Goal: Task Accomplishment & Management: Complete application form

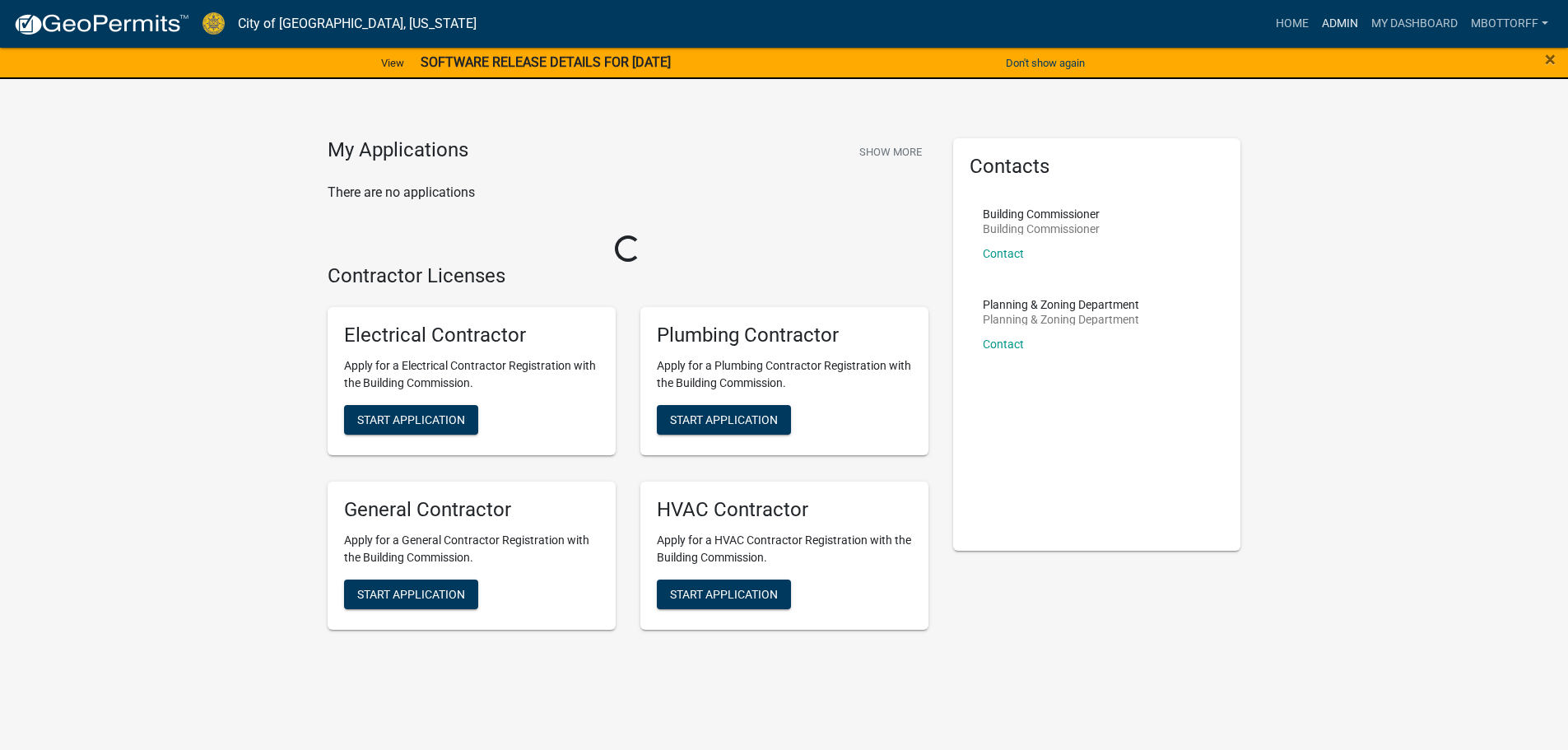
click at [1334, 26] on link "Admin" at bounding box center [1340, 23] width 49 height 31
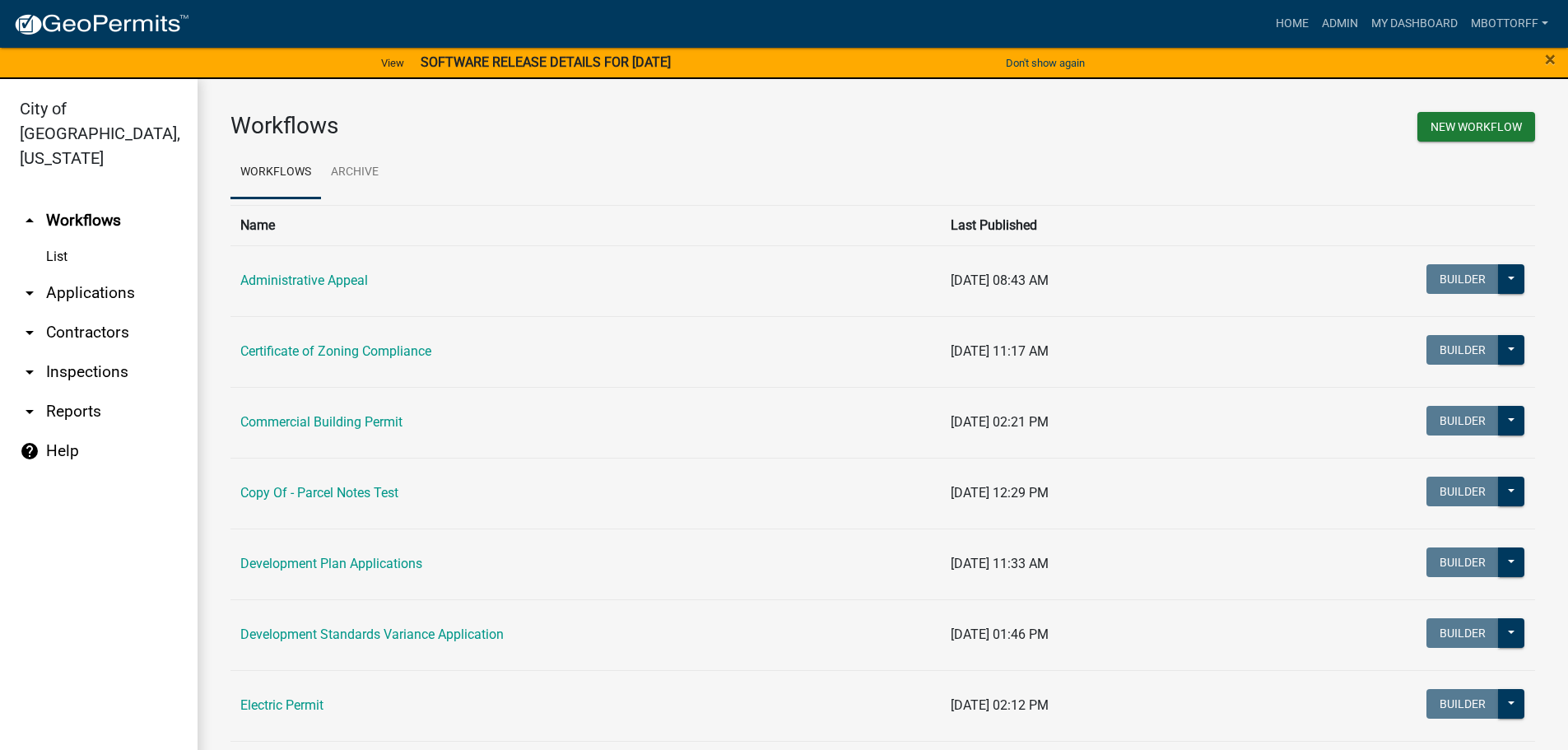
click at [72, 353] on link "arrow_drop_down Inspections" at bounding box center [99, 372] width 198 height 40
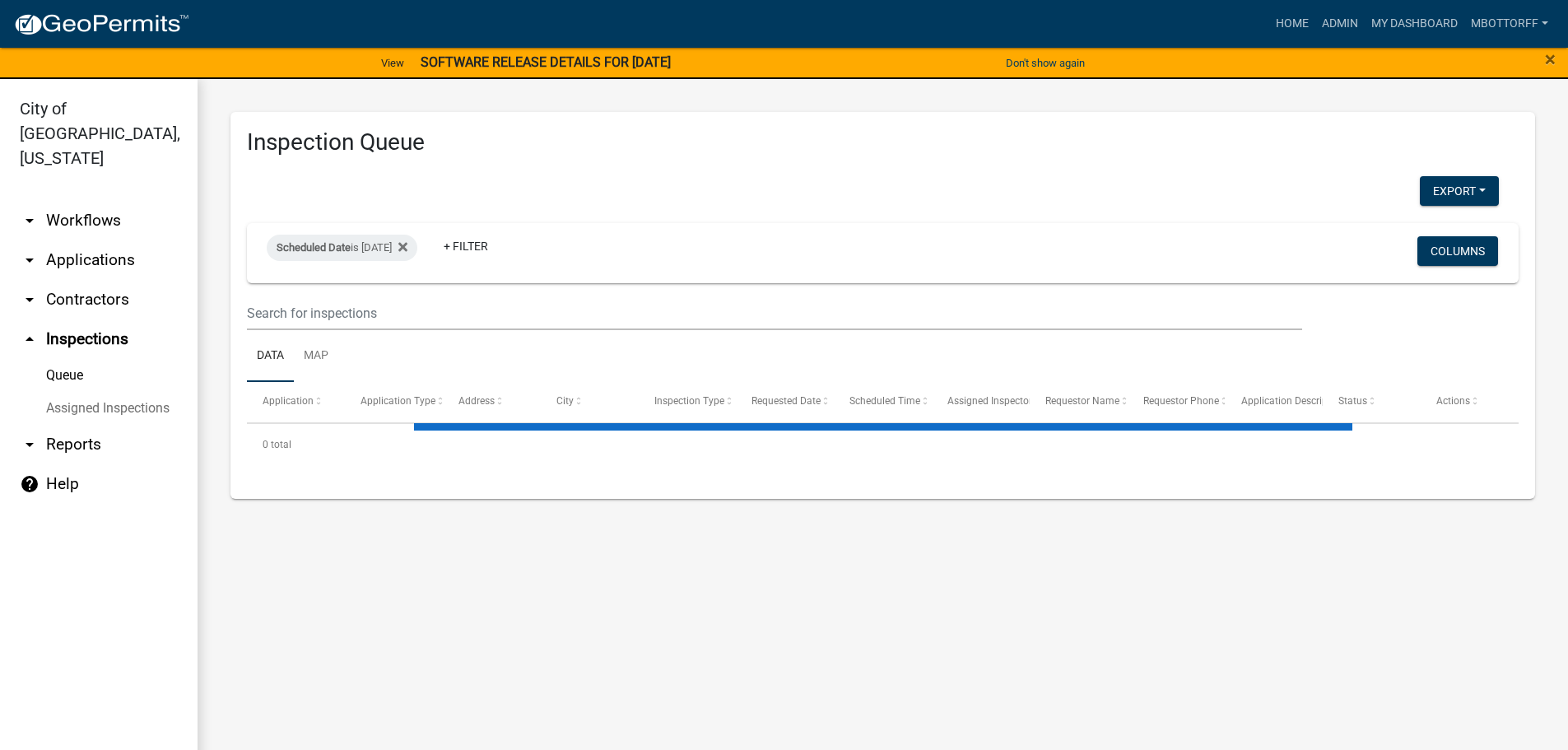
click at [85, 392] on link "Assigned Inspections" at bounding box center [99, 408] width 198 height 33
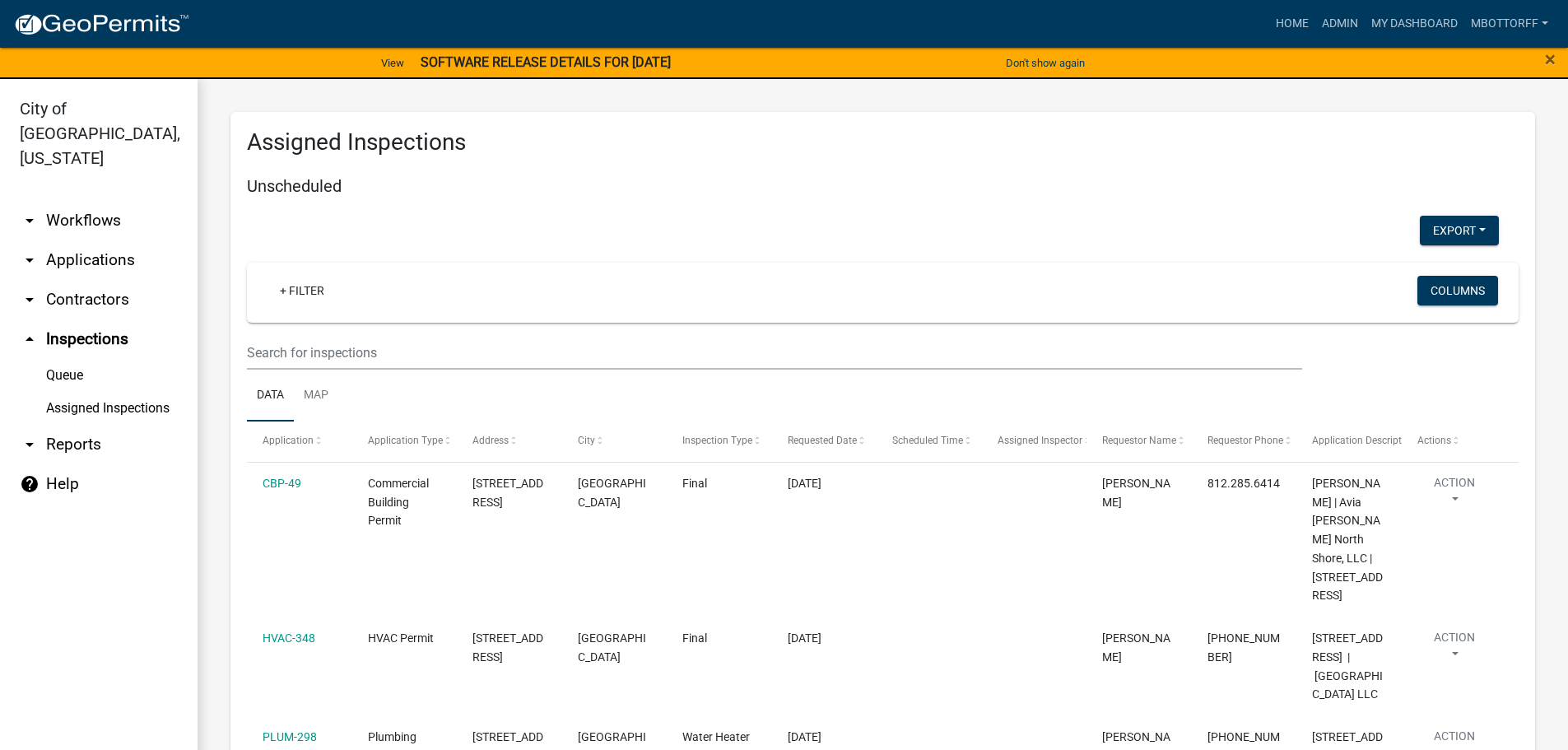
click at [104, 392] on link "Assigned Inspections" at bounding box center [99, 408] width 198 height 33
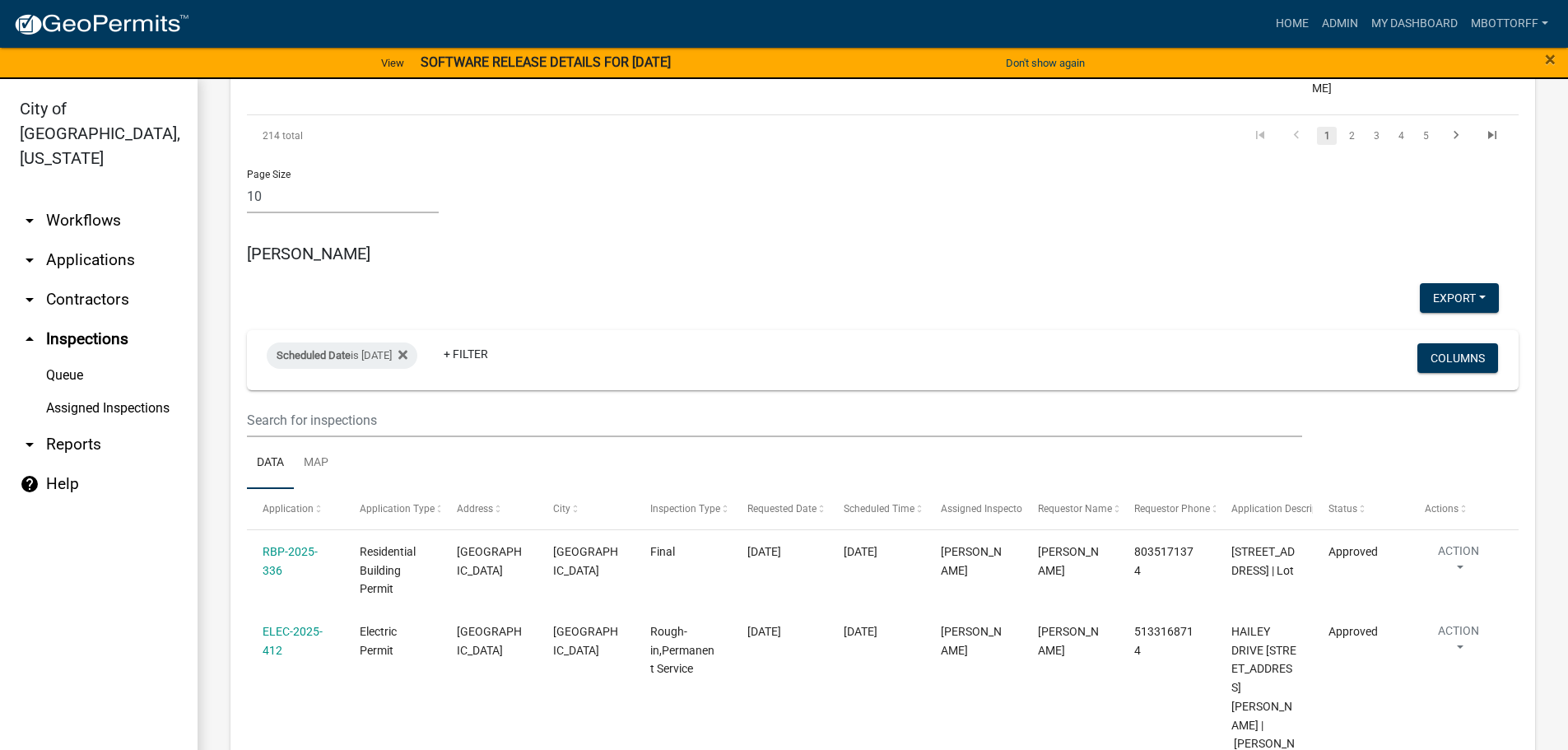
scroll to position [1565, 0]
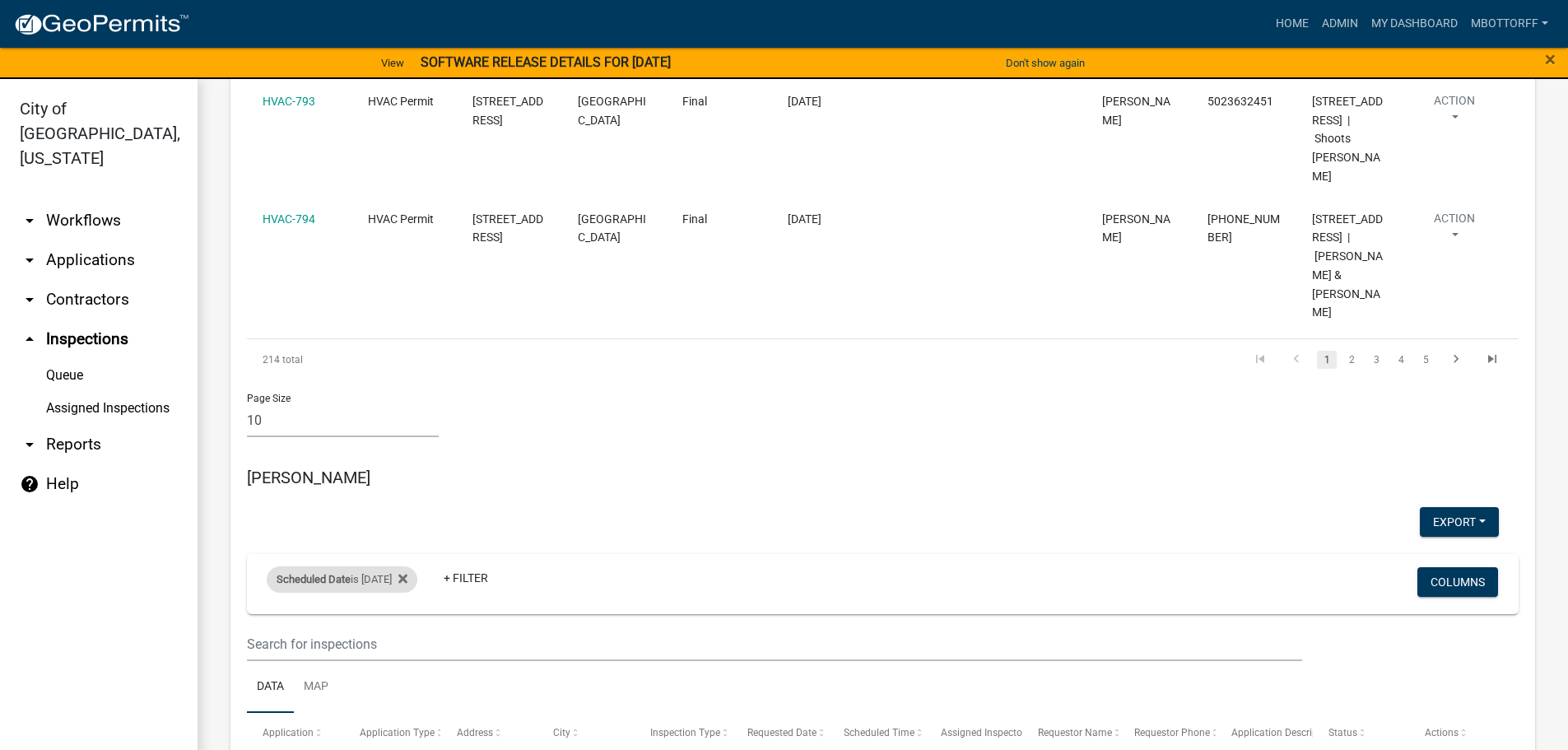
click at [396, 567] on div "Scheduled Date is [DATE]" at bounding box center [342, 580] width 151 height 27
click at [411, 530] on input "[DATE]" at bounding box center [356, 529] width 116 height 34
type input "2025-10-14"
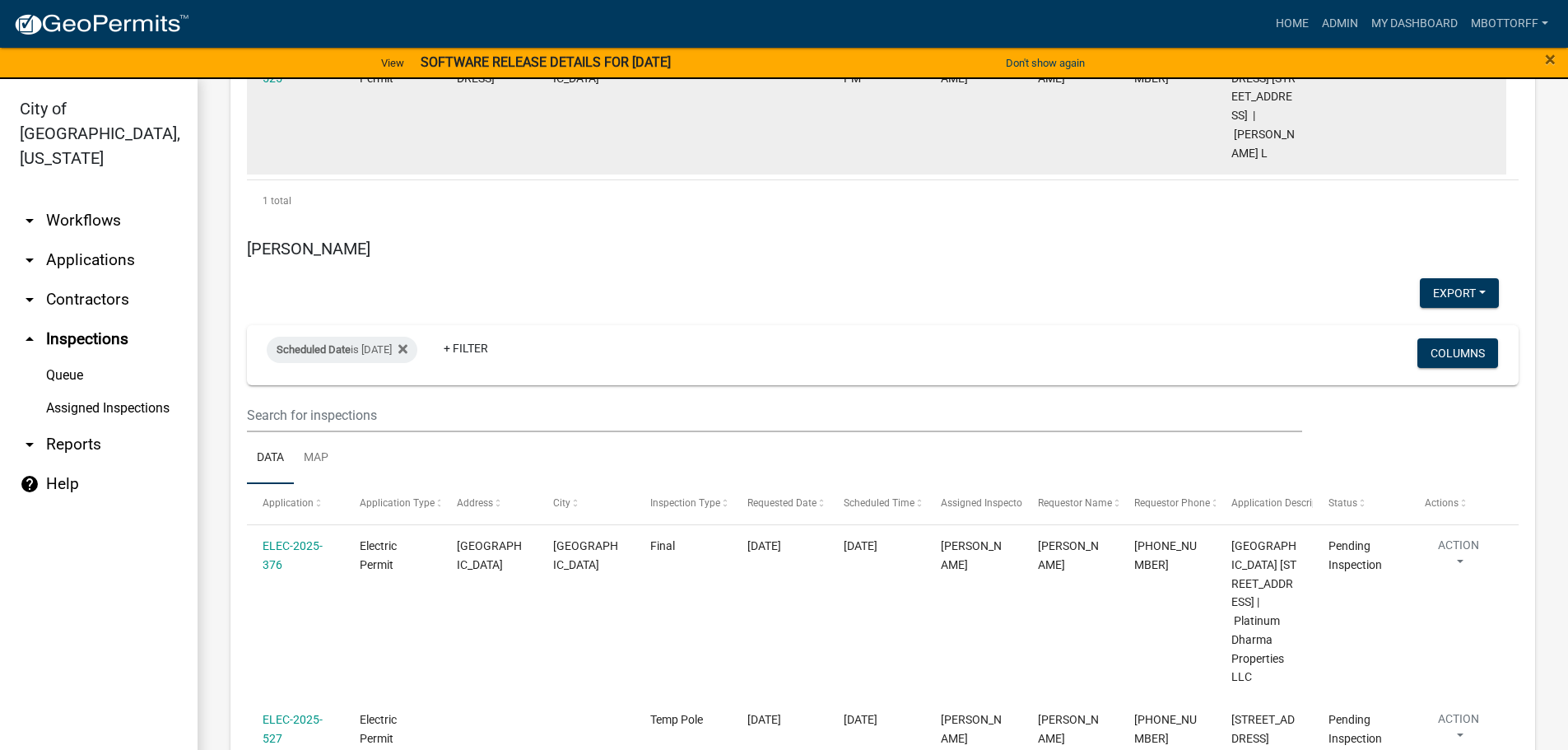
scroll to position [3377, 0]
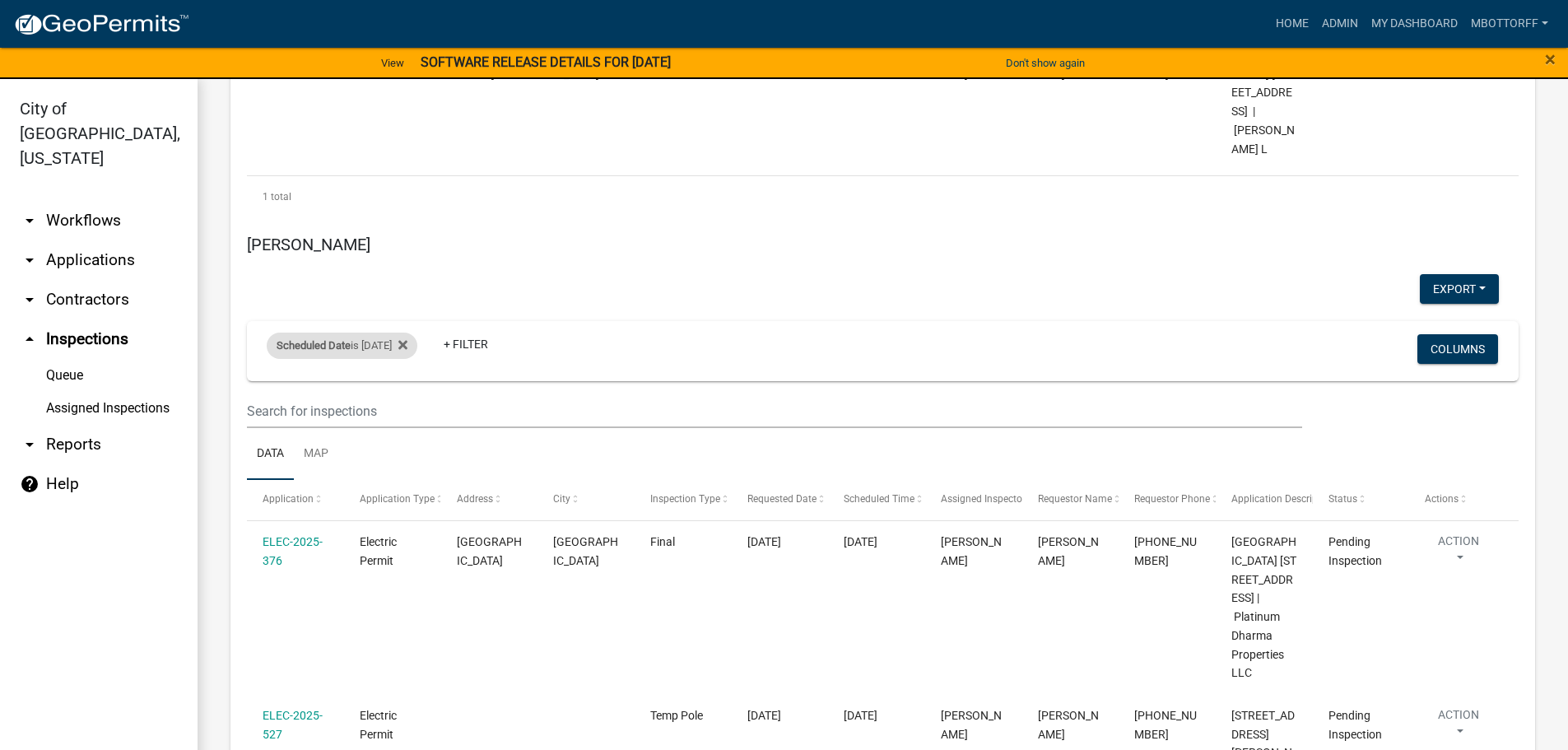
click at [390, 360] on div "Scheduled Date is 10/09/2025" at bounding box center [342, 346] width 151 height 27
click at [409, 427] on input "2025-10-09" at bounding box center [356, 426] width 116 height 34
type input "2025-10-14"
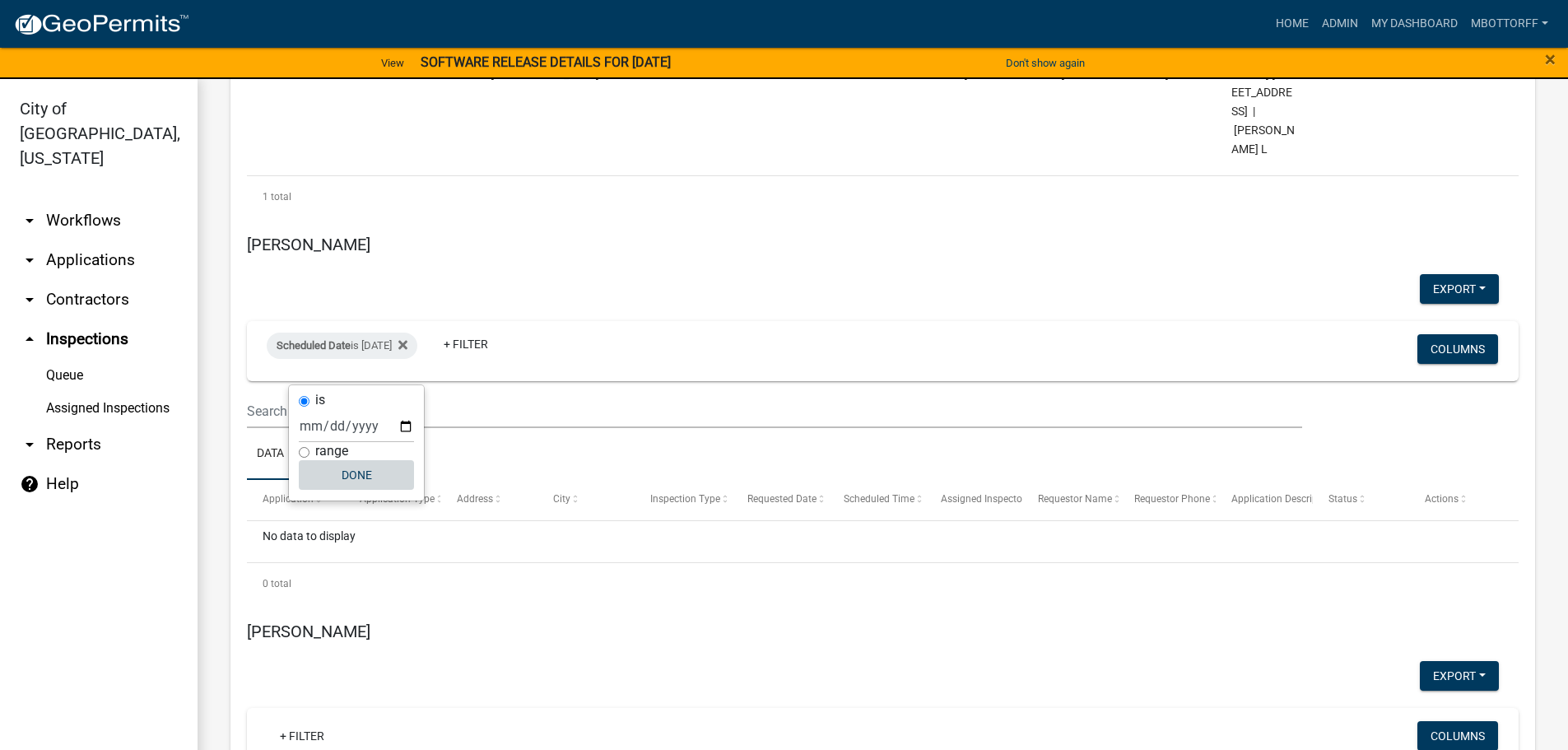
click at [354, 472] on button "Done" at bounding box center [356, 475] width 116 height 30
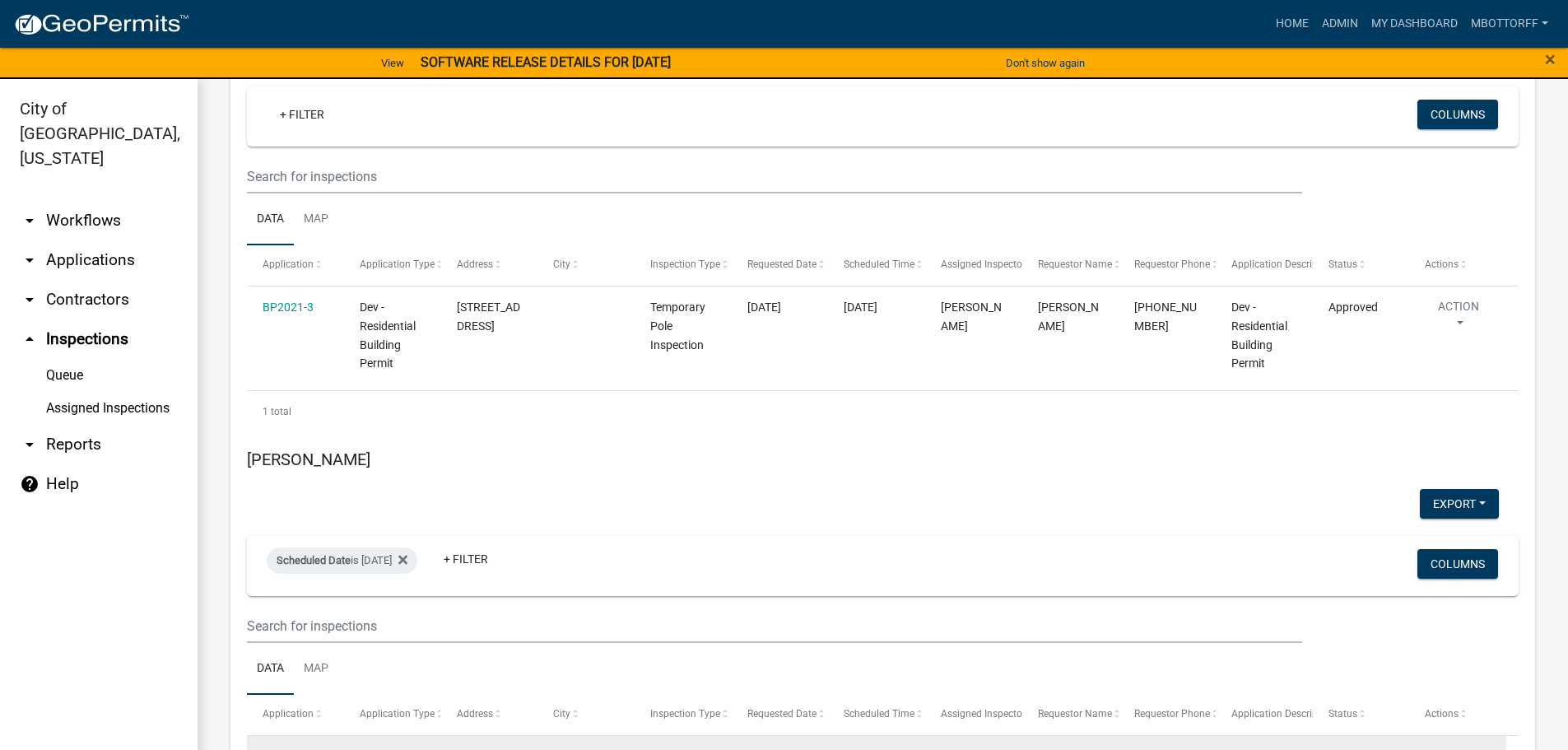
scroll to position [6013, 0]
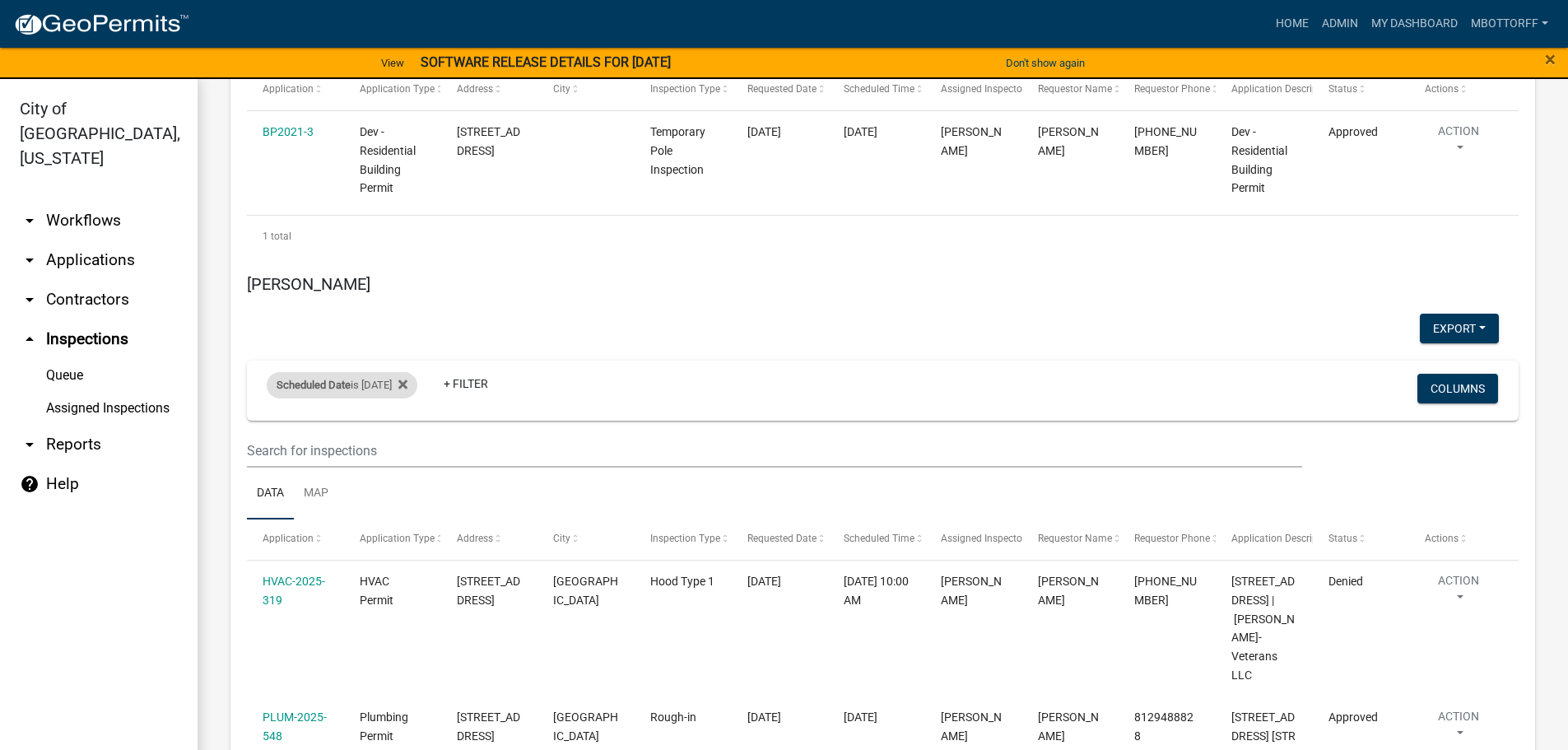
click at [398, 372] on div "Scheduled Date is 10/08/2025" at bounding box center [342, 385] width 151 height 27
click at [404, 388] on input "2025-10-08" at bounding box center [356, 390] width 116 height 34
type input "2025-10-14"
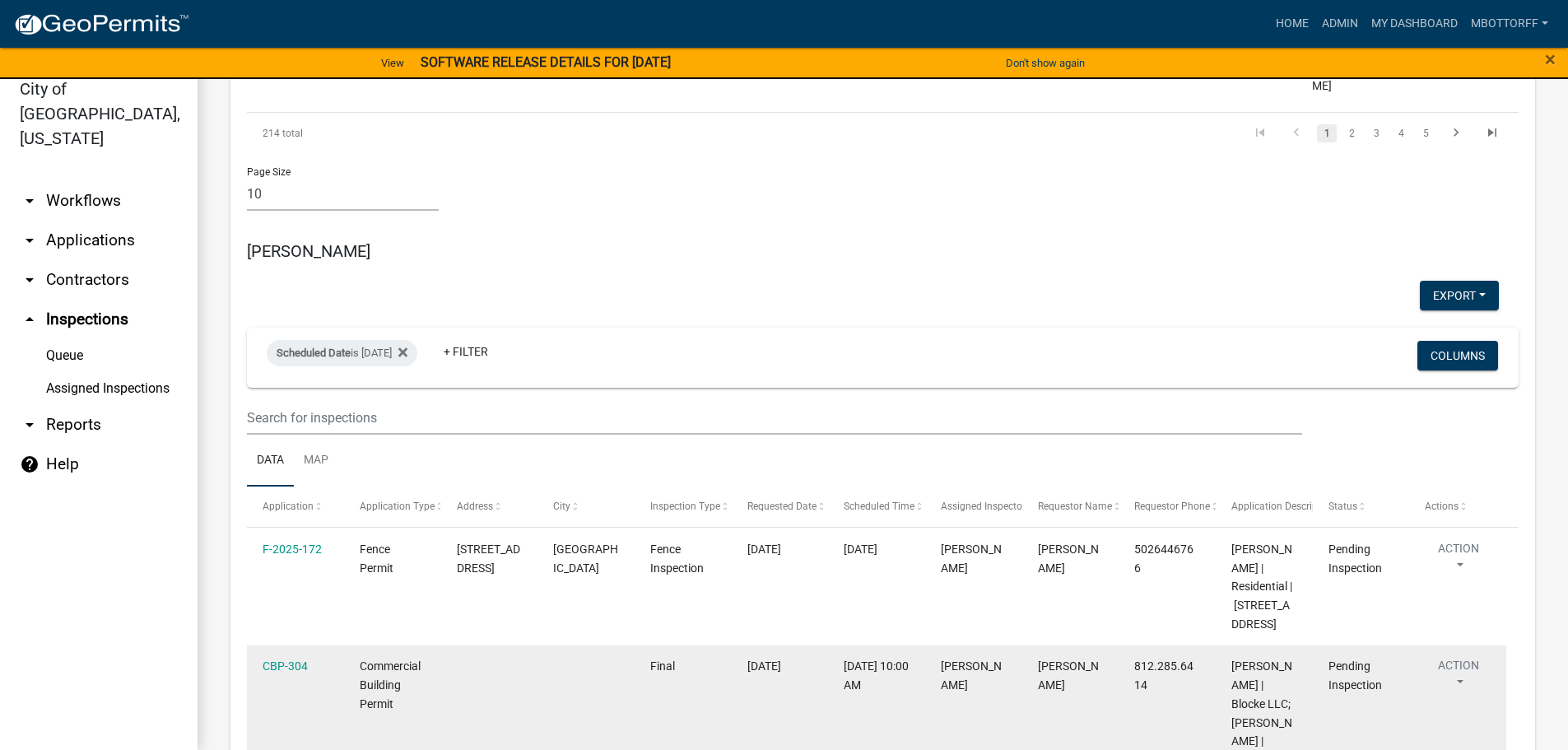
scroll to position [1696, 0]
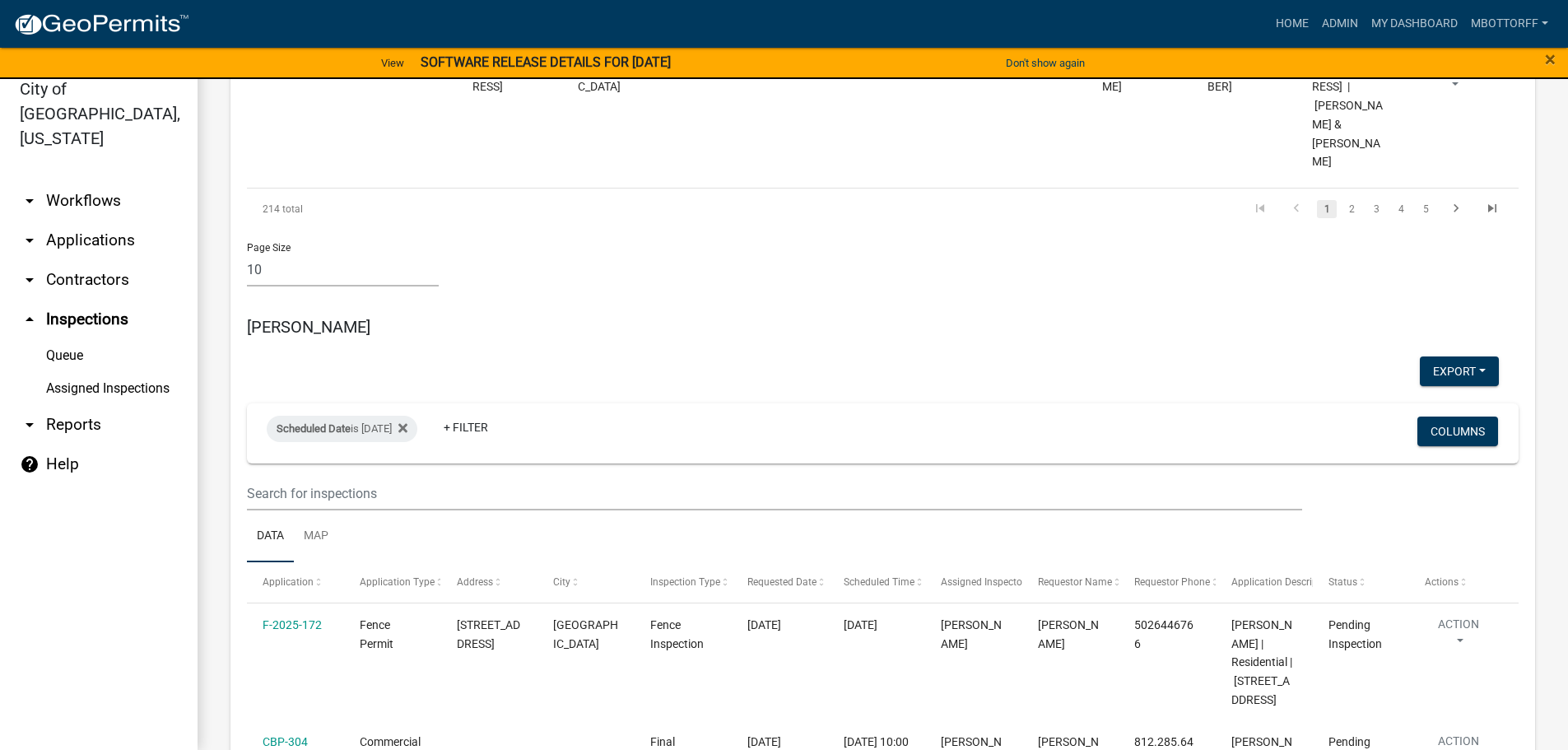
click at [84, 221] on link "arrow_drop_down Applications" at bounding box center [99, 240] width 198 height 40
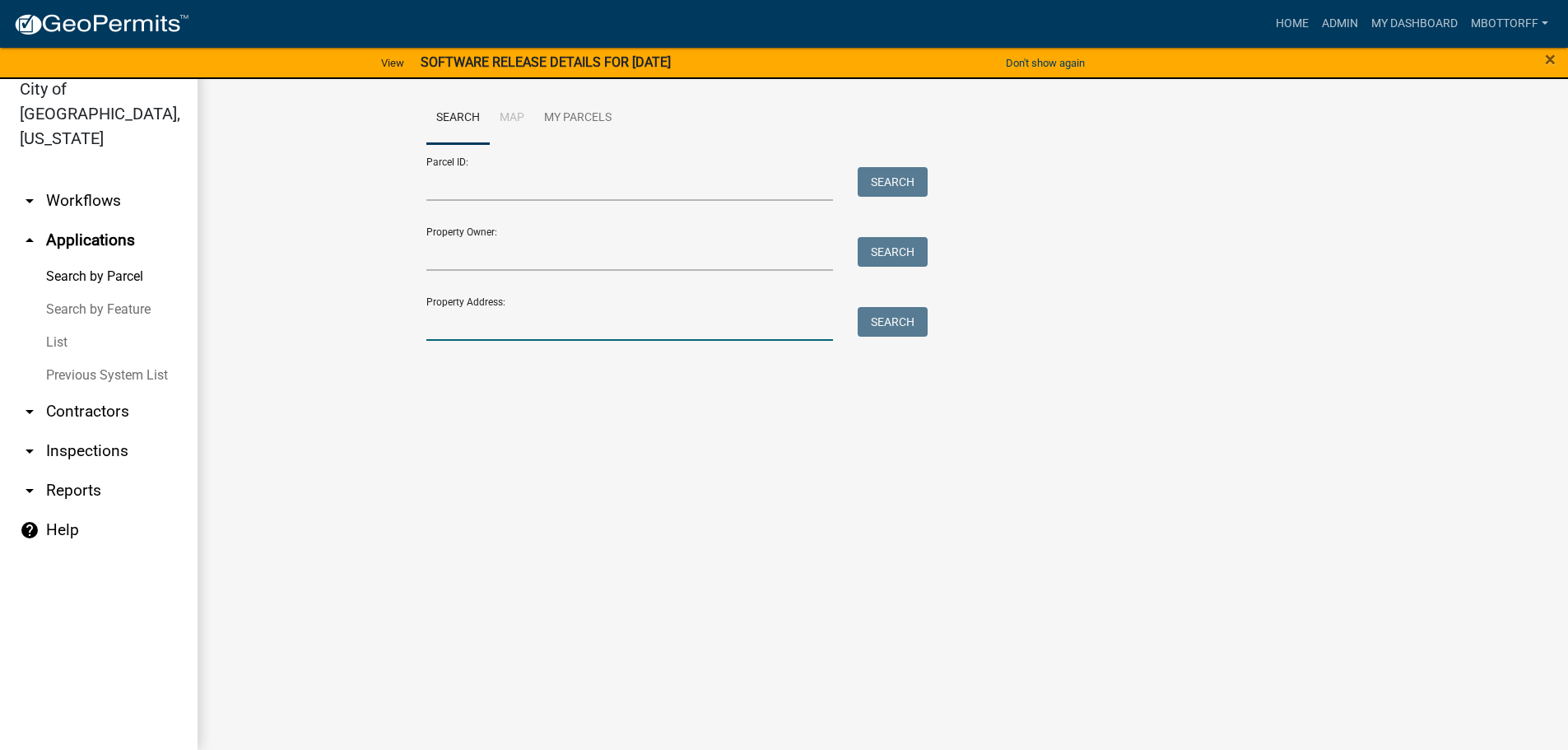
click at [489, 328] on input "Property Address:" at bounding box center [630, 324] width 408 height 34
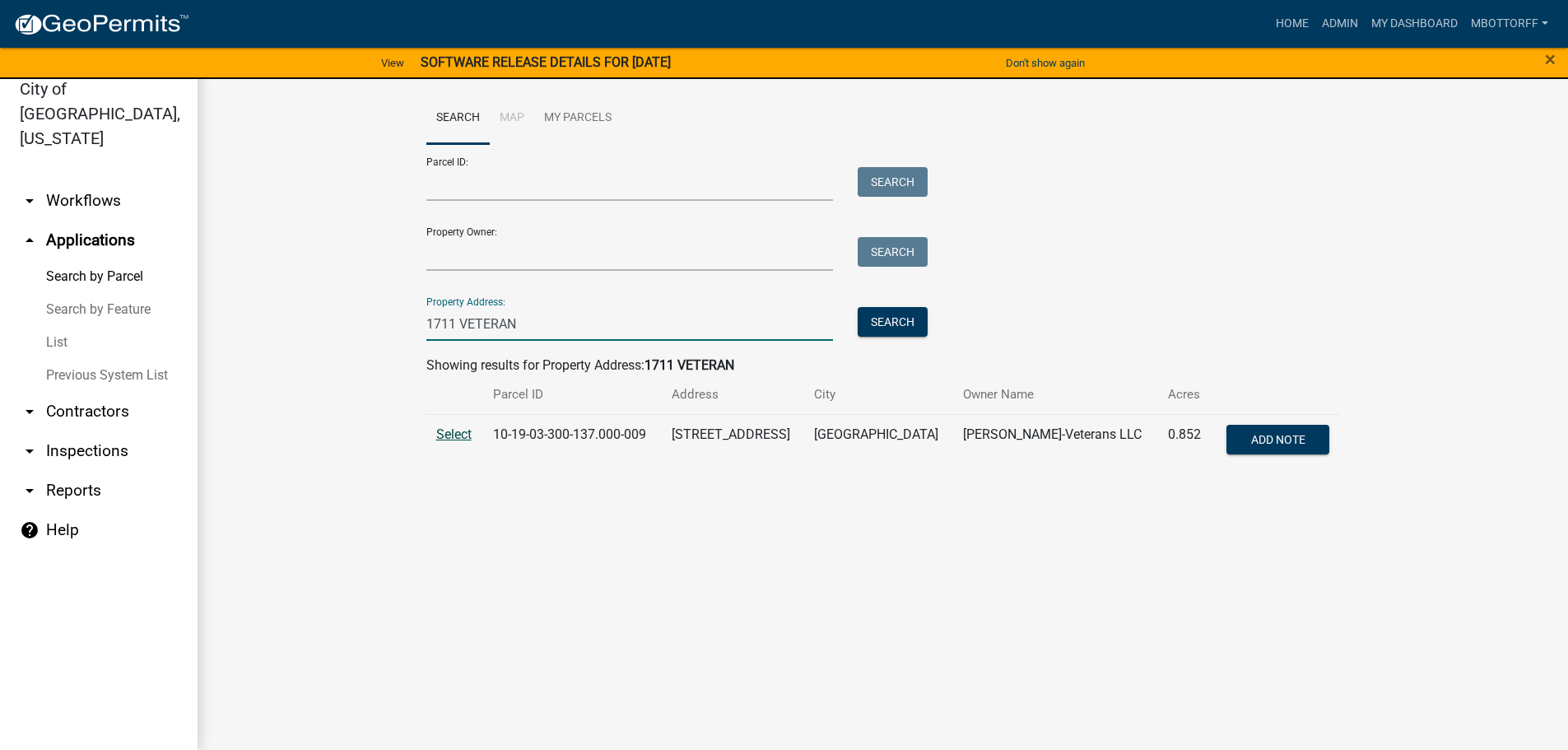
type input "1711 VETERAN"
click at [445, 433] on span "Select" at bounding box center [454, 435] width 35 height 16
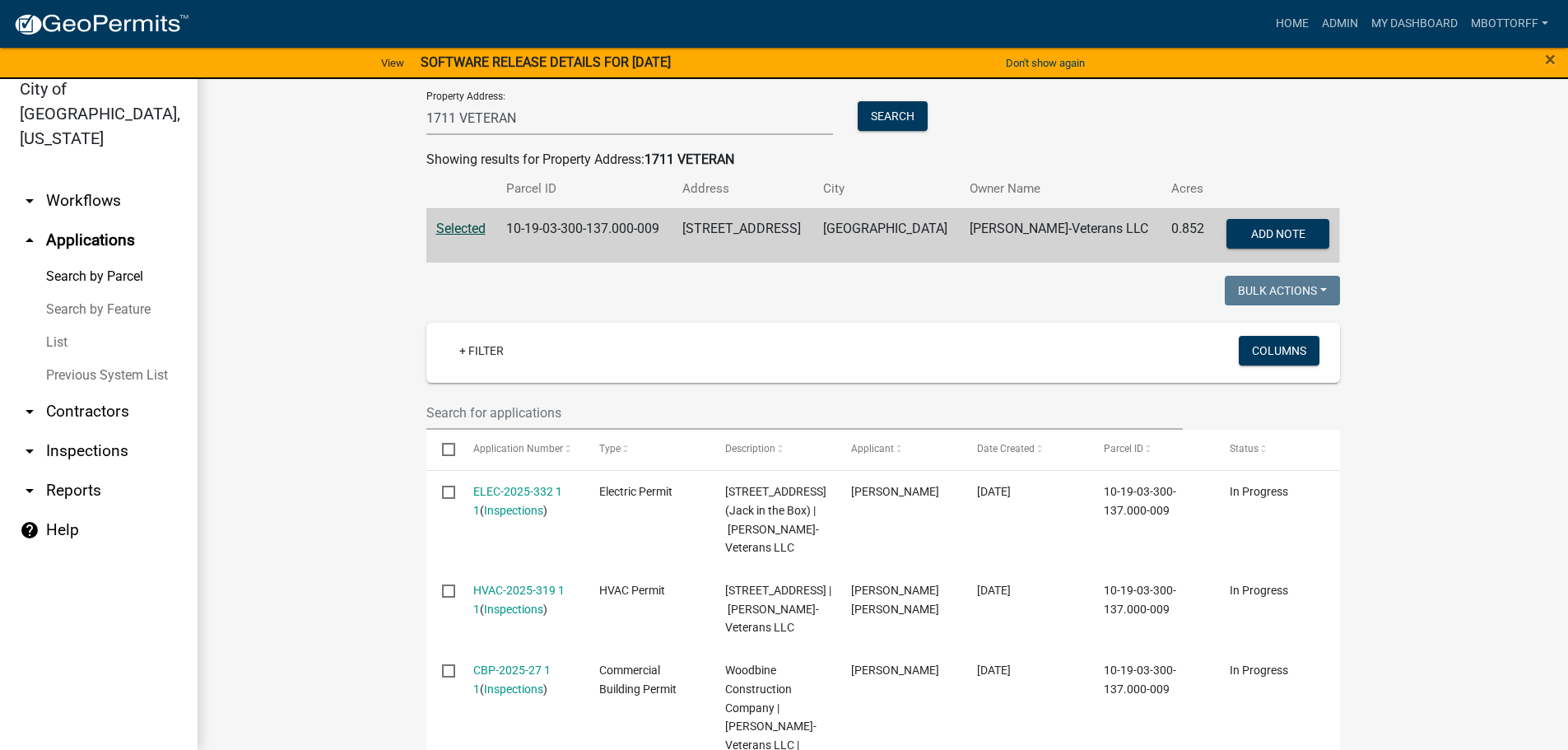
scroll to position [164, 0]
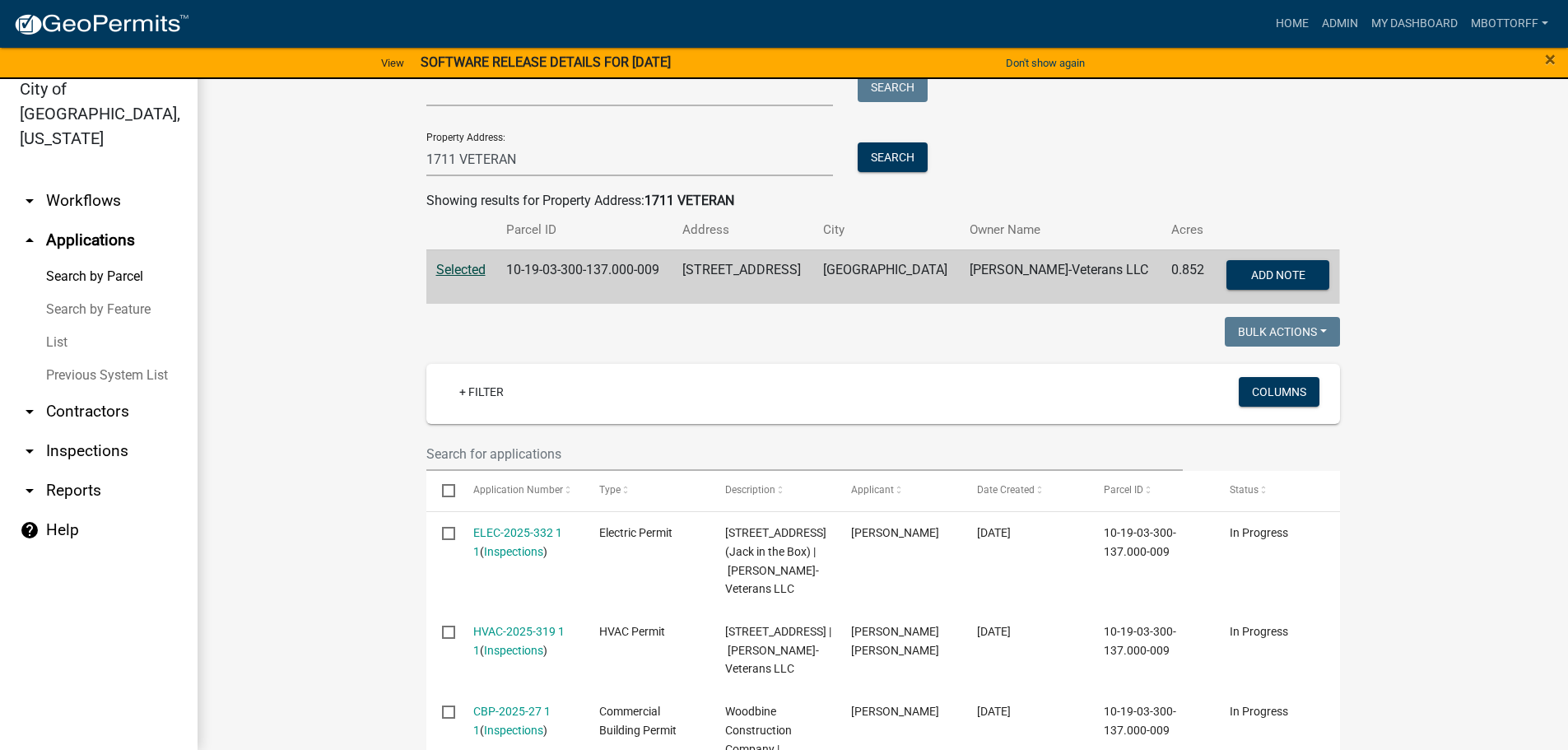
click at [72, 181] on link "arrow_drop_down Workflows" at bounding box center [99, 201] width 198 height 40
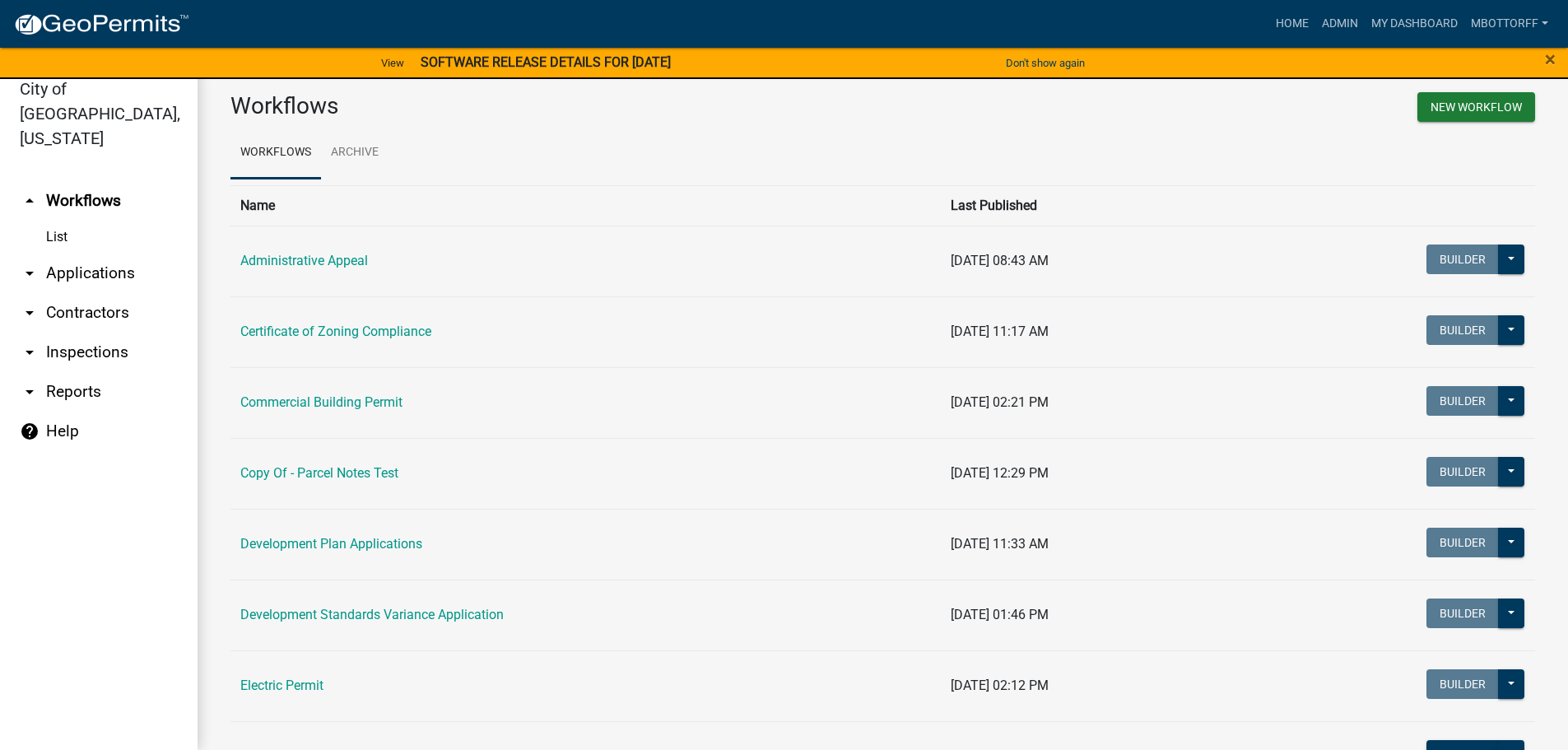
click at [51, 221] on link "List" at bounding box center [99, 237] width 198 height 33
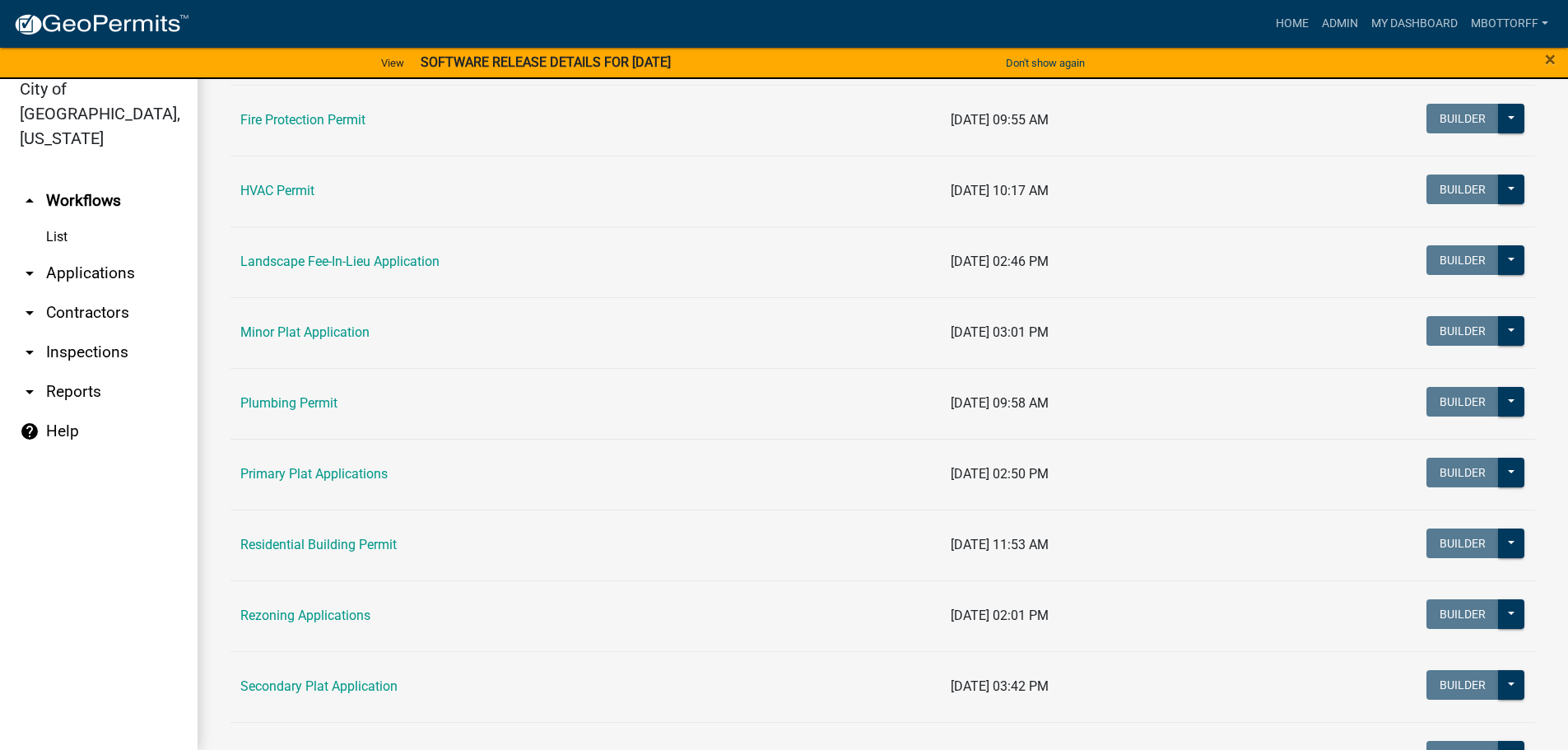
scroll to position [741, 0]
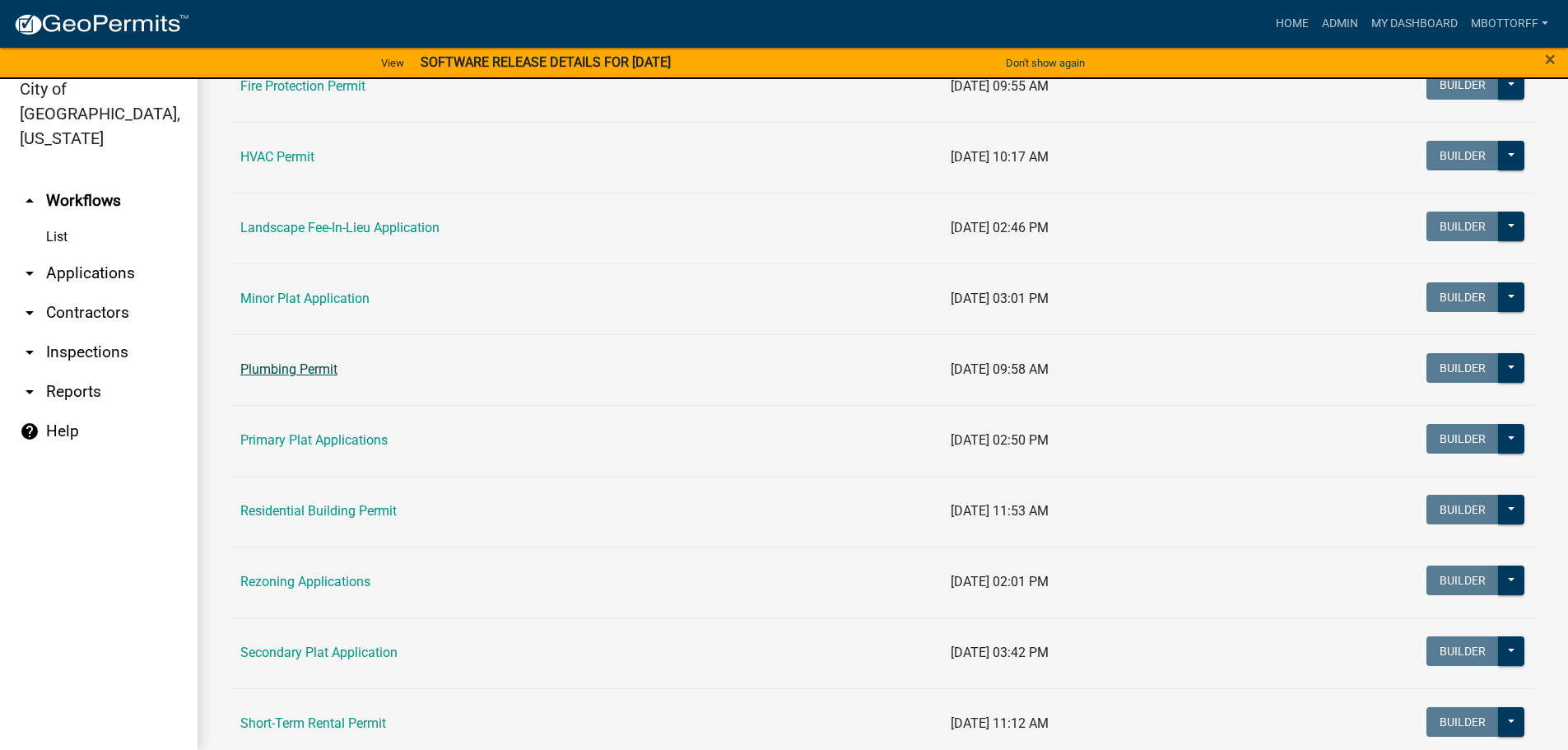
click at [286, 371] on link "Plumbing Permit" at bounding box center [289, 369] width 97 height 16
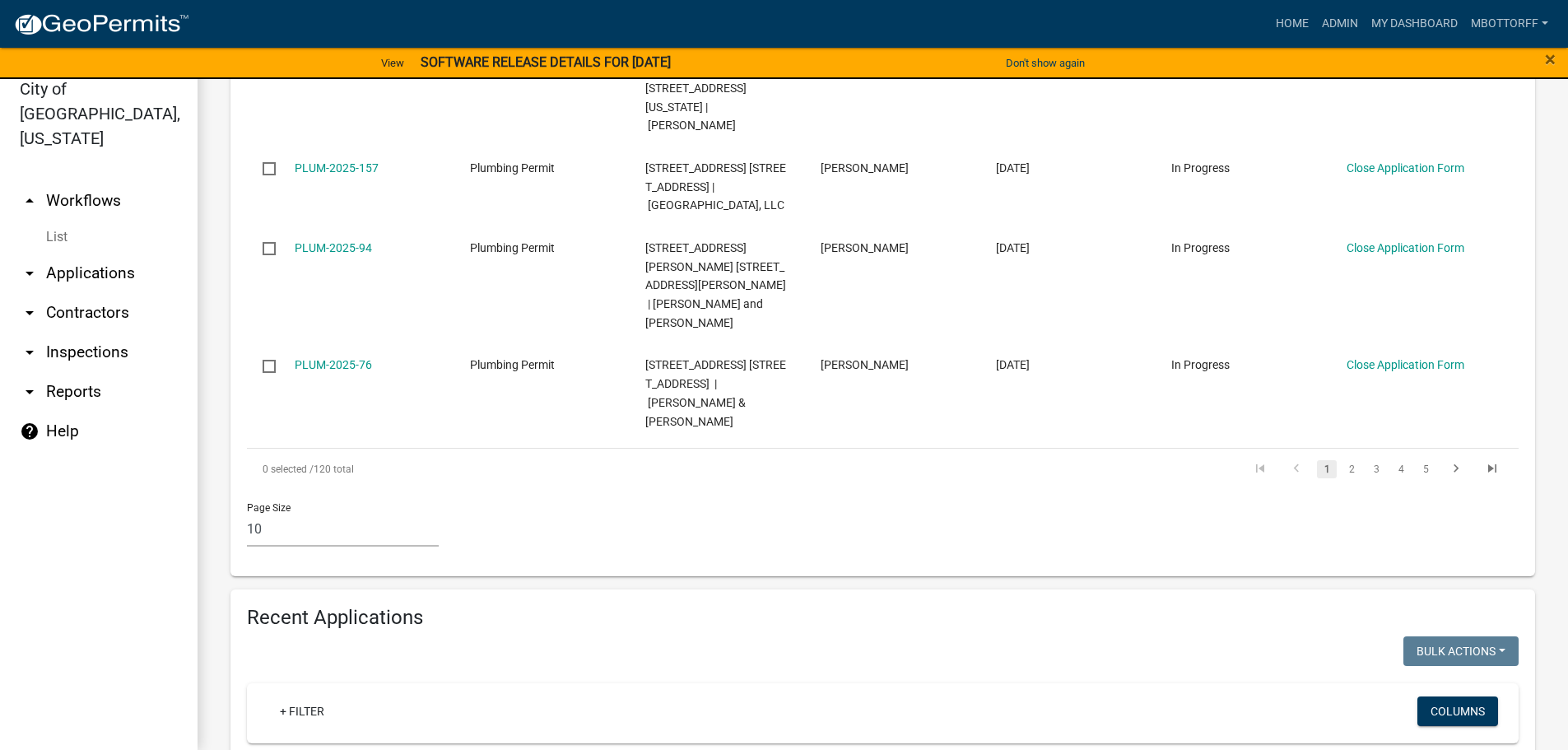
scroll to position [1318, 0]
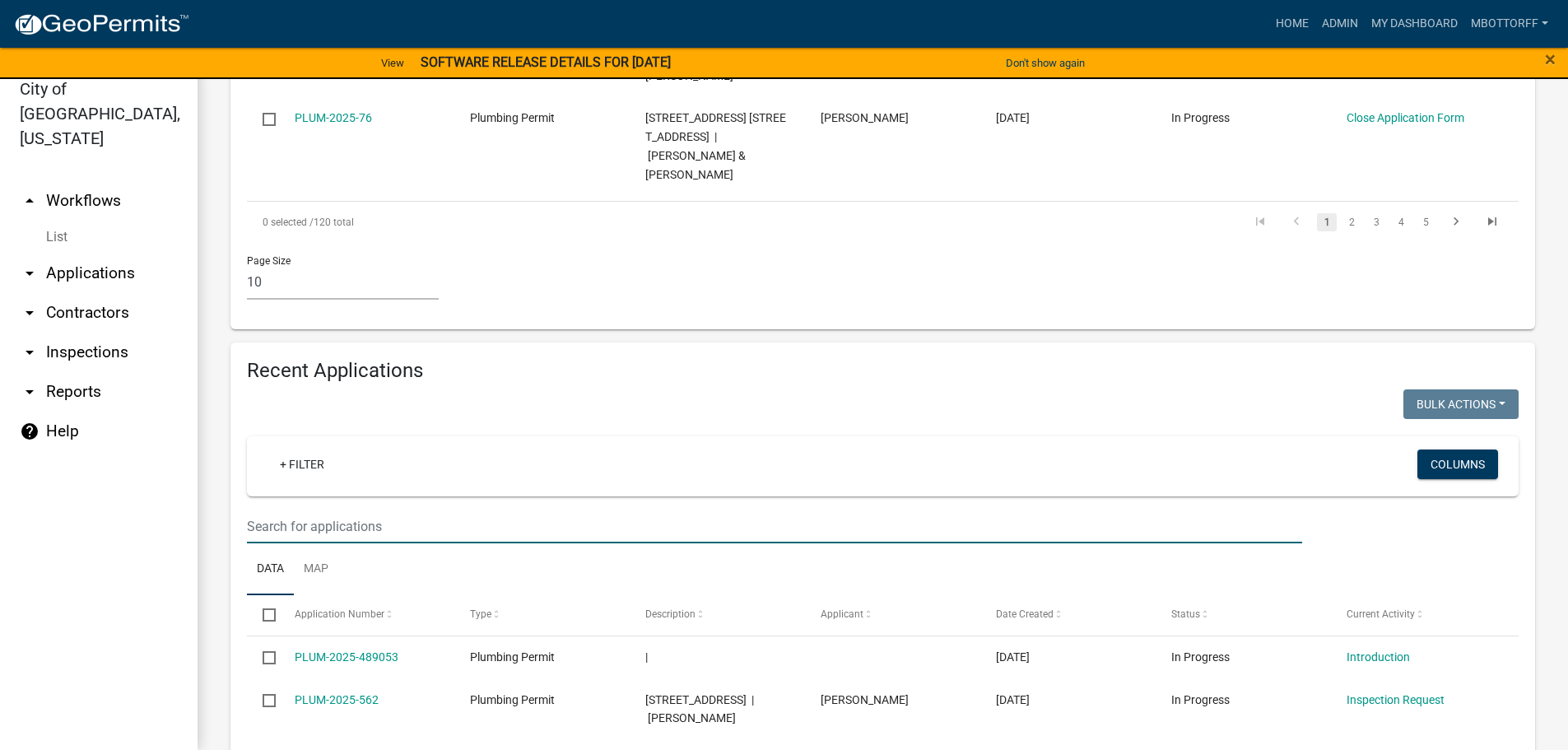
click at [260, 510] on input "text" at bounding box center [774, 527] width 1055 height 34
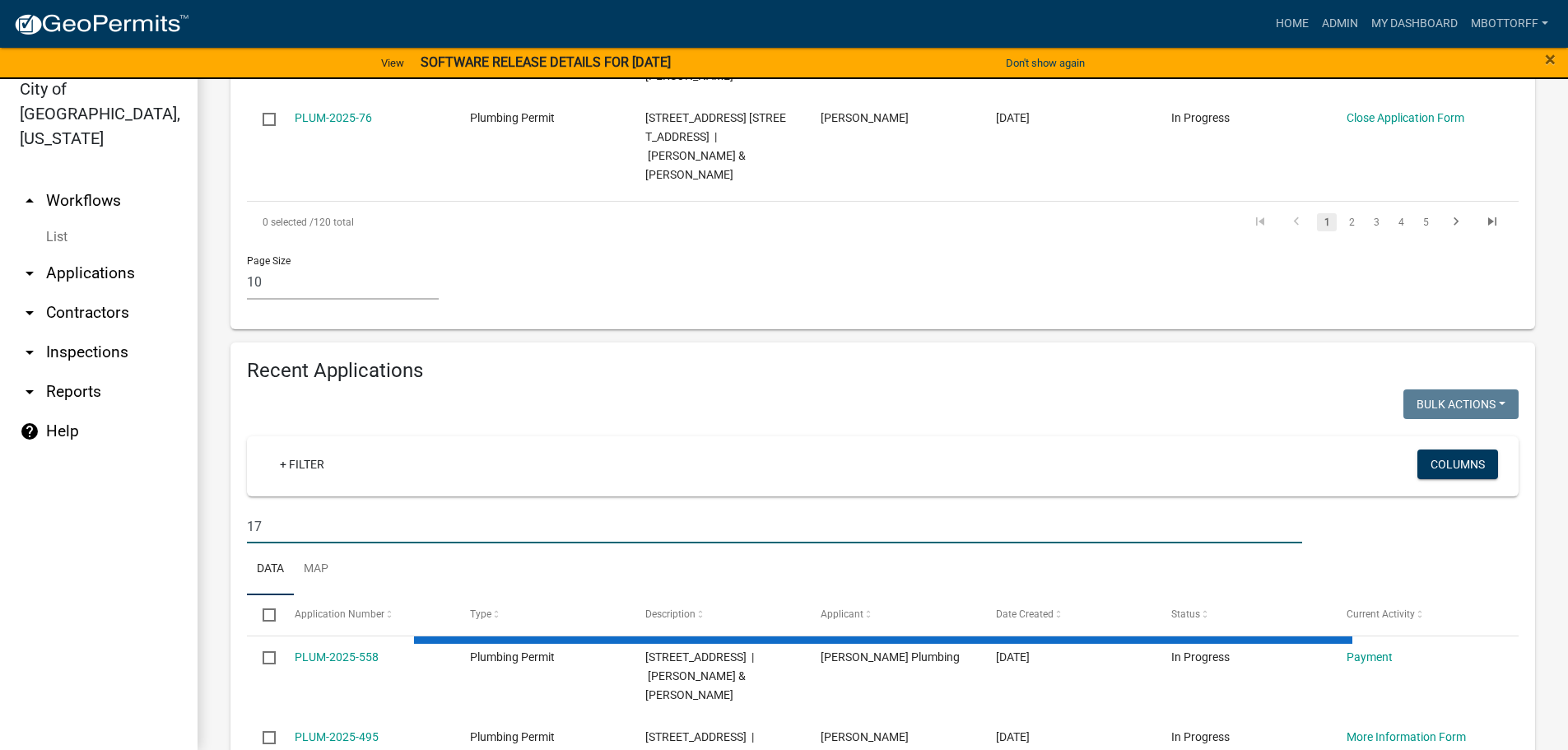
type input "1"
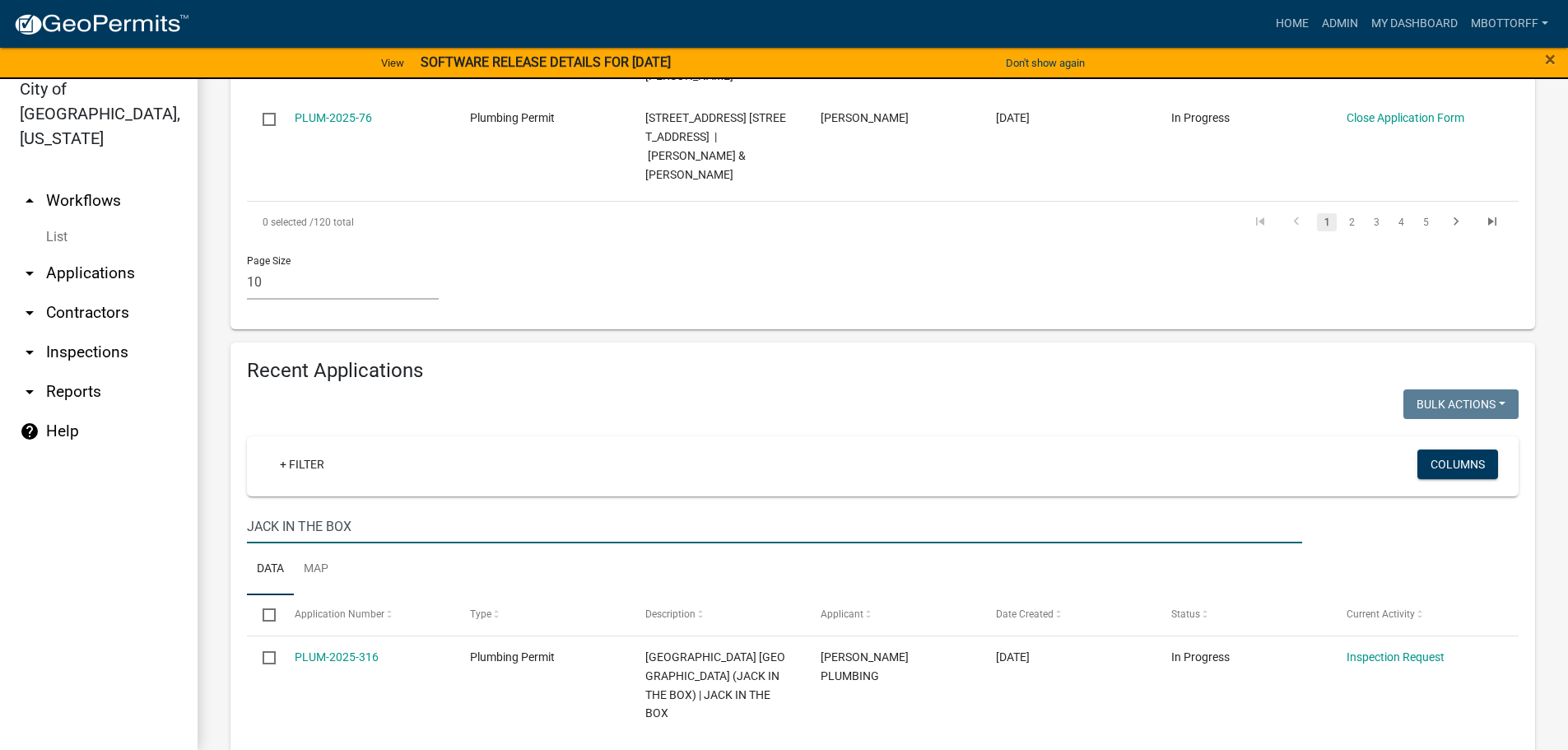
type input "JACK IN THE BOX"
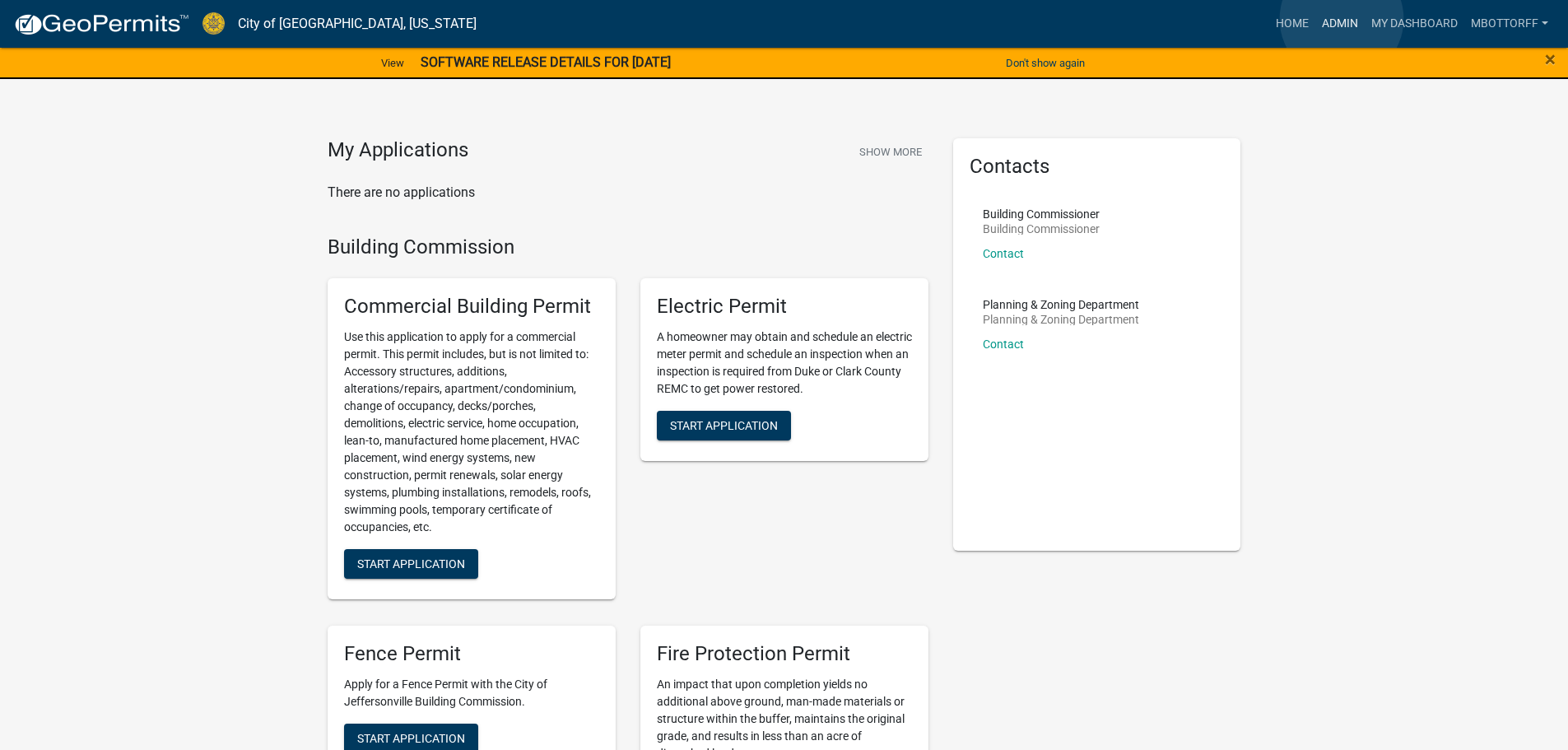
click at [1342, 19] on link "Admin" at bounding box center [1340, 23] width 49 height 31
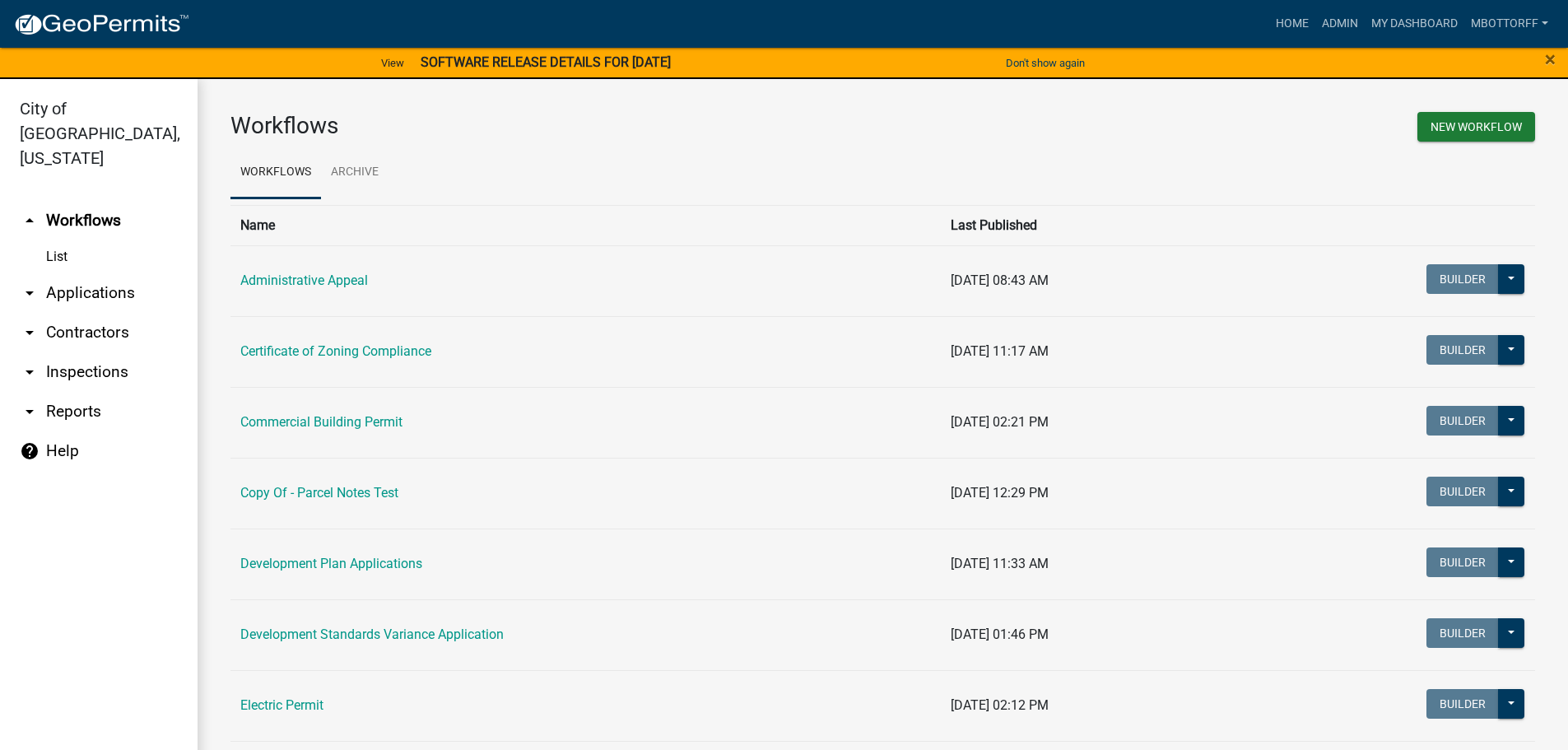
click at [68, 274] on link "arrow_drop_down Applications" at bounding box center [99, 293] width 198 height 40
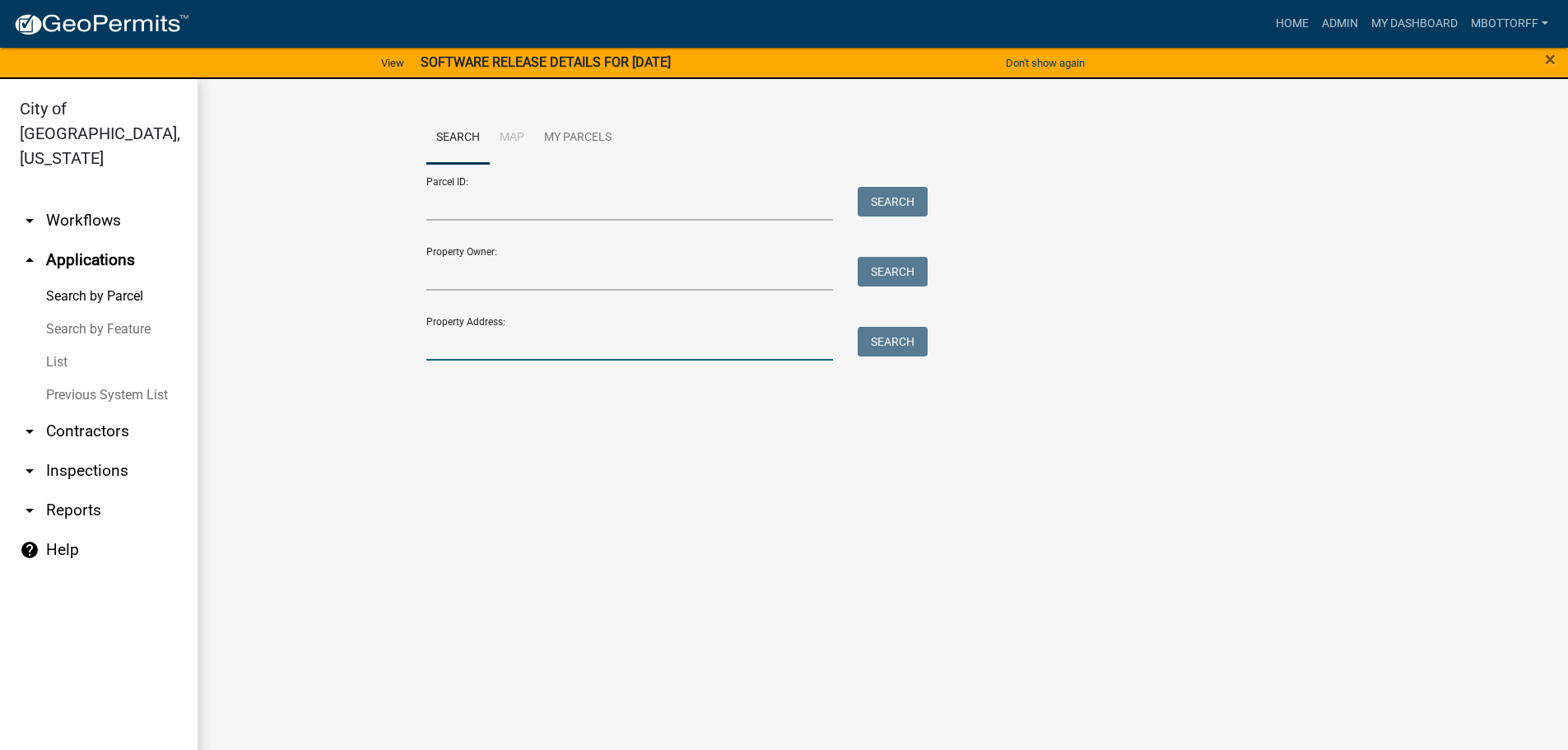
click at [461, 342] on input "Property Address:" at bounding box center [630, 344] width 408 height 34
type input "1711 VETERAN"
click at [905, 346] on button "Search" at bounding box center [893, 342] width 70 height 30
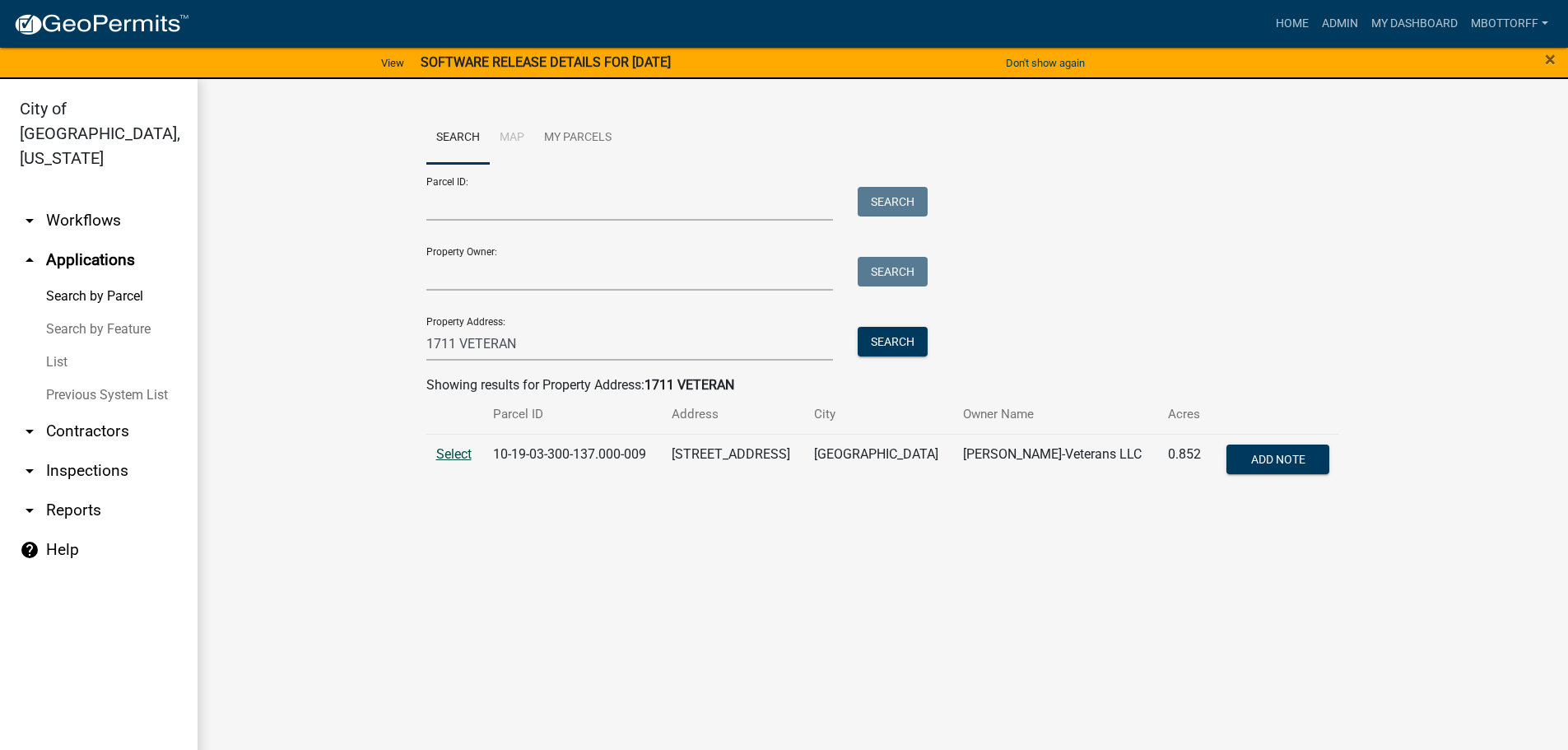
click at [456, 453] on span "Select" at bounding box center [454, 454] width 35 height 16
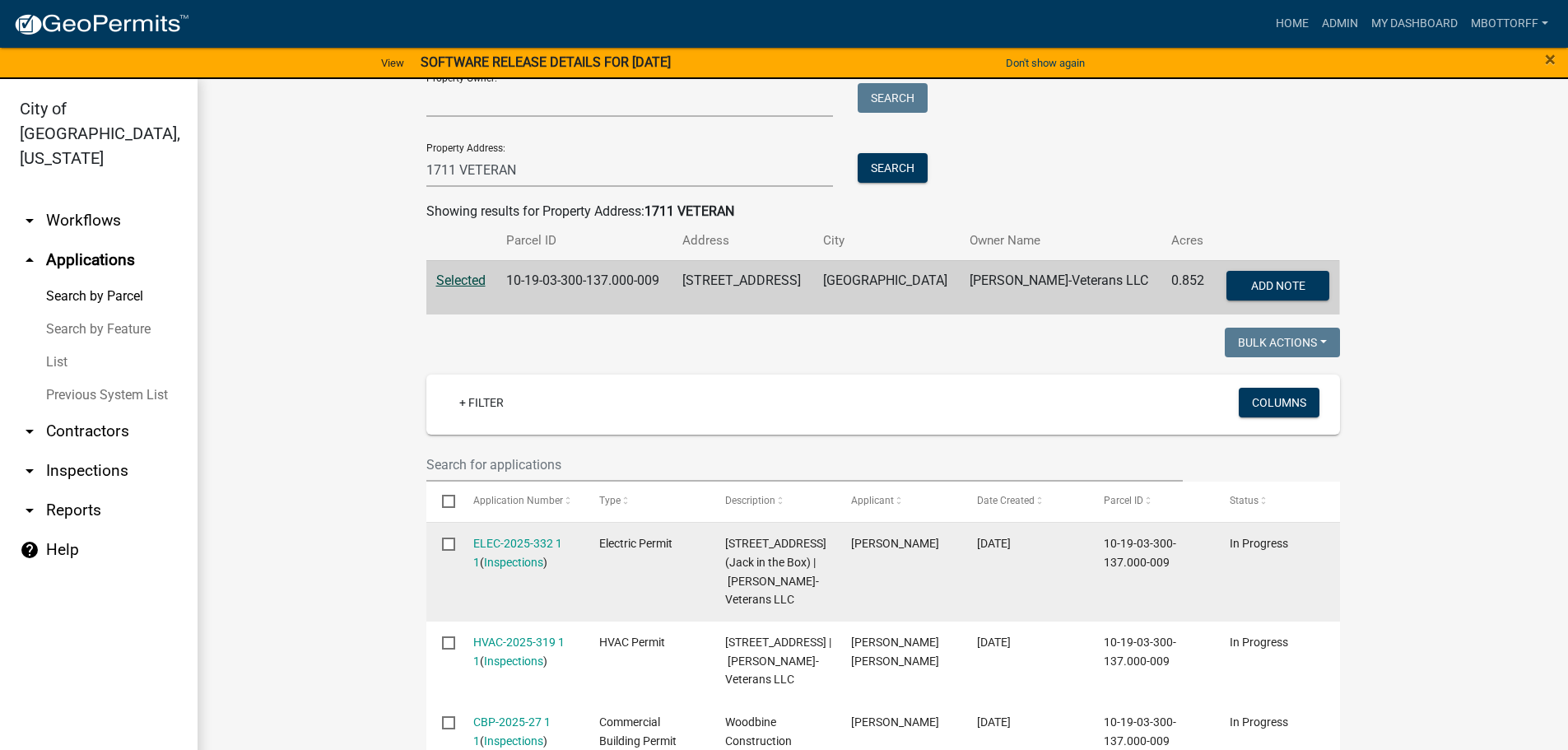
scroll to position [164, 0]
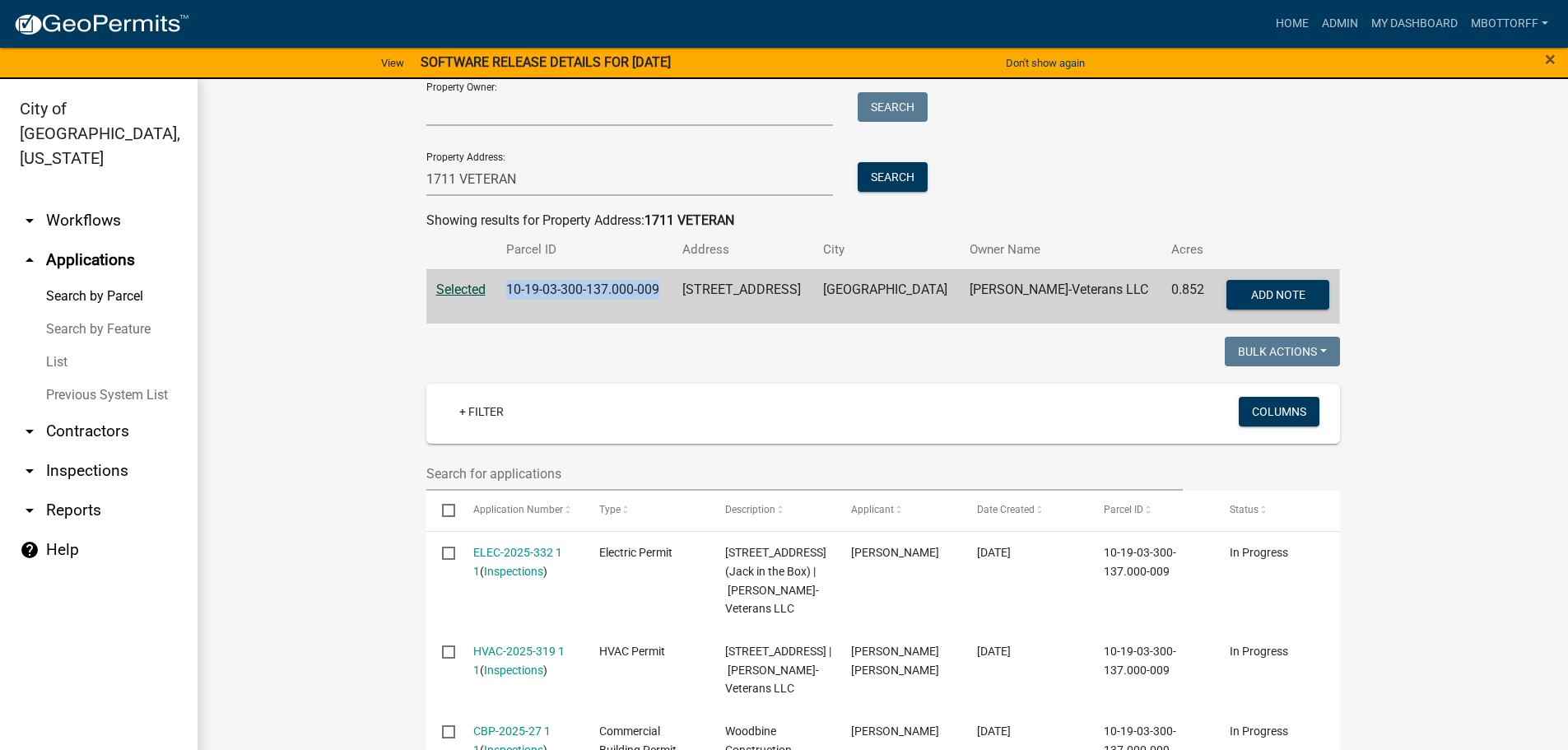
drag, startPoint x: 506, startPoint y: 284, endPoint x: 659, endPoint y: 294, distance: 153.3
click at [659, 294] on td "10-19-03-300-137.000-009" at bounding box center [584, 297] width 177 height 55
copy td "10-19-03-300-137.000-009"
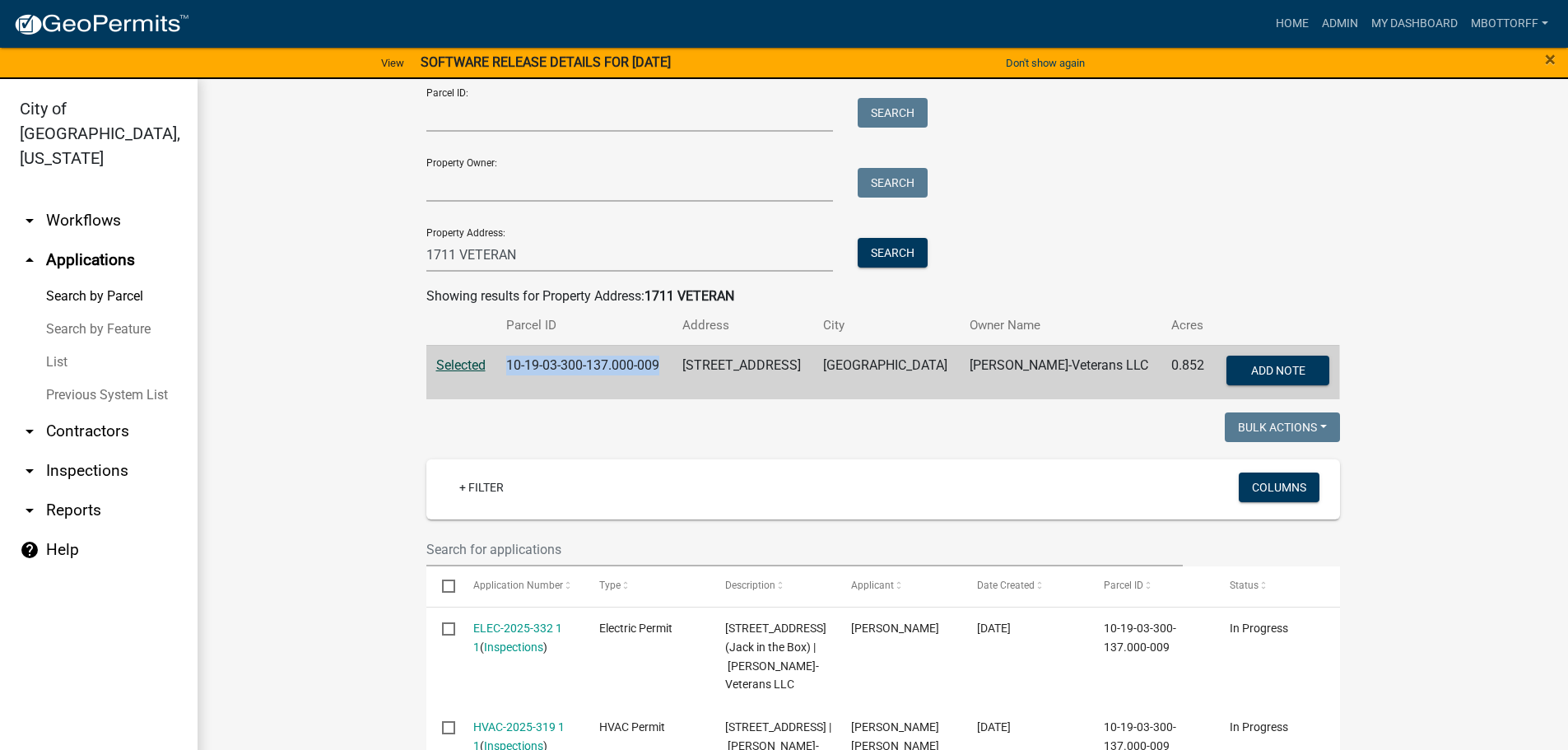
scroll to position [0, 0]
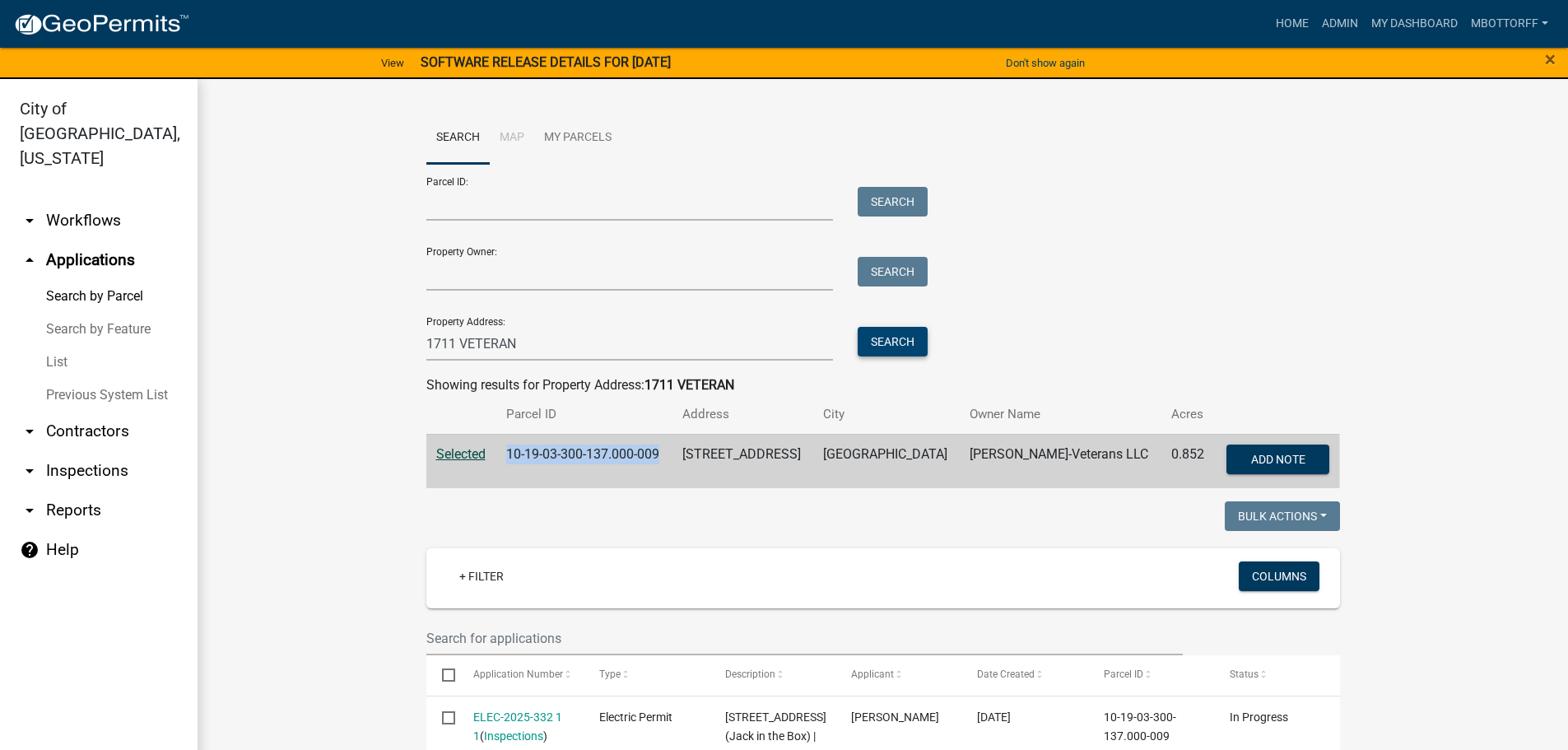
click at [882, 345] on button "Search" at bounding box center [893, 342] width 70 height 30
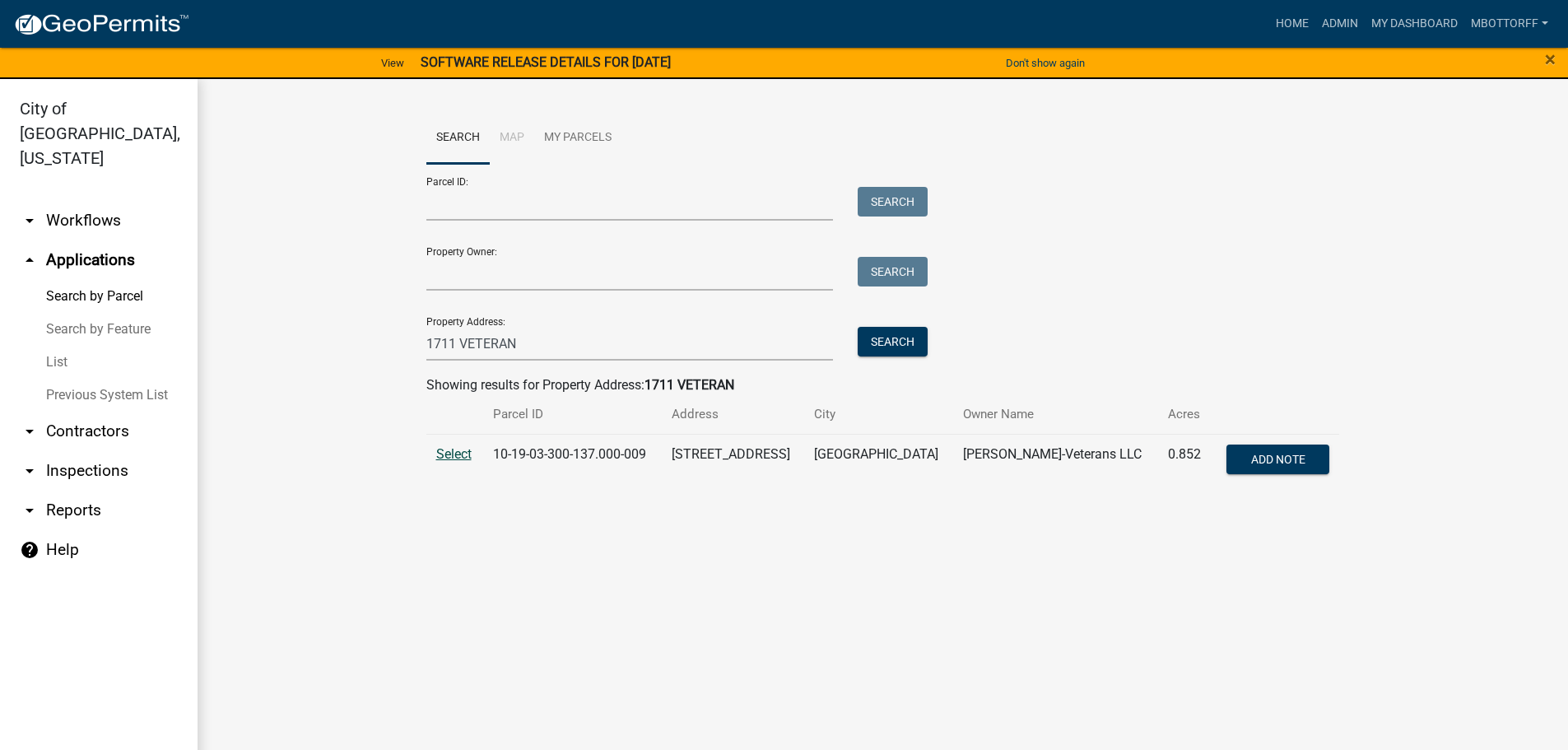
click at [463, 457] on span "Select" at bounding box center [454, 454] width 35 height 16
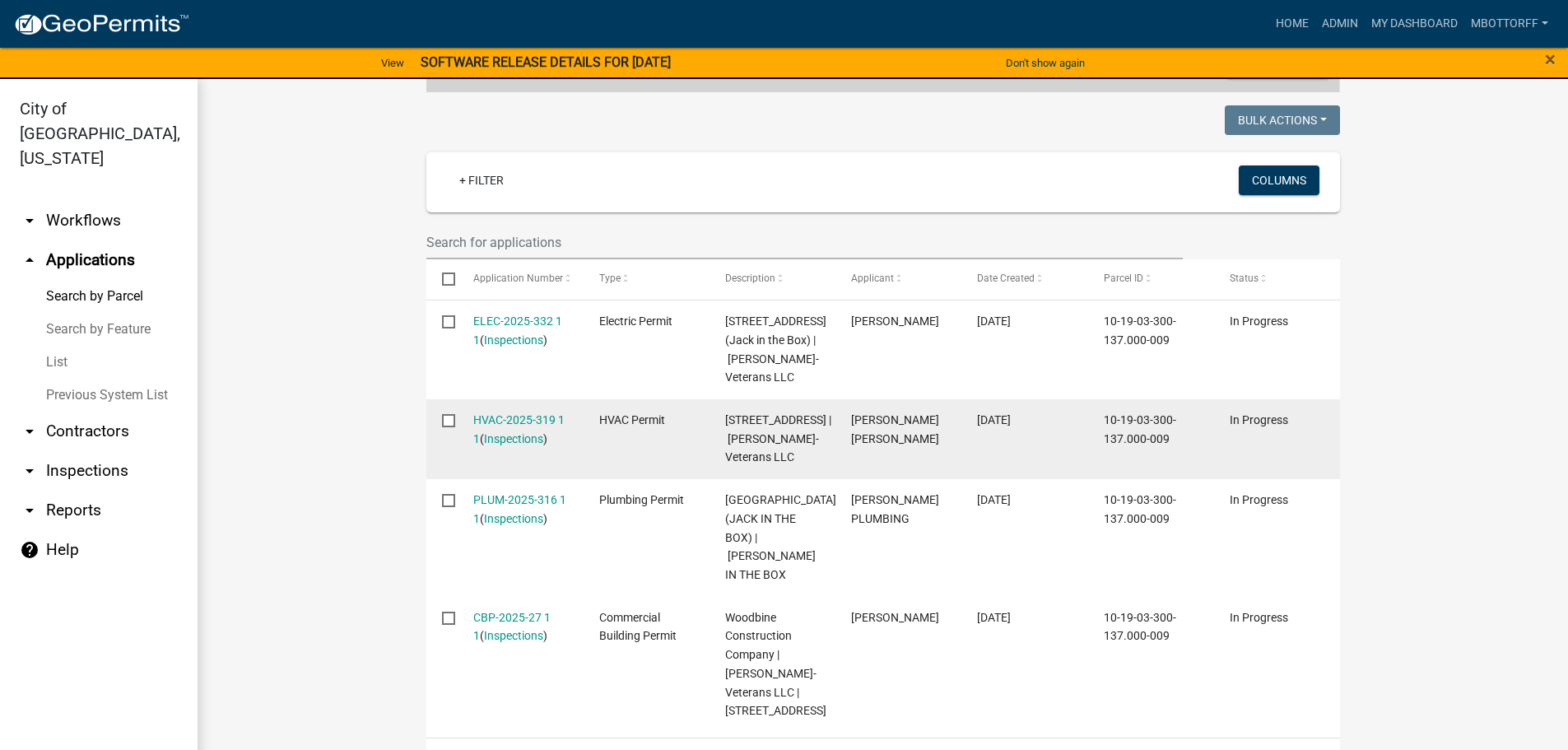
scroll to position [330, 0]
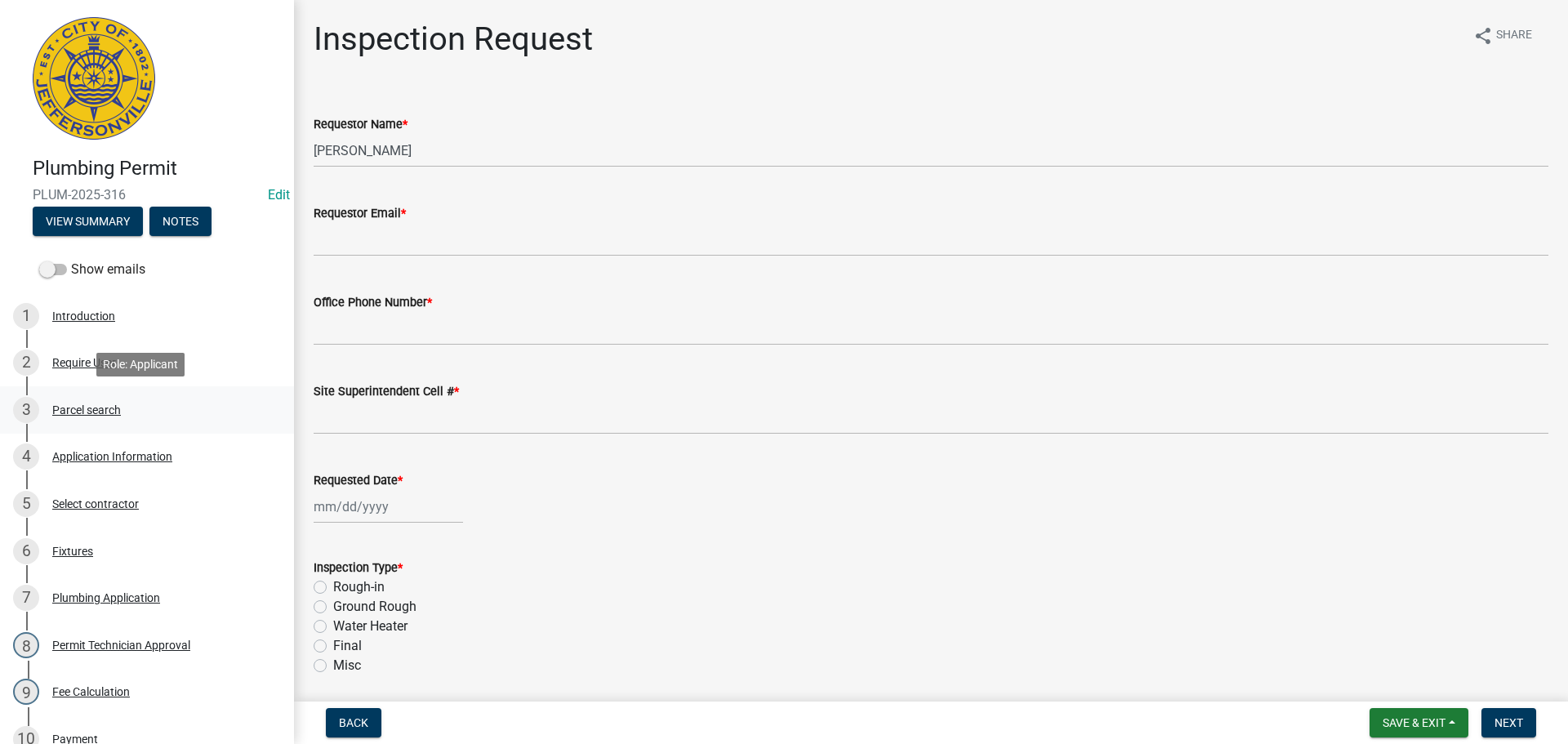
click at [79, 409] on div "Parcel search" at bounding box center [87, 410] width 68 height 11
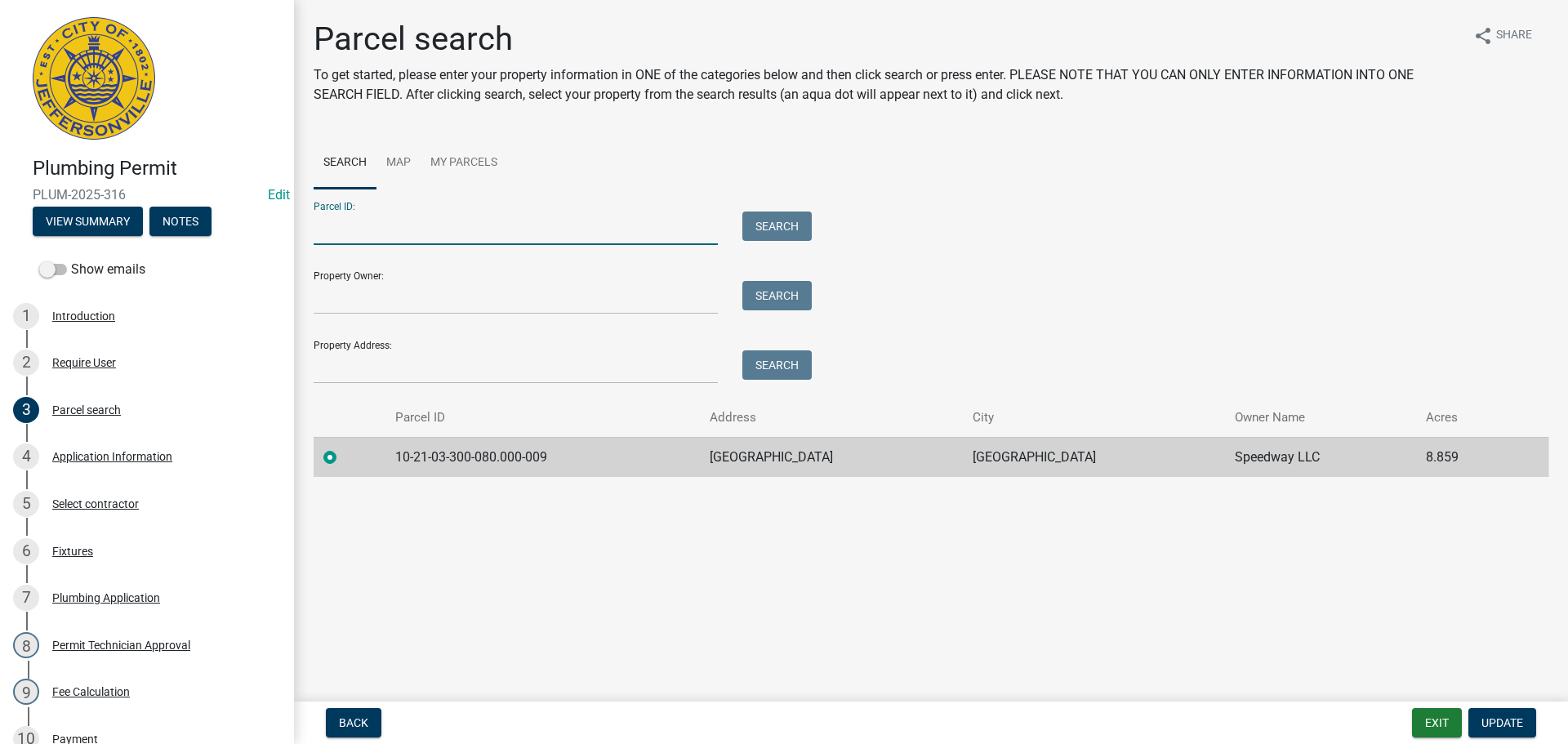
paste input "10-19-03-300-137.000-009"
type input "10-19-03-300-137.000-009"
click at [777, 225] on button "Search" at bounding box center [777, 226] width 69 height 30
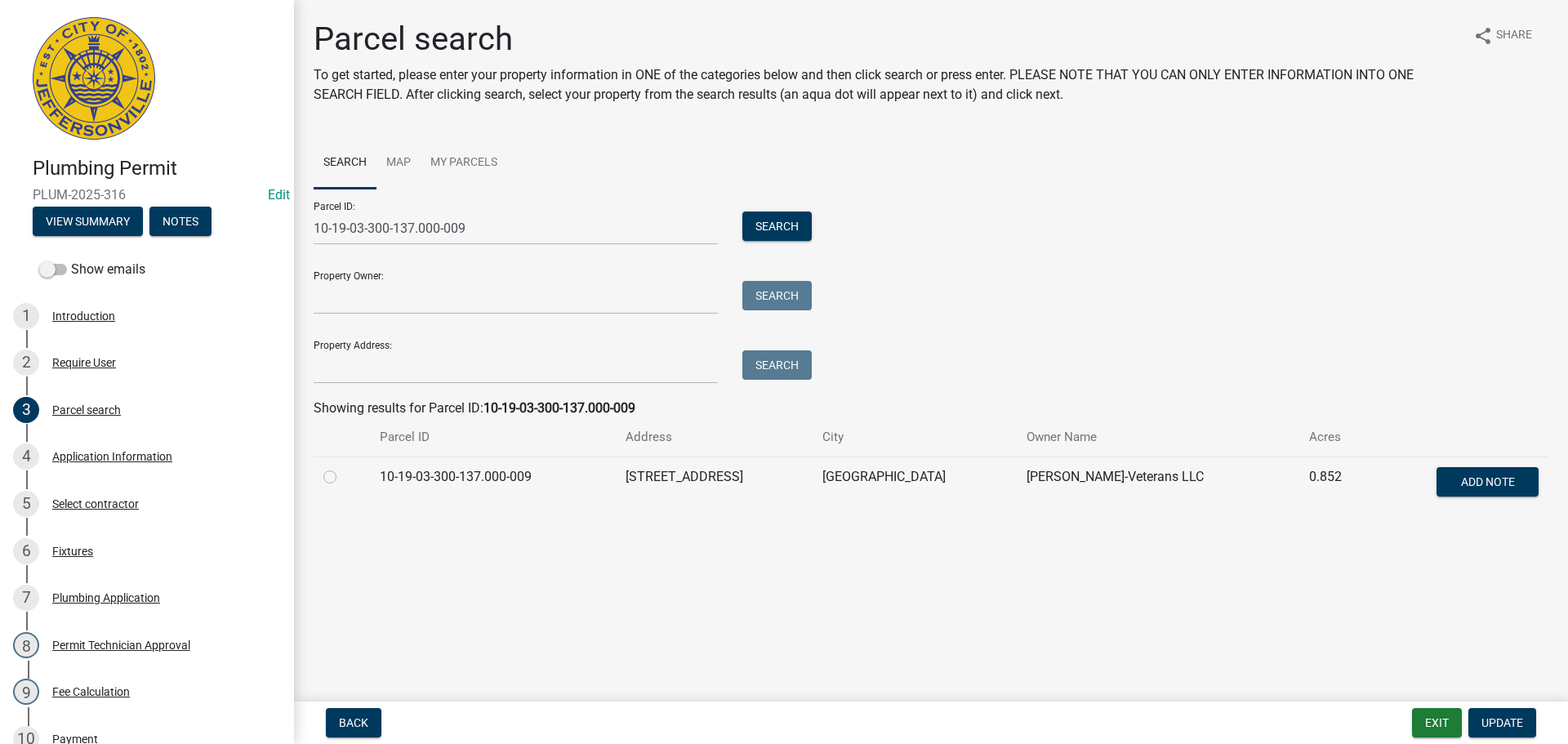
click at [343, 467] on label at bounding box center [343, 467] width 0 height 0
click at [343, 478] on input "radio" at bounding box center [349, 472] width 11 height 11
radio input "true"
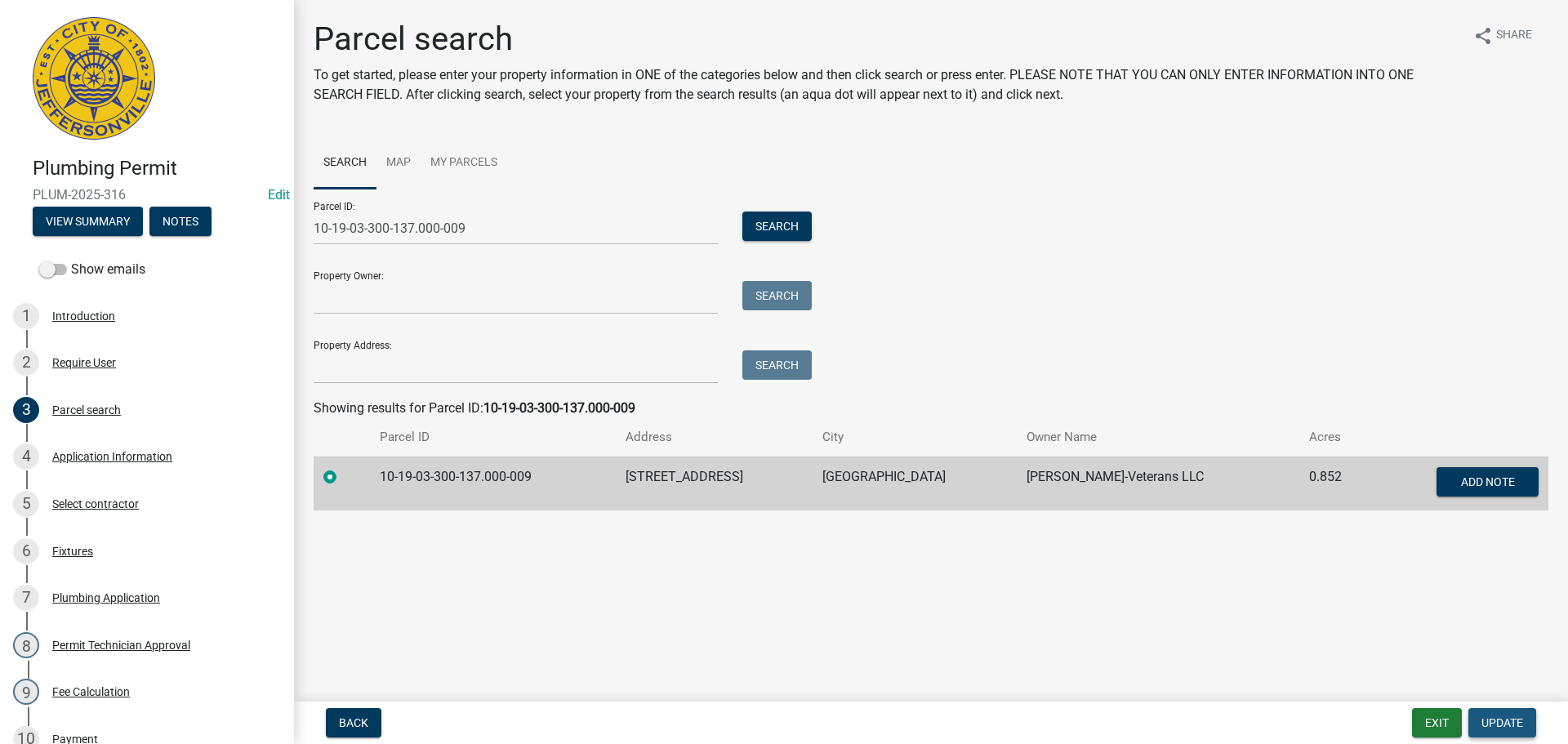
click at [1501, 721] on span "Update" at bounding box center [1502, 723] width 42 height 13
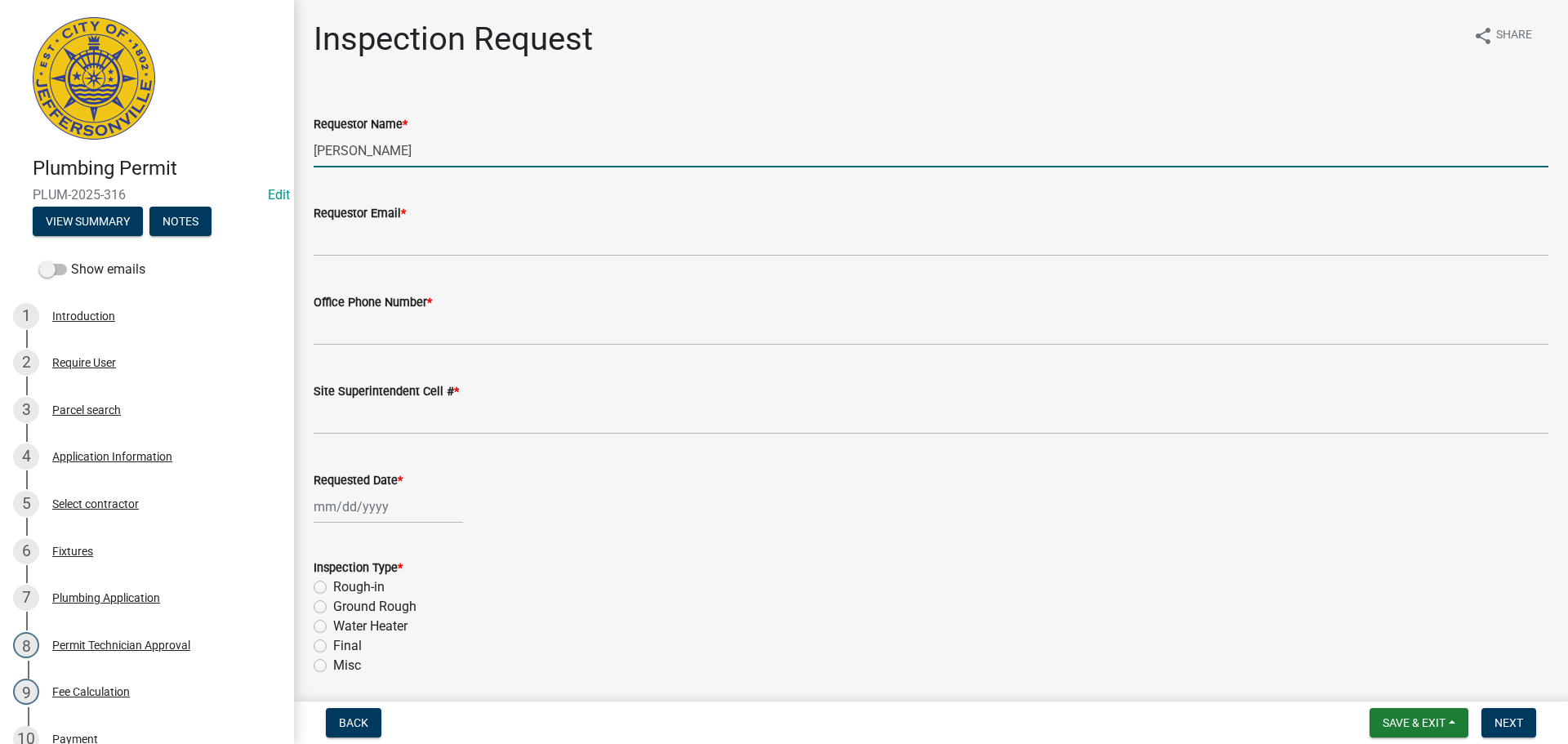
drag, startPoint x: 424, startPoint y: 151, endPoint x: 118, endPoint y: 145, distance: 306.1
click at [145, 145] on div "Plumbing Permit PLUM-2025-316 Edit View Summary Notes Show emails 1 Introductio…" at bounding box center [784, 372] width 1568 height 744
type input "[PERSON_NAME]"
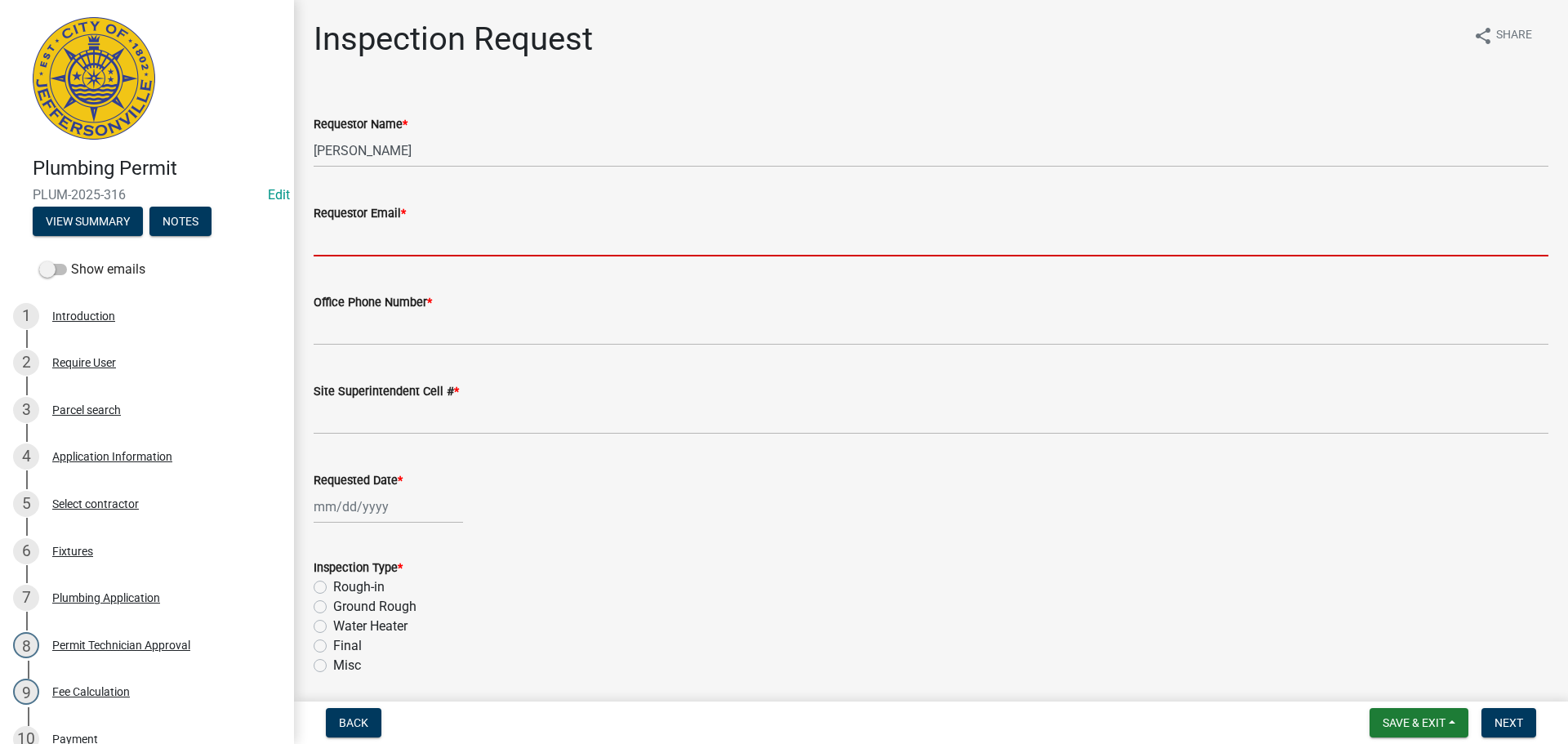
drag, startPoint x: 334, startPoint y: 241, endPoint x: 350, endPoint y: 243, distance: 16.1
click at [334, 241] on input "Requestor Email *" at bounding box center [931, 240] width 1235 height 33
type input "mbottorff@cityofjeff.net"
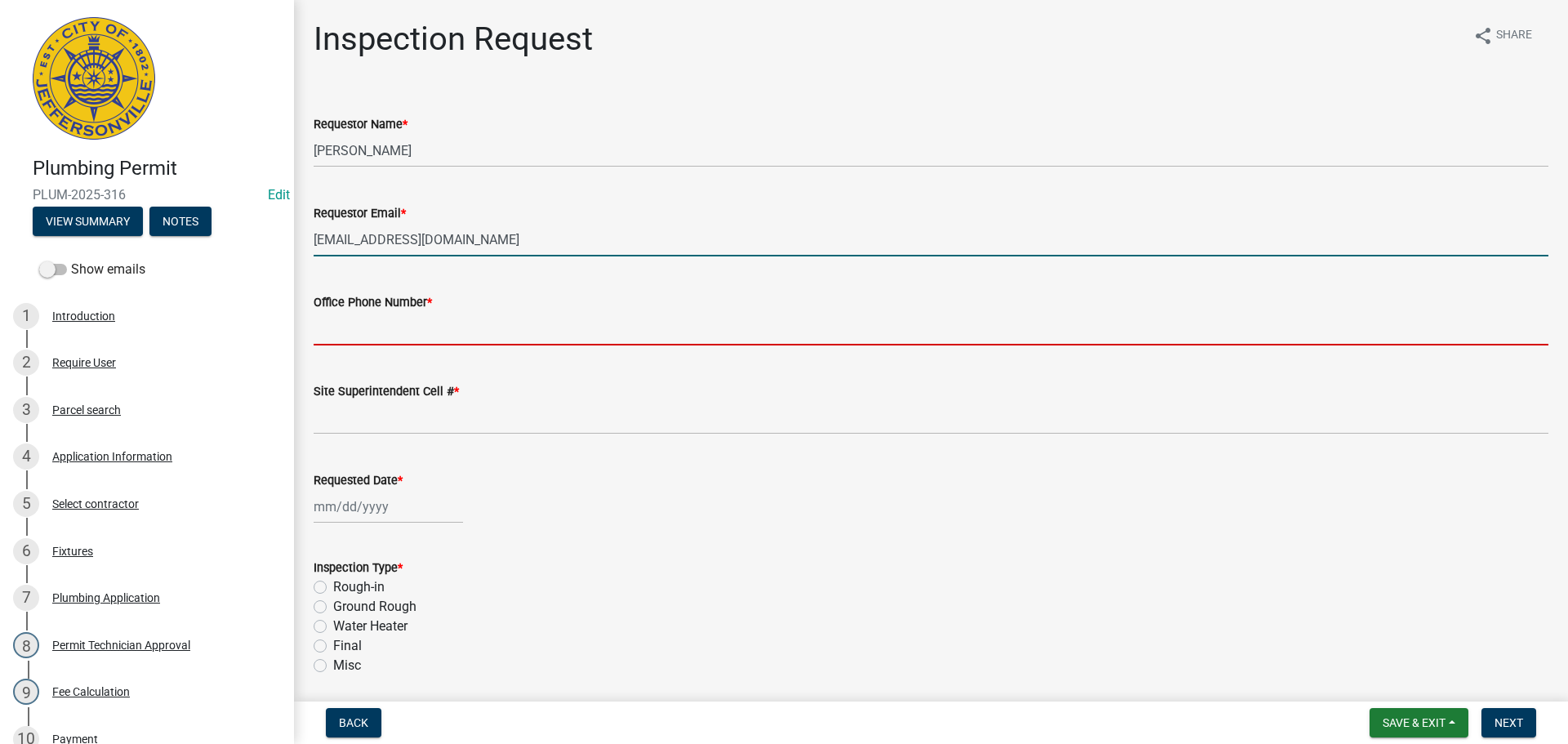
click at [363, 316] on input "Office Phone Number *" at bounding box center [931, 329] width 1235 height 33
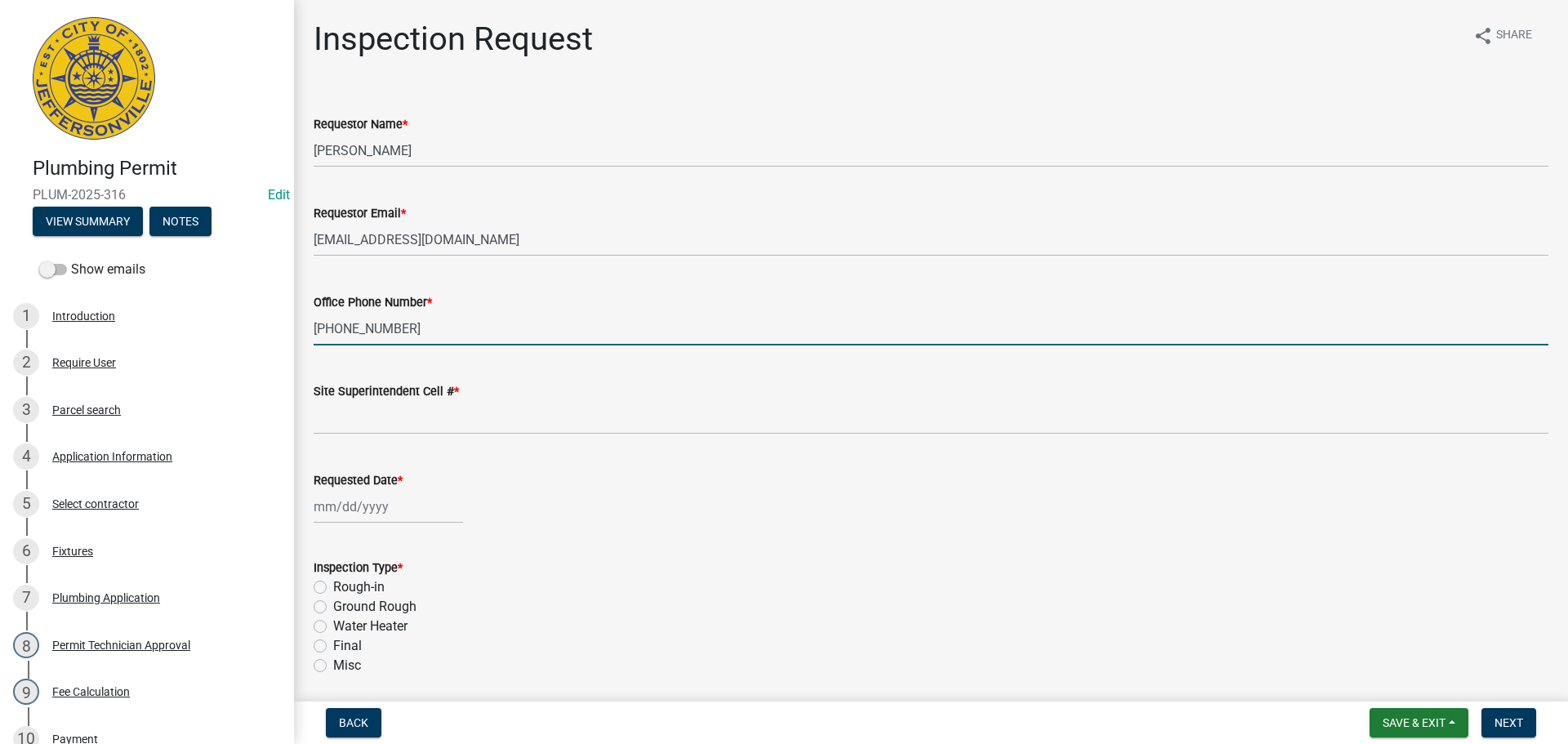
type input "[PHONE_NUMBER]"
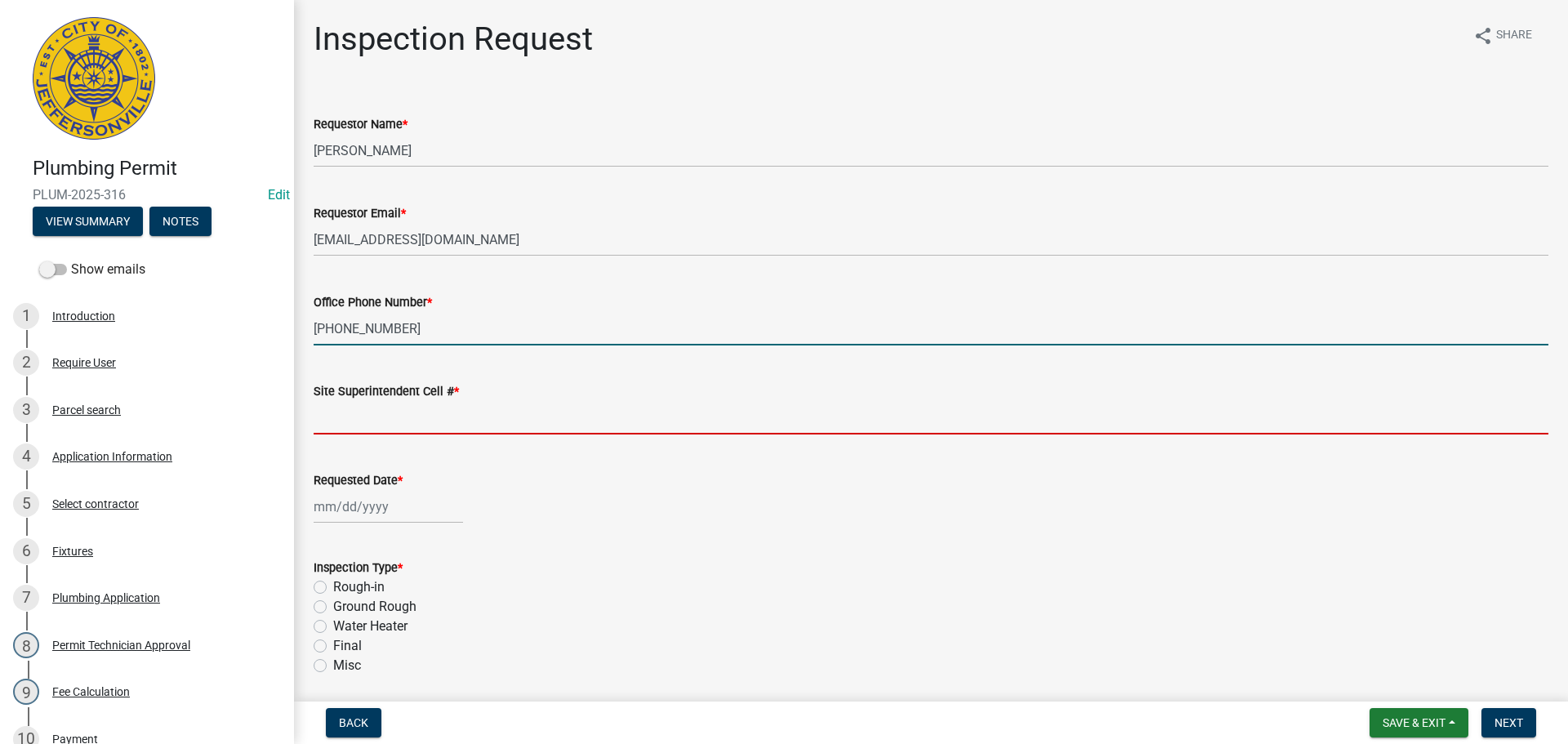
click at [370, 404] on input "Site Superintendent Cell # *" at bounding box center [931, 418] width 1235 height 33
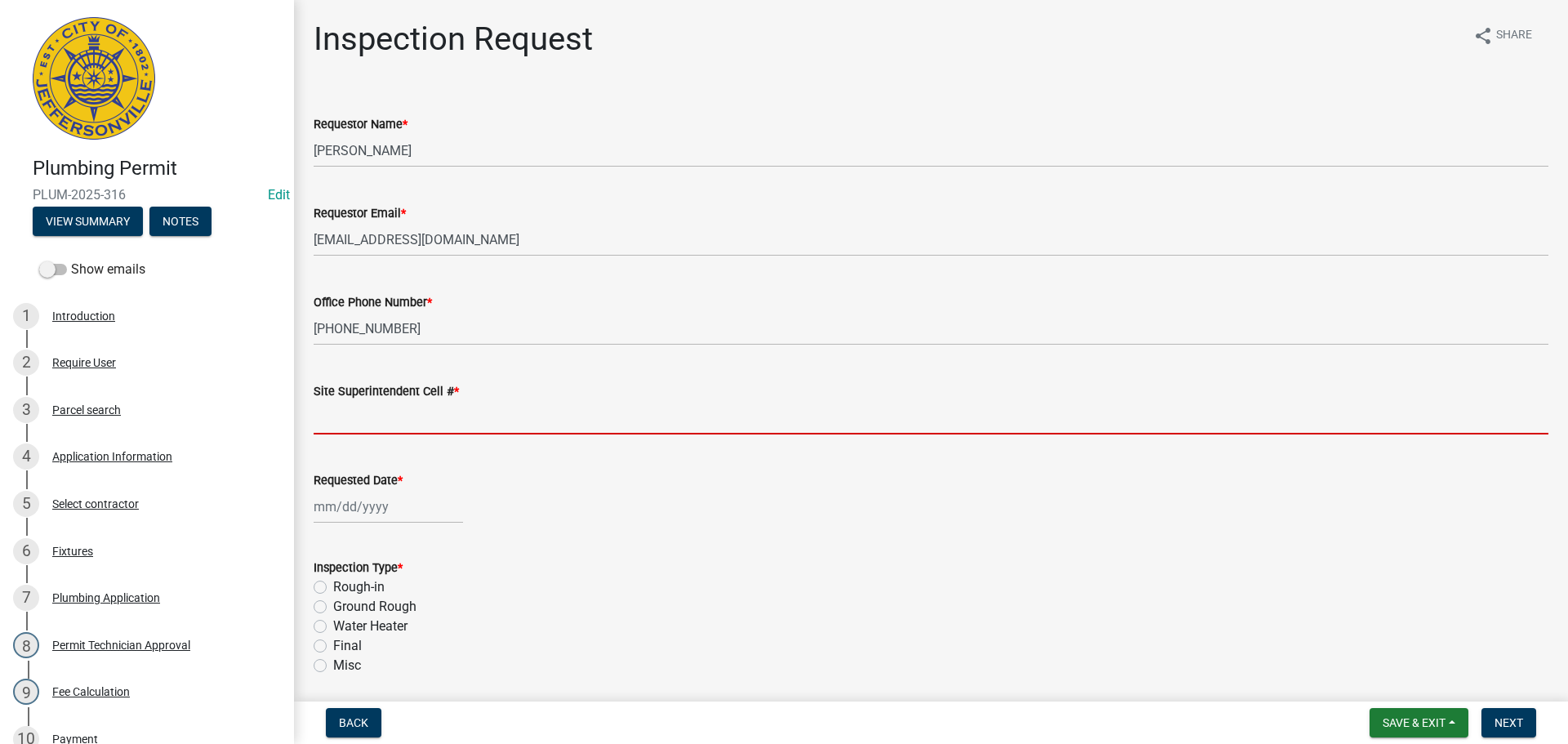
type input "SAME"
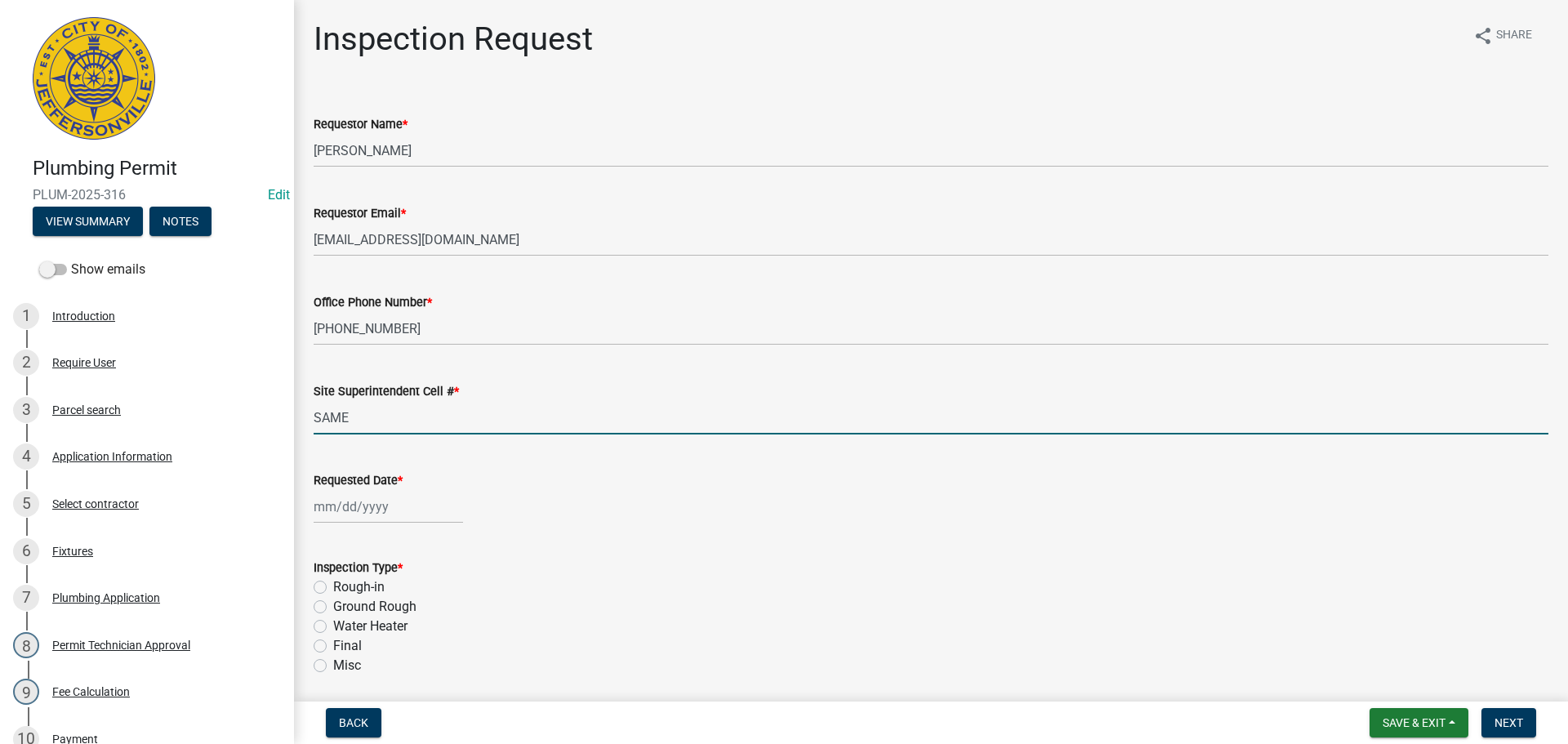
click at [363, 500] on div at bounding box center [388, 507] width 150 height 33
select select "10"
select select "2025"
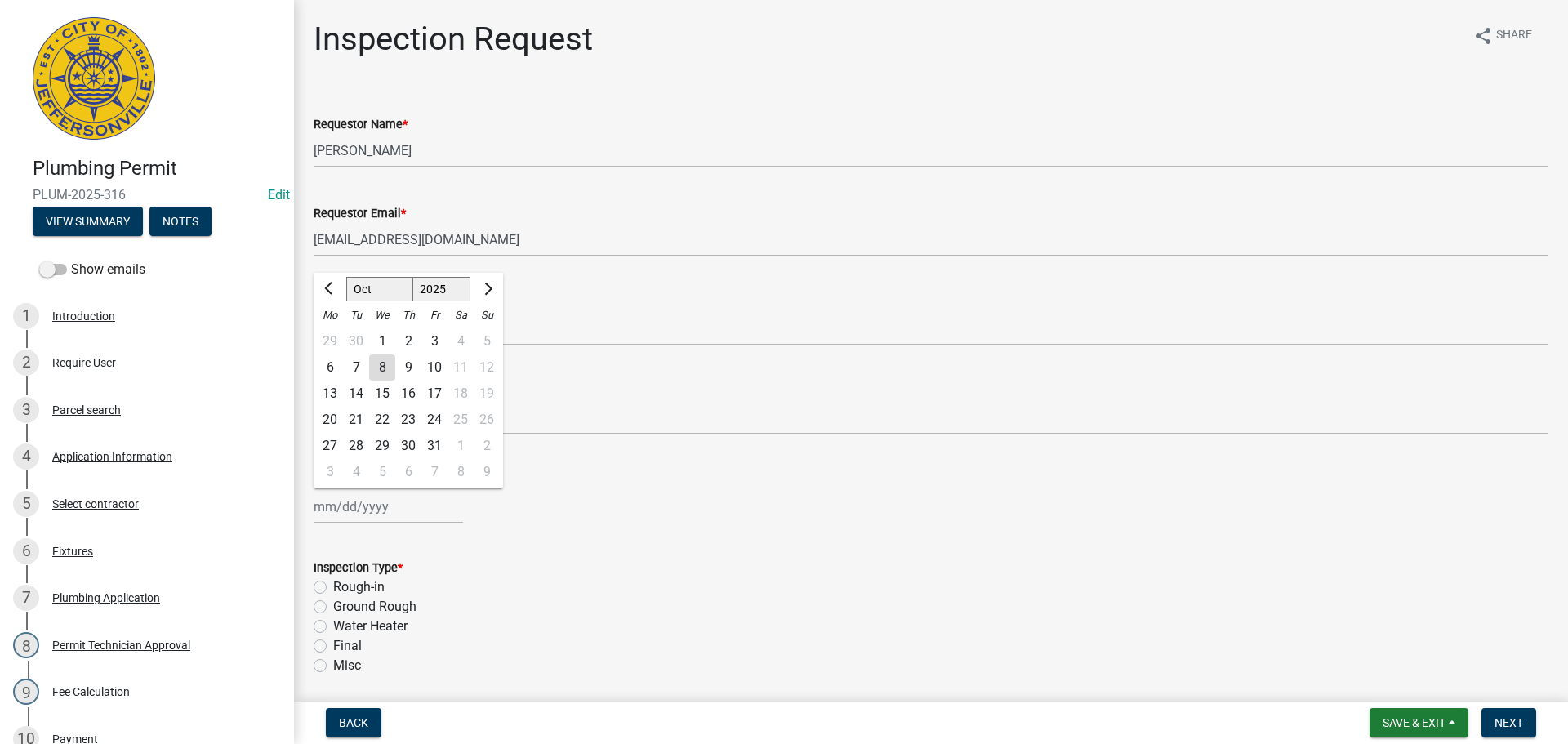
click at [363, 389] on div "14" at bounding box center [357, 394] width 26 height 26
type input "[DATE]"
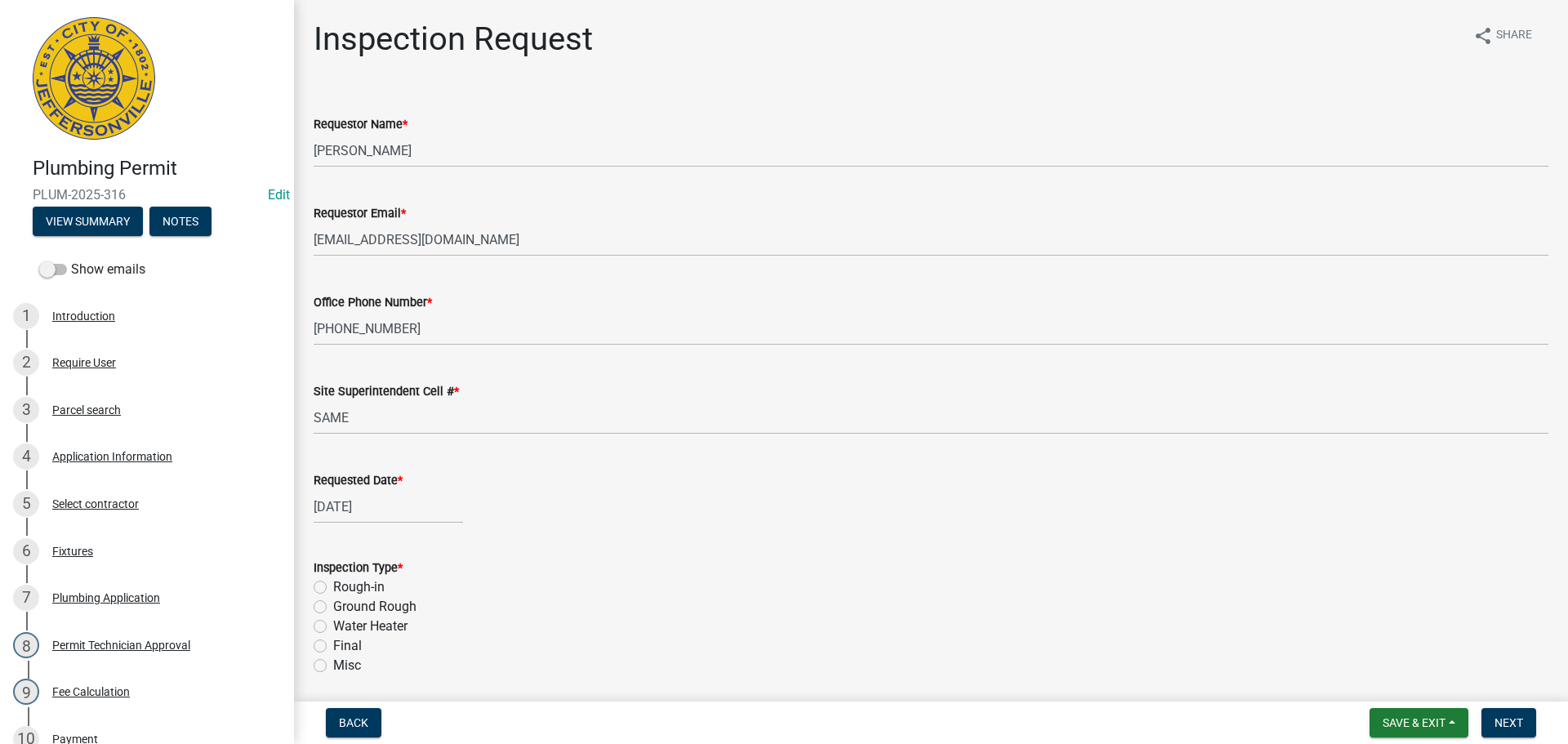
click at [333, 642] on label "Final" at bounding box center [347, 646] width 29 height 19
click at [333, 642] on input "Final" at bounding box center [338, 641] width 11 height 11
radio input "true"
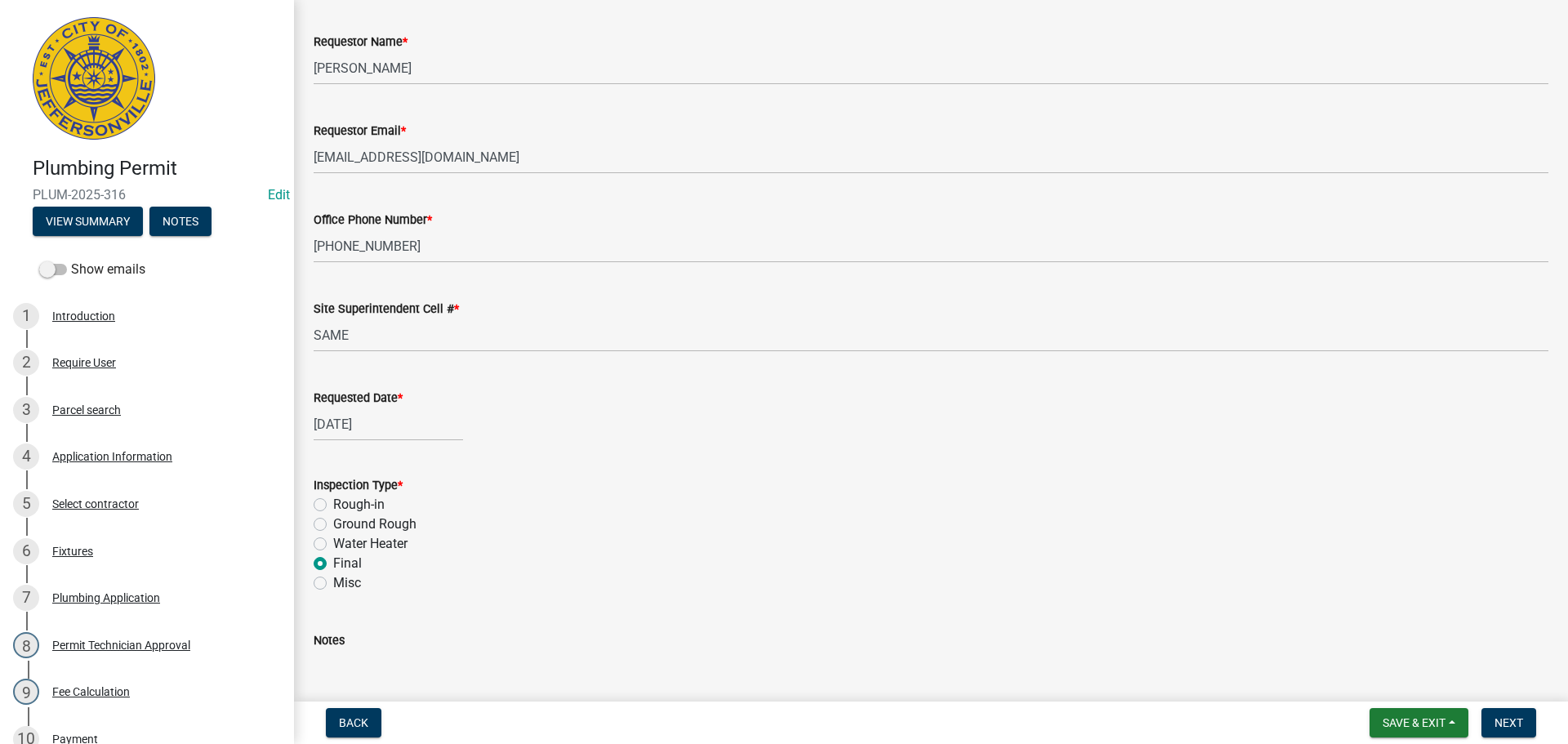
scroll to position [191, 0]
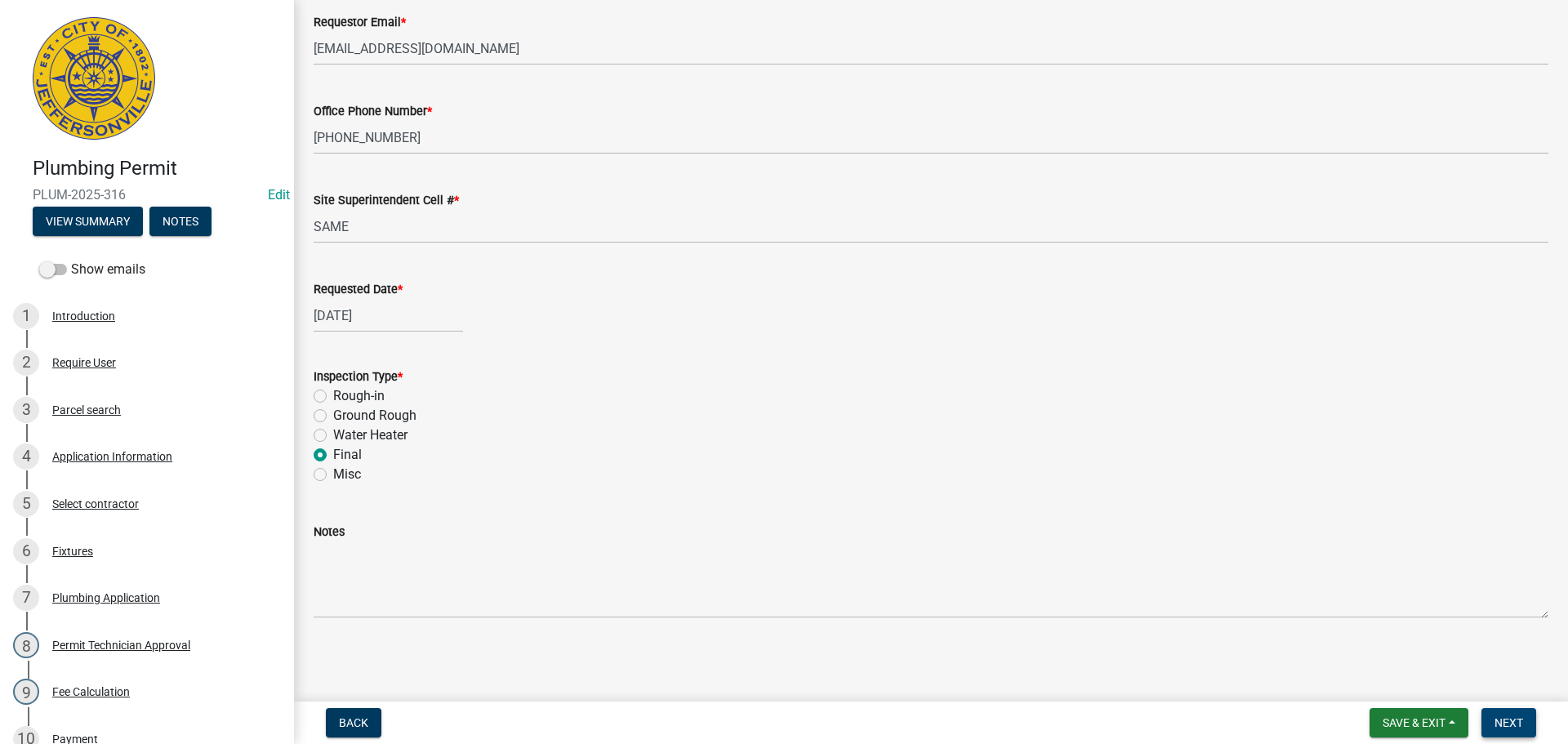
click at [1512, 728] on span "Next" at bounding box center [1508, 723] width 29 height 13
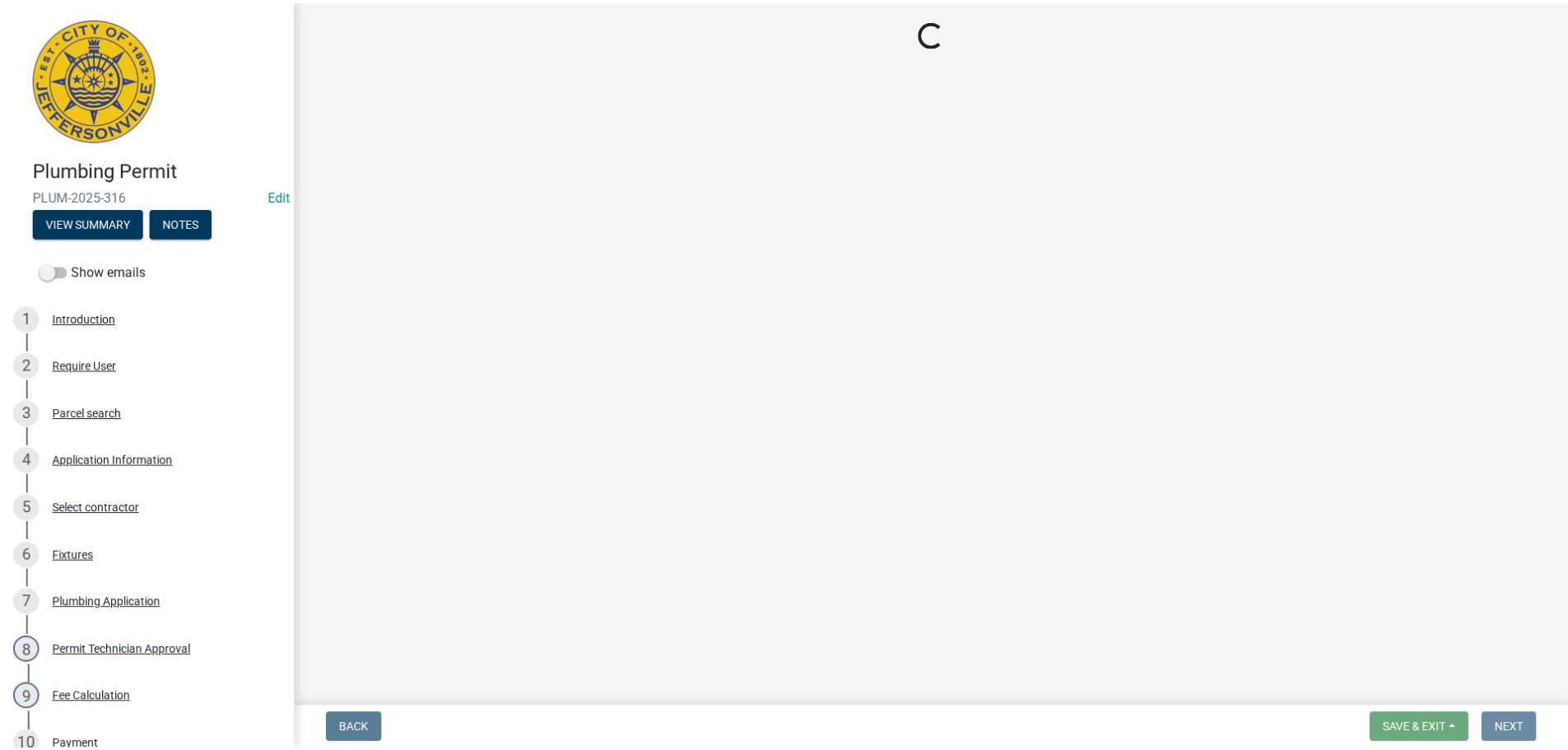
scroll to position [0, 0]
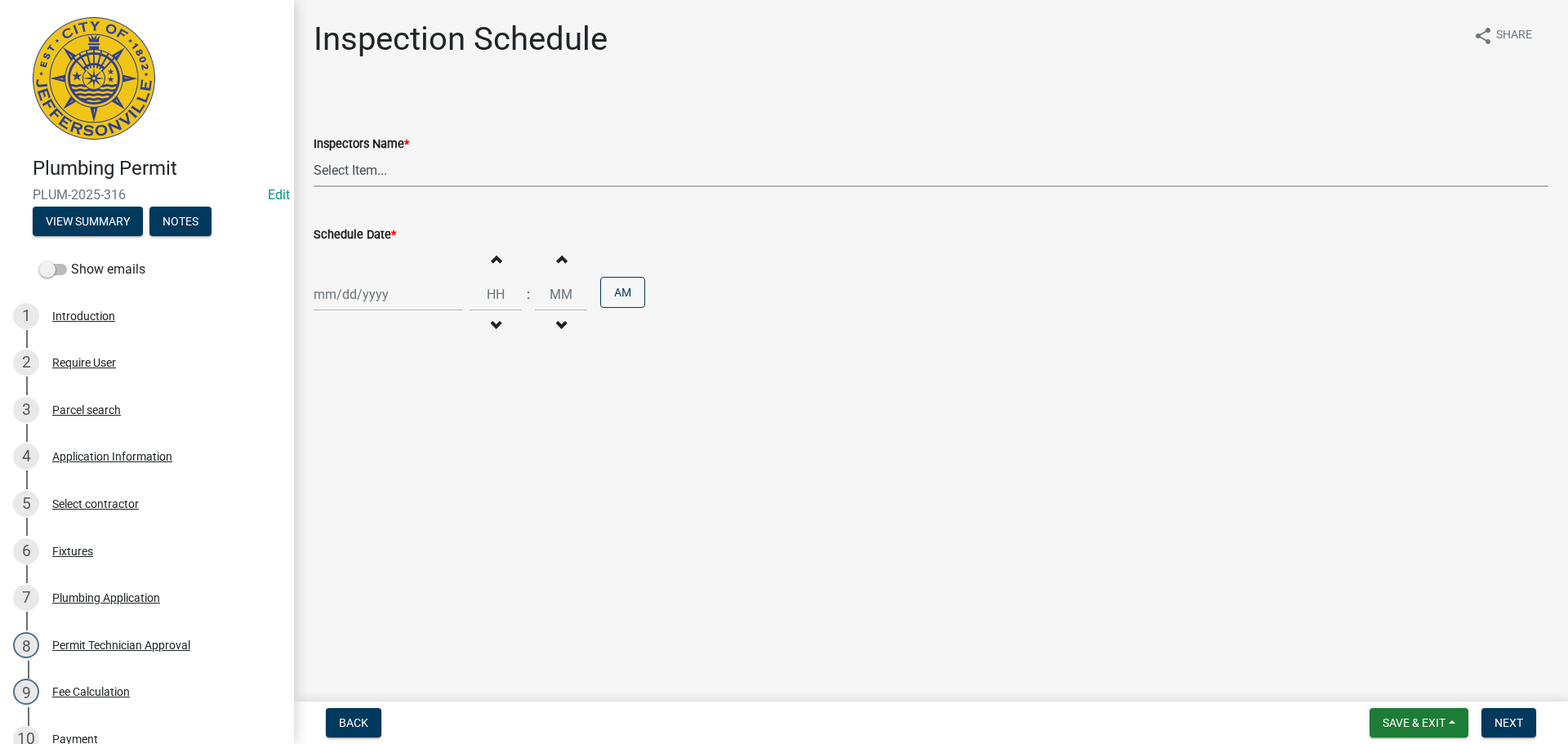
click at [344, 174] on select "Select Item... jramsey (Jeremy Ramsey) MaryFrey (Mary Frey) mkruer (Mike Kruer)…" at bounding box center [931, 170] width 1235 height 33
select select "13c97fbc-c819-4cee-844a-0db3d3c4db95"
click at [314, 153] on select "Select Item... jramsey (Jeremy Ramsey) MaryFrey (Mary Frey) mkruer (Mike Kruer)…" at bounding box center [931, 170] width 1235 height 33
select select "10"
select select "2025"
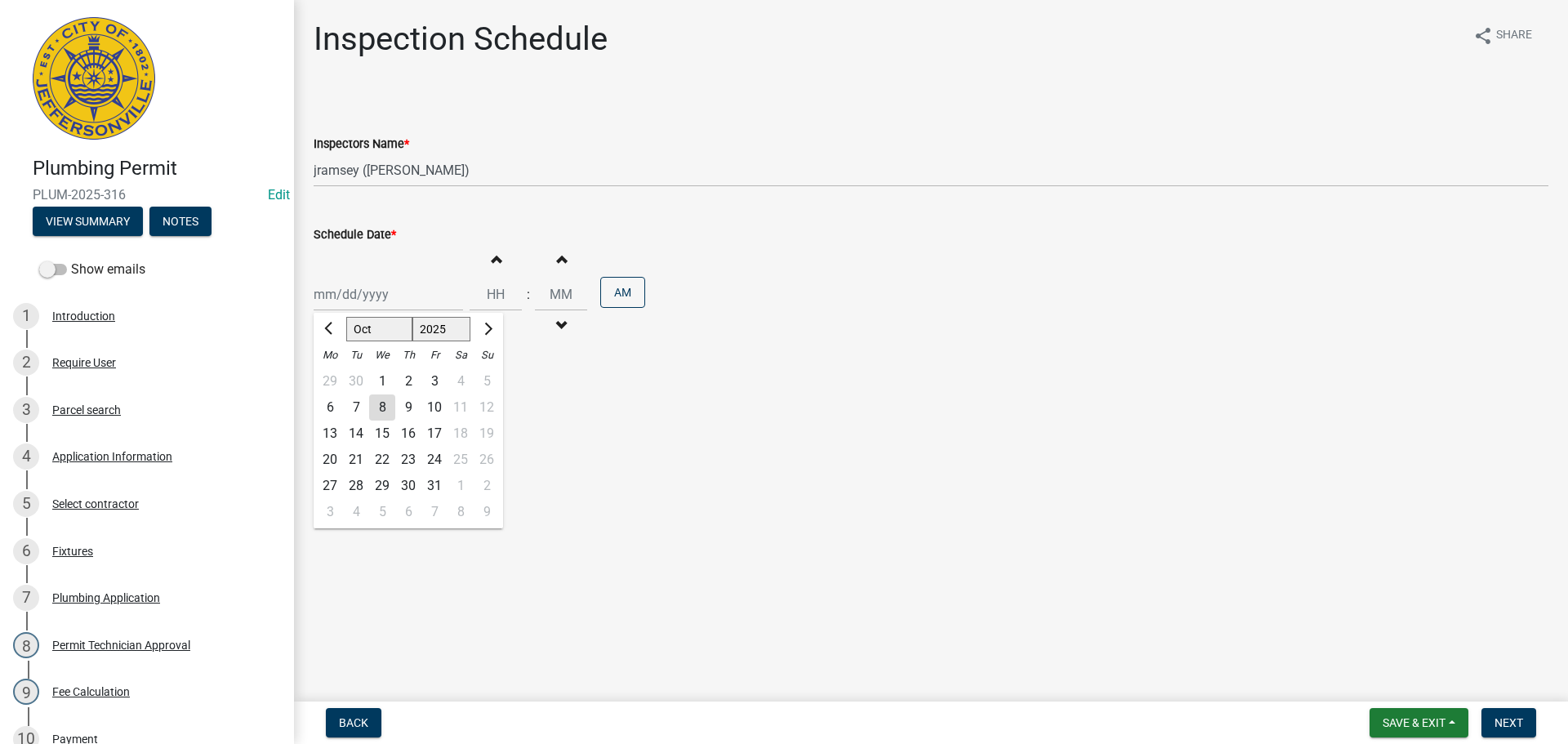
click at [337, 294] on div "Jan Feb Mar Apr May Jun Jul Aug Sep Oct Nov Dec 1525 1526 1527 1528 1529 1530 1…" at bounding box center [388, 294] width 150 height 33
click at [361, 438] on div "14" at bounding box center [357, 434] width 26 height 26
type input "[DATE]"
click at [500, 295] on input "Hours" at bounding box center [496, 294] width 53 height 33
type input "09"
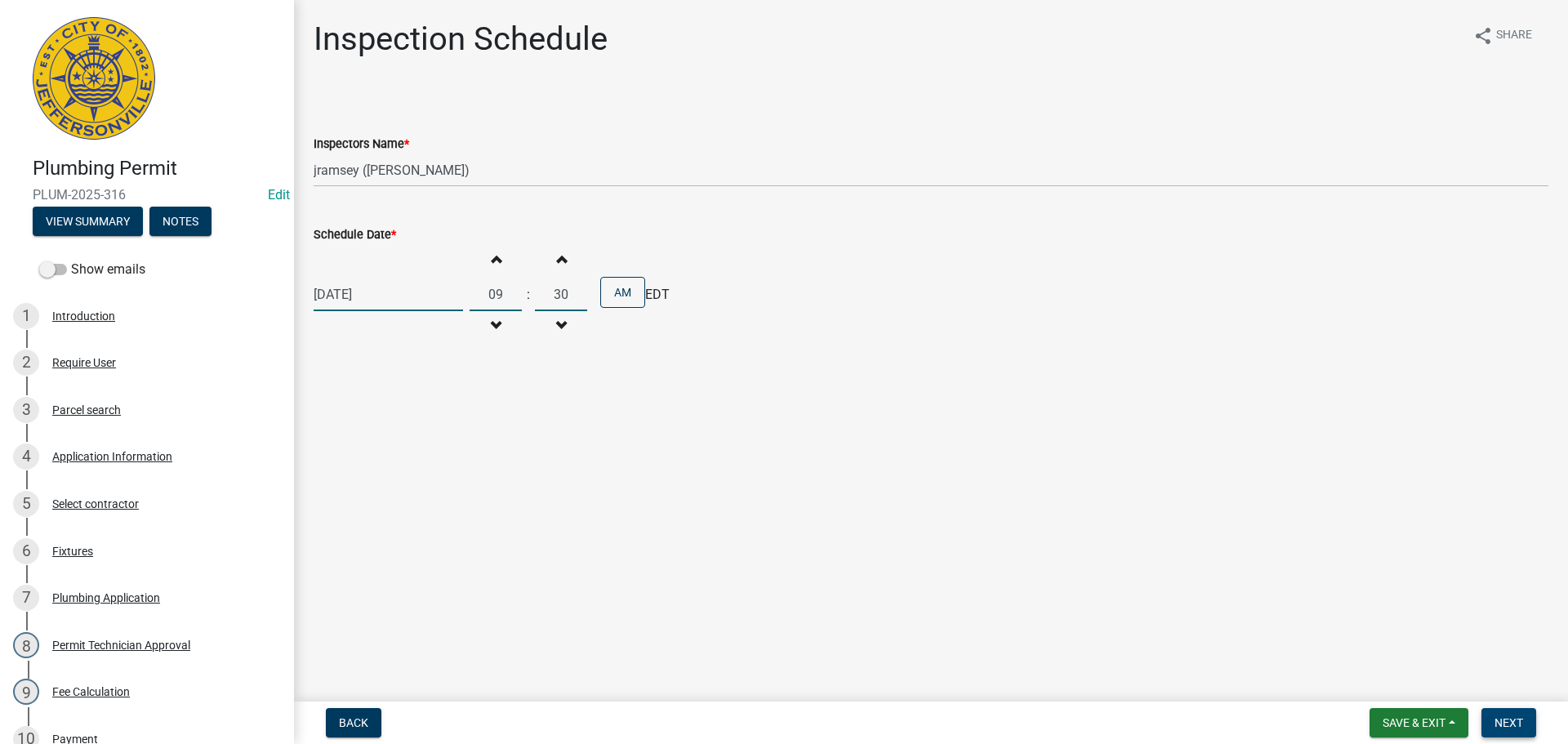
type input "30"
click at [1509, 717] on span "Next" at bounding box center [1508, 723] width 29 height 13
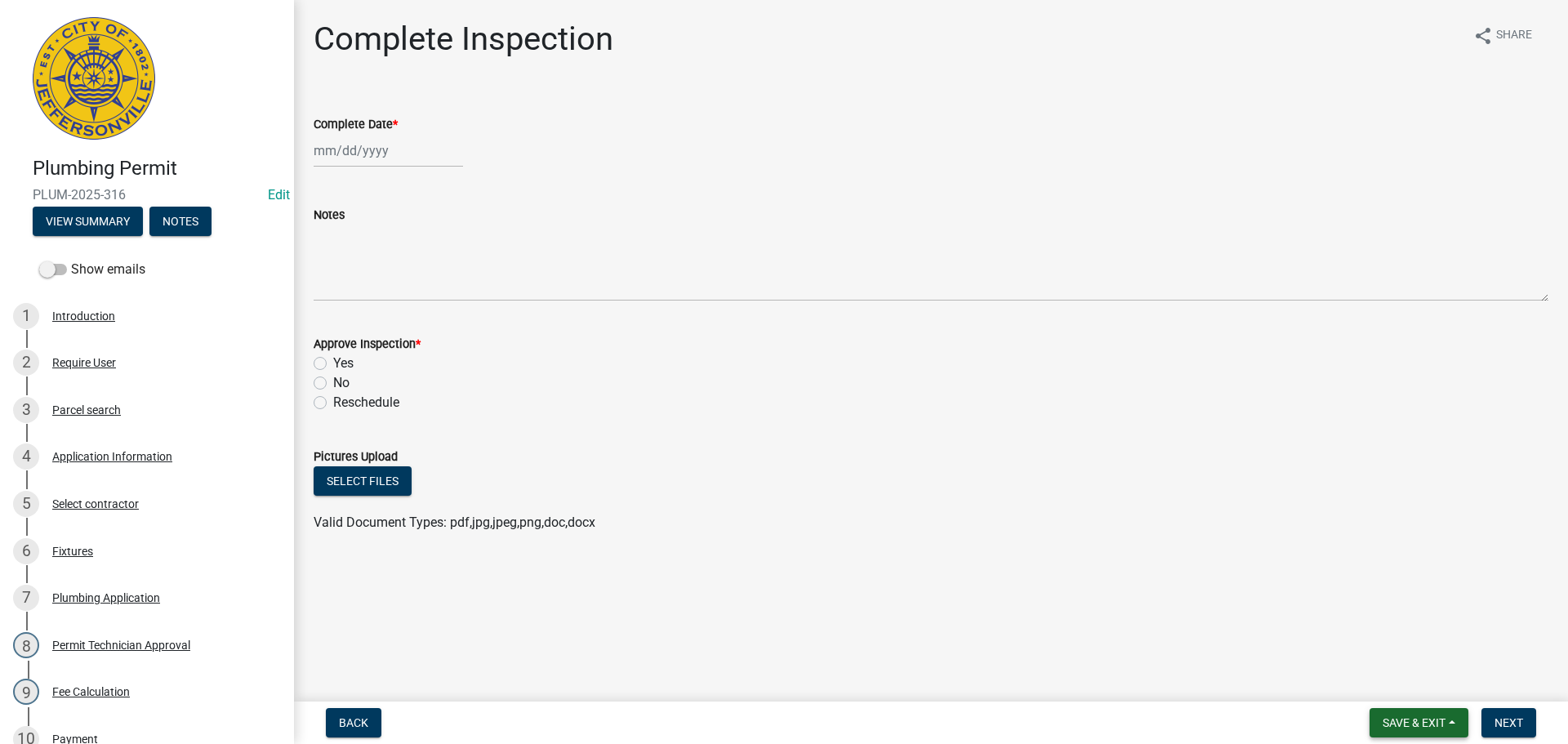
click at [1423, 726] on span "Save & Exit" at bounding box center [1415, 723] width 63 height 13
click at [1407, 686] on button "Save & Exit" at bounding box center [1402, 680] width 131 height 39
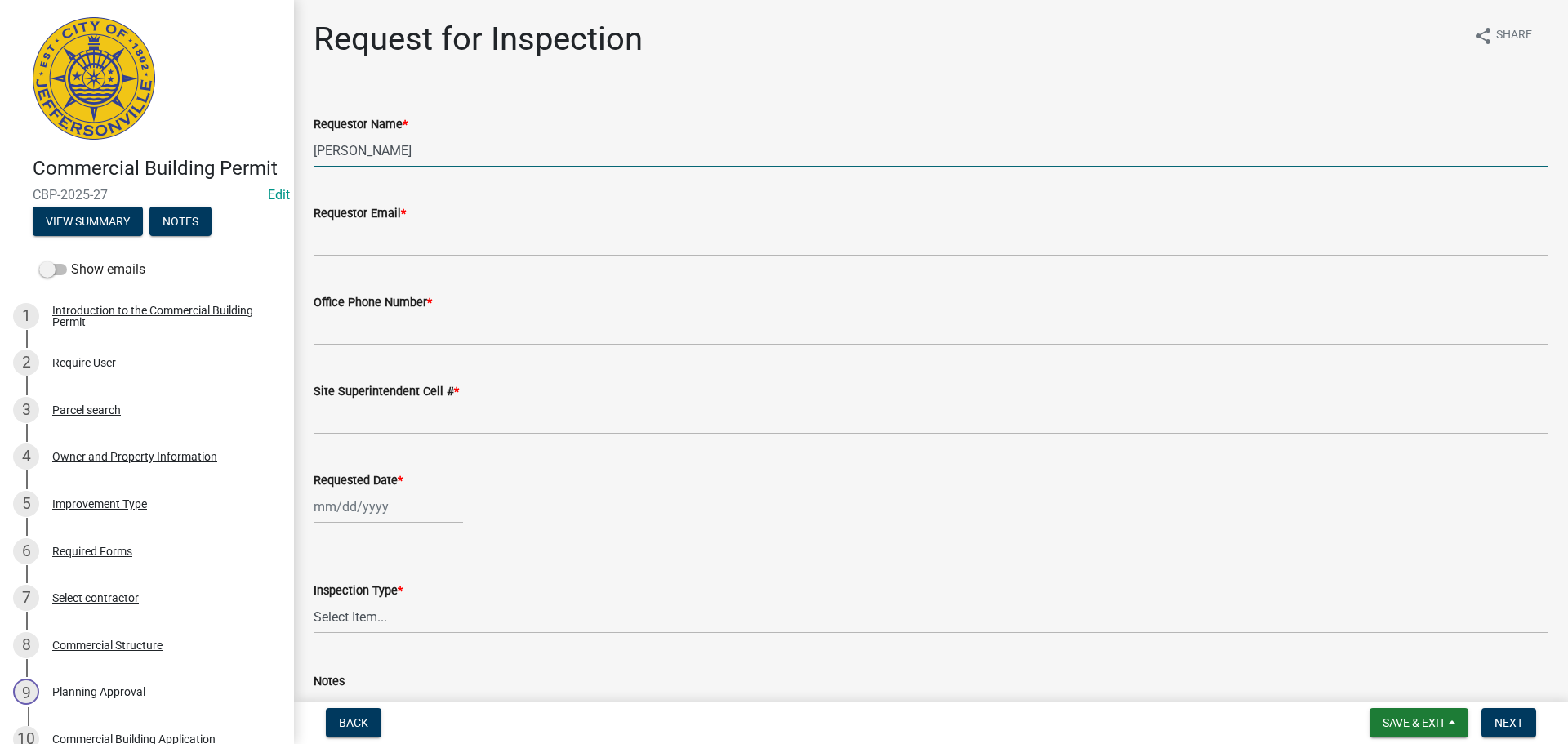
drag, startPoint x: 365, startPoint y: 151, endPoint x: 64, endPoint y: 96, distance: 306.0
click at [156, 115] on div "Commercial Building Permit CBP-2025-27 Edit View Summary Notes Show emails 1 In…" at bounding box center [784, 372] width 1568 height 744
type input "[PERSON_NAME]"
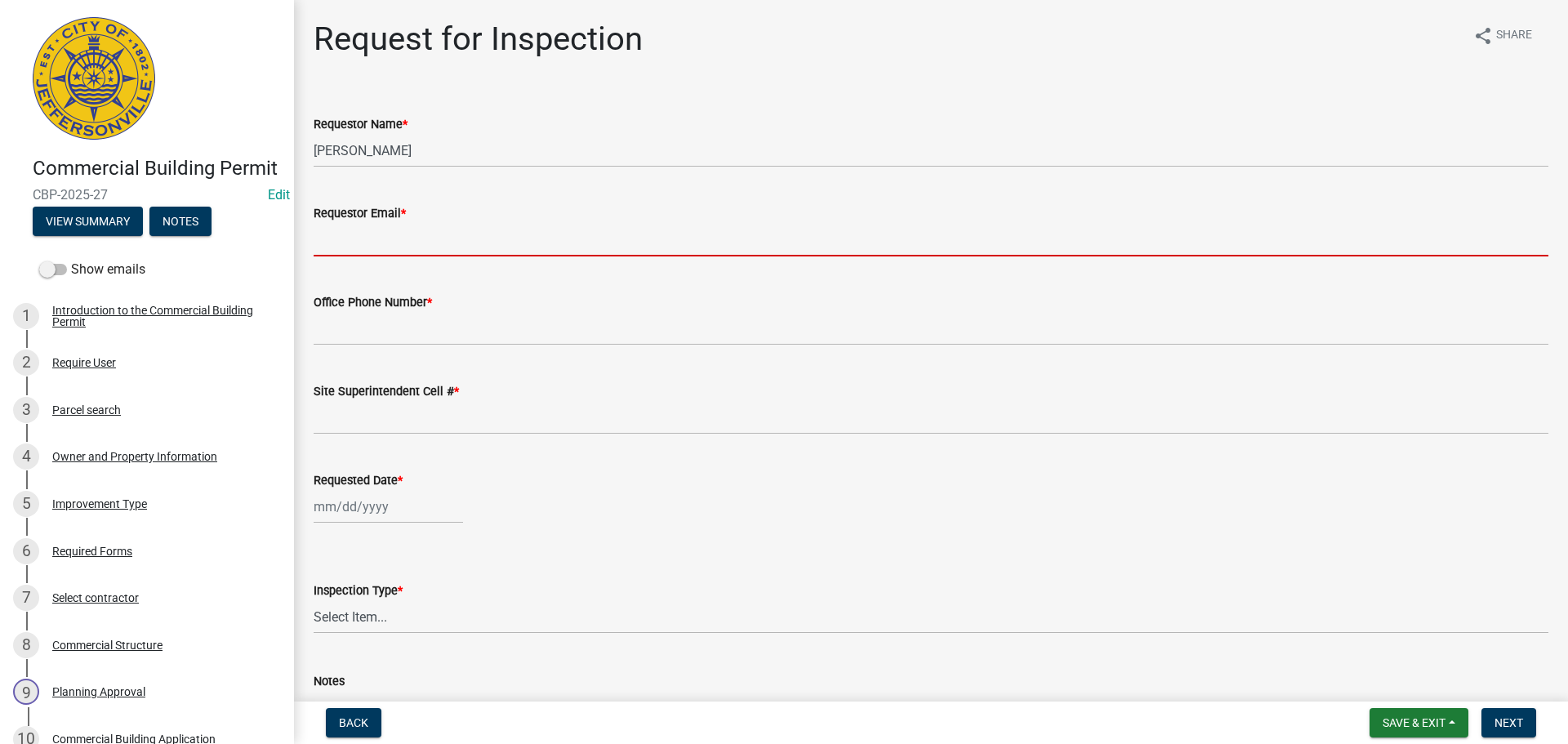
click at [363, 235] on input "Requestor Email *" at bounding box center [931, 240] width 1235 height 33
type input "mbottorff@cityofjeff.net"
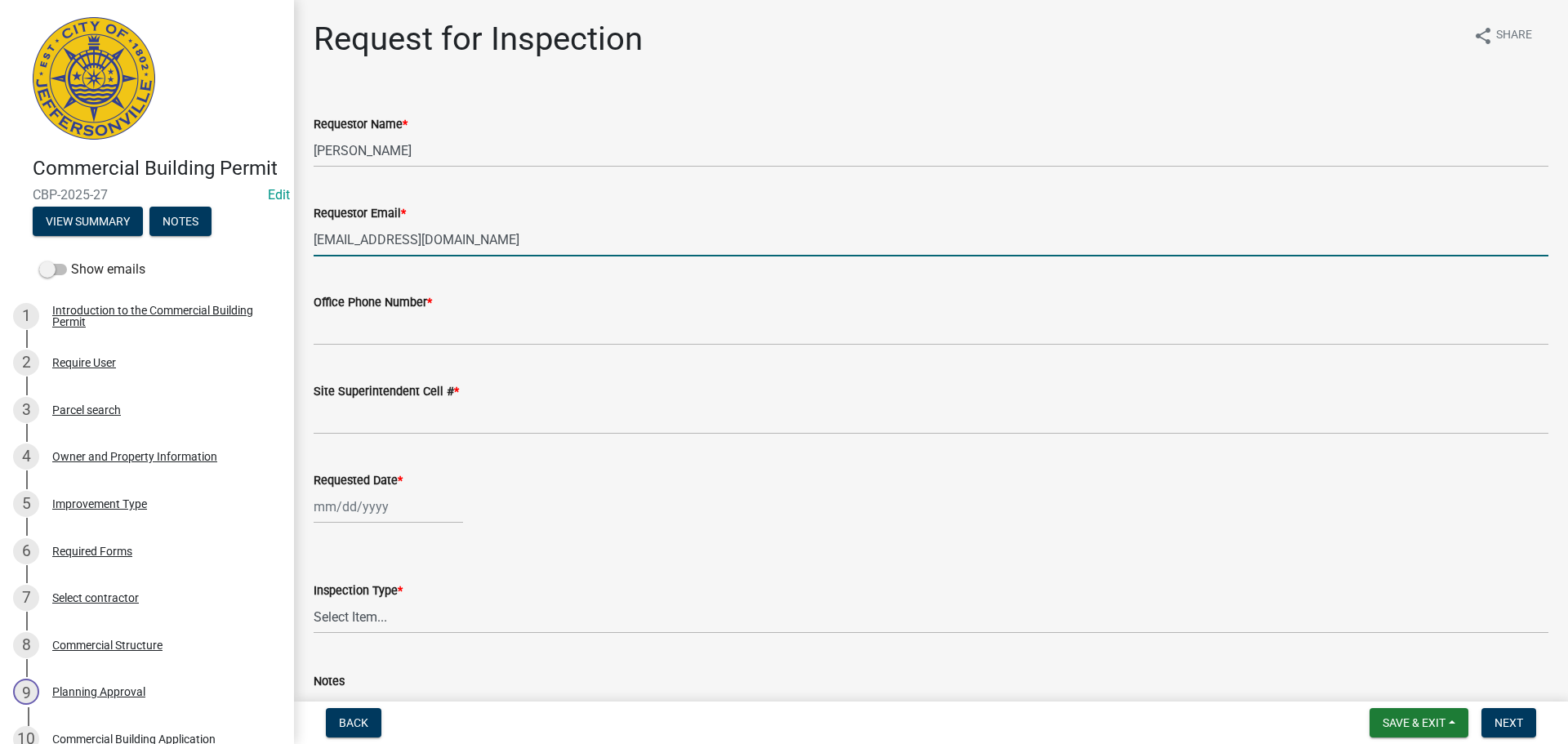
click at [367, 347] on wm-data-entity-input "Office Phone Number *" at bounding box center [931, 315] width 1235 height 89
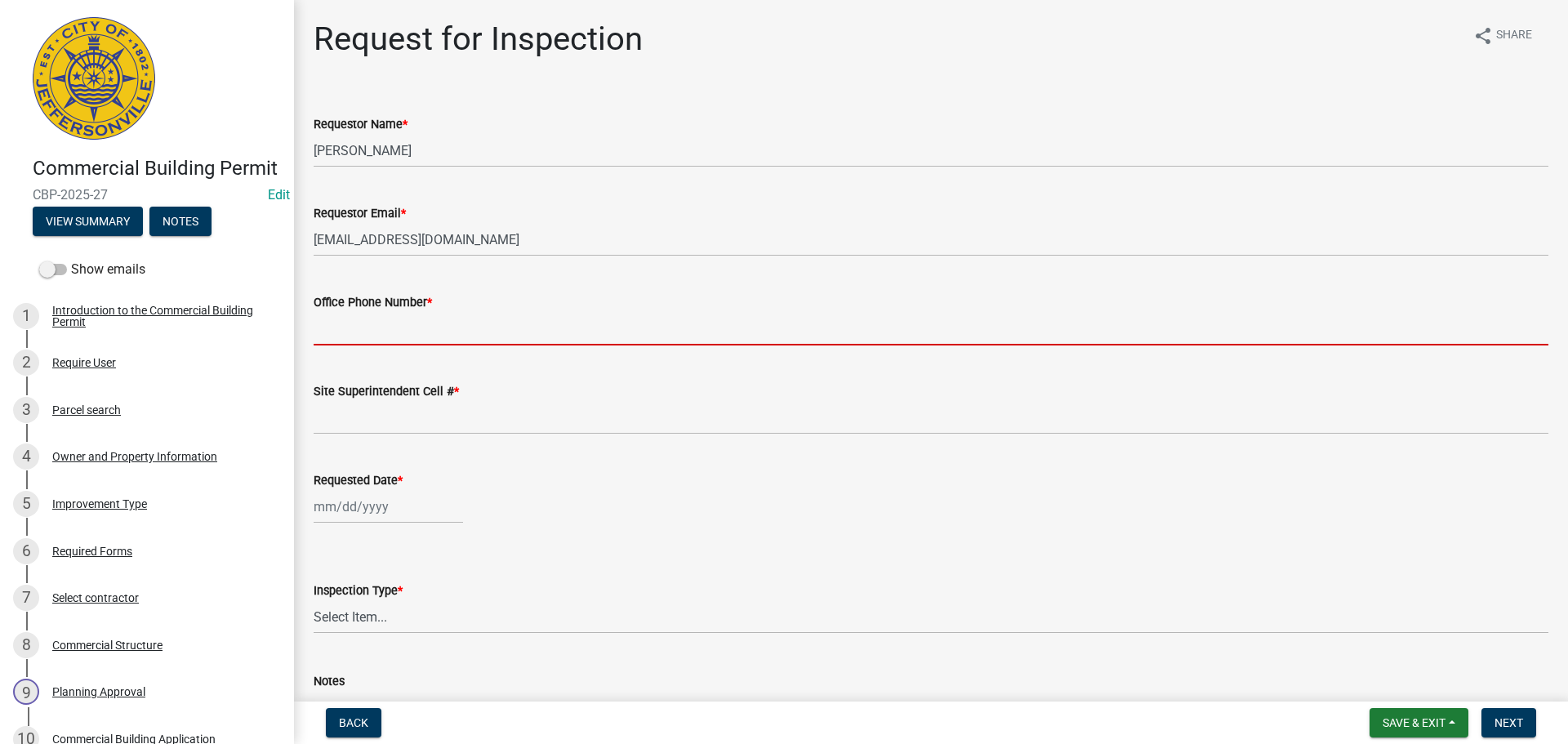
click at [366, 333] on input "Office Phone Number *" at bounding box center [931, 329] width 1235 height 33
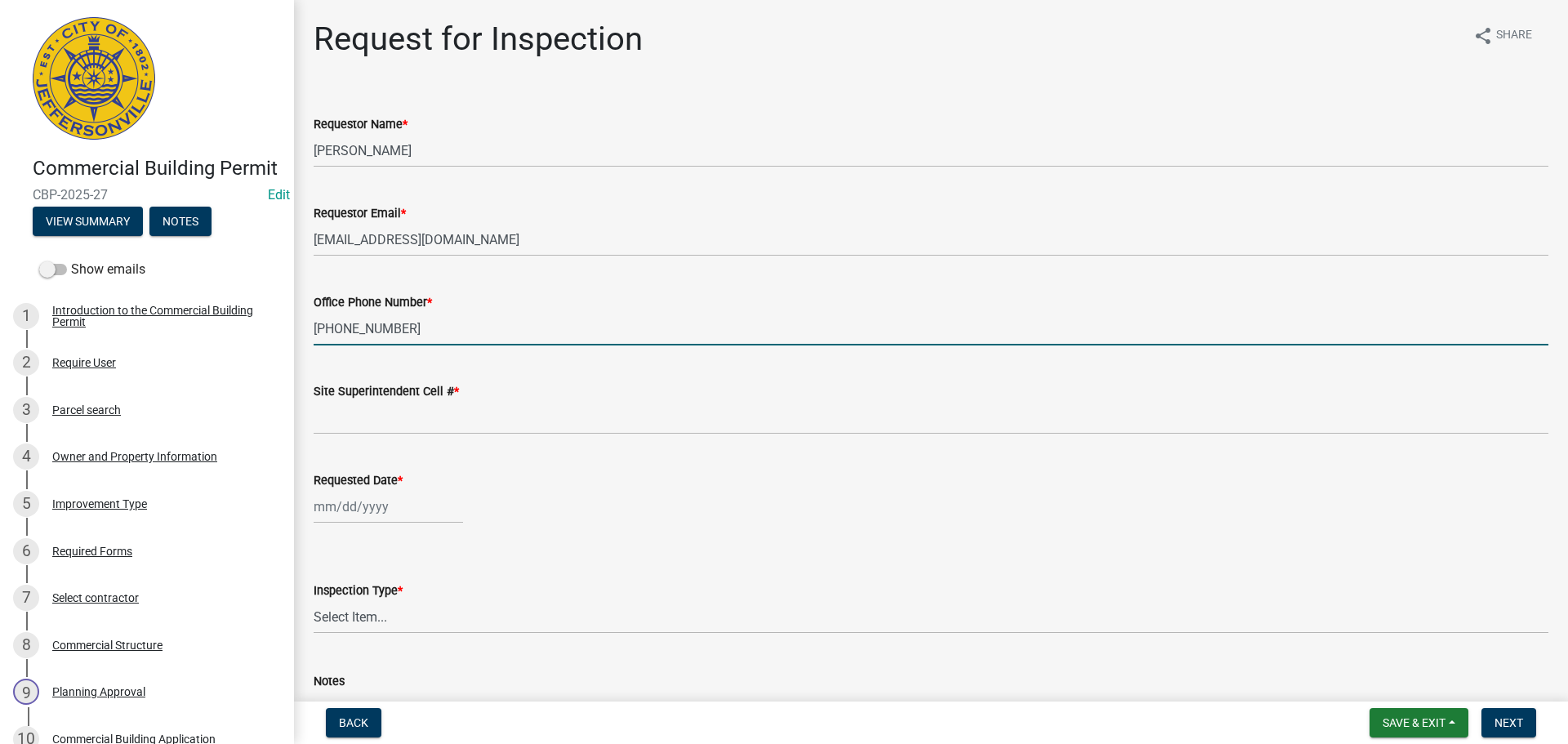
type input "[PHONE_NUMBER]"
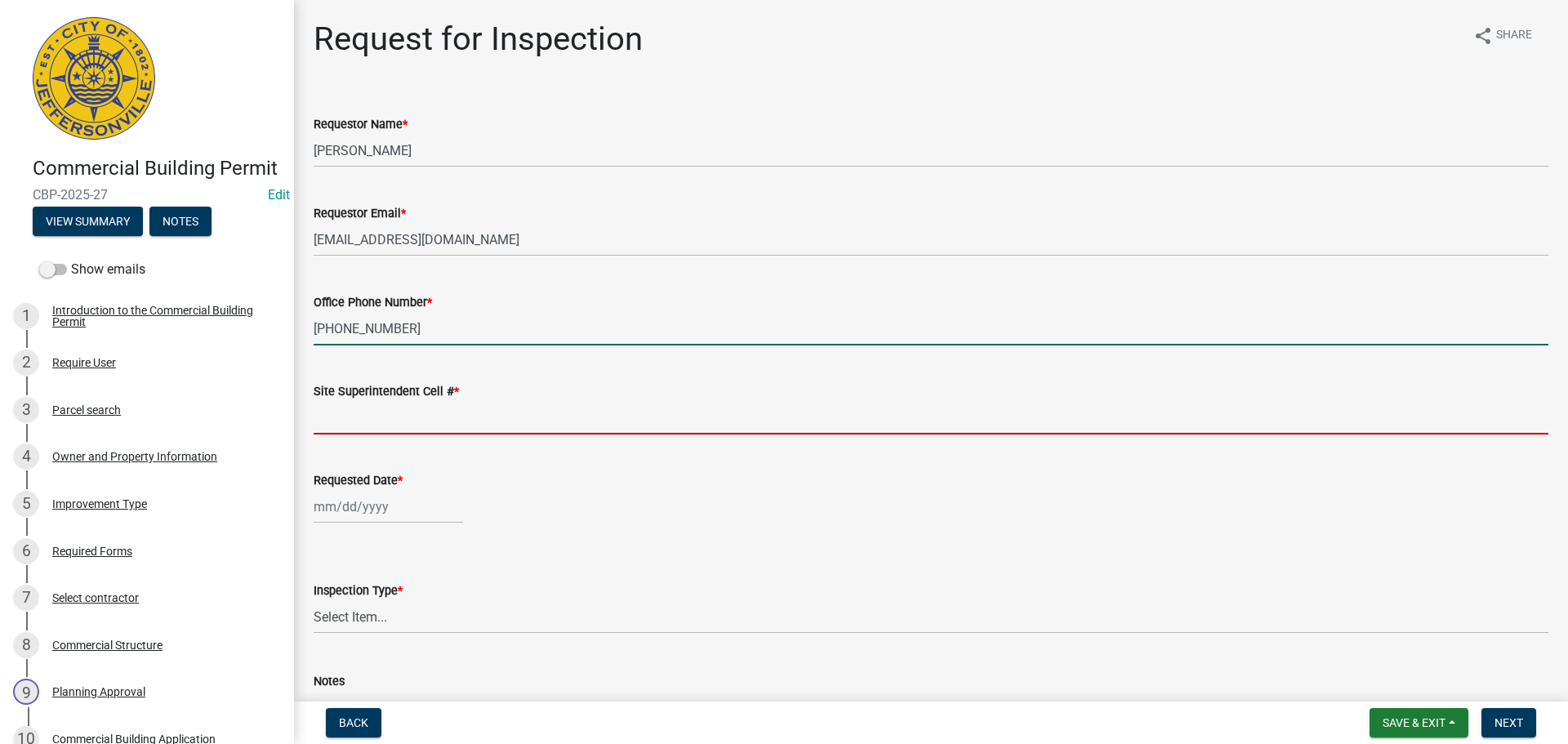
click at [364, 422] on input "Site Superintendent Cell # *" at bounding box center [931, 418] width 1235 height 33
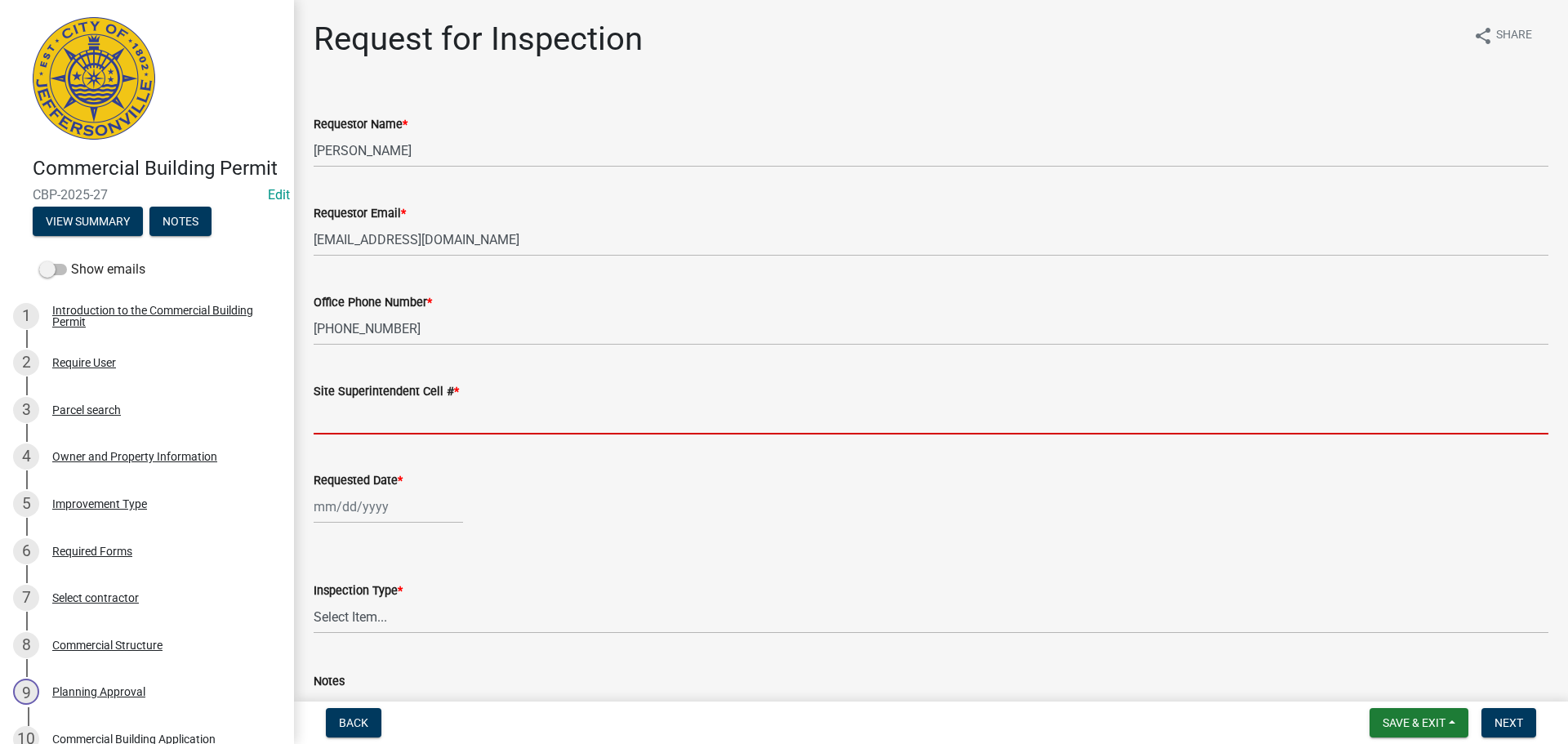
type input "SAME"
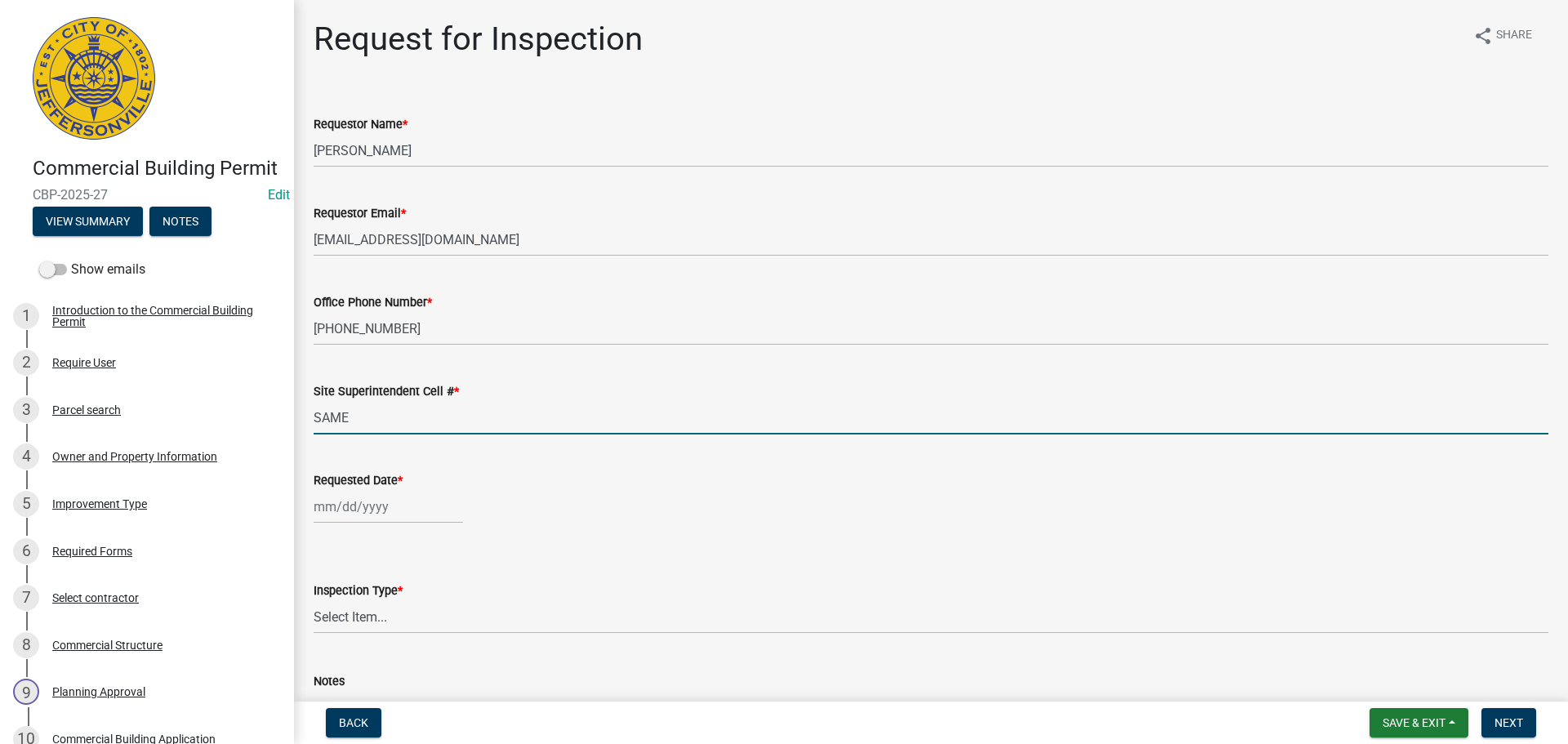
select select "10"
select select "2025"
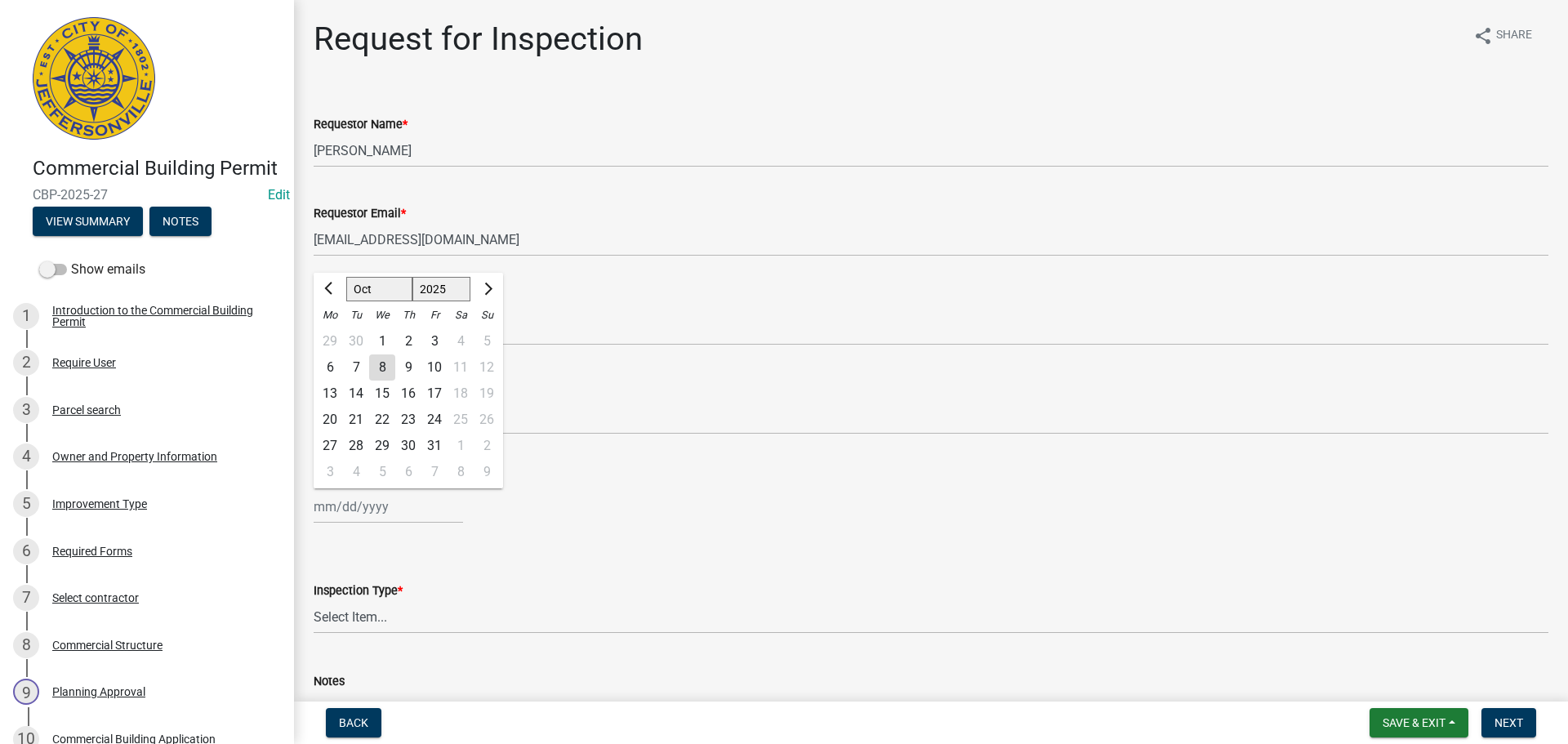
click at [346, 517] on div "Jan Feb Mar Apr May Jun Jul Aug Sep Oct Nov Dec 1525 1526 1527 1528 1529 1530 1…" at bounding box center [388, 507] width 150 height 33
click at [362, 393] on div "14" at bounding box center [357, 394] width 26 height 26
type input "[DATE]"
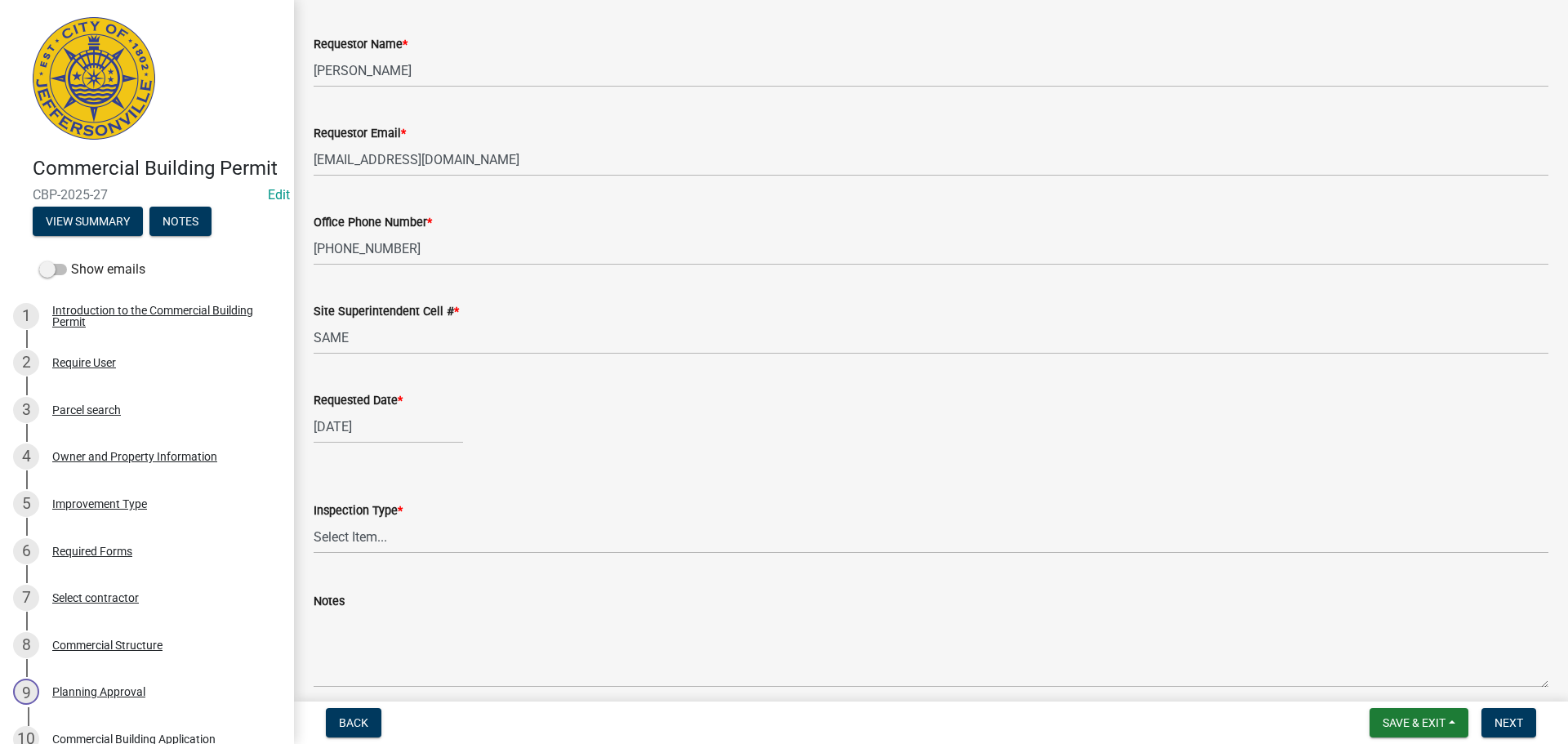
scroll to position [150, 0]
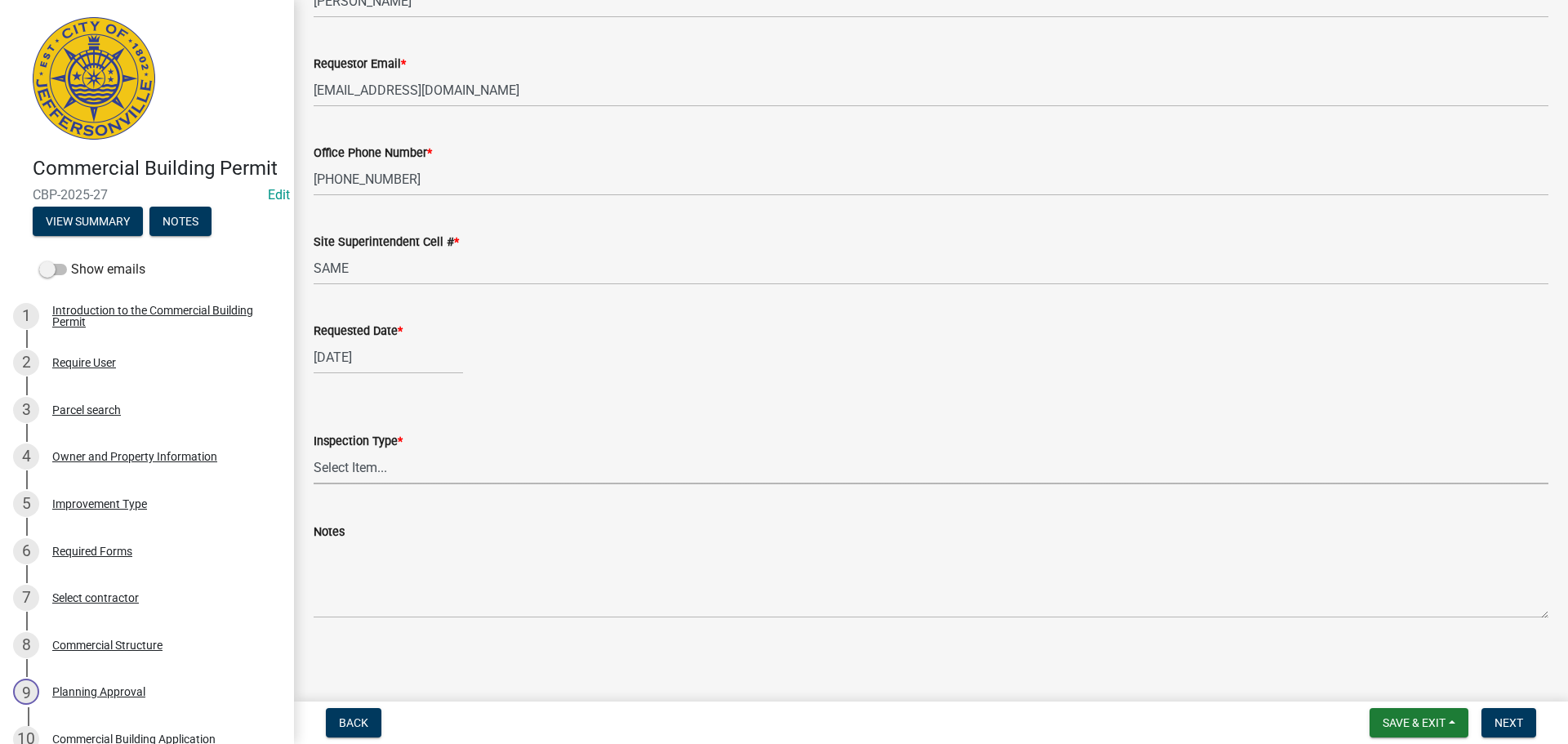
click at [350, 471] on select "Select Item... Footer Foundation Framing Final Misc" at bounding box center [931, 468] width 1235 height 33
click at [314, 451] on select "Select Item... Footer Foundation Framing Final Misc" at bounding box center [931, 468] width 1235 height 33
select select "8ea0f6e5-dde7-4881-a999-02519822ccbf"
click at [1505, 727] on span "Next" at bounding box center [1508, 723] width 29 height 13
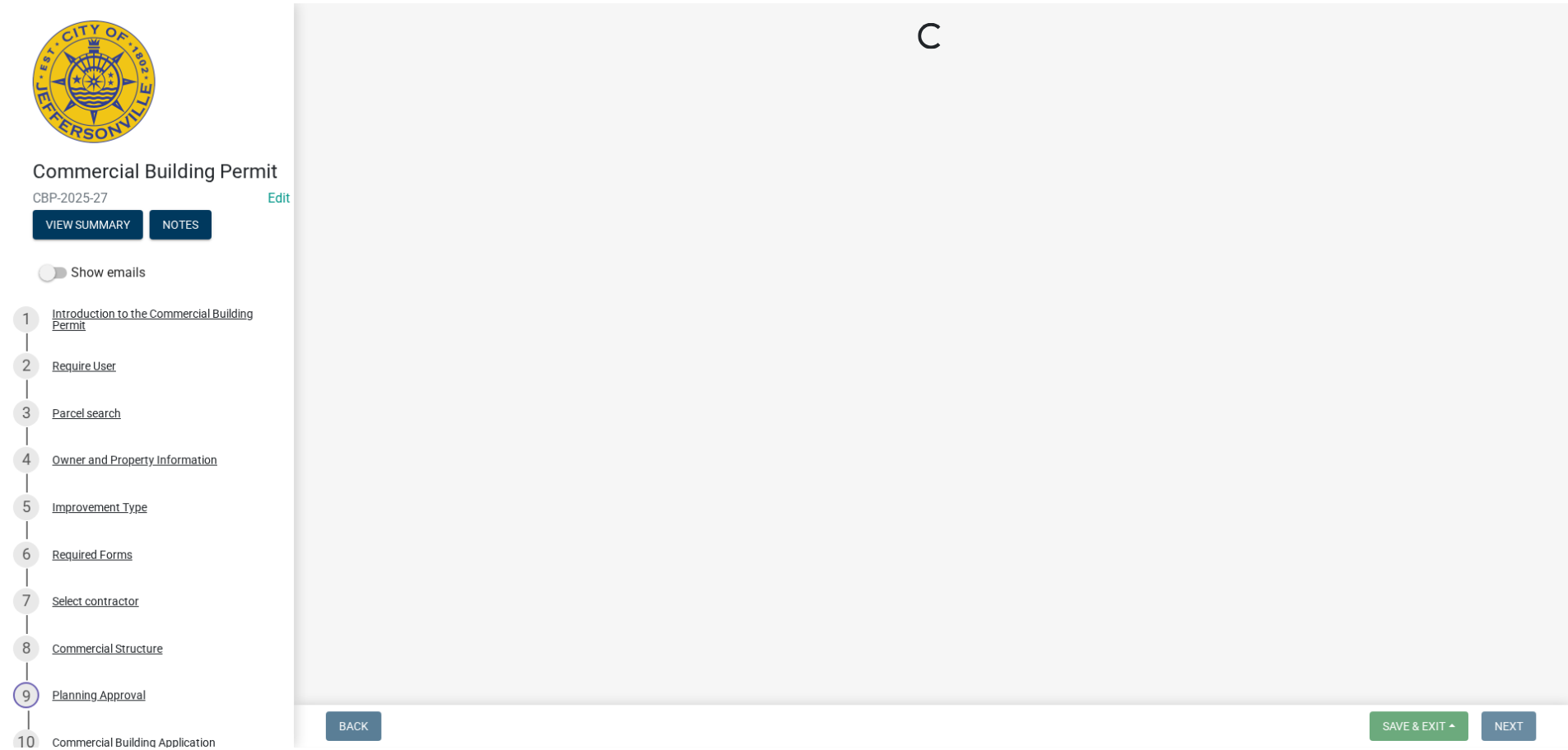
scroll to position [0, 0]
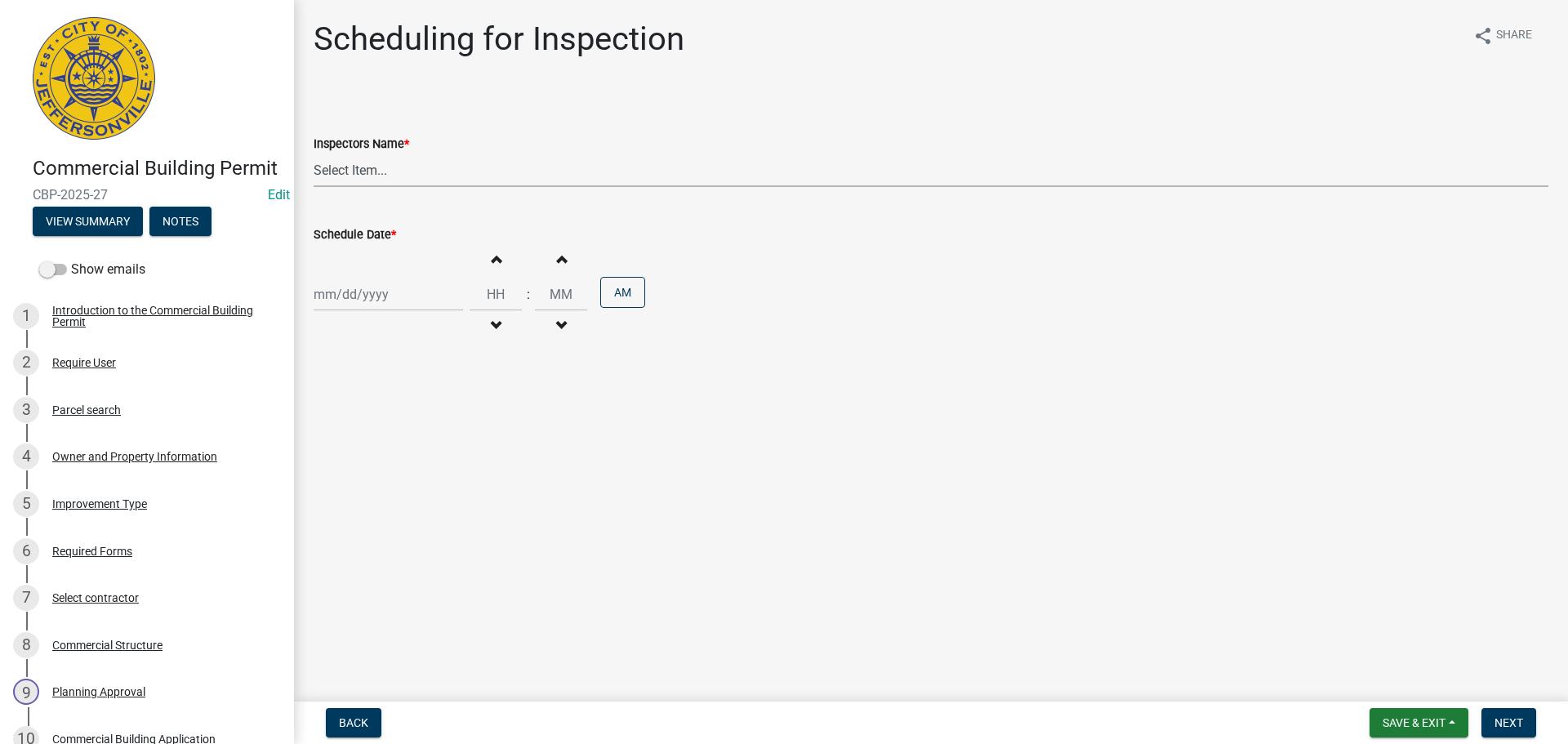
click at [324, 167] on select "Select Item... jramsey (Jeremy Ramsey) MaryFrey (Mary Frey) mkruer (Mike Kruer)…" at bounding box center [931, 170] width 1235 height 33
select select "fdb3bcc6-ce93-4663-8a18-5c08884dd177"
click at [314, 153] on select "Select Item... jramsey (Jeremy Ramsey) MaryFrey (Mary Frey) mkruer (Mike Kruer)…" at bounding box center [931, 170] width 1235 height 33
click at [338, 298] on div at bounding box center [388, 294] width 150 height 33
select select "10"
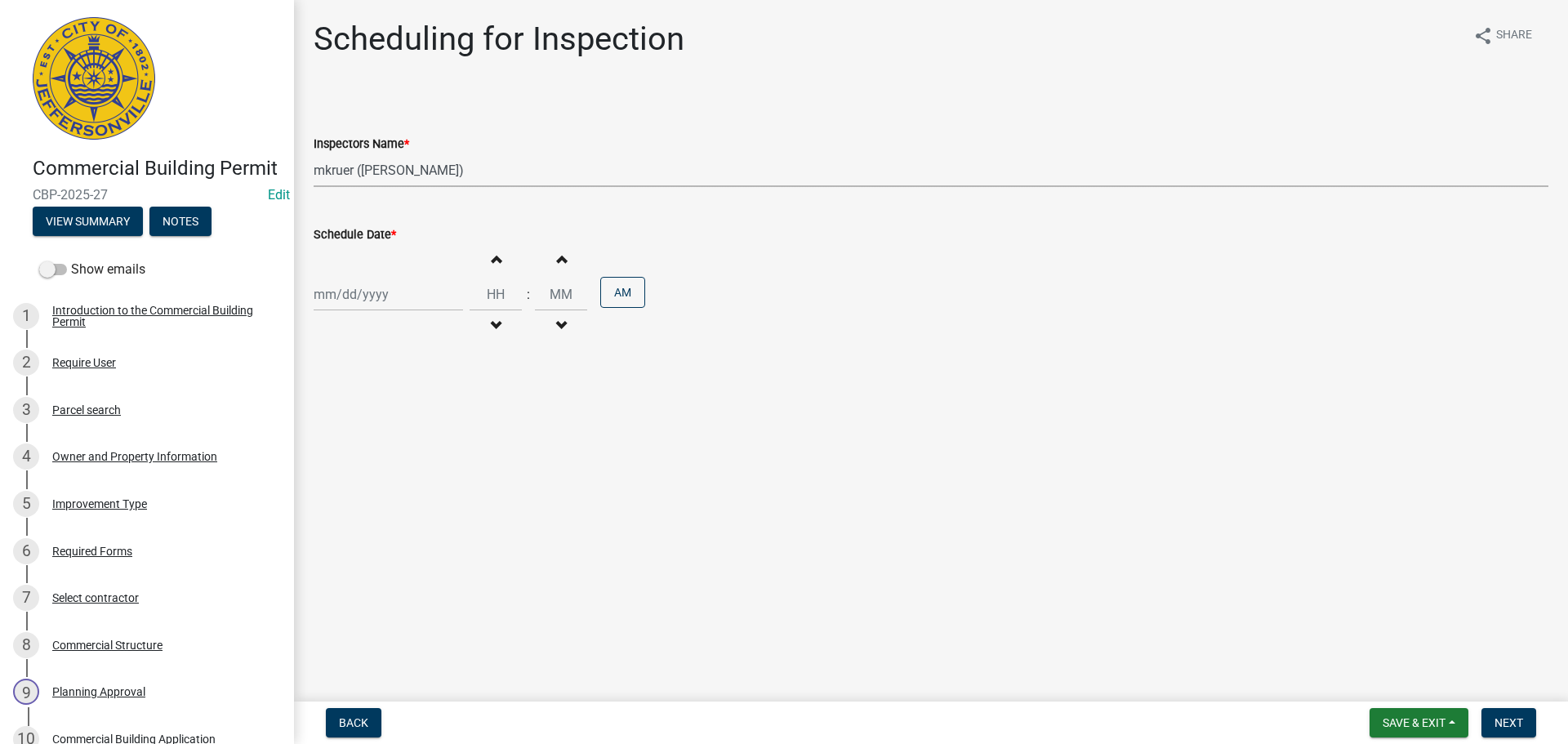
select select "2025"
click at [365, 433] on div "14" at bounding box center [357, 434] width 26 height 26
type input "[DATE]"
click at [503, 302] on input "Hours" at bounding box center [496, 294] width 53 height 33
type input "09"
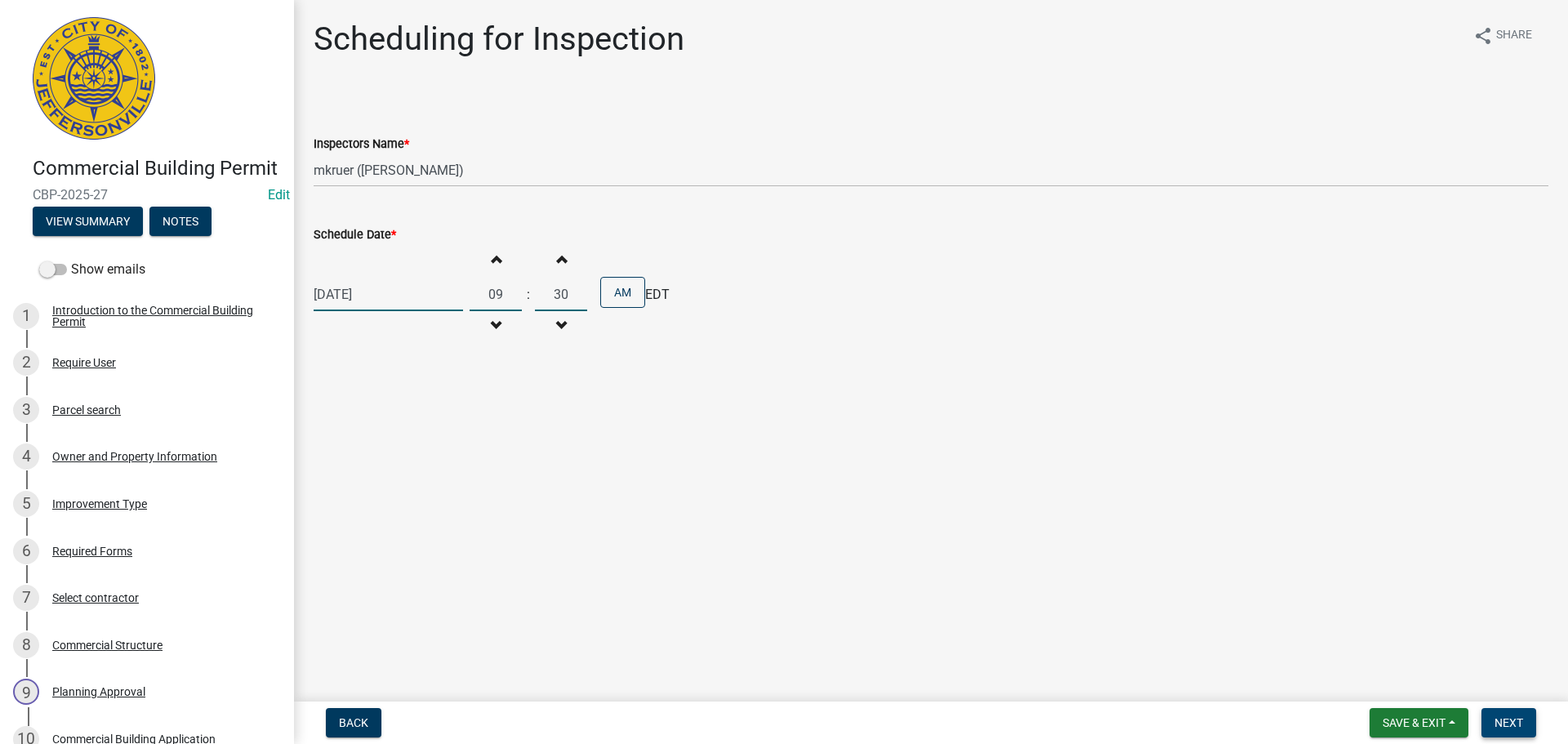
type input "30"
click at [1508, 725] on span "Next" at bounding box center [1508, 723] width 29 height 13
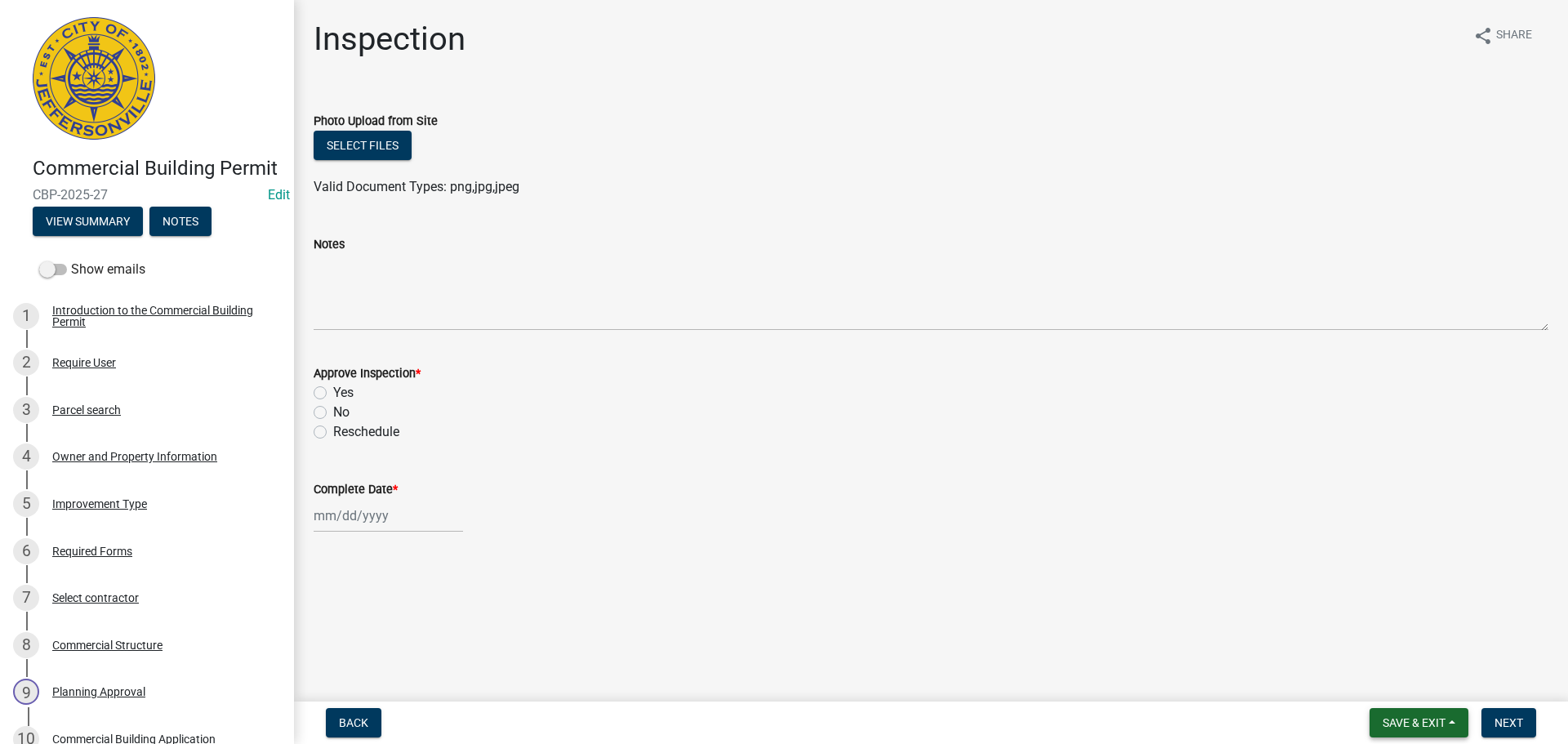
click at [1394, 720] on span "Save & Exit" at bounding box center [1415, 723] width 63 height 13
click at [1387, 686] on button "Save & Exit" at bounding box center [1402, 680] width 131 height 39
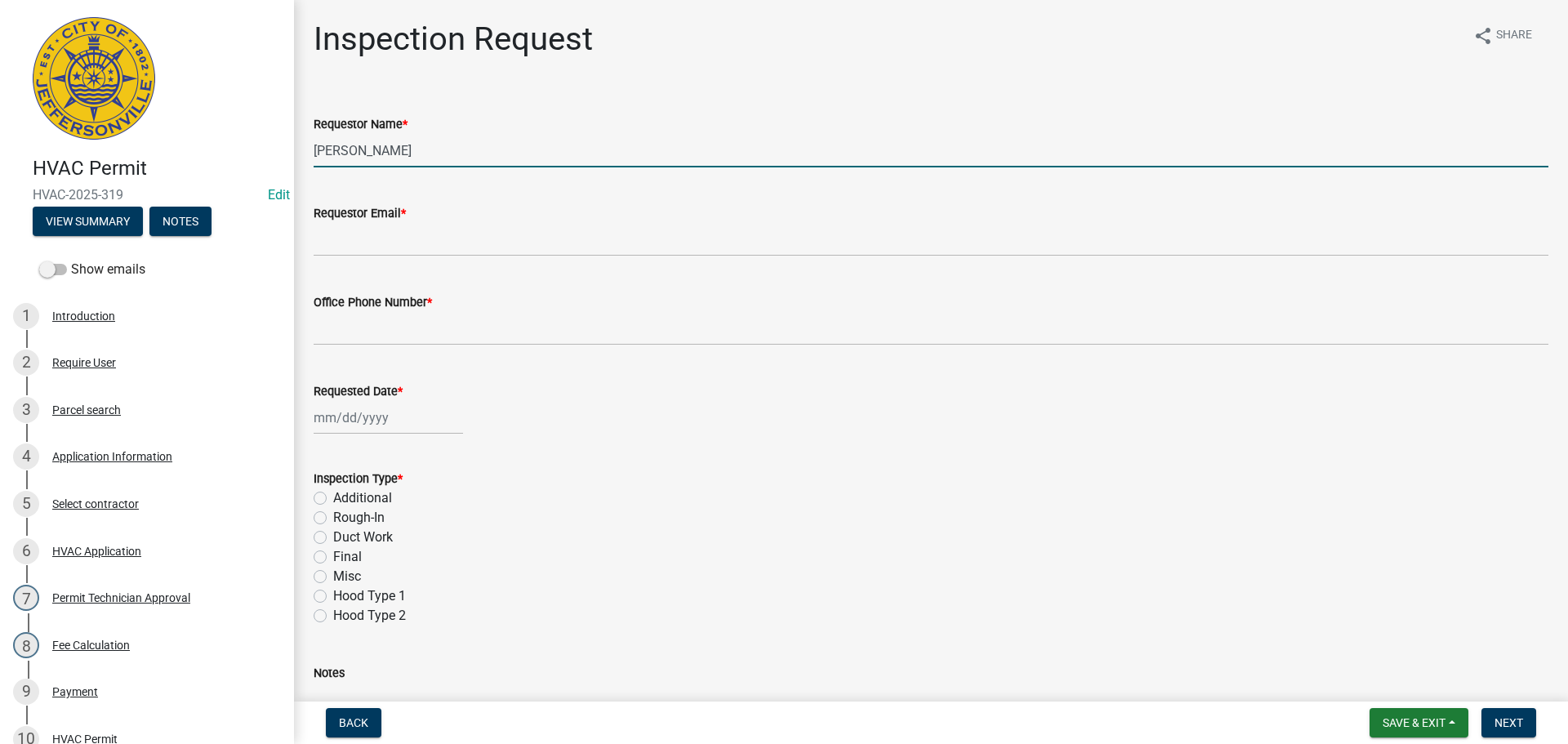
drag, startPoint x: 419, startPoint y: 153, endPoint x: 0, endPoint y: 120, distance: 420.3
click at [75, 138] on div "HVAC Permit HVAC-2025-319 Edit View Summary Notes Show emails 1 Introduction 2 …" at bounding box center [784, 372] width 1568 height 744
type input "[PERSON_NAME]"
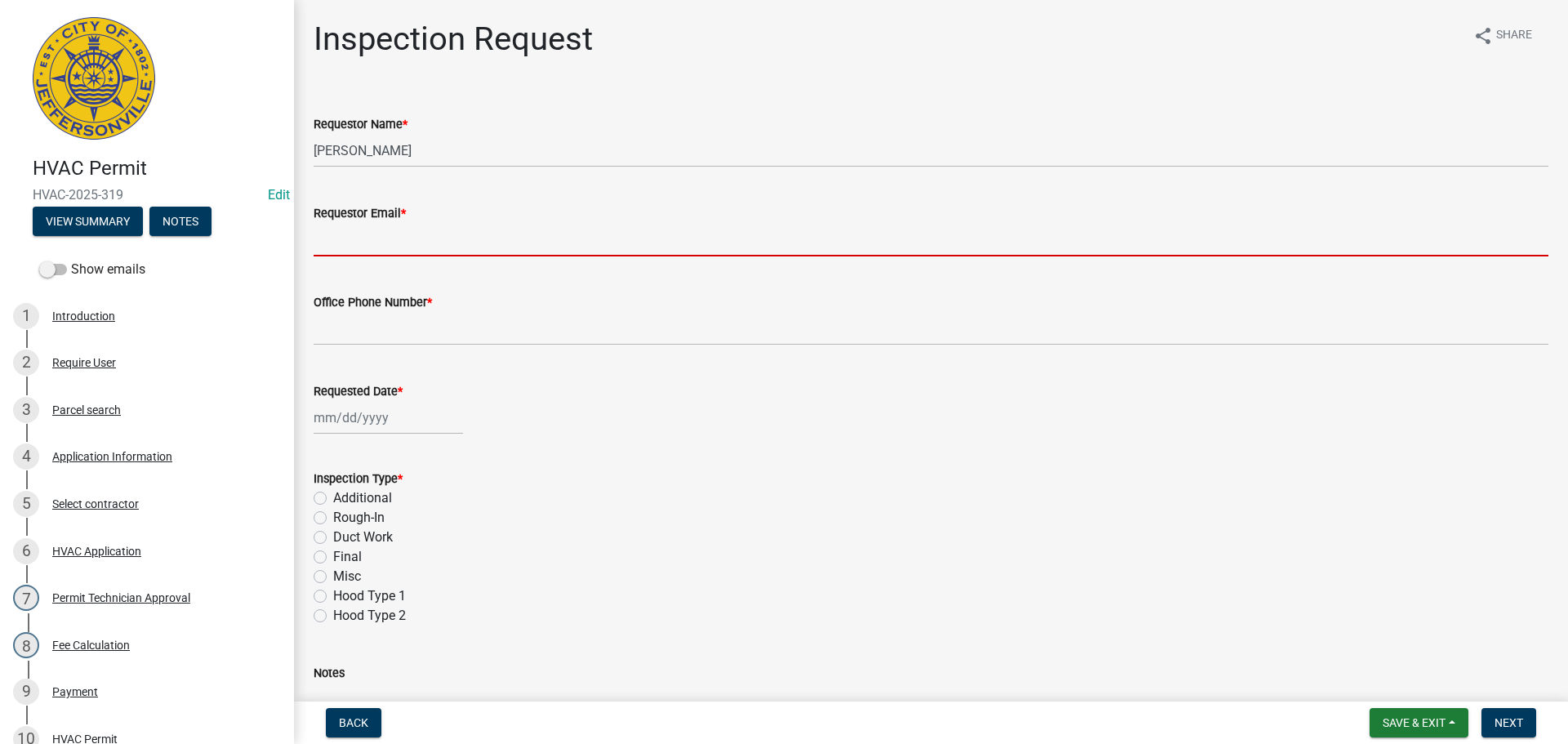
click at [346, 236] on input "Requestor Email *" at bounding box center [931, 240] width 1235 height 33
type input "mbottorff@cityofjeff.net"
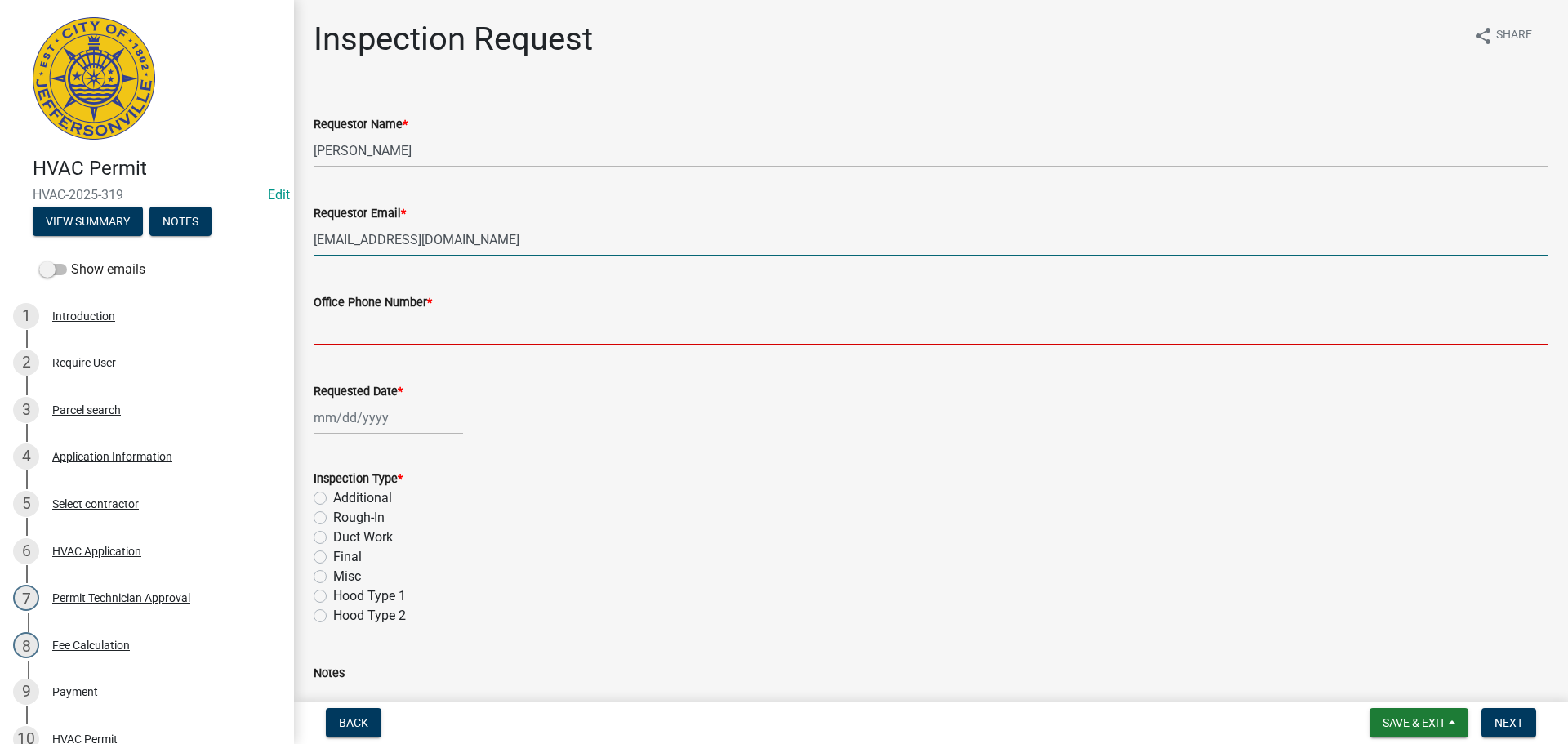
click at [353, 329] on input "Office Phone Number *" at bounding box center [931, 329] width 1235 height 33
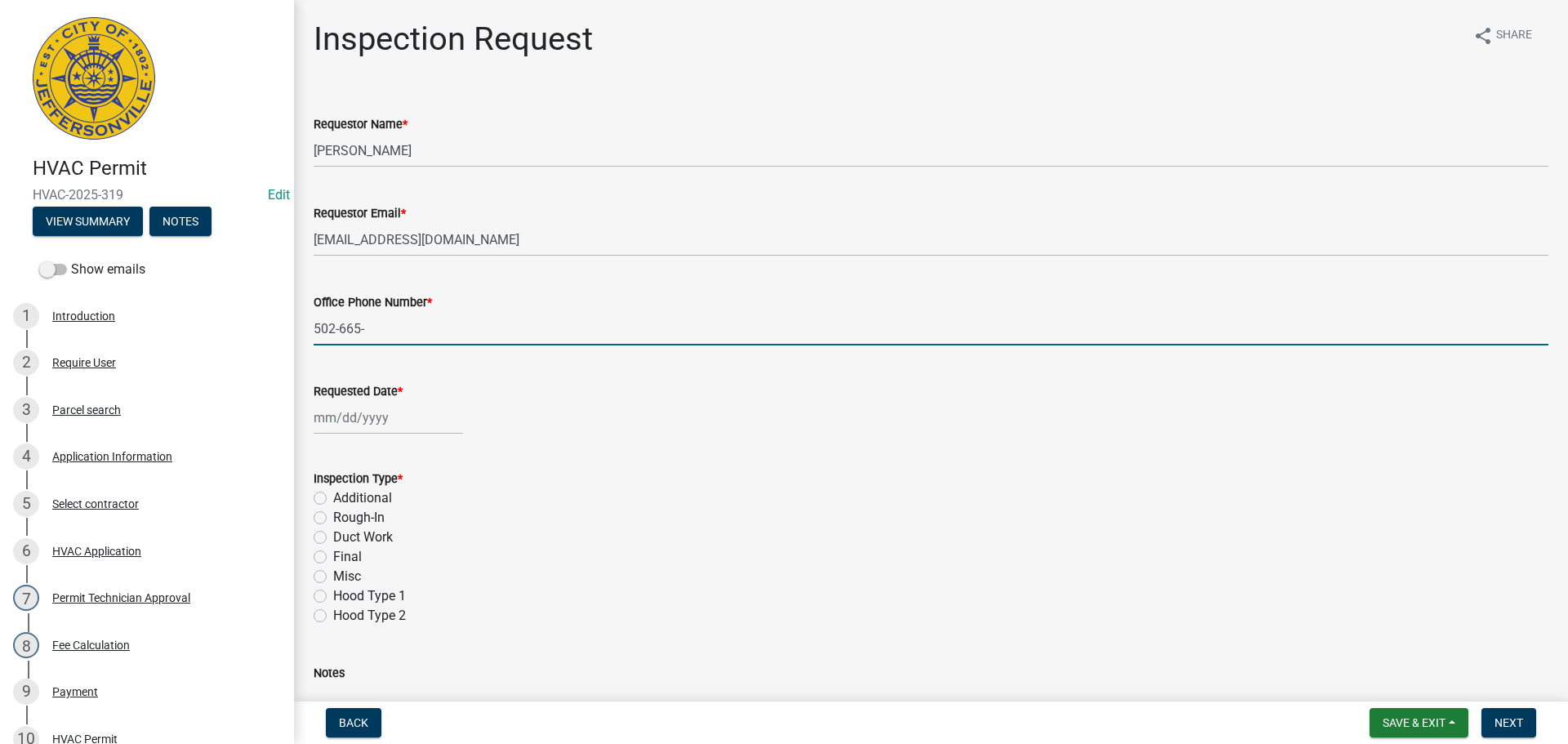
type input "502-665-9135"
click at [369, 412] on div at bounding box center [388, 418] width 150 height 33
select select "10"
select select "2025"
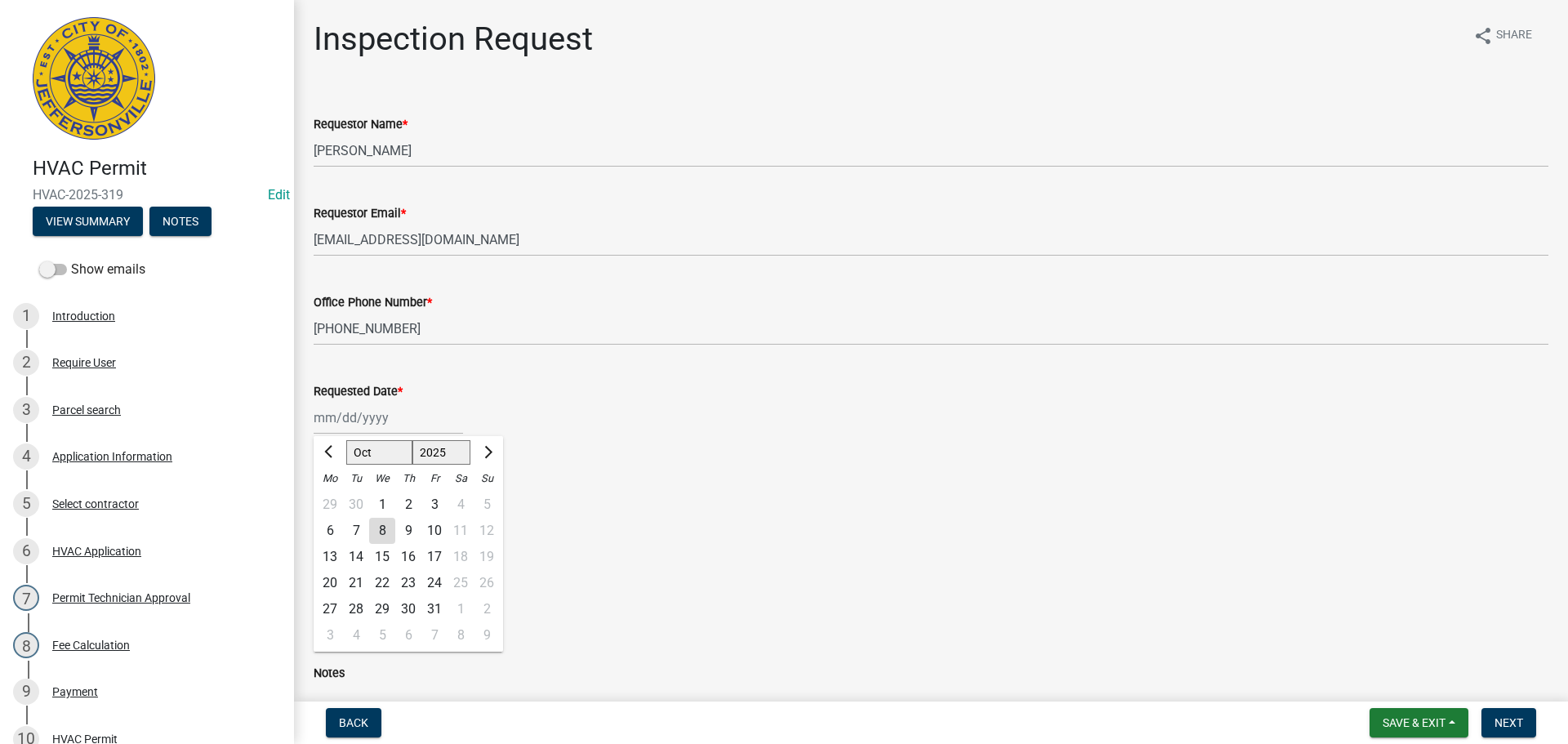
drag, startPoint x: 350, startPoint y: 560, endPoint x: 399, endPoint y: 551, distance: 49.8
click at [350, 559] on div "14" at bounding box center [357, 557] width 26 height 26
type input "10/14/2025"
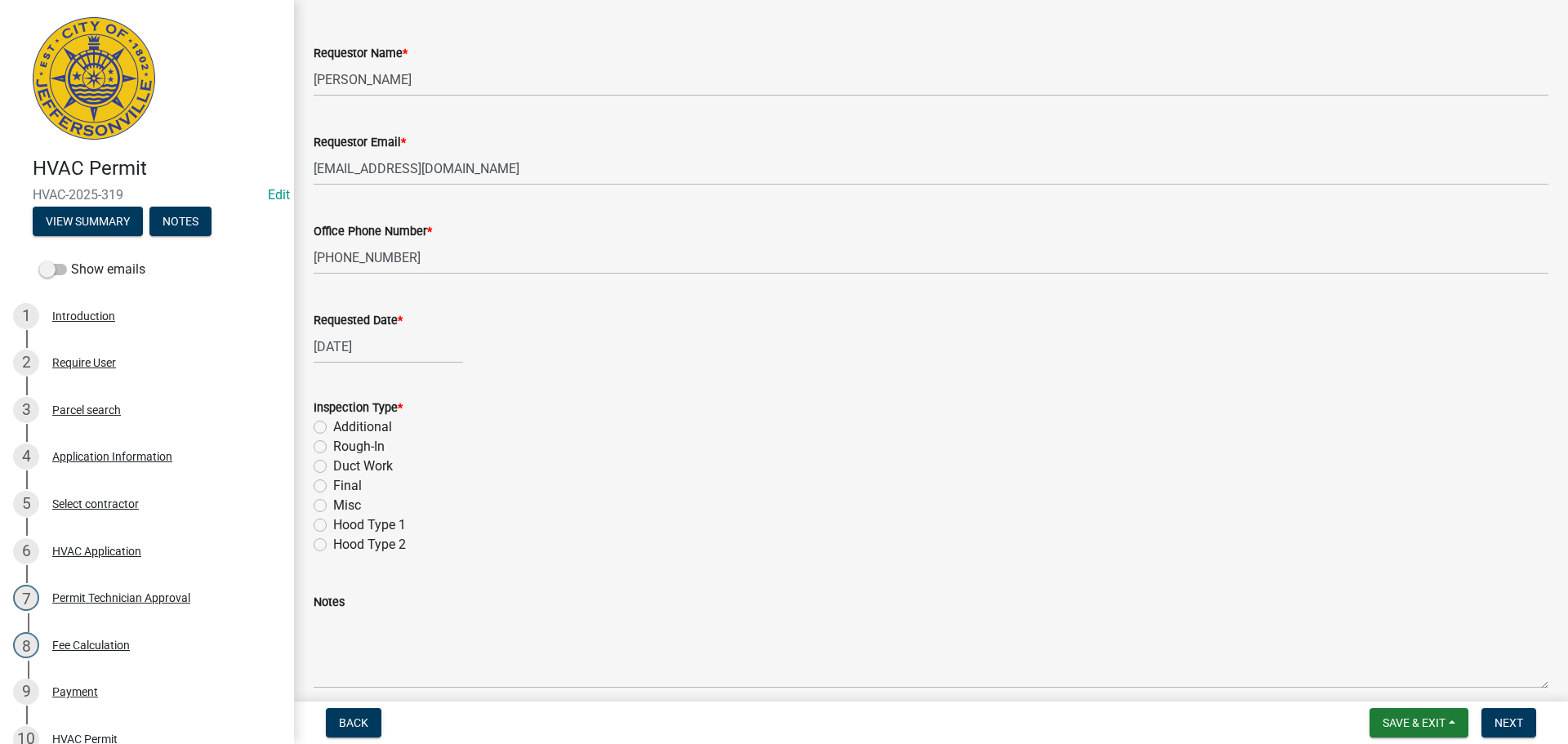
scroll to position [230, 0]
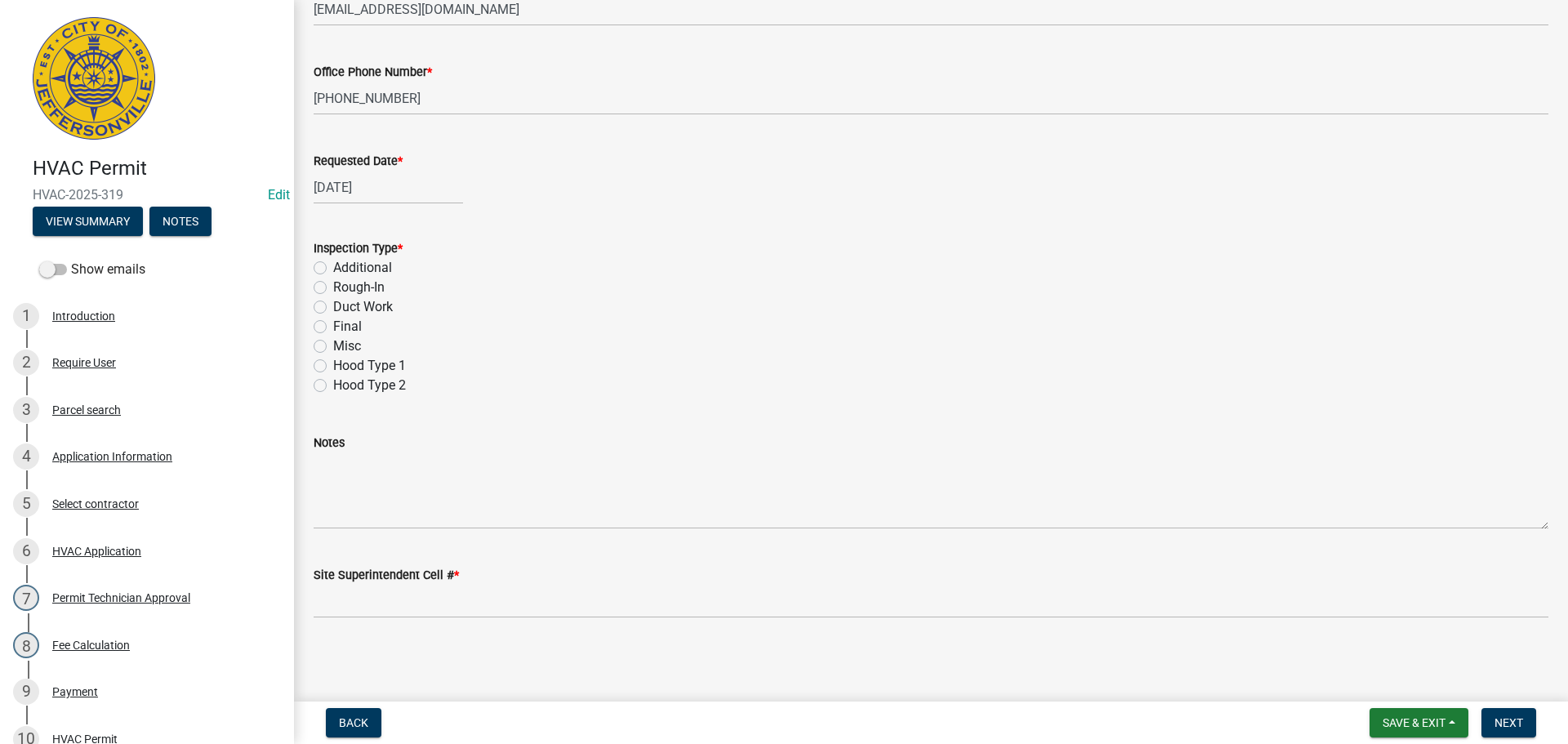
click at [333, 329] on label "Final" at bounding box center [347, 327] width 29 height 19
click at [333, 328] on input "Final" at bounding box center [338, 322] width 11 height 11
radio input "true"
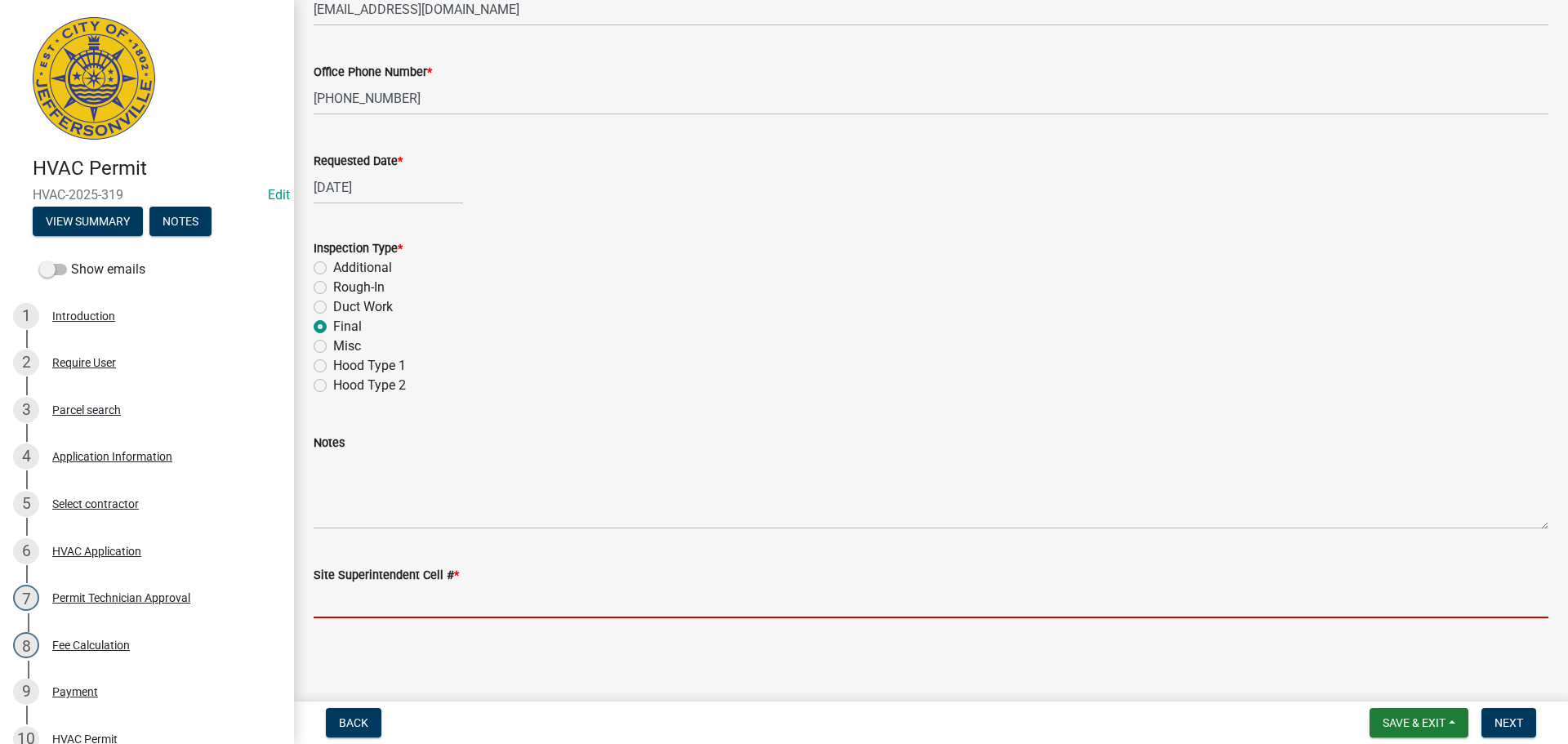
click at [351, 599] on input "Site Superintendent Cell # *" at bounding box center [931, 602] width 1235 height 33
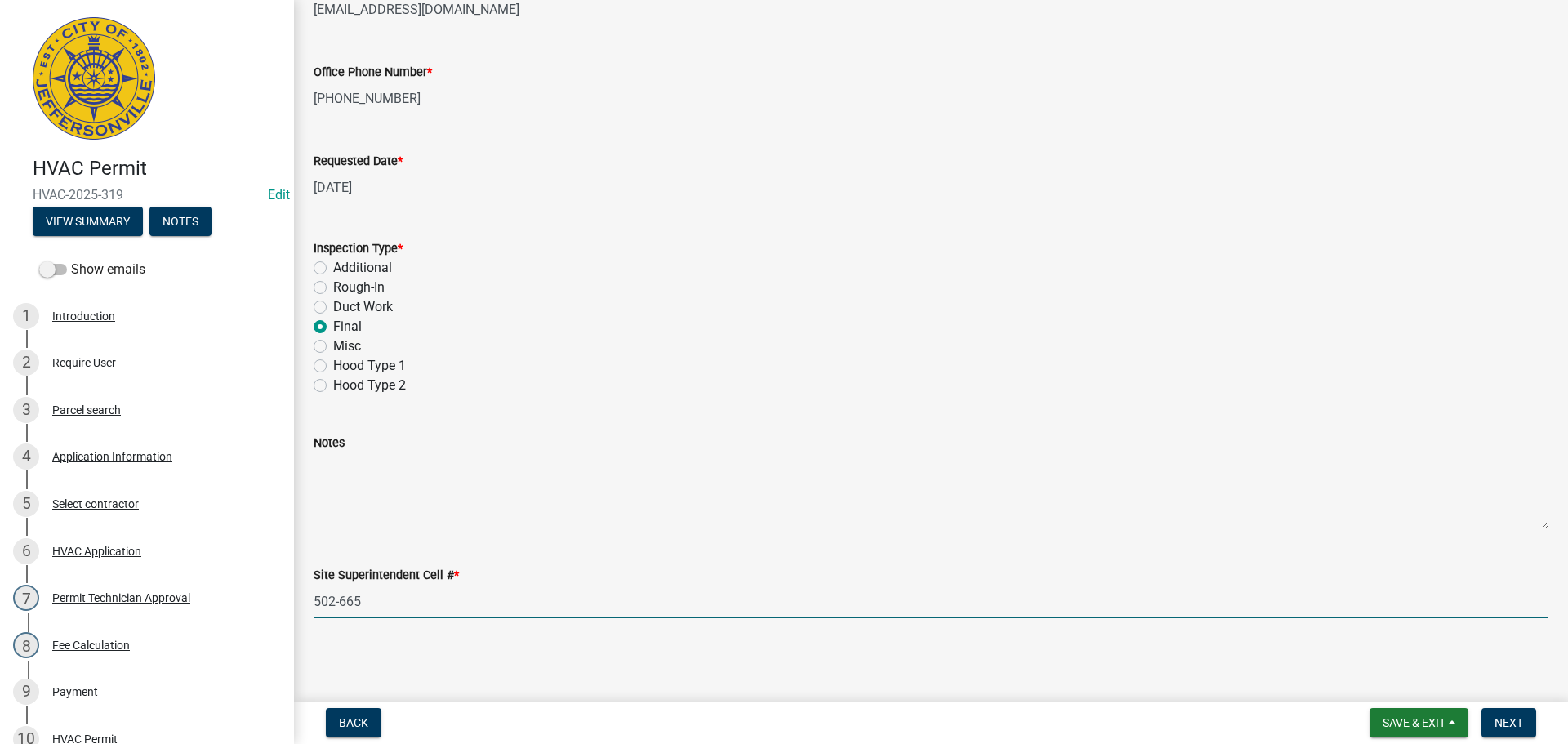
type input "502-665-9135"
click at [1514, 718] on span "Next" at bounding box center [1508, 723] width 29 height 13
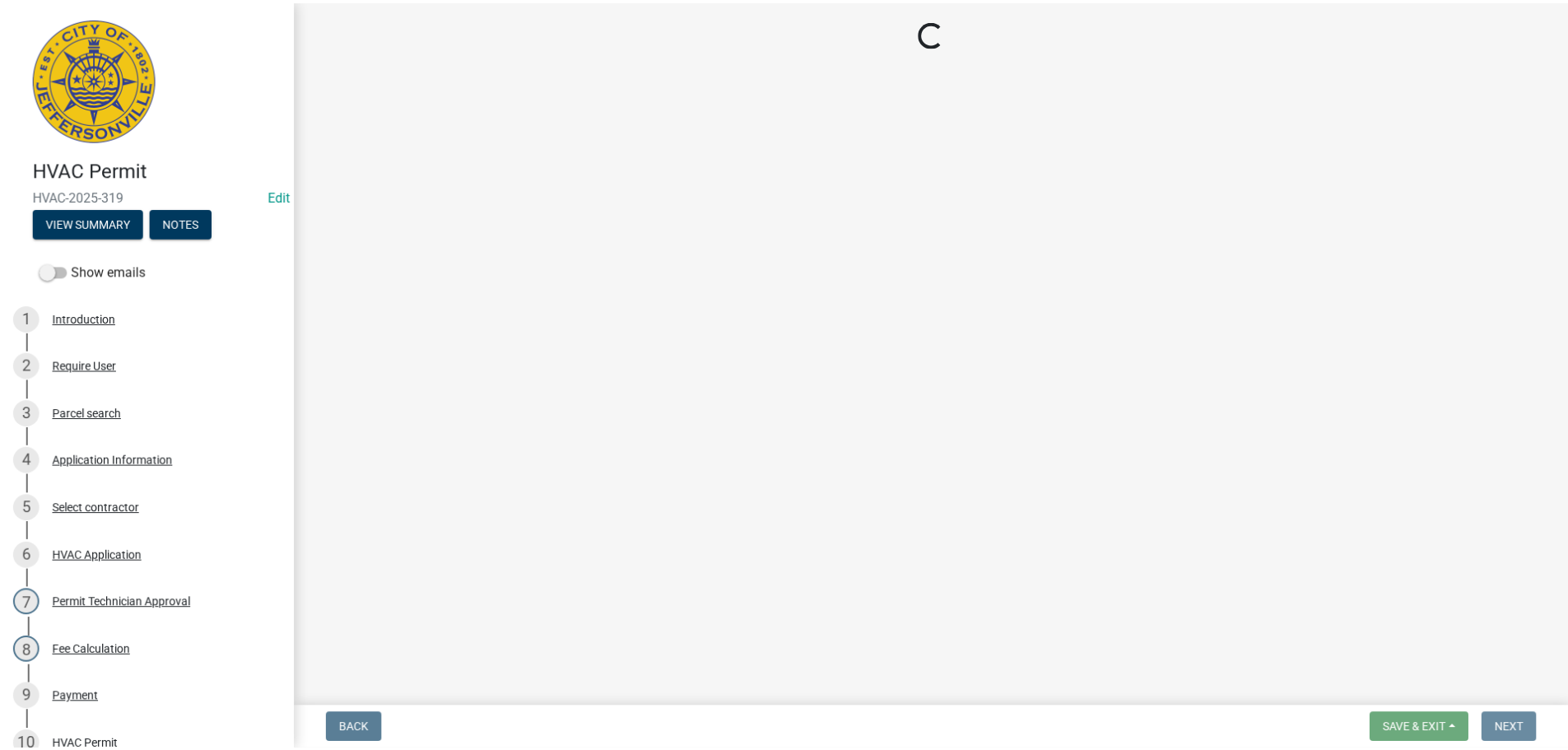
scroll to position [0, 0]
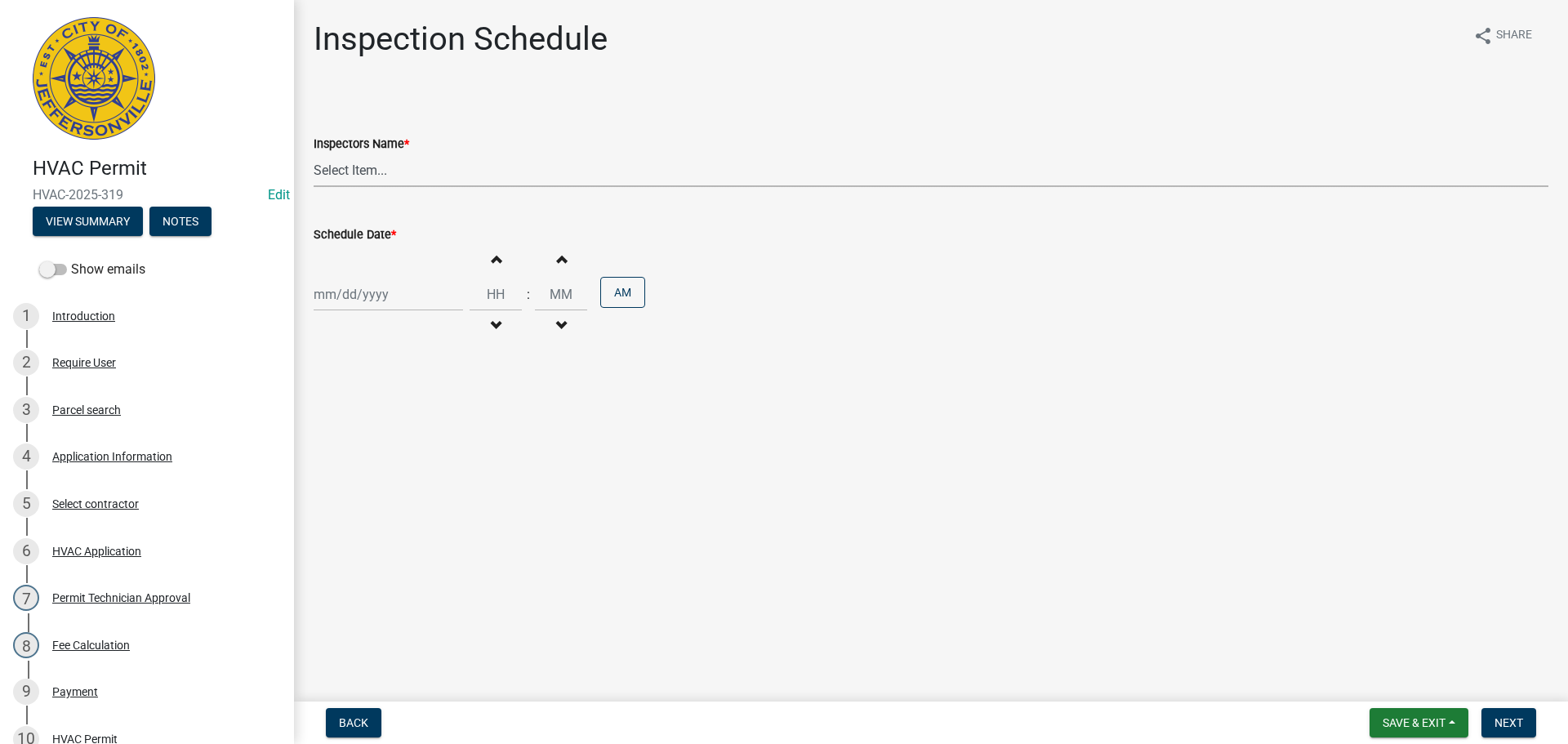
click at [360, 171] on select "Select Item... [PERSON_NAME] ([PERSON_NAME]) [PERSON_NAME] ([PERSON_NAME]) mkru…" at bounding box center [931, 170] width 1235 height 33
select select "13c97fbc-c819-4cee-844a-0db3d3c4db95"
click at [314, 153] on select "Select Item... [PERSON_NAME] ([PERSON_NAME]) [PERSON_NAME] ([PERSON_NAME]) mkru…" at bounding box center [931, 170] width 1235 height 33
click at [341, 290] on div at bounding box center [388, 294] width 150 height 33
select select "10"
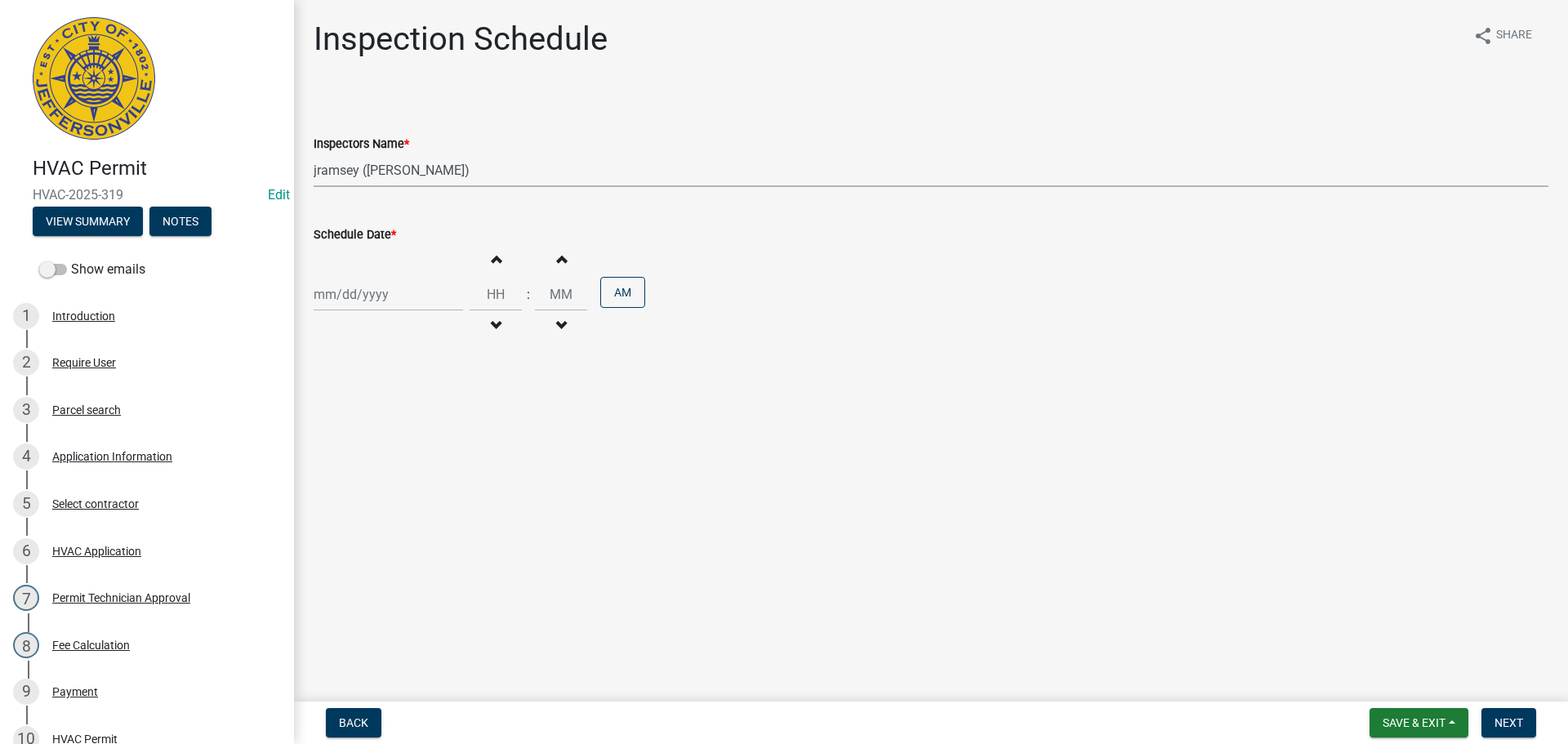
select select "2025"
click at [361, 433] on div "14" at bounding box center [357, 434] width 26 height 26
type input "10/14/2025"
click at [496, 295] on input "Hours" at bounding box center [496, 294] width 53 height 33
type input "09"
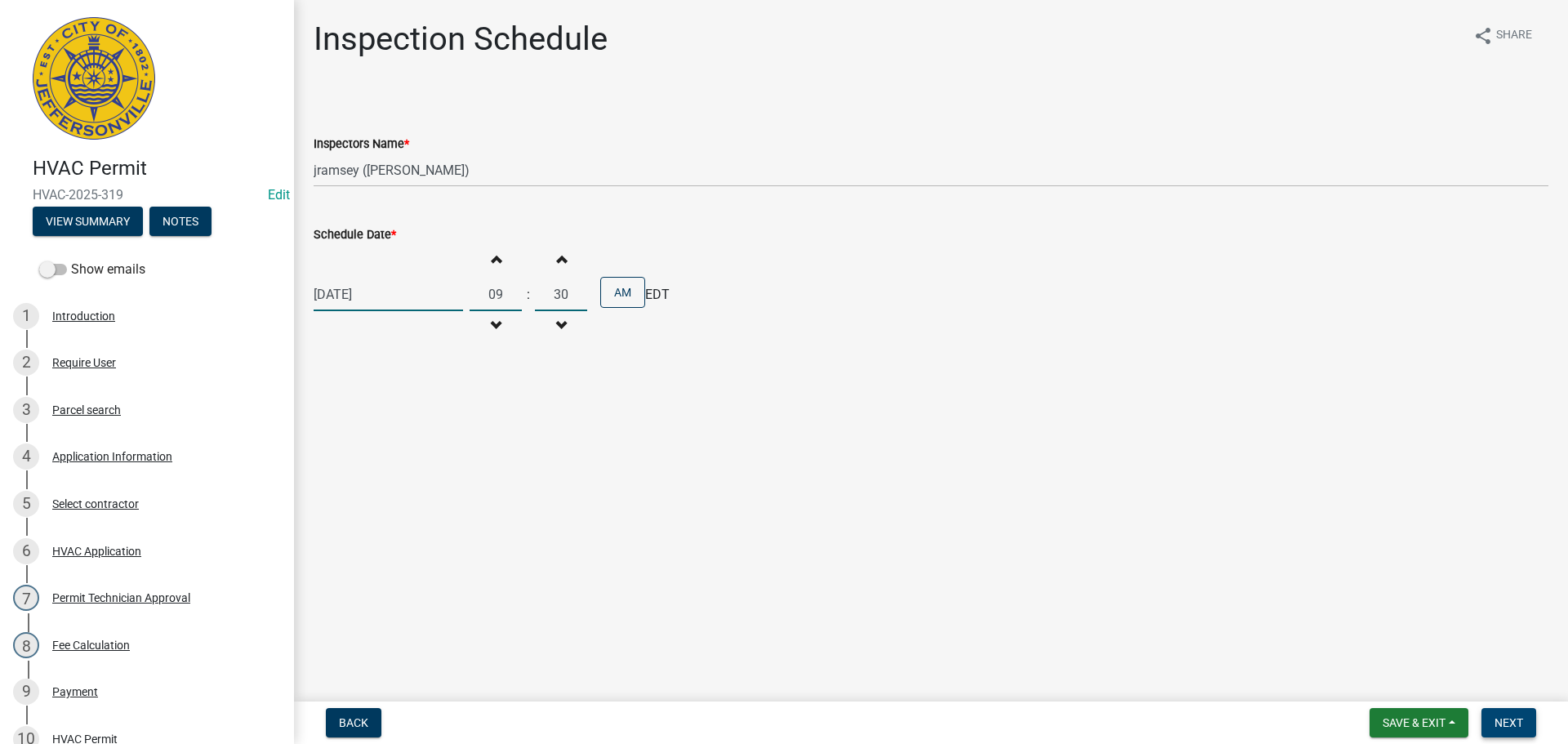
type input "30"
click at [1501, 719] on span "Next" at bounding box center [1508, 723] width 29 height 13
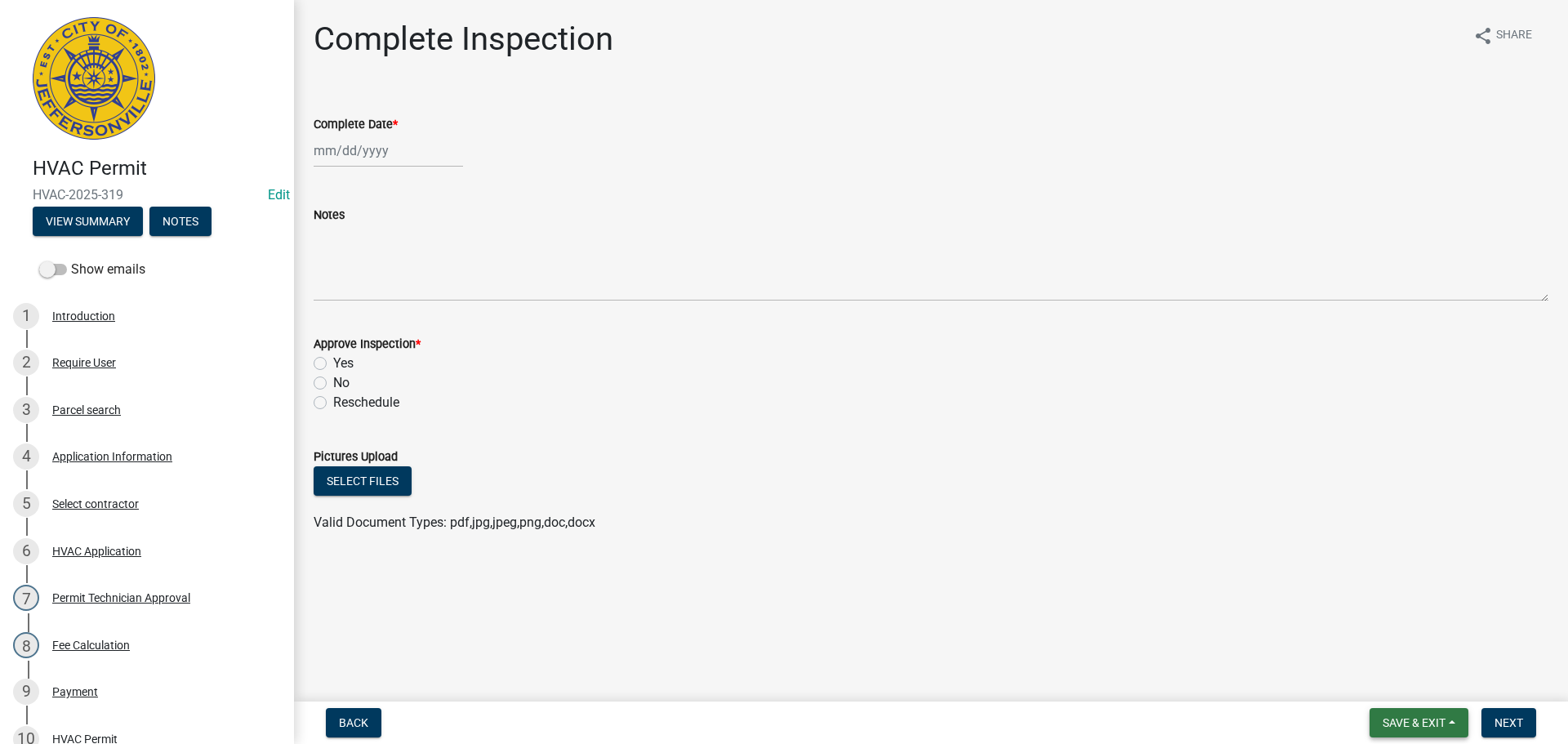
click at [1431, 719] on span "Save & Exit" at bounding box center [1415, 723] width 63 height 13
click at [1373, 683] on button "Save & Exit" at bounding box center [1402, 680] width 131 height 39
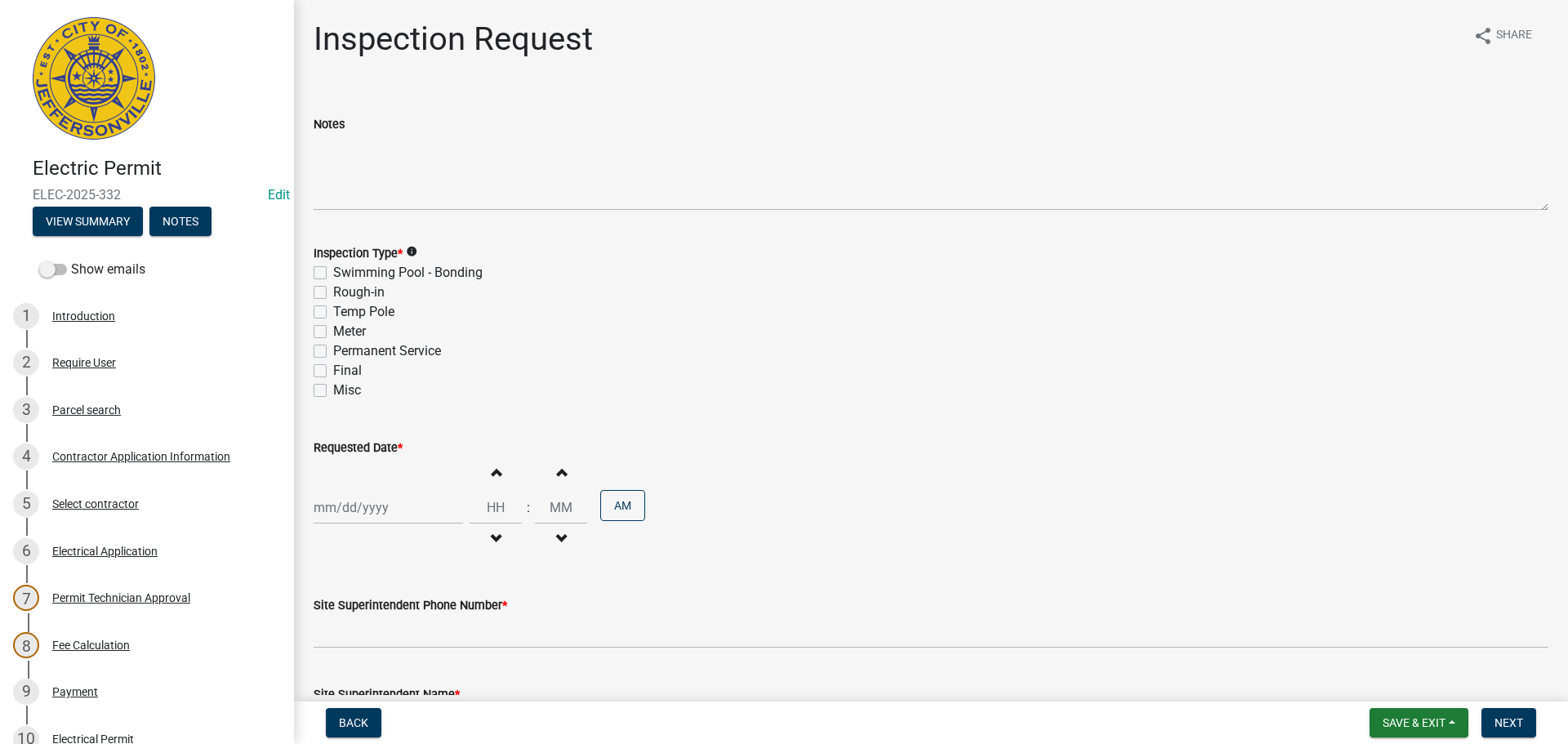
click at [333, 372] on label "Final" at bounding box center [347, 371] width 29 height 19
click at [333, 372] on input "Final" at bounding box center [338, 366] width 11 height 11
checkbox input "true"
checkbox input "false"
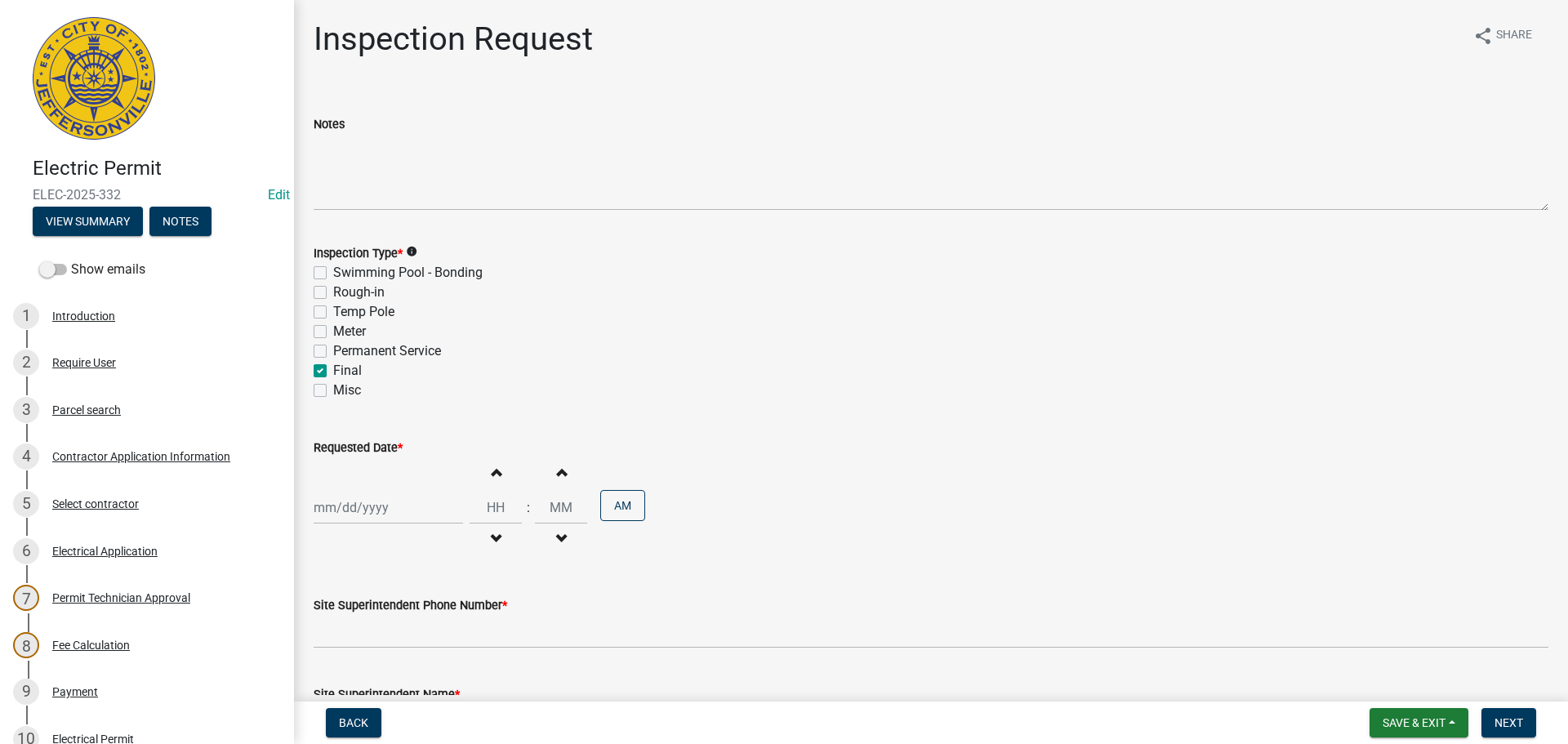
checkbox input "false"
checkbox input "true"
checkbox input "false"
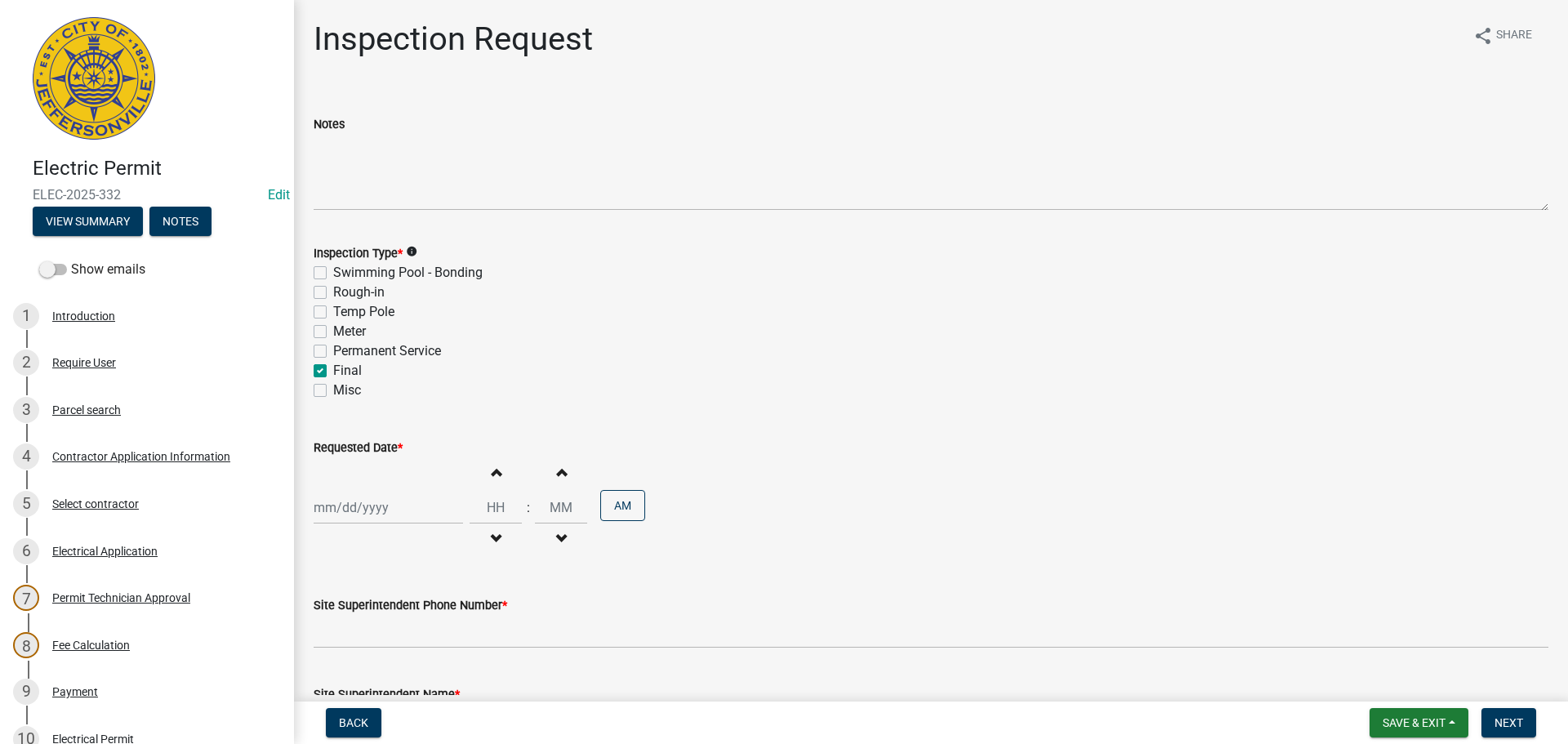
select select "10"
select select "2025"
click at [343, 510] on div "Jan Feb Mar Apr May Jun Jul Aug Sep Oct Nov Dec 1525 1526 1527 1528 1529 1530 1…" at bounding box center [388, 507] width 150 height 33
click at [361, 391] on div "14" at bounding box center [357, 394] width 26 height 26
type input "10/14/2025"
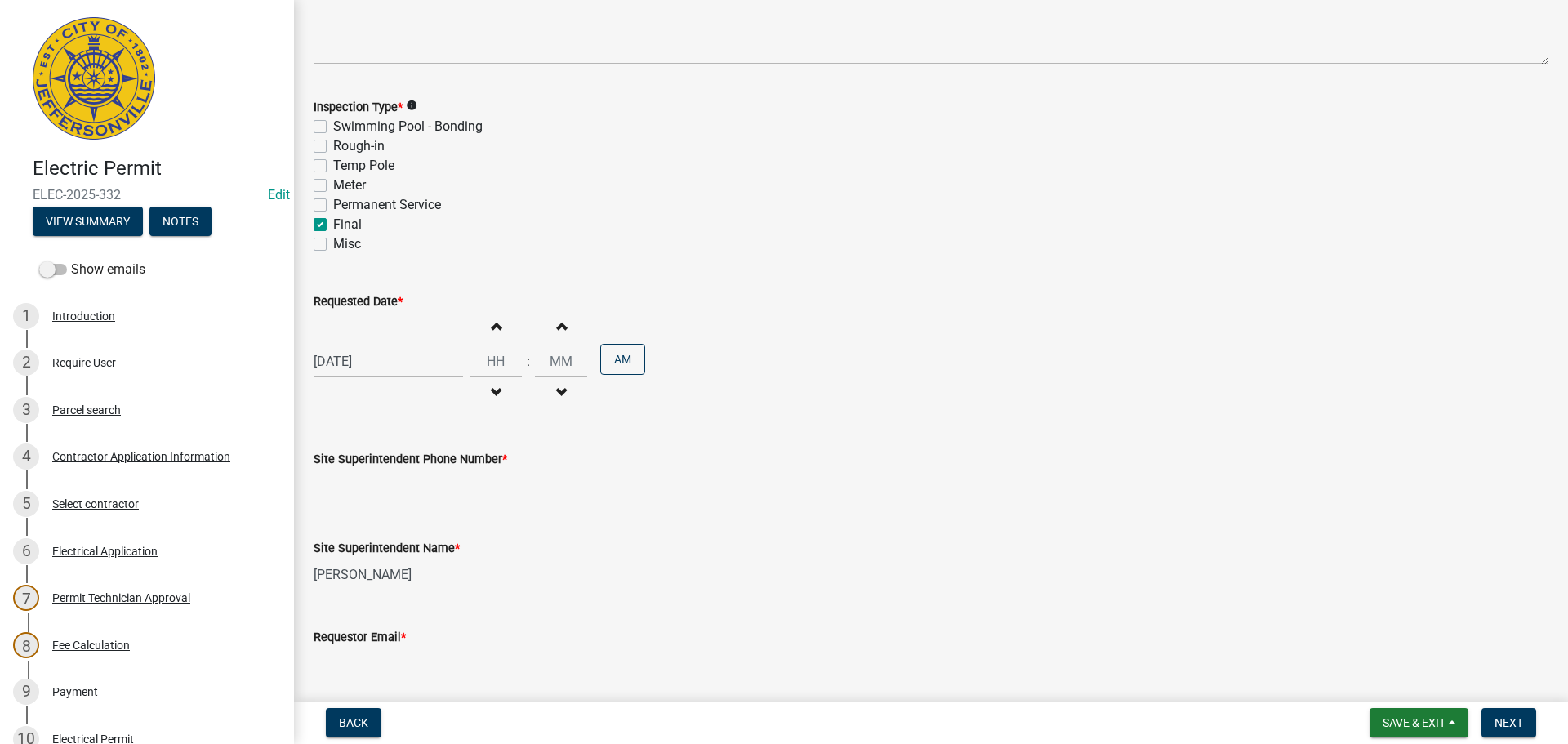
scroll to position [209, 0]
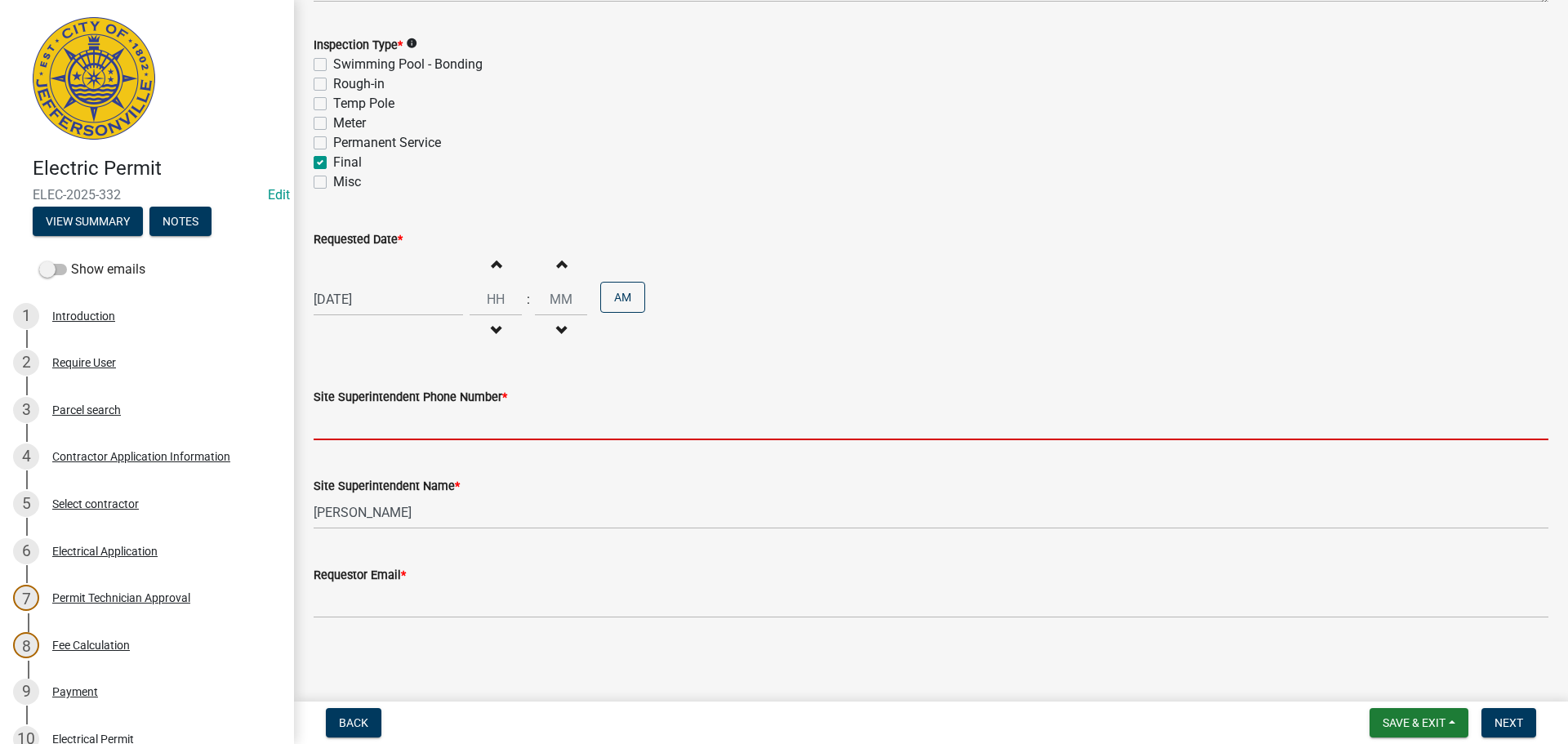
click at [415, 421] on input "Site Superintendent Phone Number *" at bounding box center [931, 423] width 1235 height 33
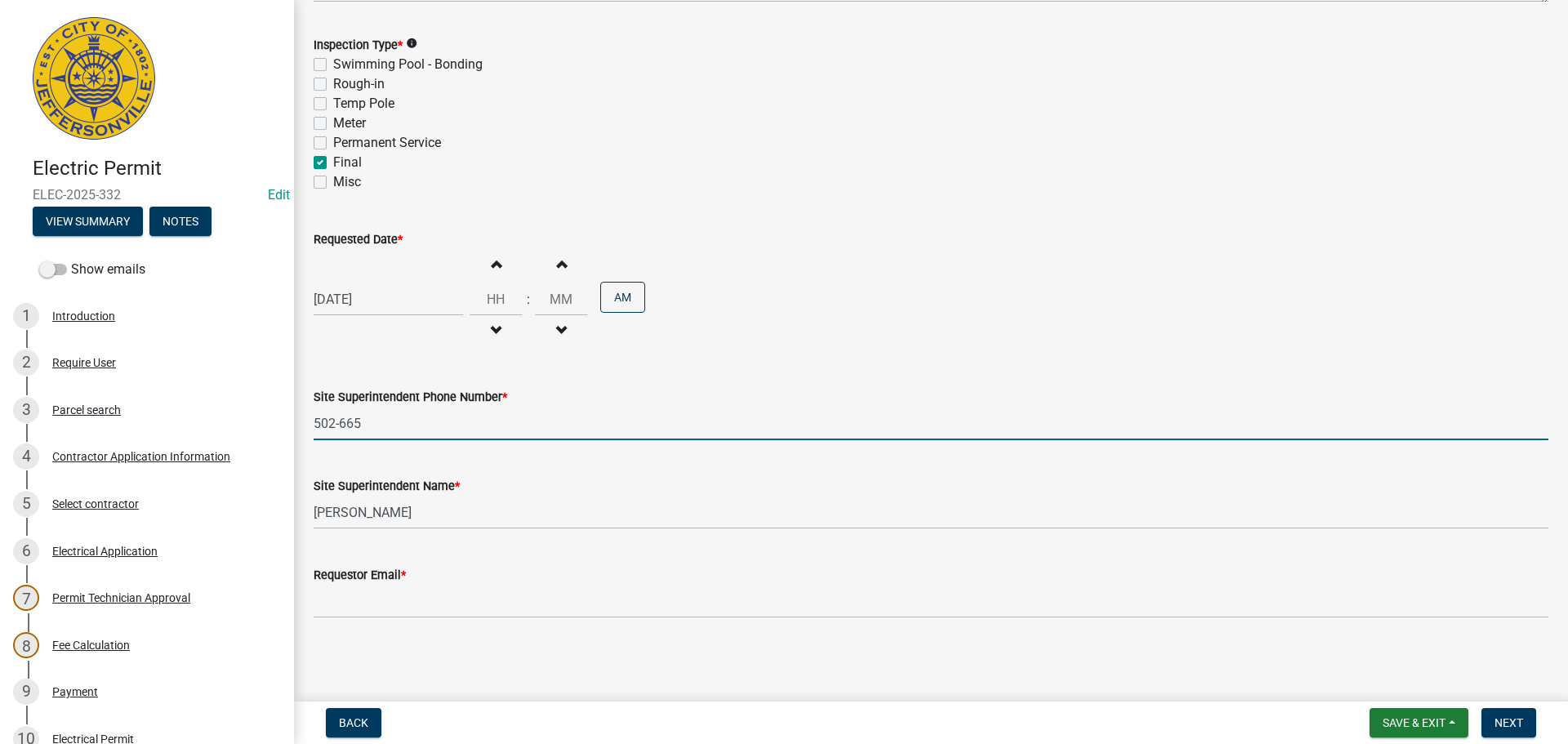
type input "502-665-9135"
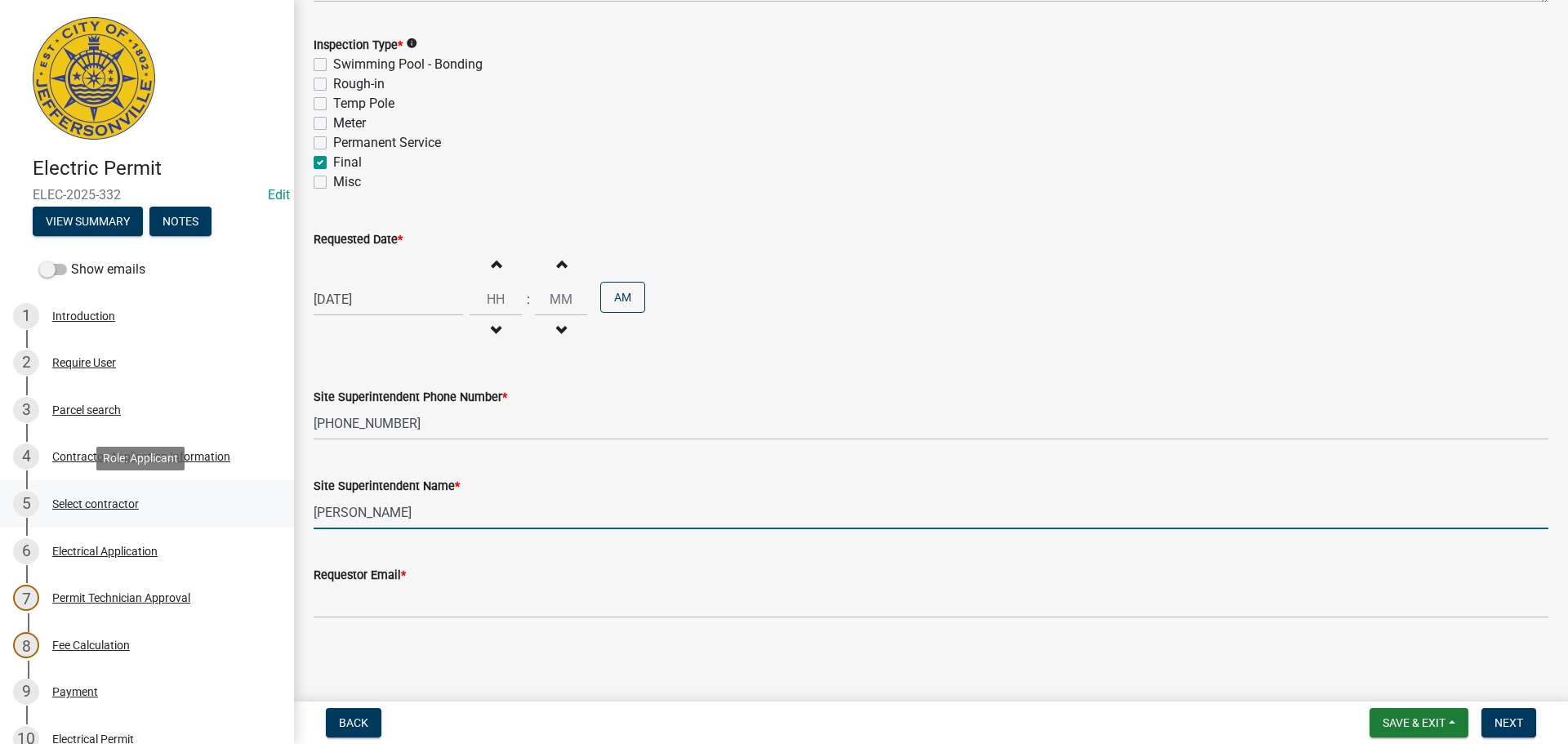
drag, startPoint x: 417, startPoint y: 510, endPoint x: 86, endPoint y: 502, distance: 331.1
click at [131, 499] on div "Electric Permit ELEC-2025-332 Edit View Summary Notes Show emails 1 Introductio…" at bounding box center [784, 372] width 1568 height 744
type input "JACOB"
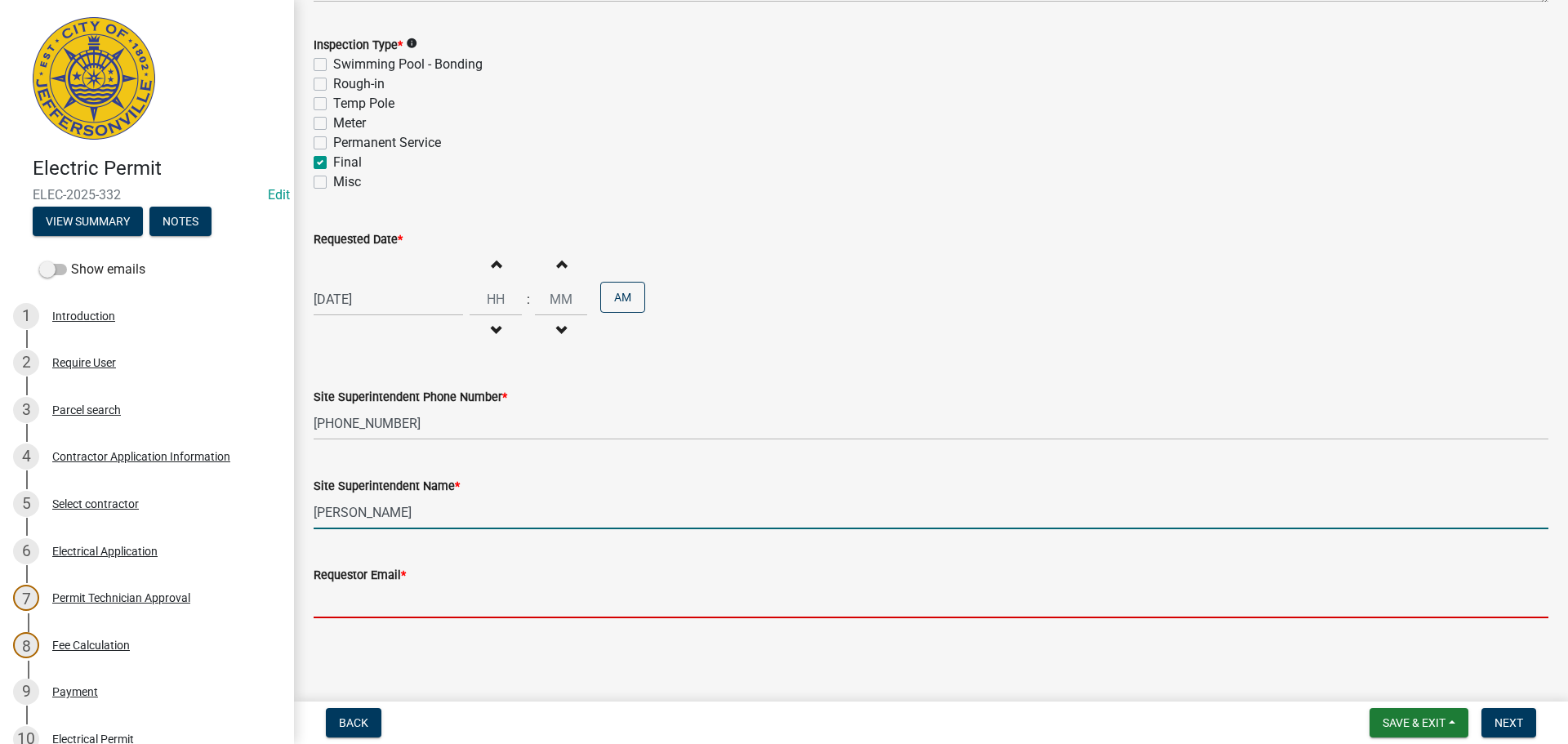
click at [361, 595] on input "Requestor Email *" at bounding box center [931, 602] width 1235 height 33
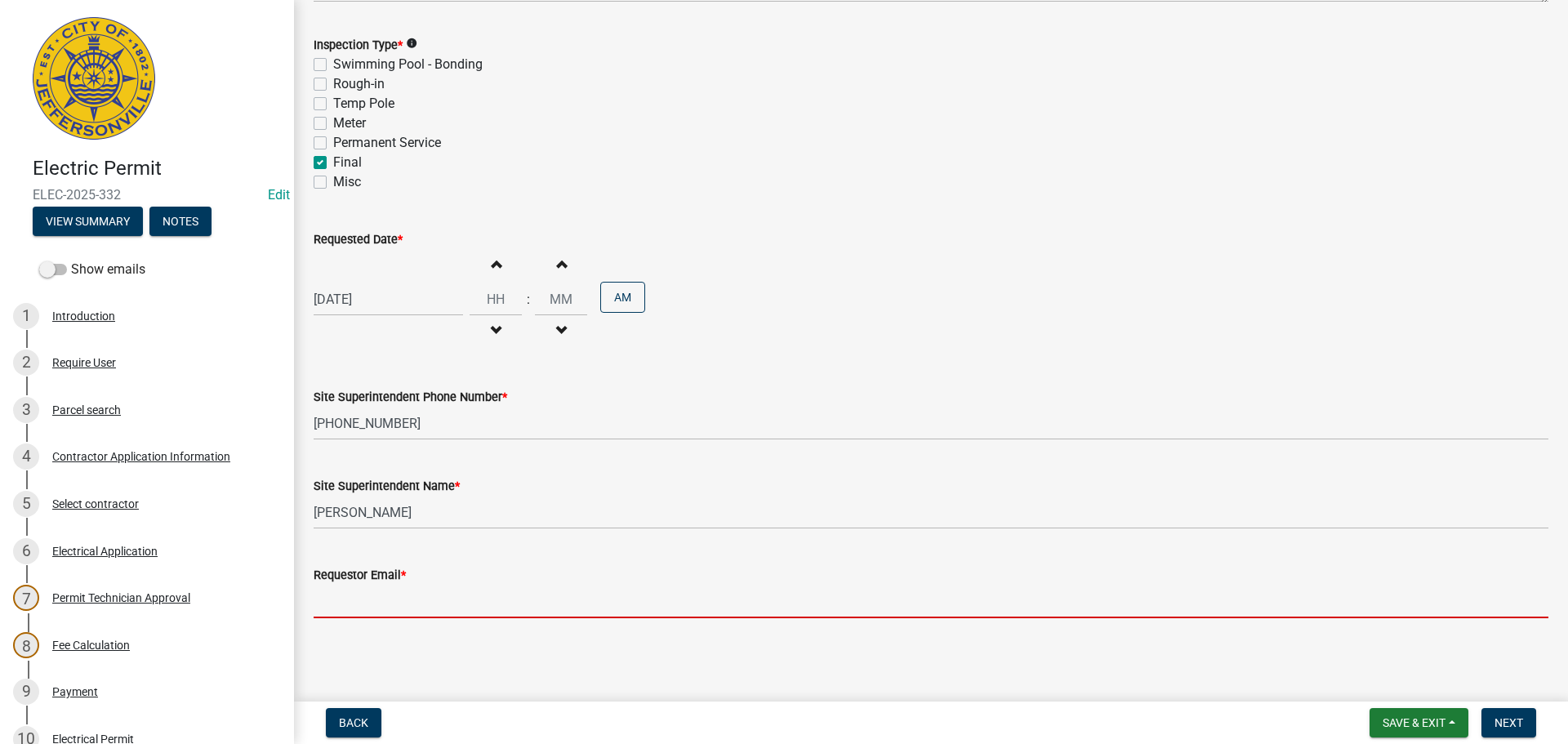
type input "mbottorff@cityofjeff.net"
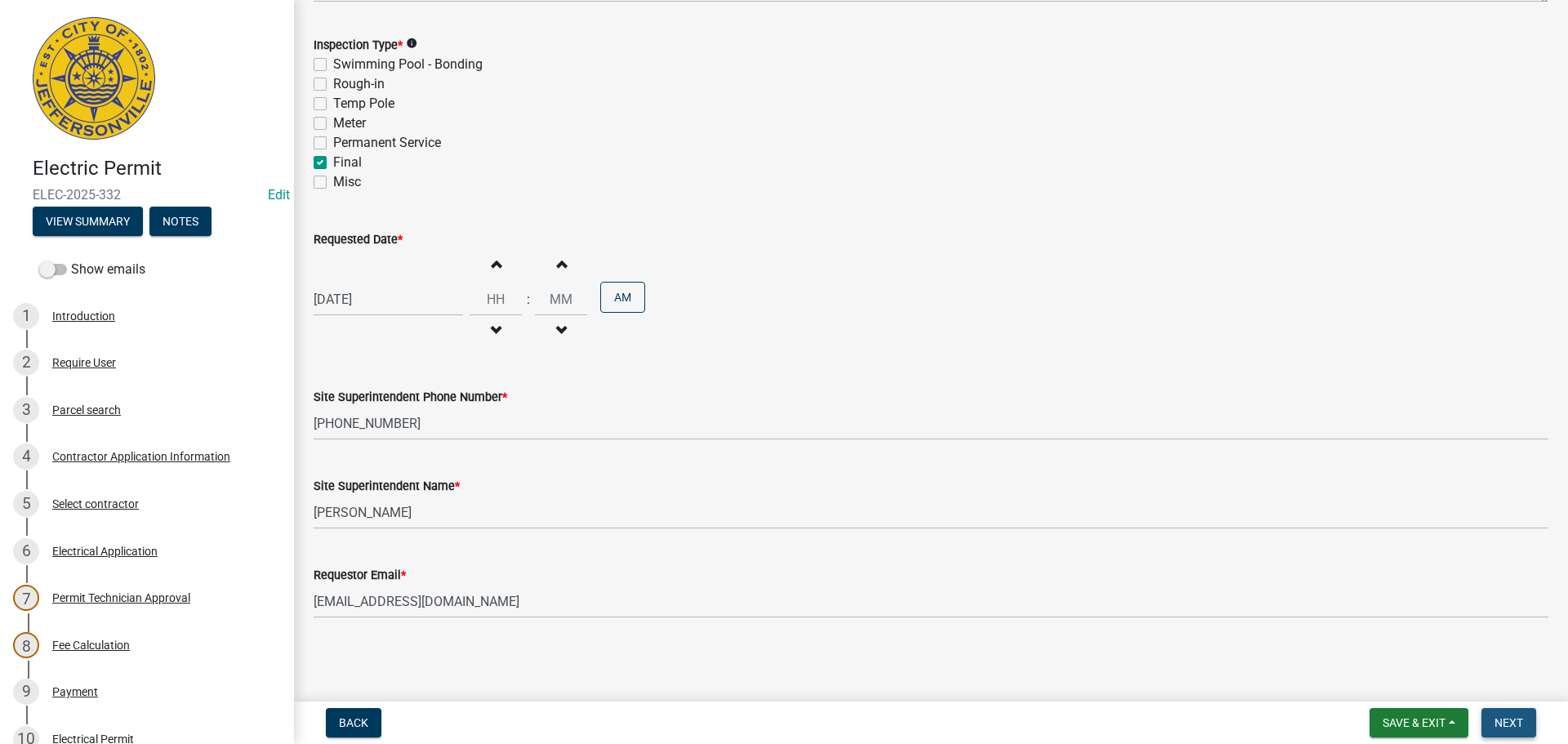
click at [1510, 719] on span "Next" at bounding box center [1508, 723] width 29 height 13
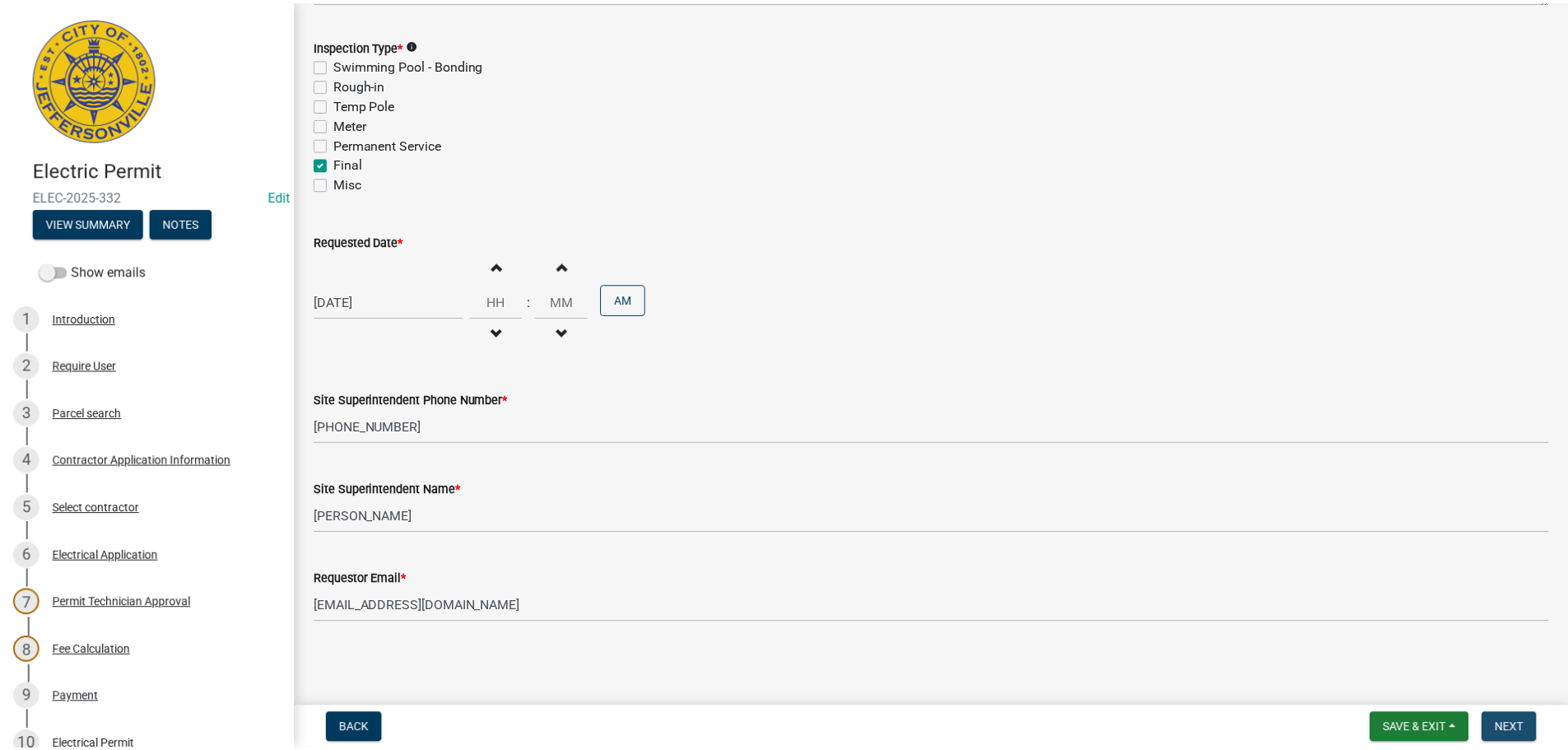
scroll to position [0, 0]
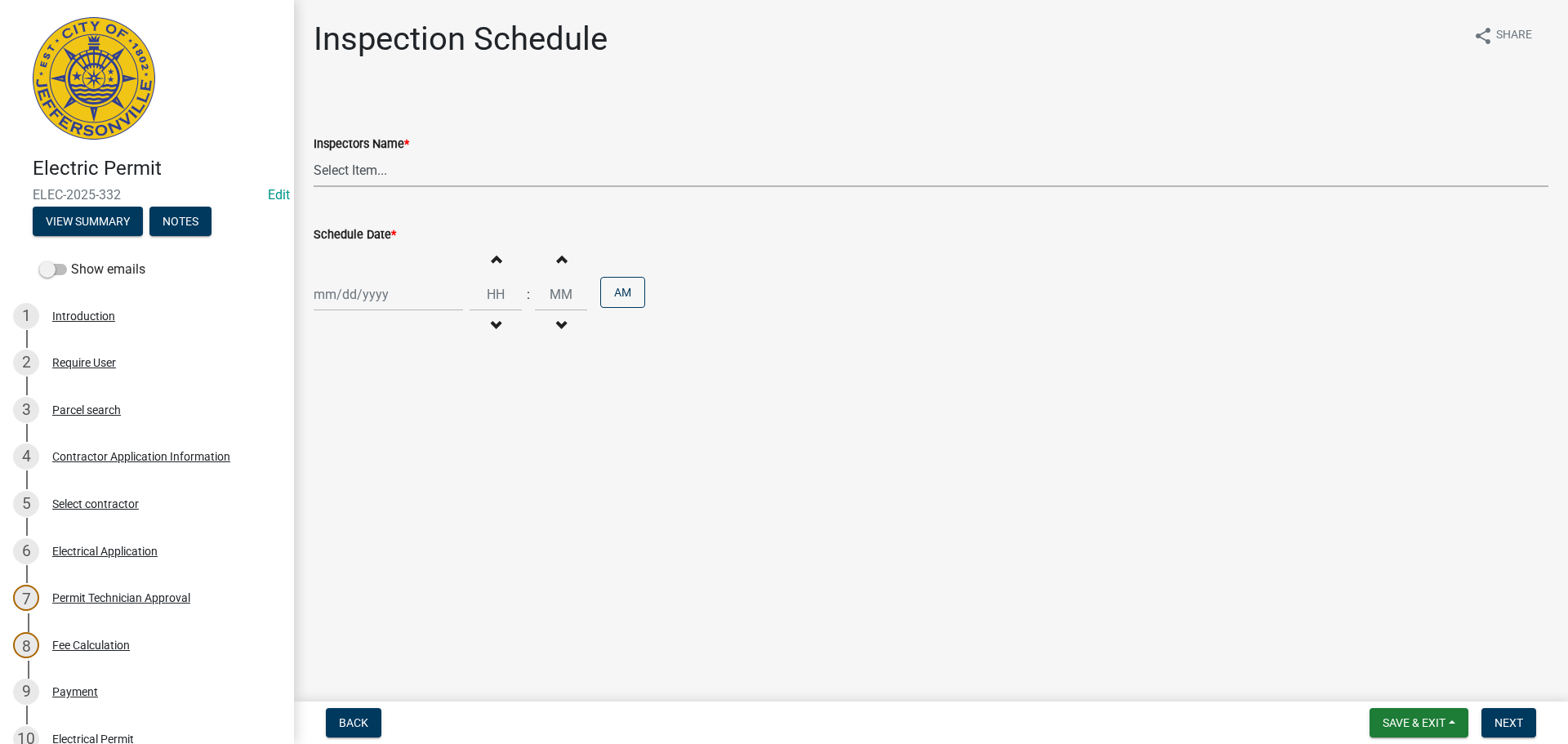
click at [351, 169] on select "Select Item... [PERSON_NAME] ([PERSON_NAME]) [PERSON_NAME] ([PERSON_NAME]) mkru…" at bounding box center [931, 170] width 1235 height 33
select select "36a8b8f0-2ef8-43e9-ae06-718f51af8d36"
click at [314, 153] on select "Select Item... [PERSON_NAME] ([PERSON_NAME]) [PERSON_NAME] ([PERSON_NAME]) mkru…" at bounding box center [931, 170] width 1235 height 33
click at [350, 301] on div at bounding box center [388, 294] width 150 height 33
select select "10"
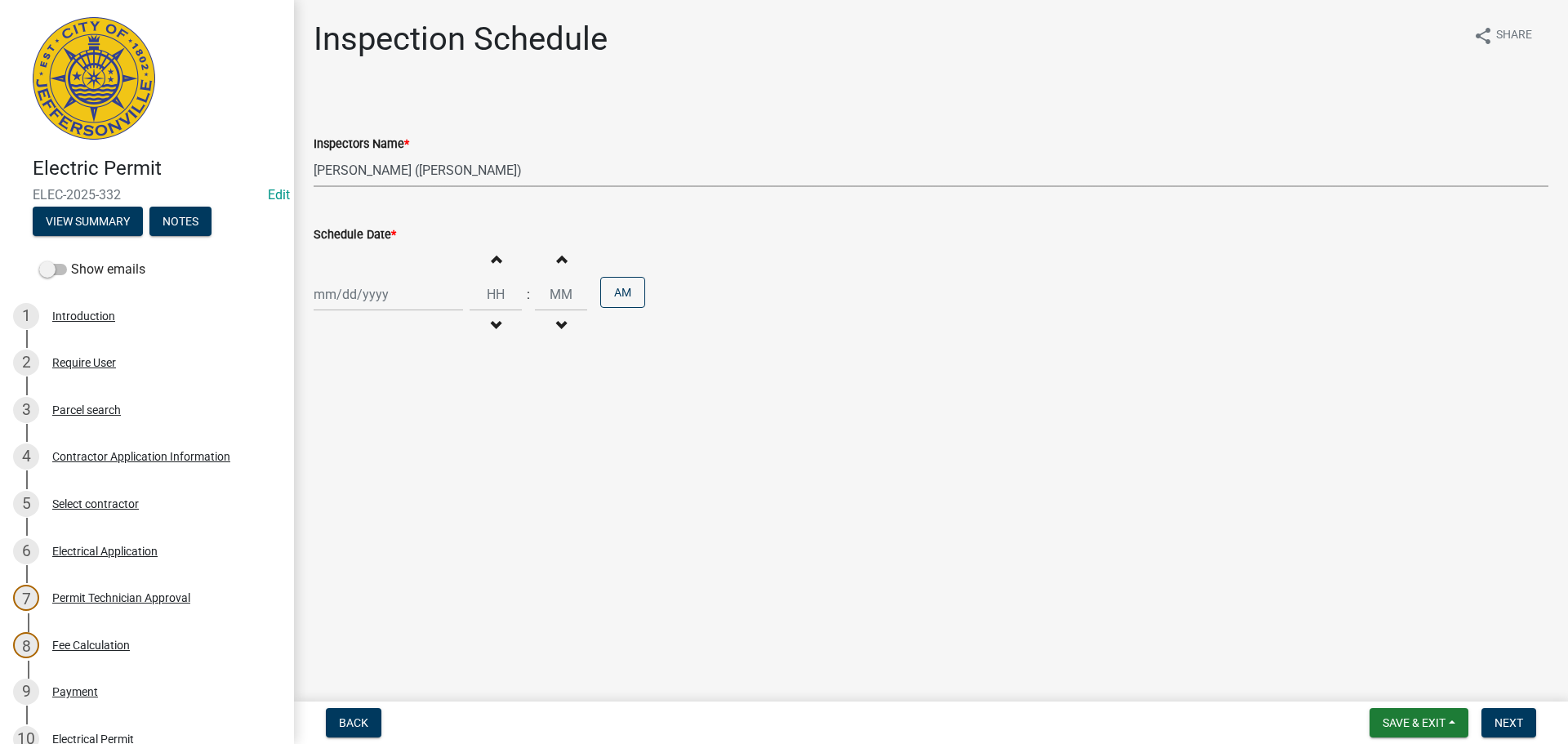
select select "2025"
click at [357, 430] on div "14" at bounding box center [357, 434] width 26 height 26
type input "10/14/2025"
click at [492, 290] on input "Hours" at bounding box center [496, 294] width 53 height 33
type input "09"
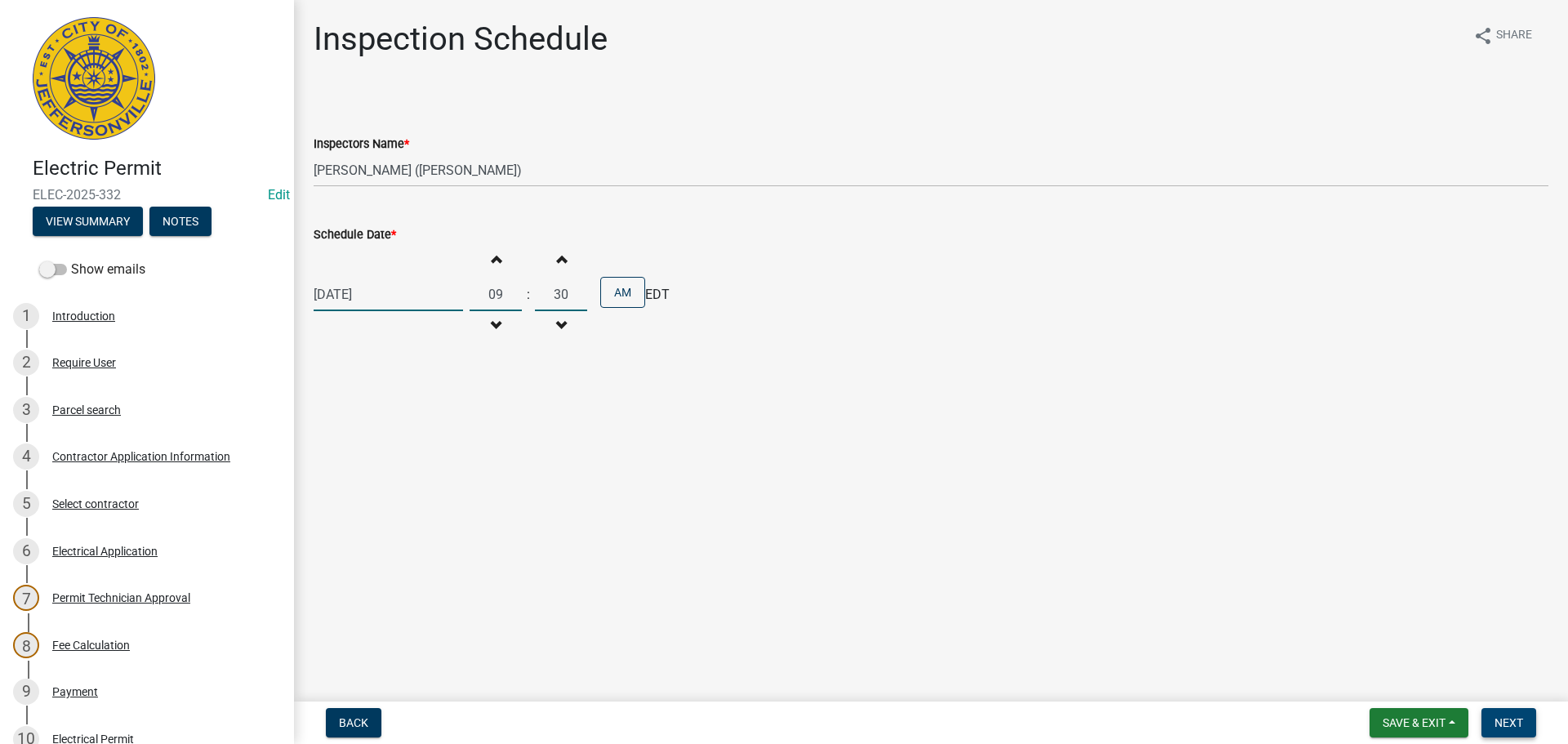
type input "30"
click at [1503, 725] on span "Next" at bounding box center [1508, 723] width 29 height 13
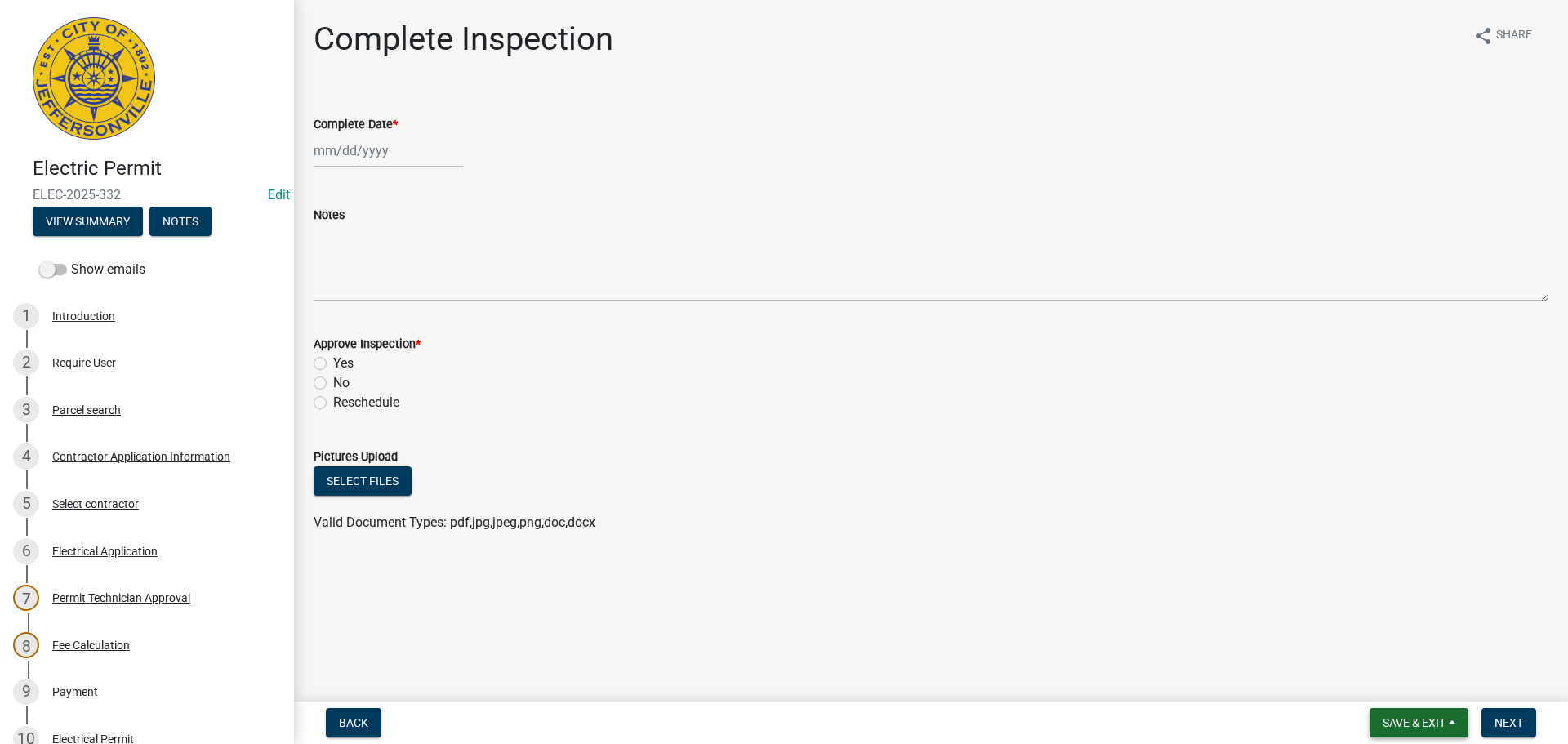
click at [1410, 719] on span "Save & Exit" at bounding box center [1415, 723] width 63 height 13
click at [1385, 686] on button "Save & Exit" at bounding box center [1402, 680] width 131 height 39
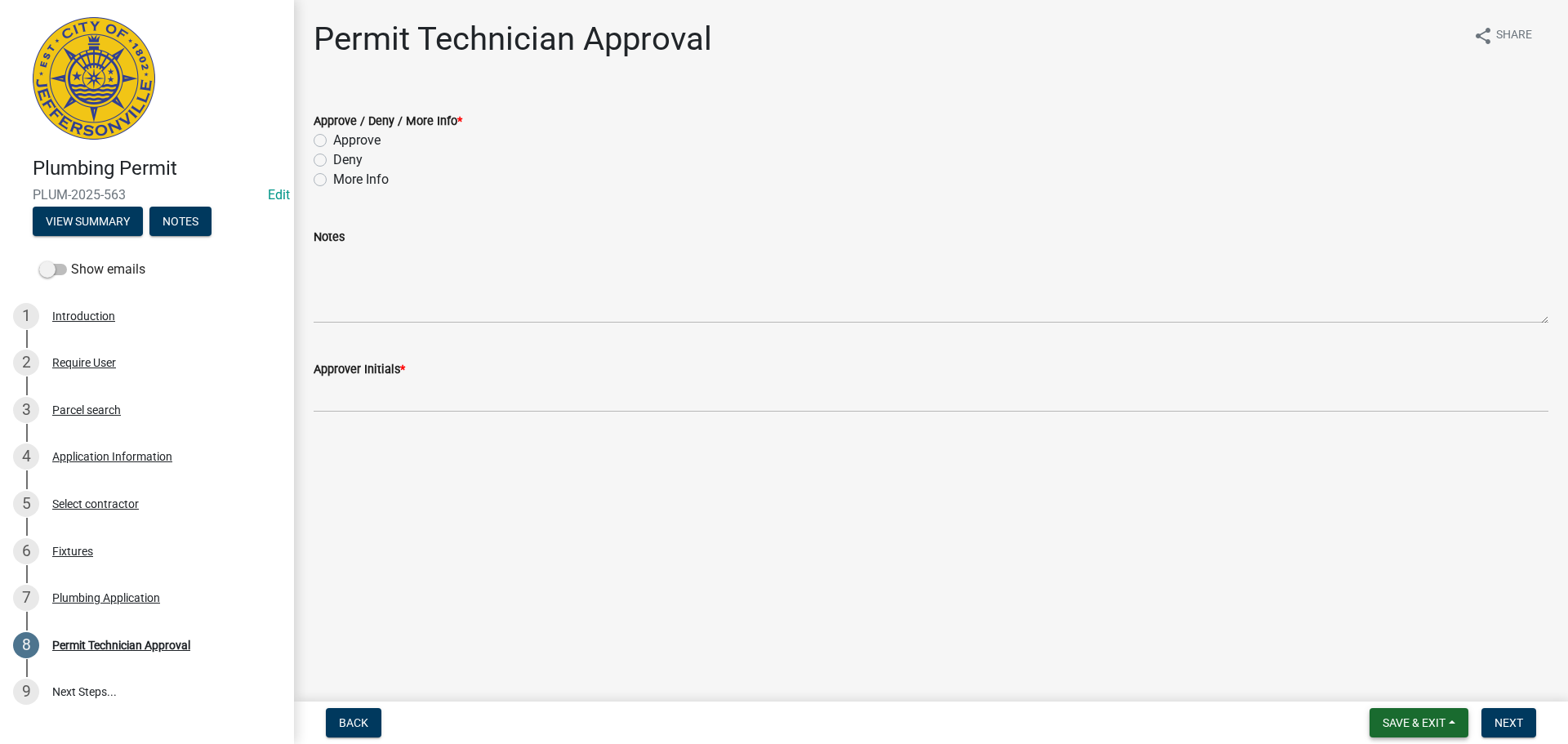
click at [1408, 719] on span "Save & Exit" at bounding box center [1415, 723] width 63 height 13
click at [1400, 678] on button "Save & Exit" at bounding box center [1402, 680] width 131 height 39
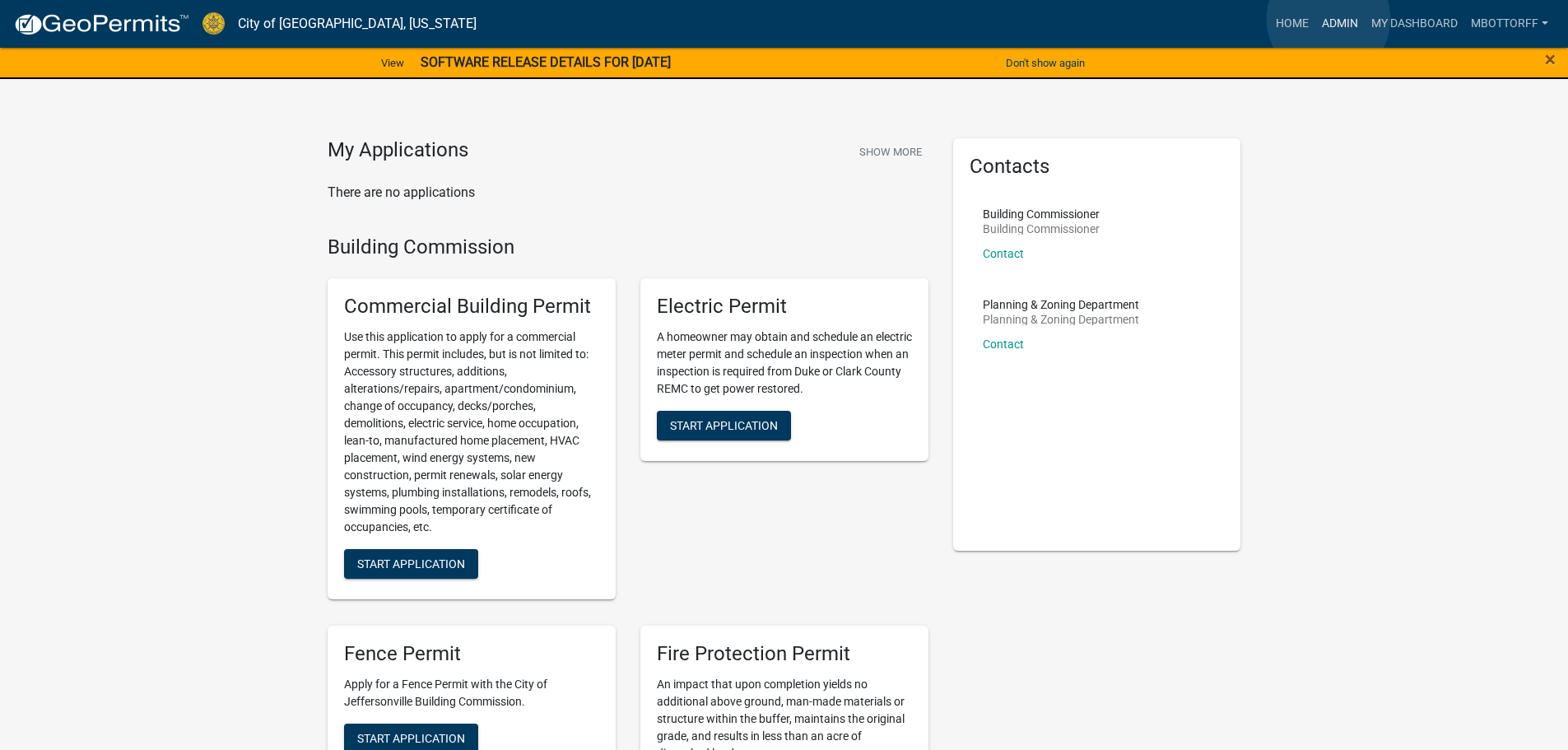
click at [1329, 19] on link "Admin" at bounding box center [1340, 23] width 49 height 31
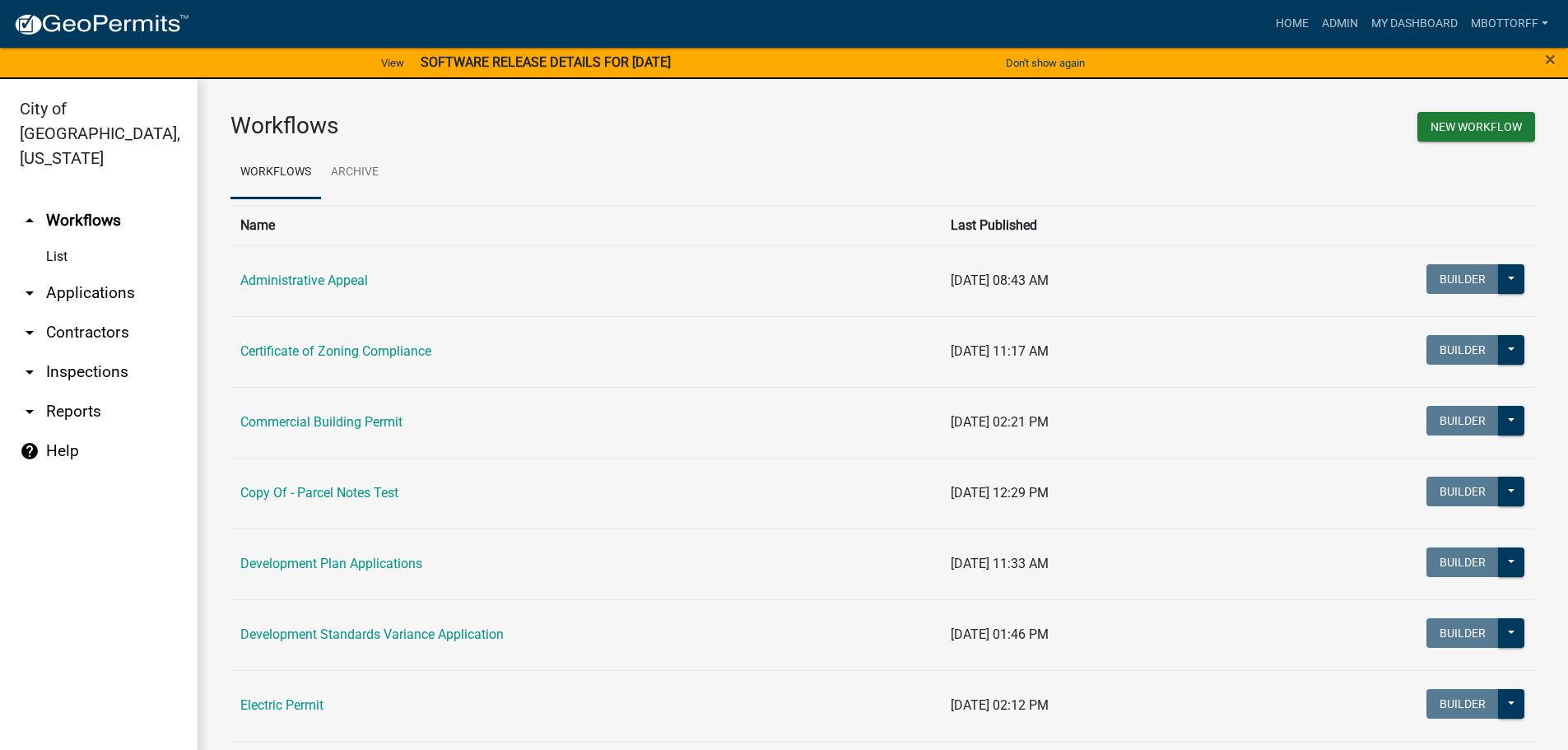
click at [101, 313] on link "arrow_drop_down Contractors" at bounding box center [99, 332] width 198 height 40
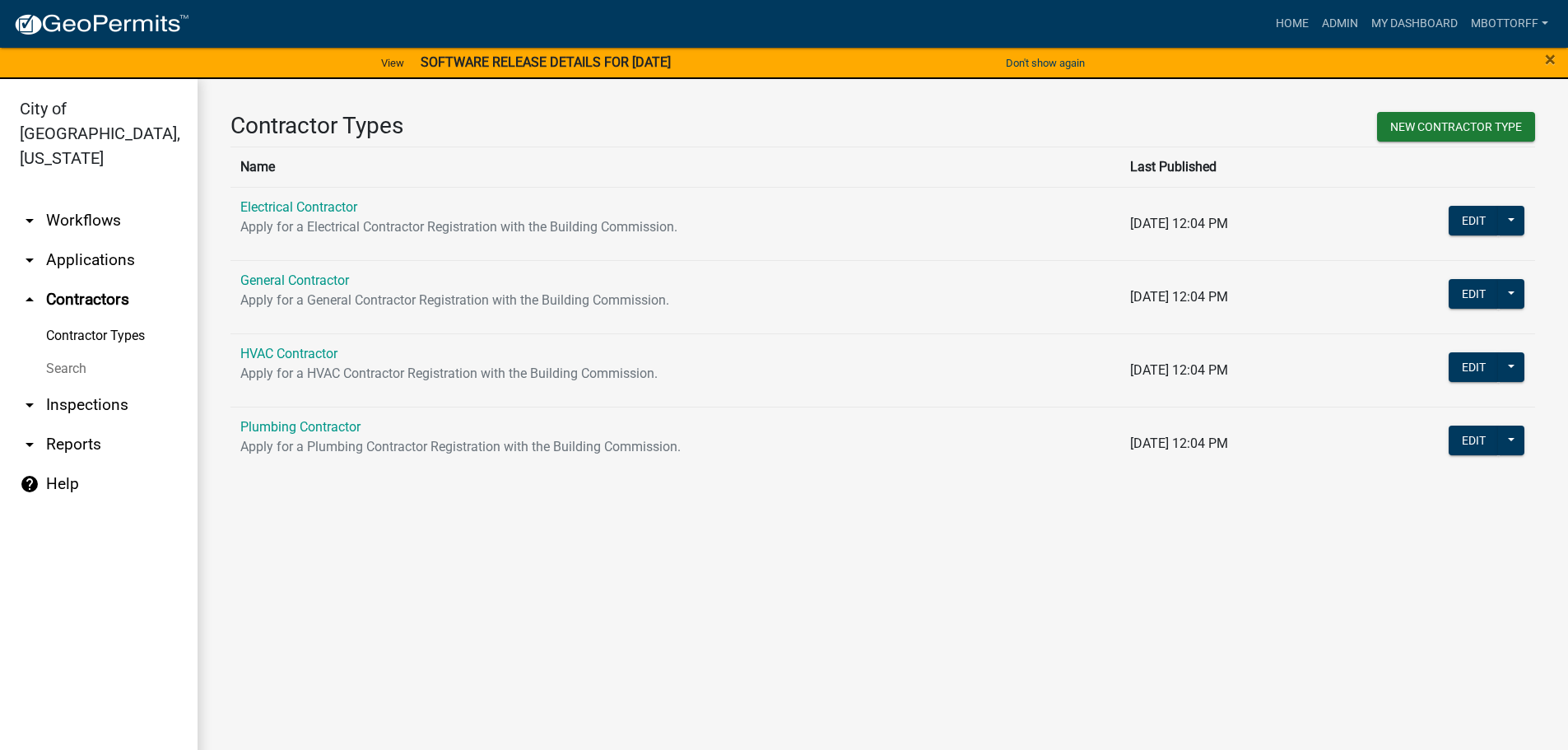
click at [301, 213] on link "Electrical Contractor" at bounding box center [298, 208] width 117 height 16
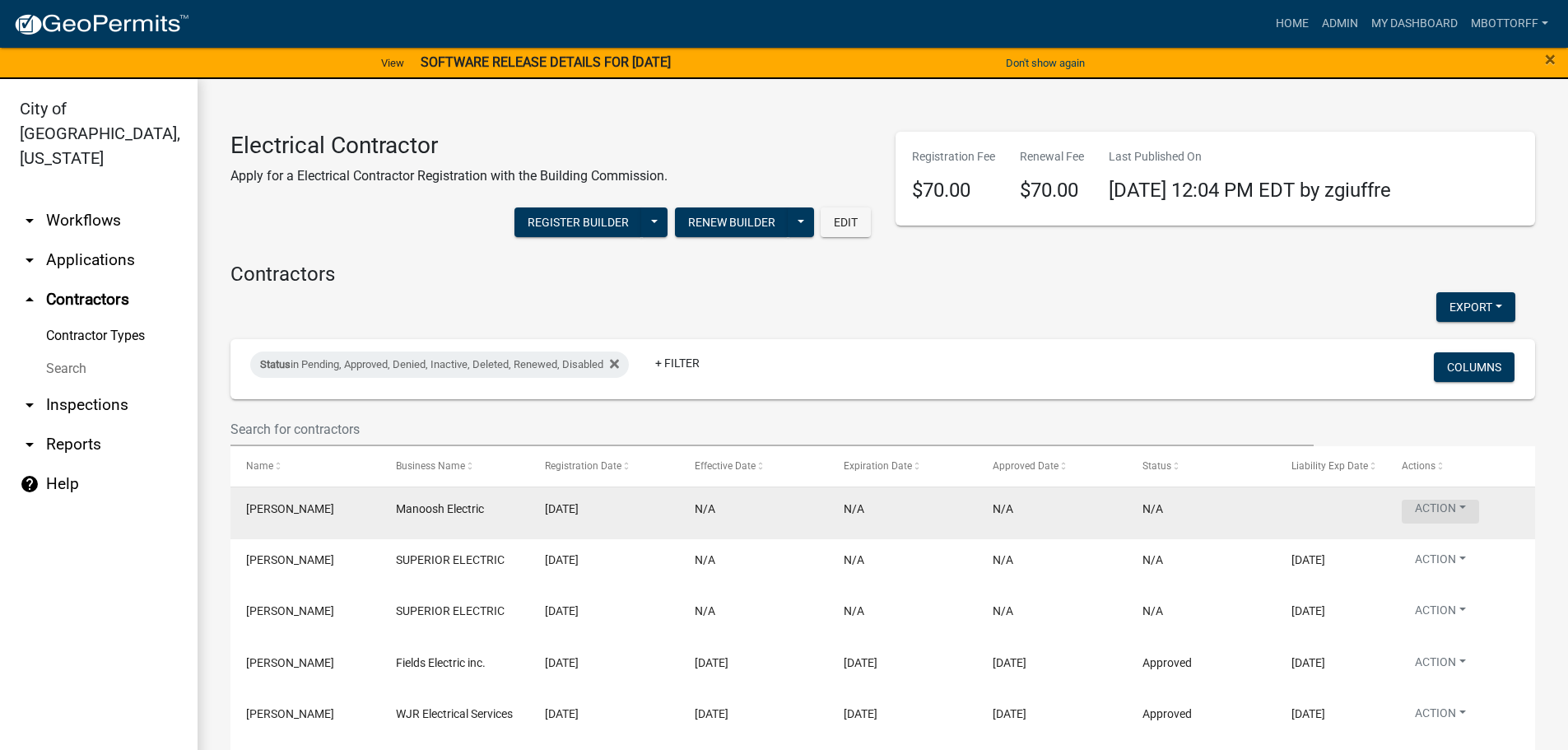
click at [1456, 510] on button "Action" at bounding box center [1441, 511] width 78 height 24
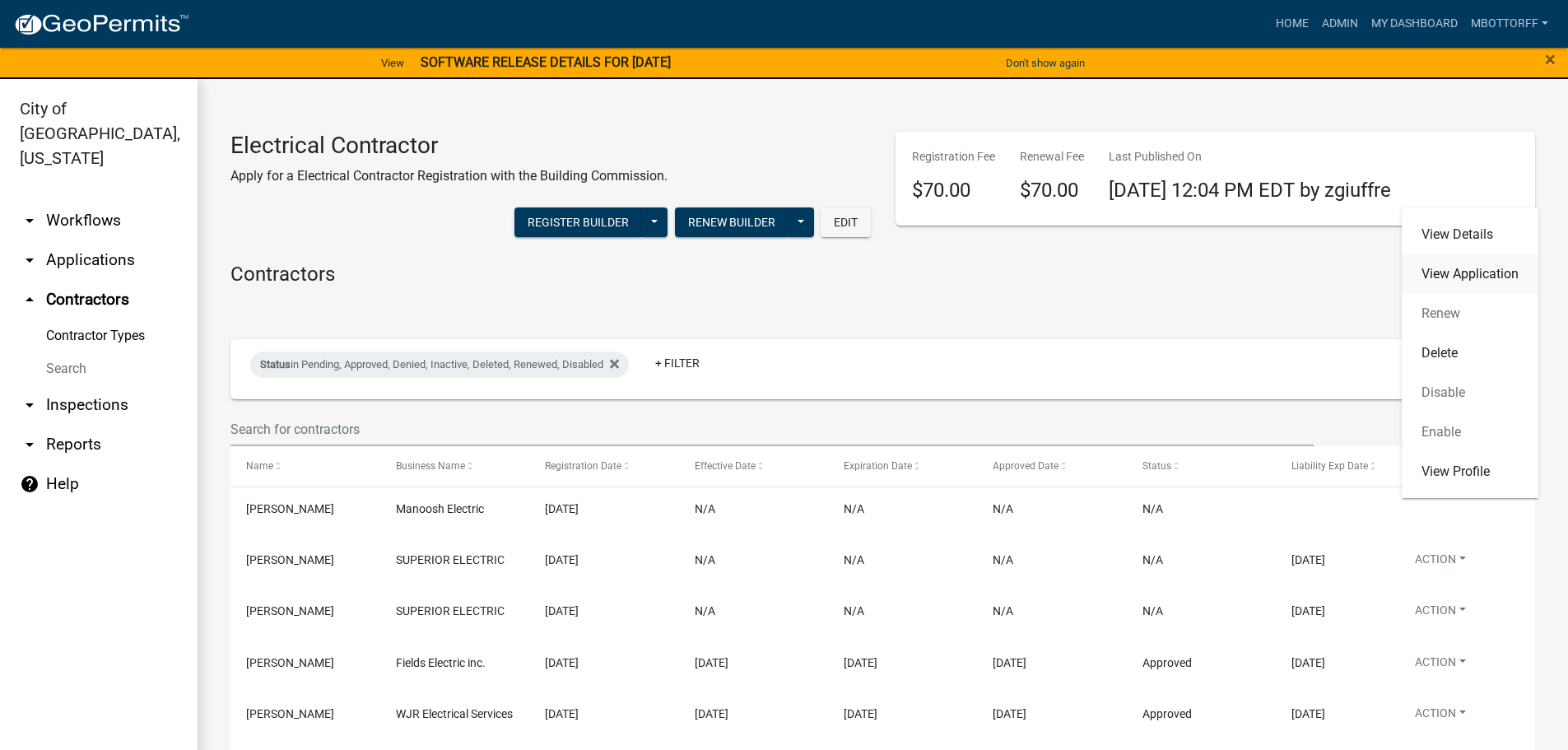
click at [1458, 275] on link "View Application" at bounding box center [1470, 274] width 137 height 40
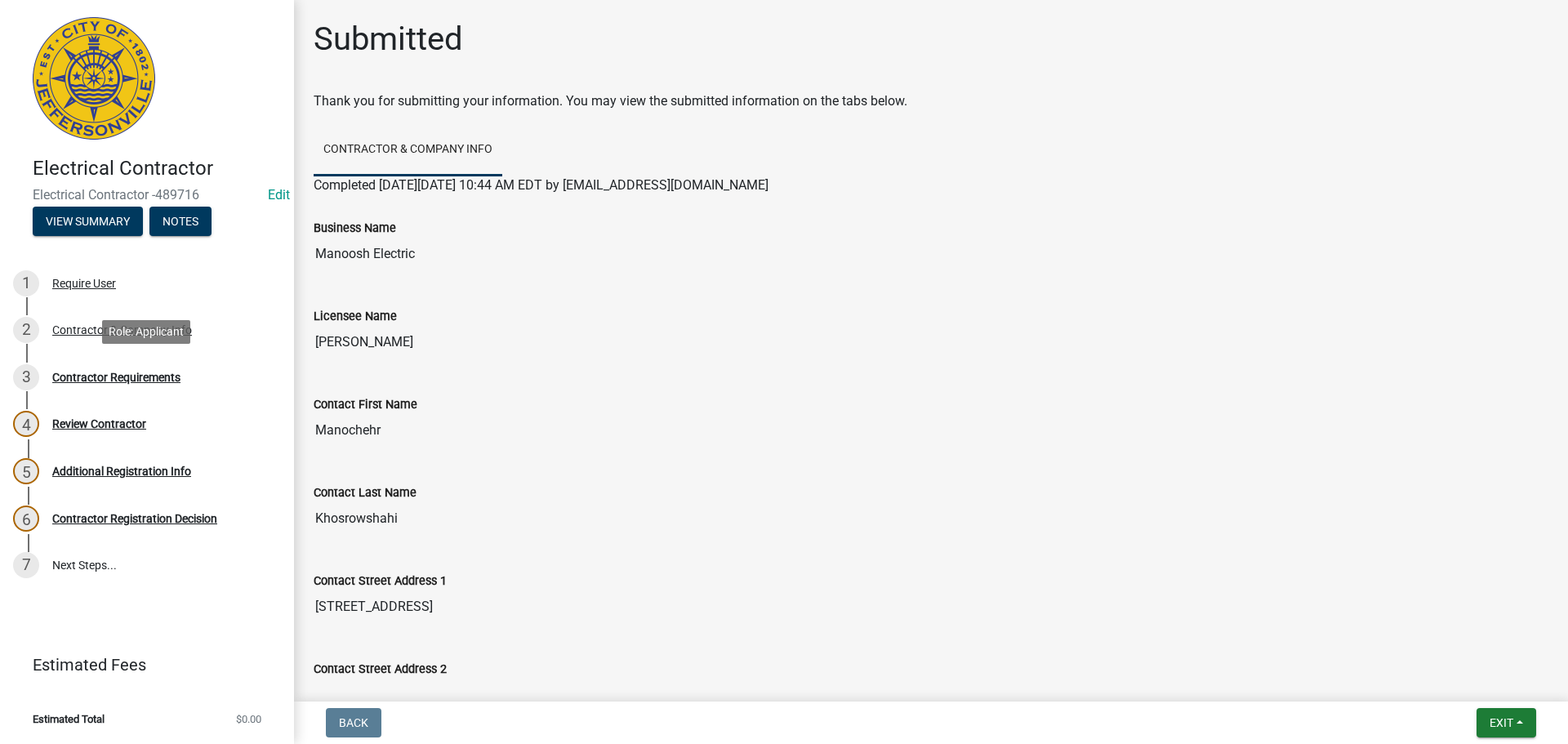
drag, startPoint x: 81, startPoint y: 377, endPoint x: 365, endPoint y: 333, distance: 287.4
click at [82, 377] on div "Contractor Requirements" at bounding box center [117, 377] width 128 height 11
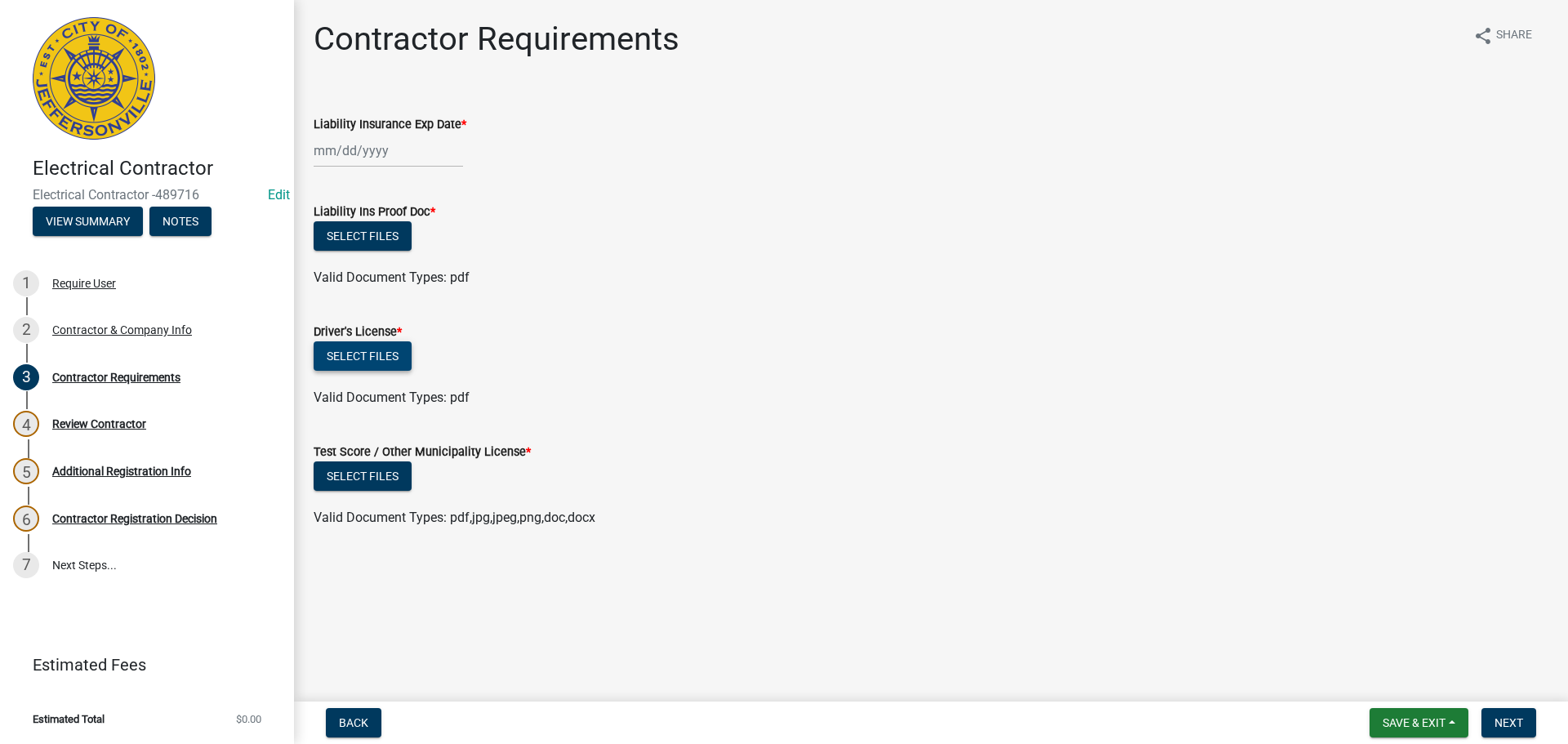
click at [374, 356] on button "Select files" at bounding box center [363, 357] width 98 height 30
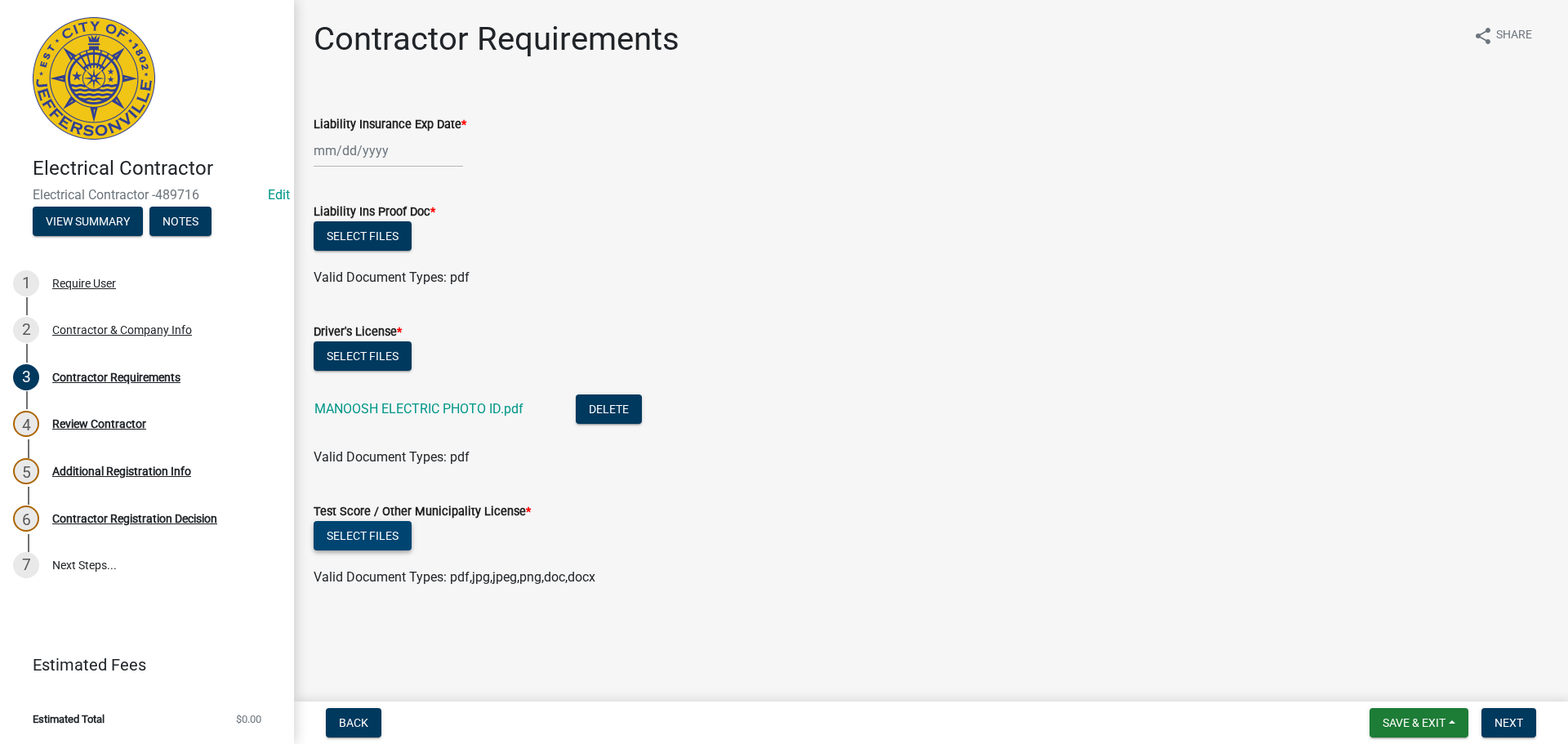
click at [361, 541] on button "Select files" at bounding box center [363, 536] width 98 height 30
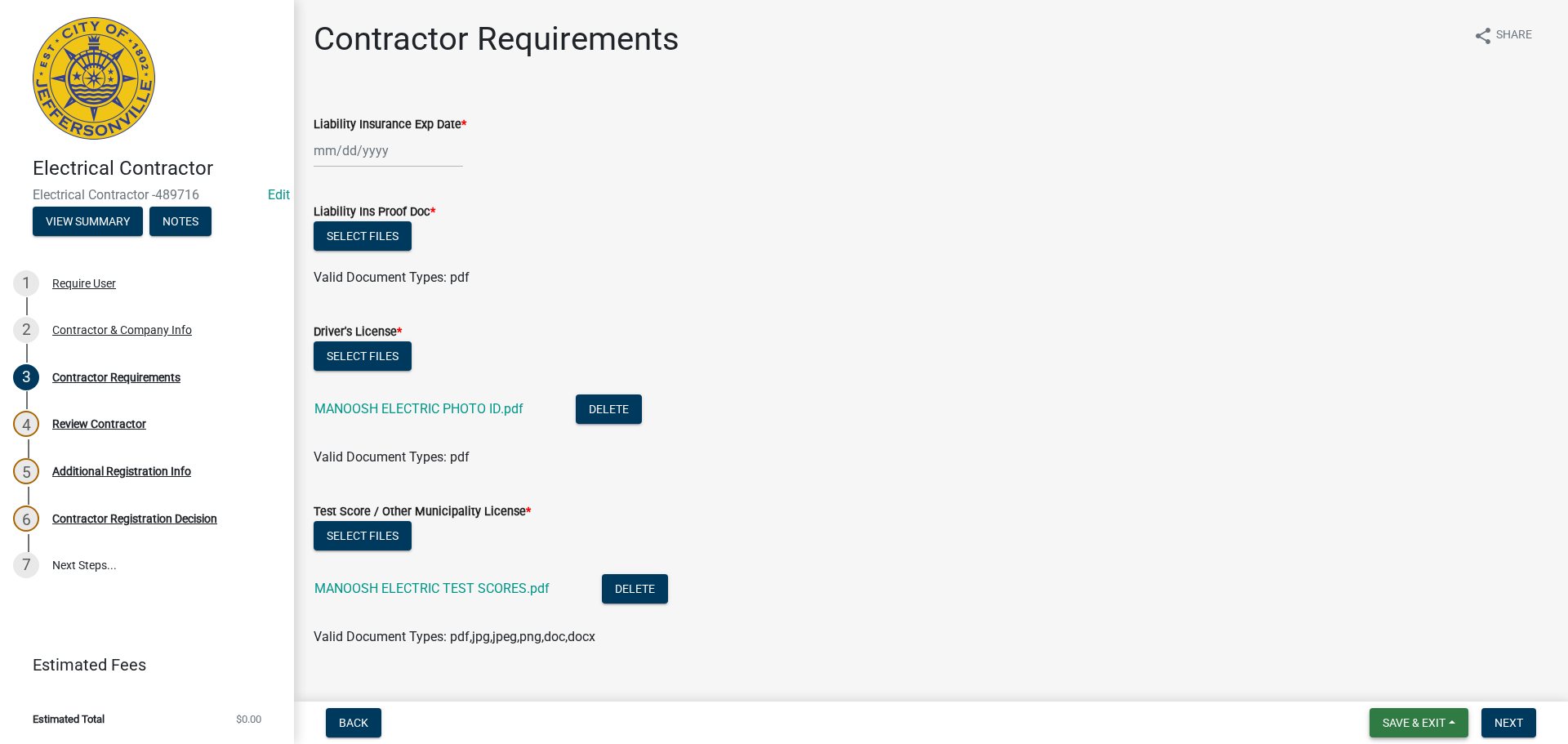
click at [1410, 724] on span "Save & Exit" at bounding box center [1415, 723] width 63 height 13
click at [1383, 682] on button "Save & Exit" at bounding box center [1402, 680] width 131 height 39
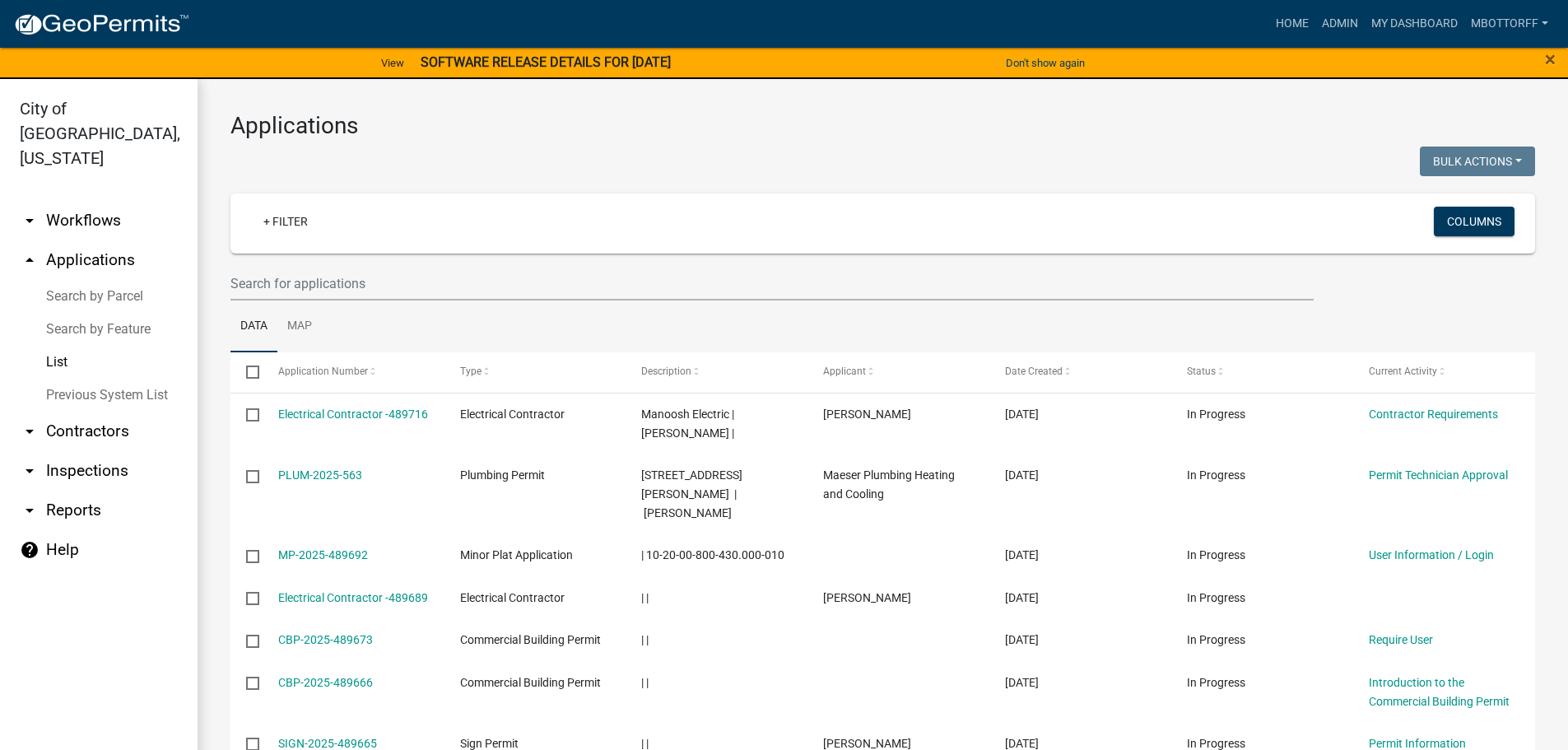
drag, startPoint x: 87, startPoint y: 235, endPoint x: 103, endPoint y: 238, distance: 16.3
click at [87, 240] on link "arrow_drop_up Applications" at bounding box center [99, 260] width 198 height 40
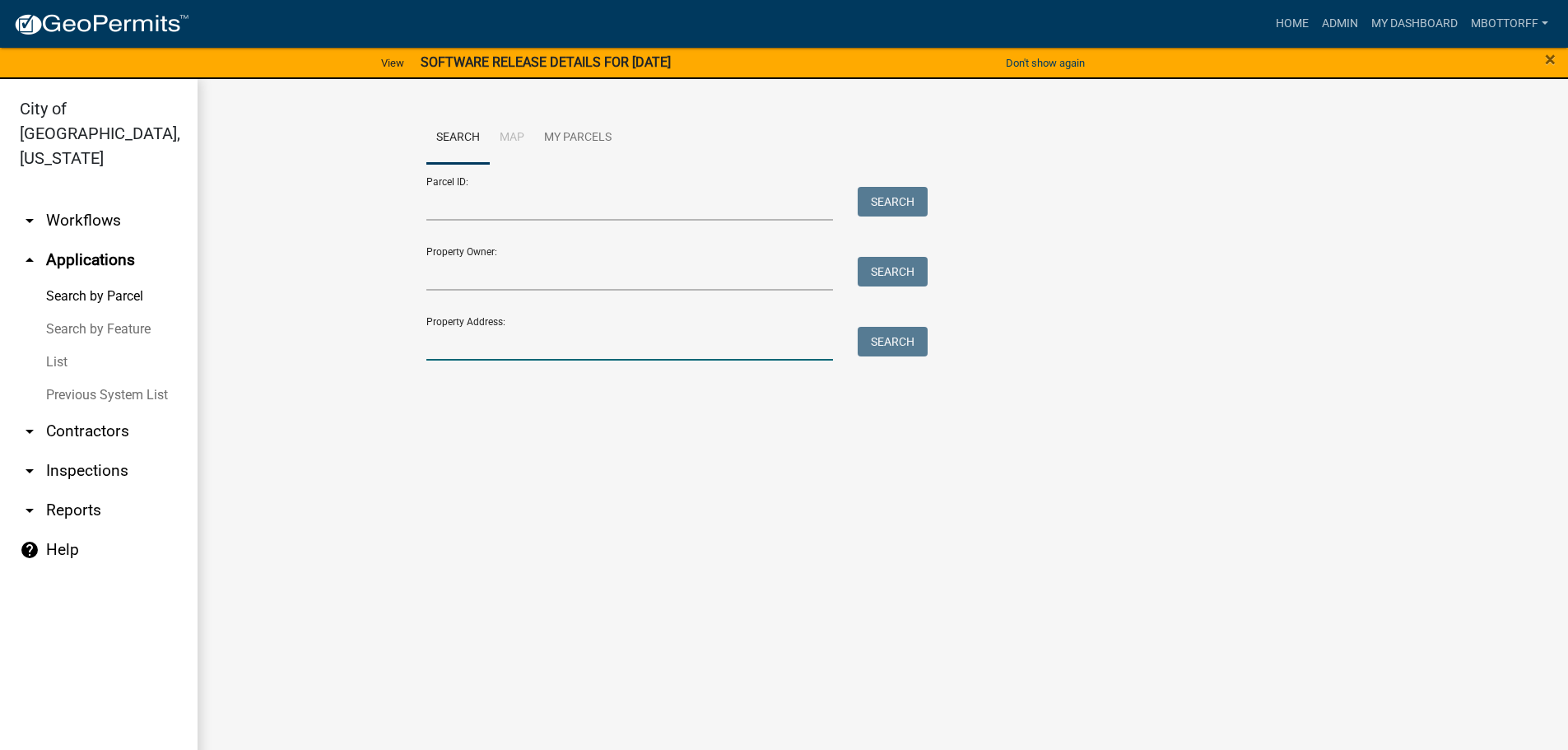
click at [460, 348] on input "Property Address:" at bounding box center [630, 344] width 408 height 34
type input "3311 HO"
click at [916, 338] on button "Search" at bounding box center [893, 342] width 70 height 30
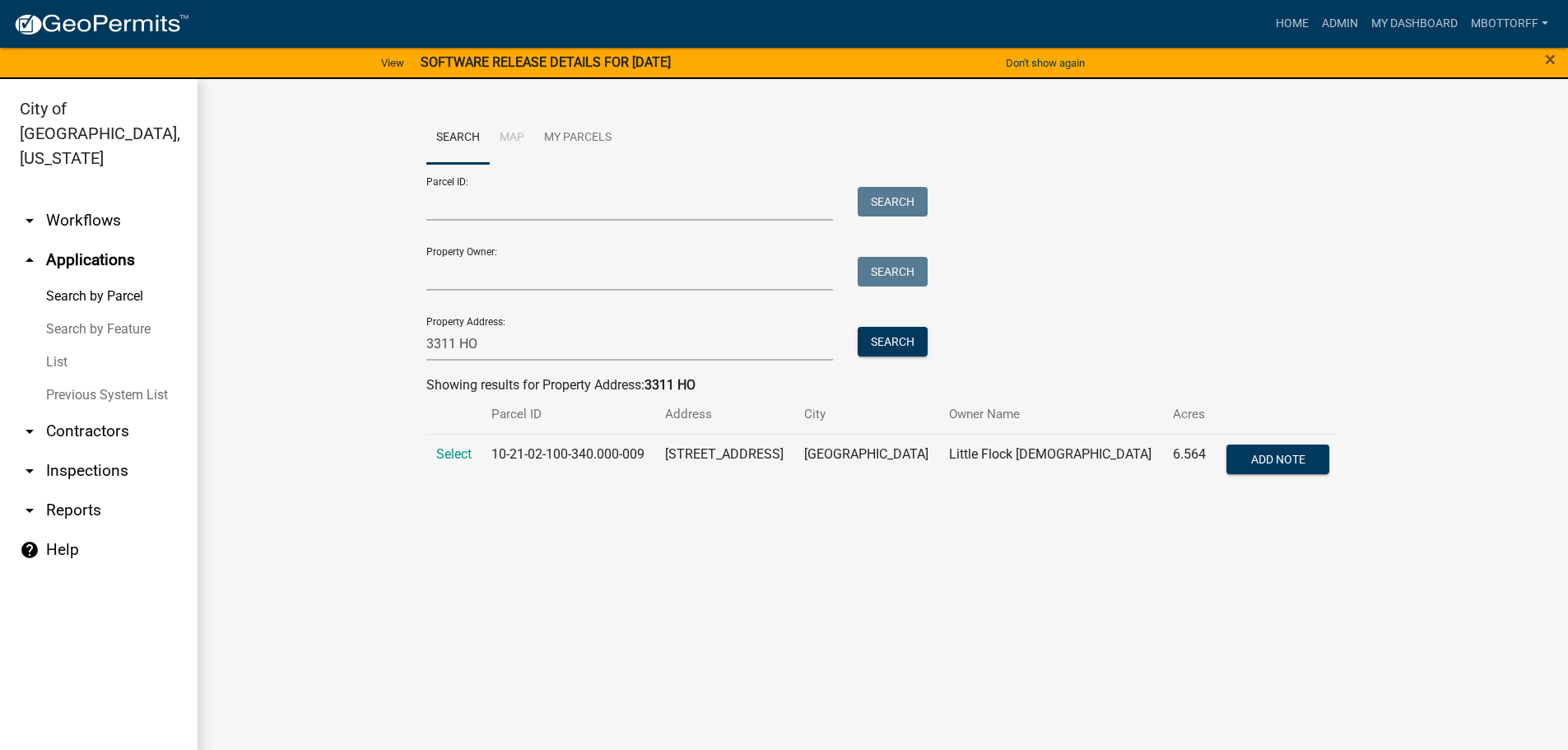
click at [447, 443] on td "Select" at bounding box center [454, 461] width 55 height 55
click at [448, 449] on span "Select" at bounding box center [454, 454] width 35 height 16
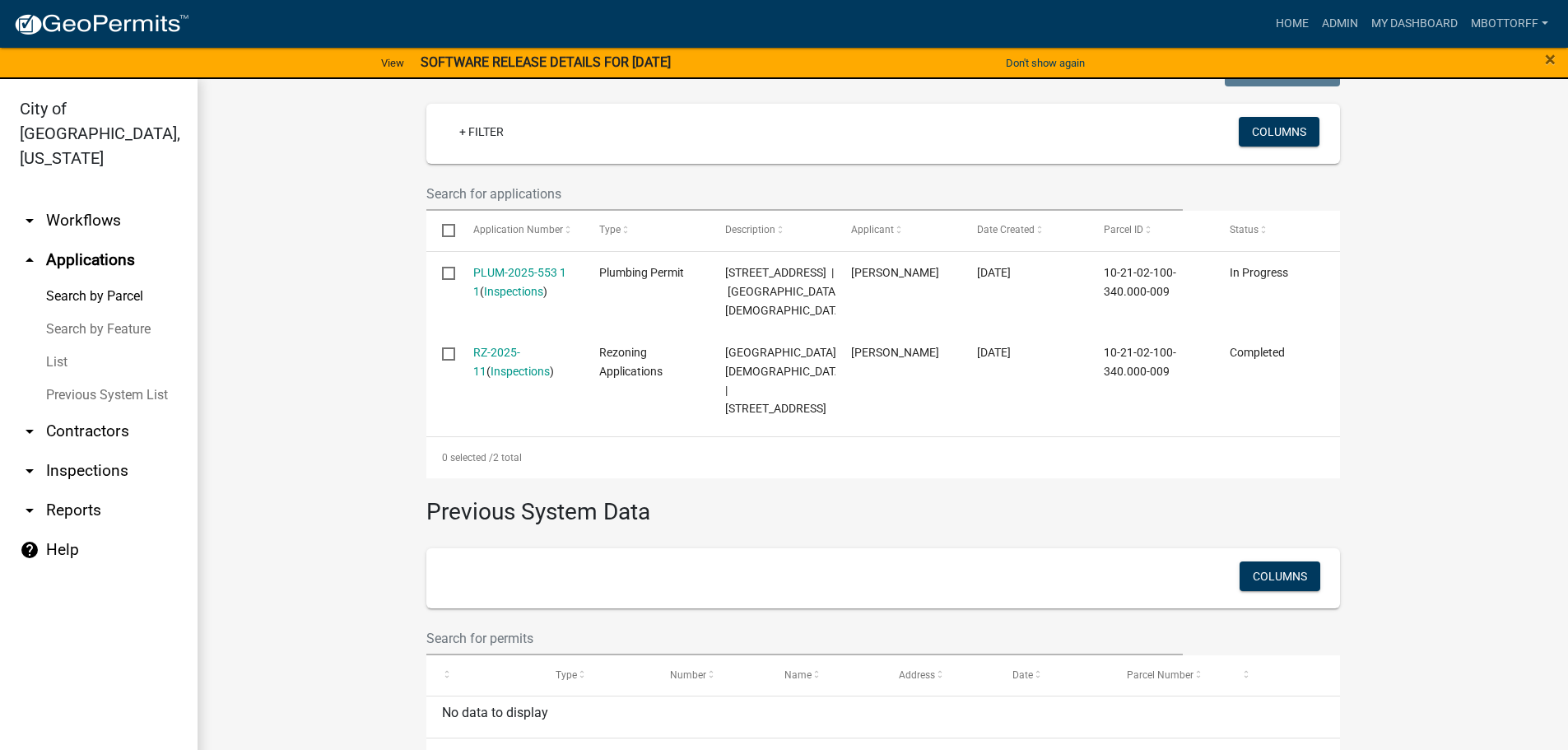
scroll to position [494, 0]
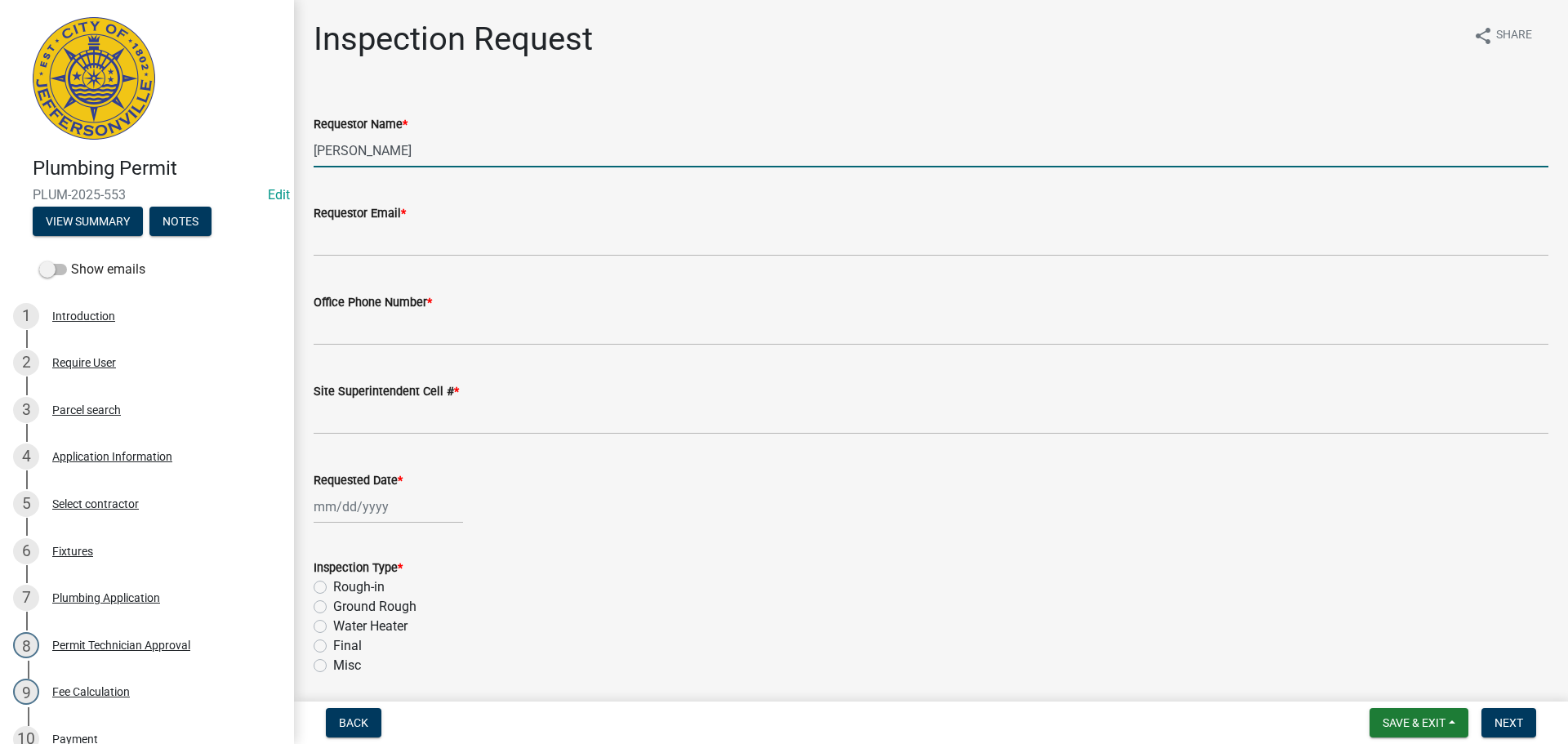
drag, startPoint x: 425, startPoint y: 152, endPoint x: 127, endPoint y: 136, distance: 298.4
click at [162, 138] on div "Plumbing Permit PLUM-2025-553 Edit View Summary Notes Show emails 1 Introductio…" at bounding box center [784, 372] width 1568 height 744
type input "C"
type input "[PERSON_NAME]"
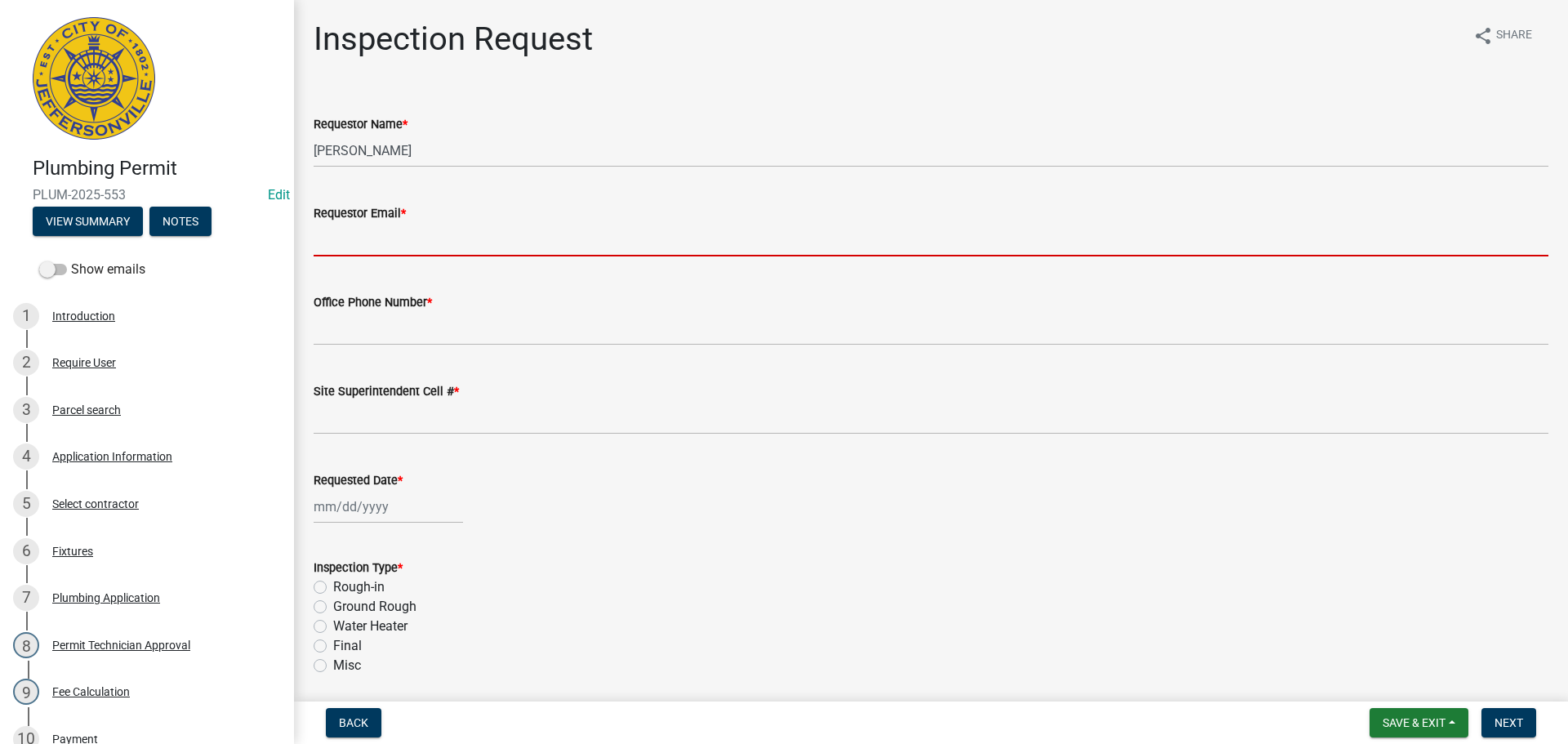
click at [438, 258] on wm-data-entity-input "Requestor Email *" at bounding box center [931, 225] width 1235 height 89
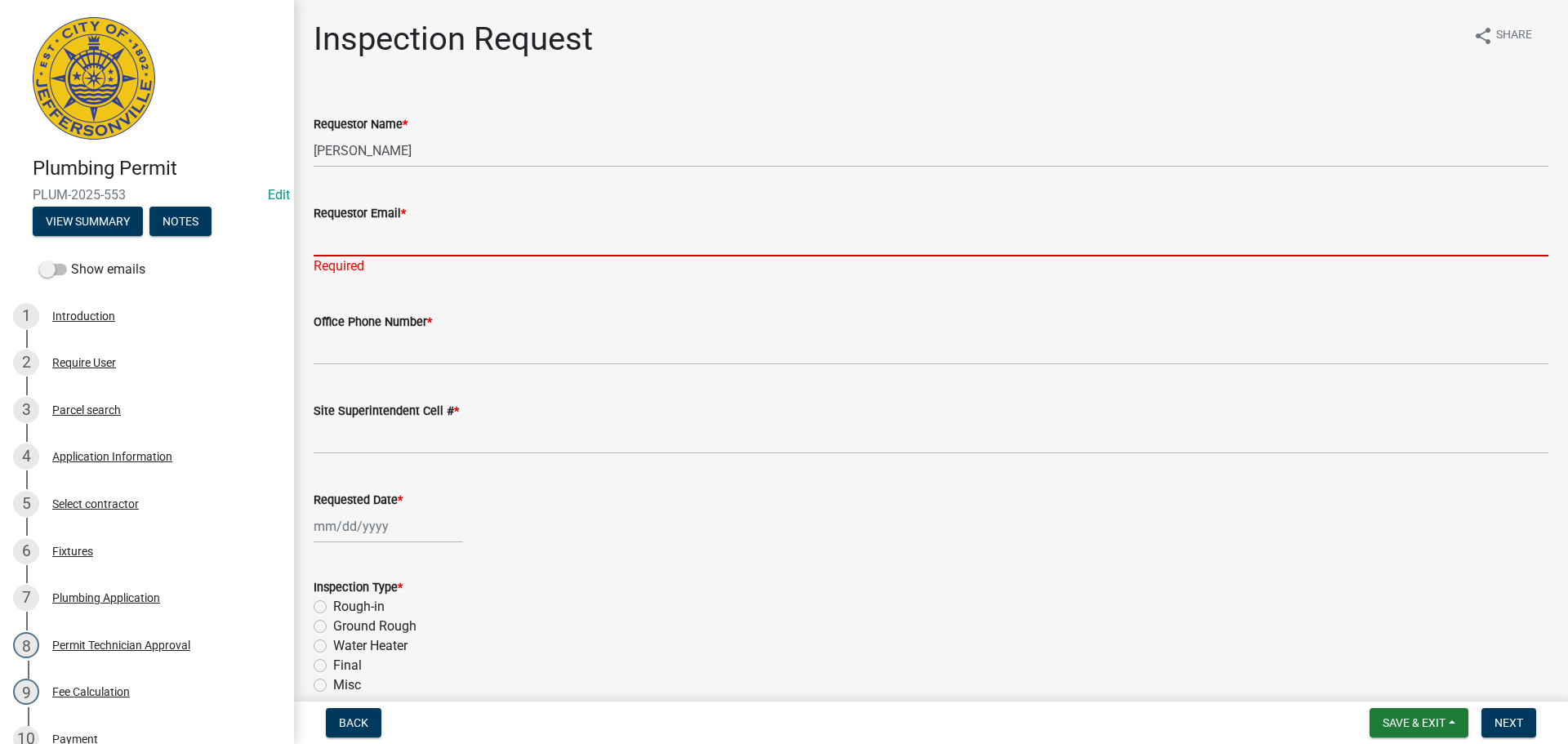
click at [364, 231] on input "Requestor Email *" at bounding box center [931, 240] width 1235 height 33
type input "[EMAIL_ADDRESS][DOMAIN_NAME]"
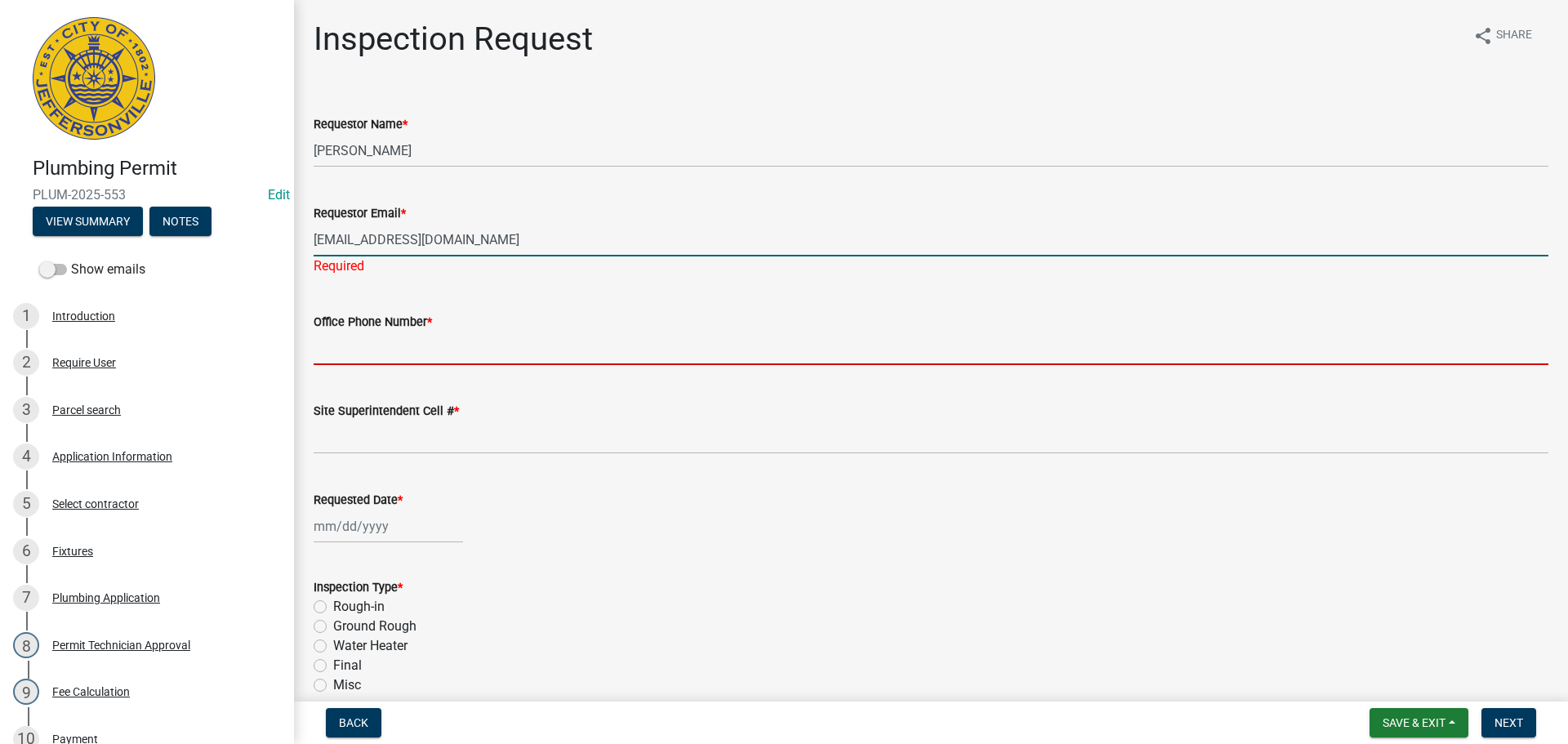
click at [350, 344] on input "Office Phone Number *" at bounding box center [931, 349] width 1235 height 33
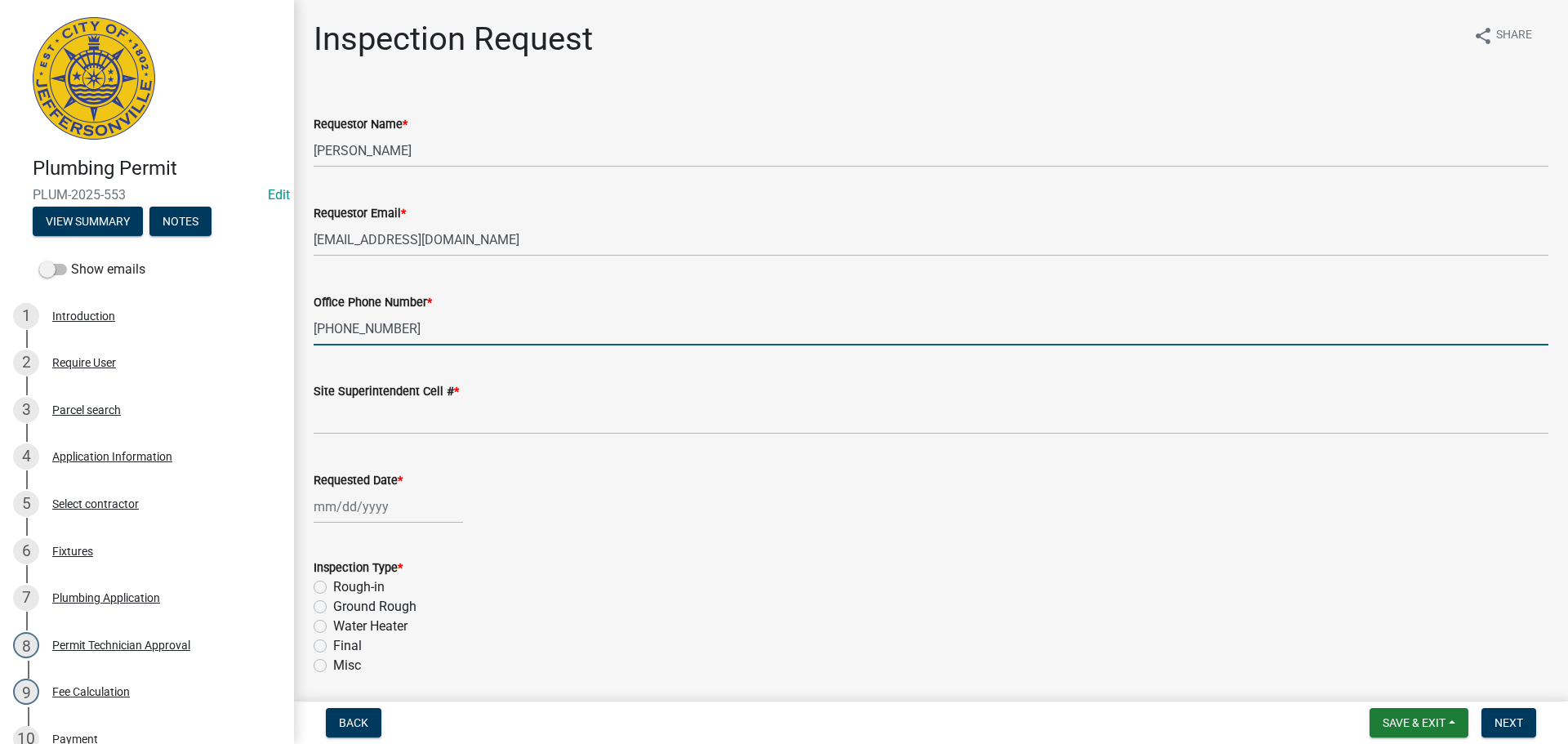
click at [405, 329] on input "[PHONE_NUMBER]" at bounding box center [931, 329] width 1235 height 33
type input "[PHONE_NUMBER]"
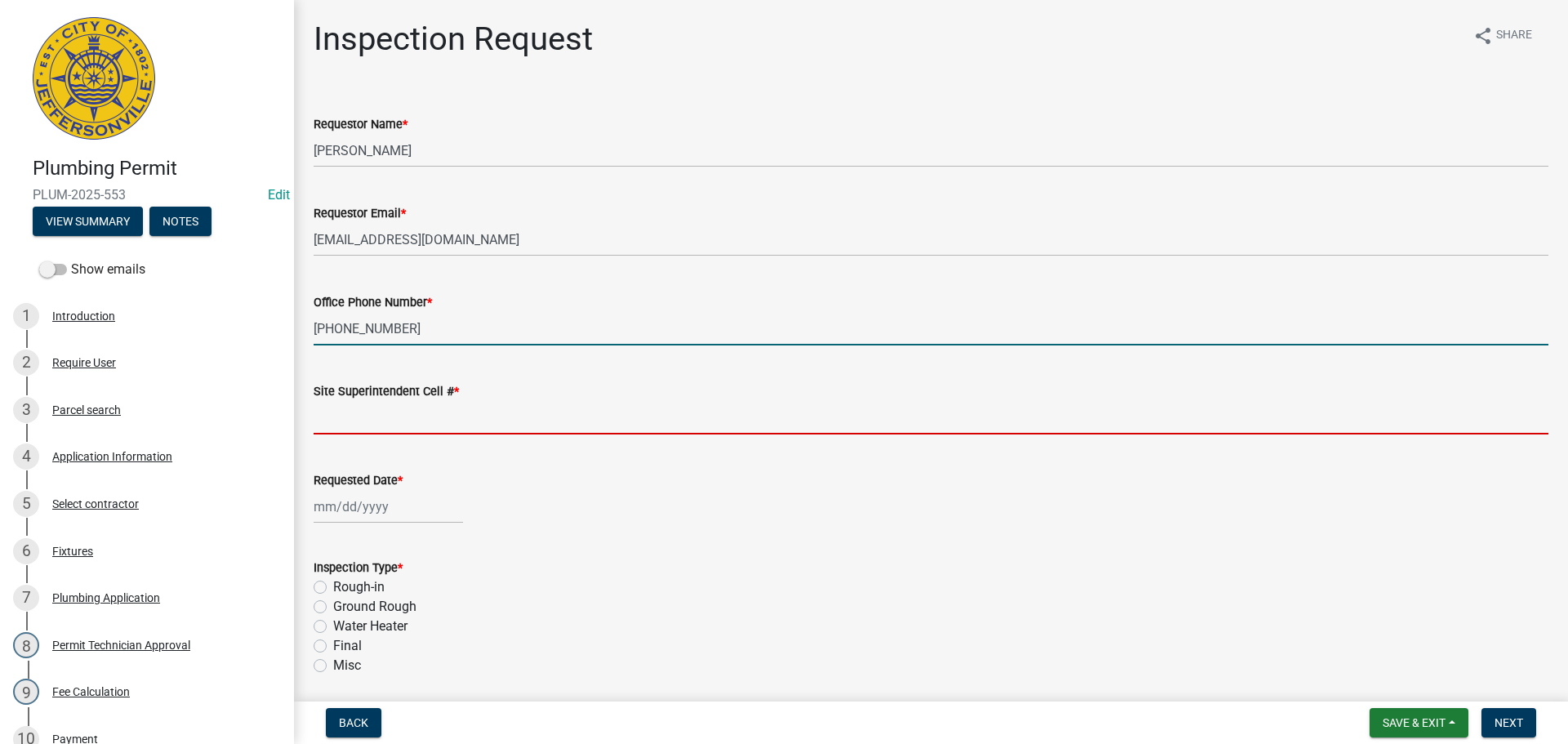
click at [350, 417] on input "Site Superintendent Cell # *" at bounding box center [931, 418] width 1235 height 33
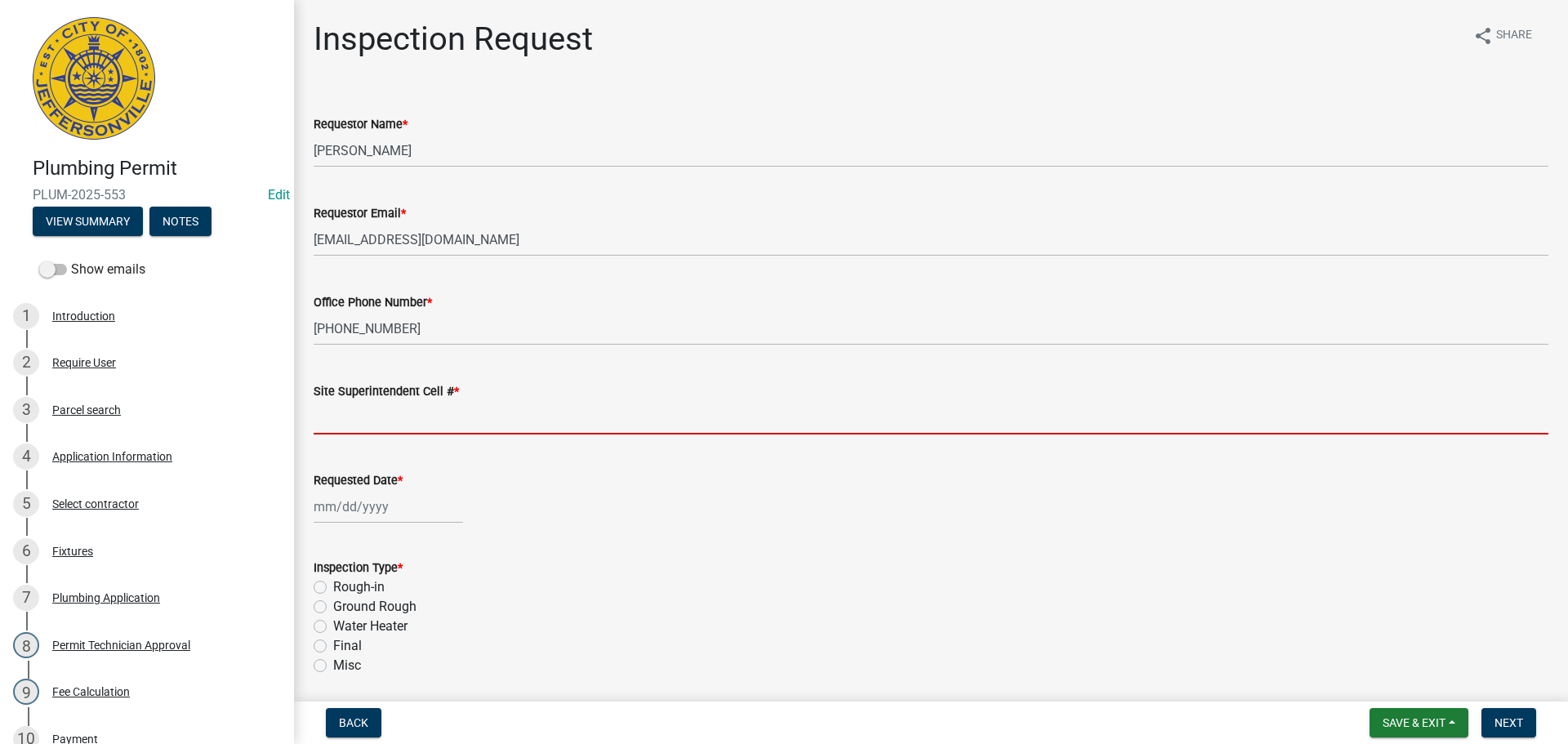
type input "SAME"
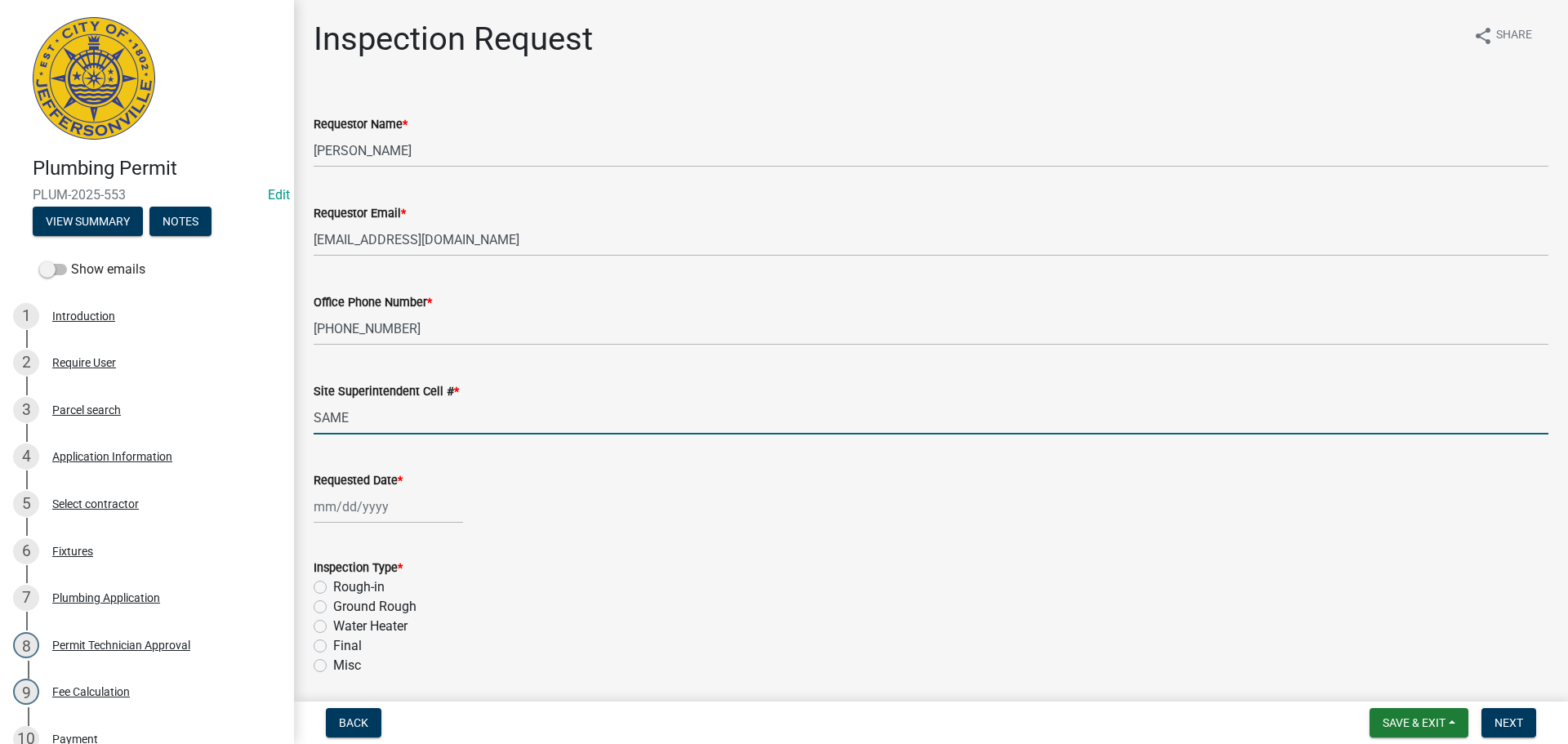
select select "10"
select select "2025"
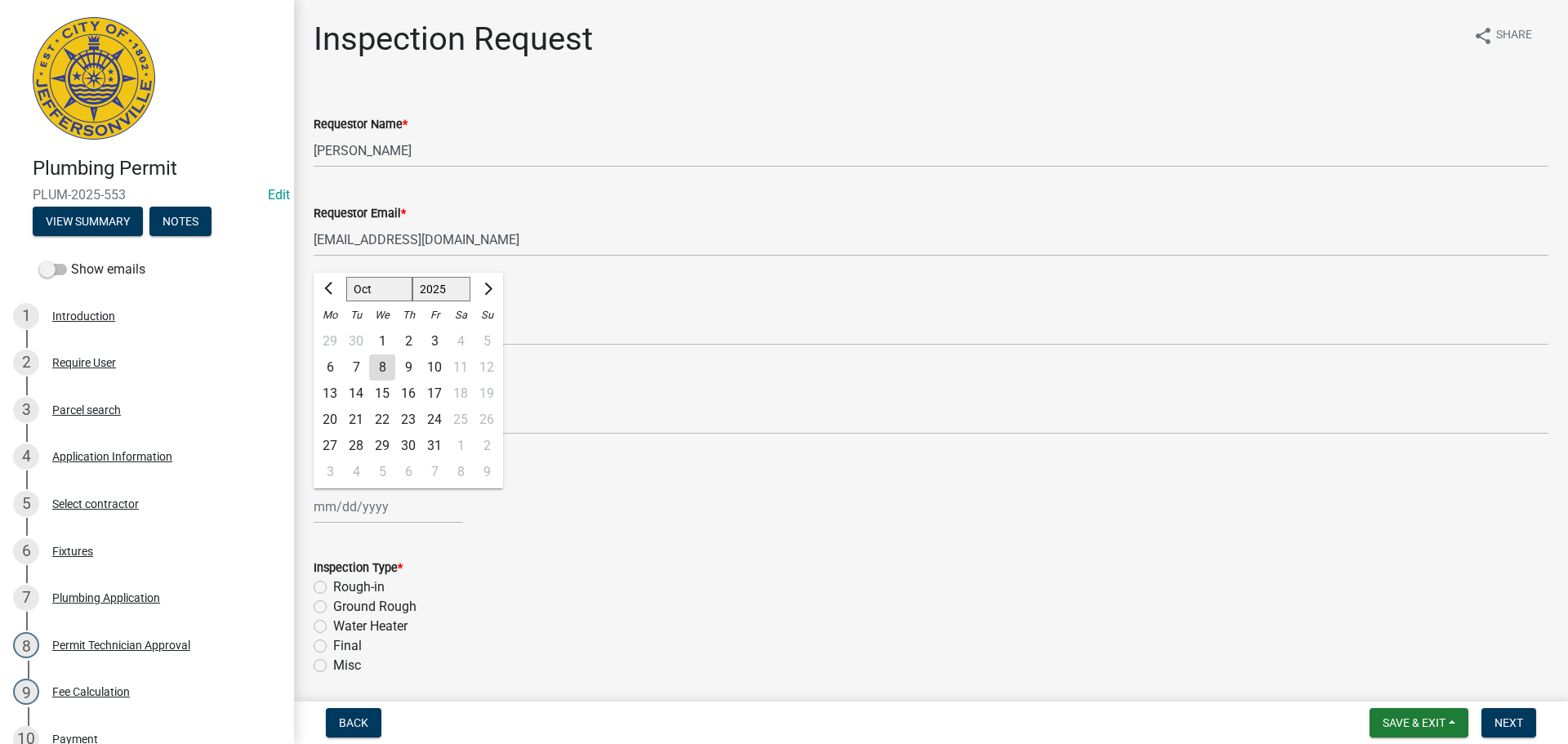
click at [372, 508] on div "Jan Feb Mar Apr May Jun Jul Aug Sep Oct Nov Dec 1525 1526 1527 1528 1529 1530 1…" at bounding box center [388, 507] width 150 height 33
click at [434, 367] on div "10" at bounding box center [434, 368] width 26 height 26
type input "10/10/2025"
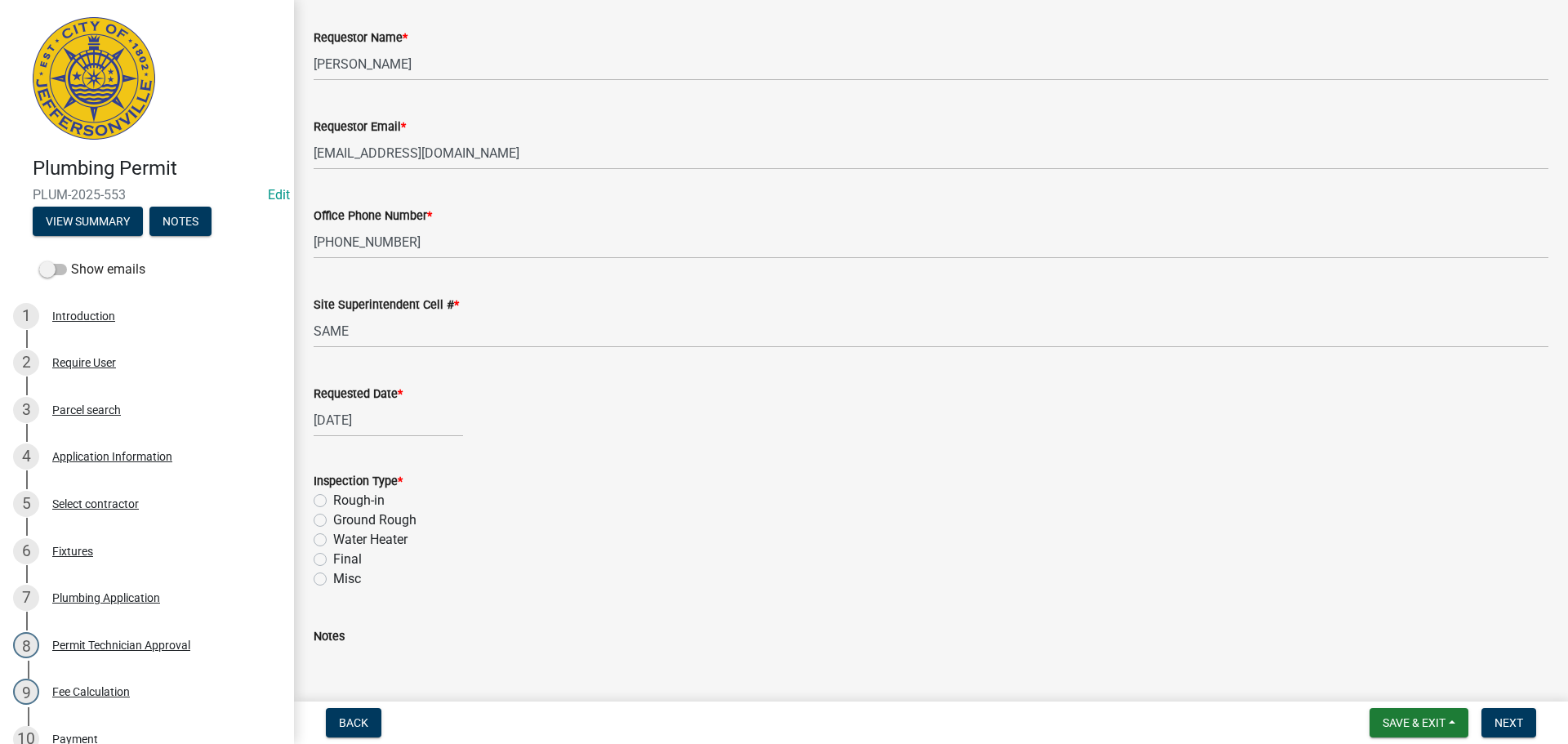
scroll to position [191, 0]
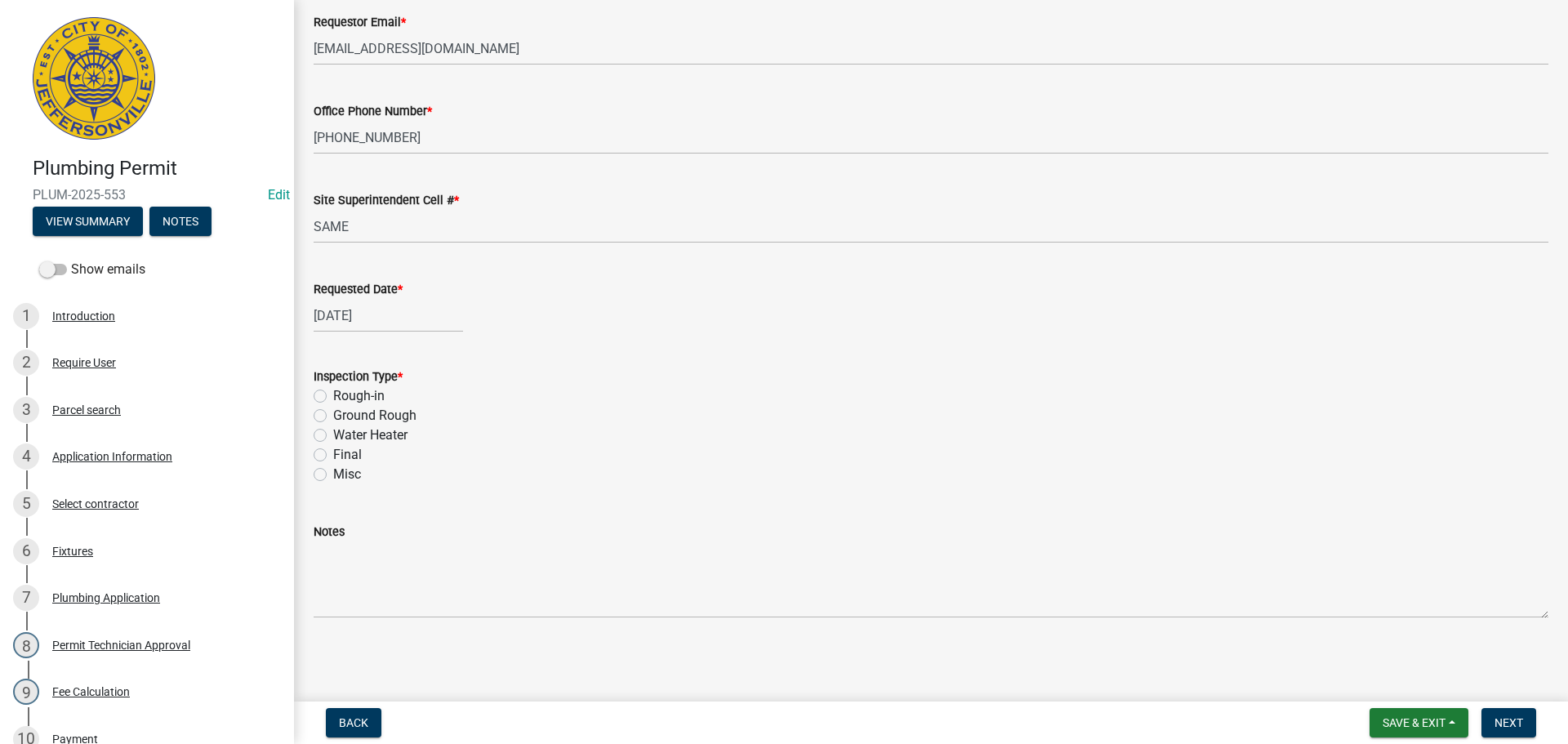
click at [333, 433] on label "Water Heater" at bounding box center [370, 436] width 74 height 19
click at [333, 433] on input "Water Heater" at bounding box center [338, 431] width 11 height 11
radio input "true"
click at [1508, 719] on span "Next" at bounding box center [1508, 723] width 29 height 13
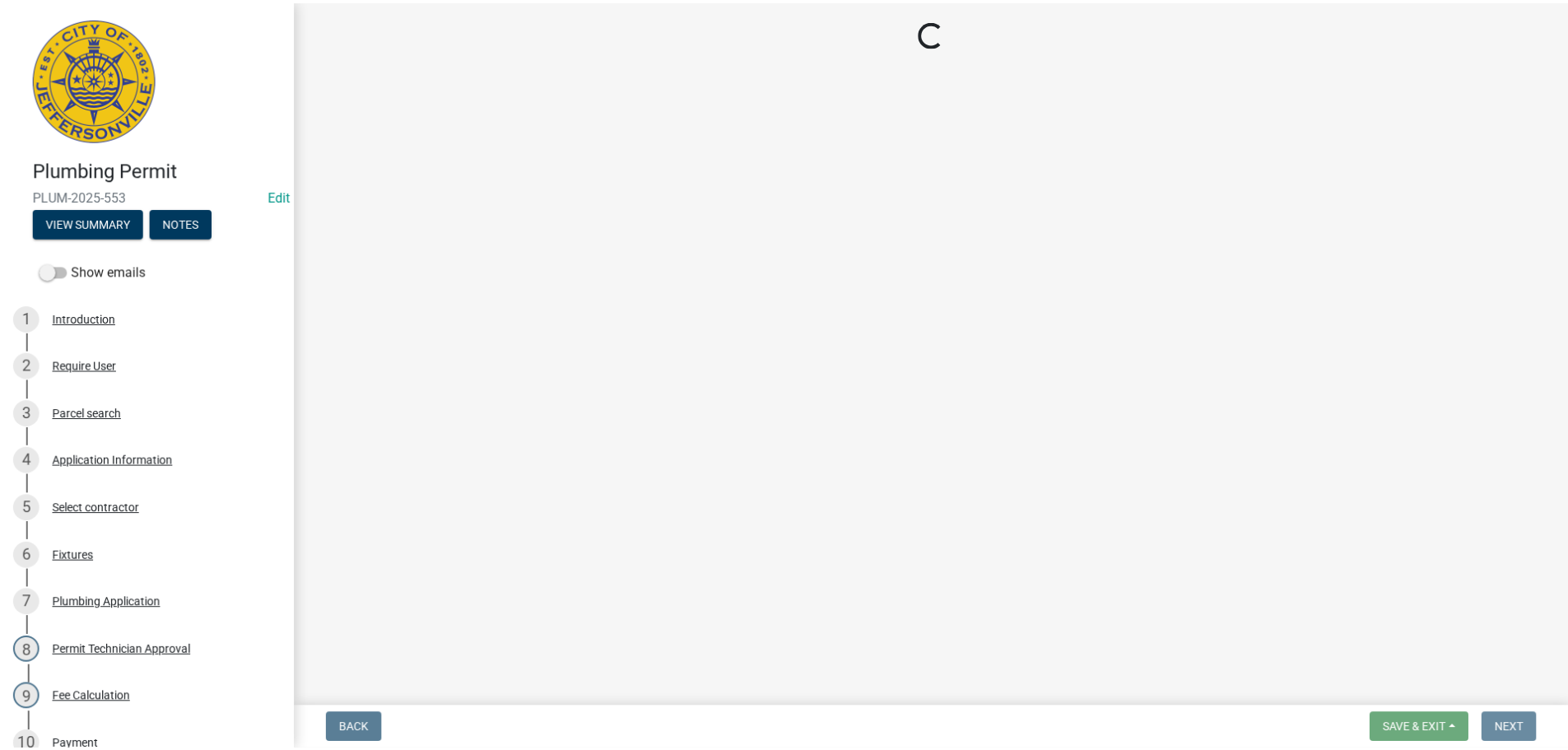
scroll to position [0, 0]
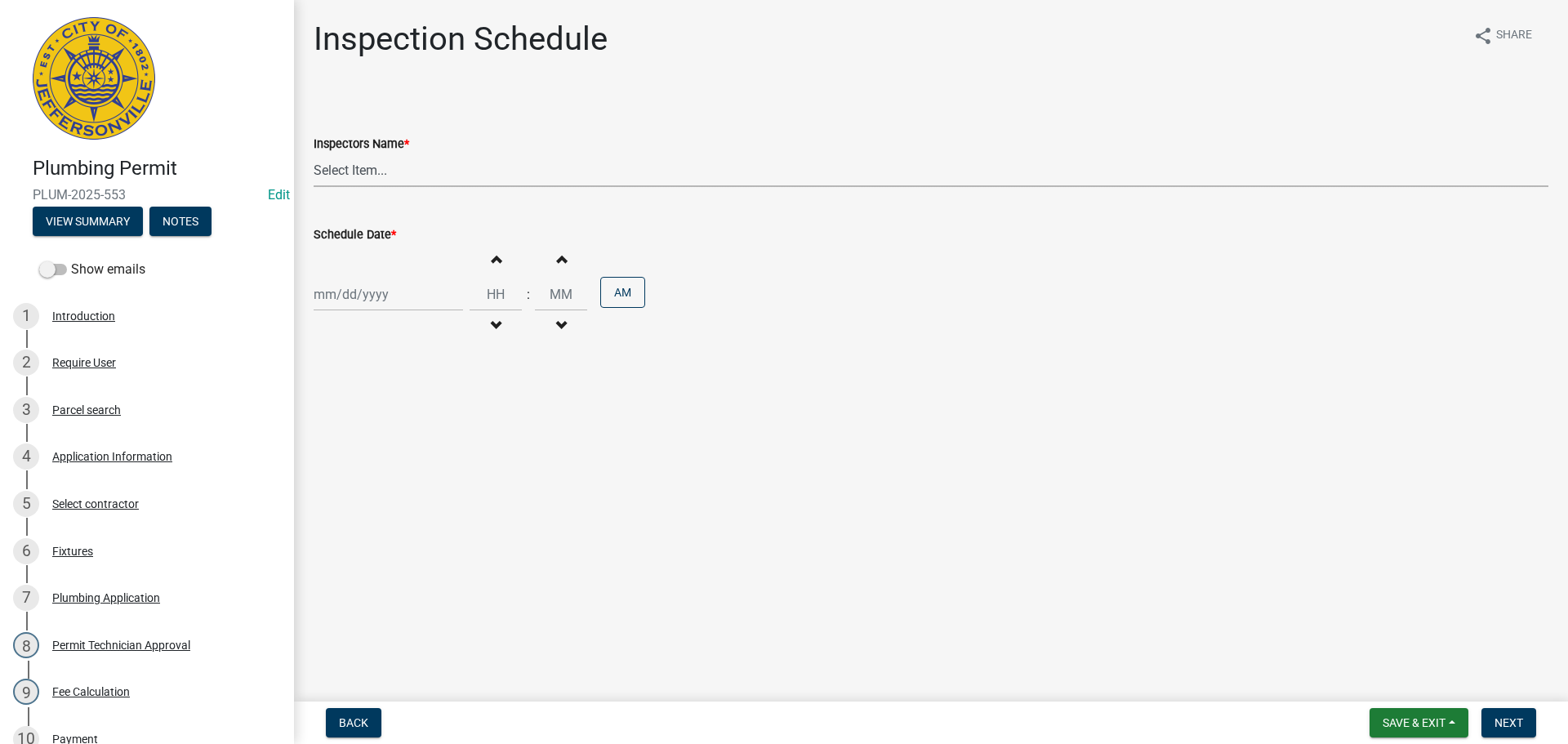
click at [343, 167] on select "Select Item... jramsey (Jeremy Ramsey) MaryFrey (Mary Frey) mkruer (Mike Kruer)…" at bounding box center [931, 170] width 1235 height 33
select select "13c97fbc-c819-4cee-844a-0db3d3c4db95"
click at [314, 153] on select "Select Item... jramsey (Jeremy Ramsey) MaryFrey (Mary Frey) mkruer (Mike Kruer)…" at bounding box center [931, 170] width 1235 height 33
click at [336, 296] on div at bounding box center [388, 294] width 150 height 33
select select "10"
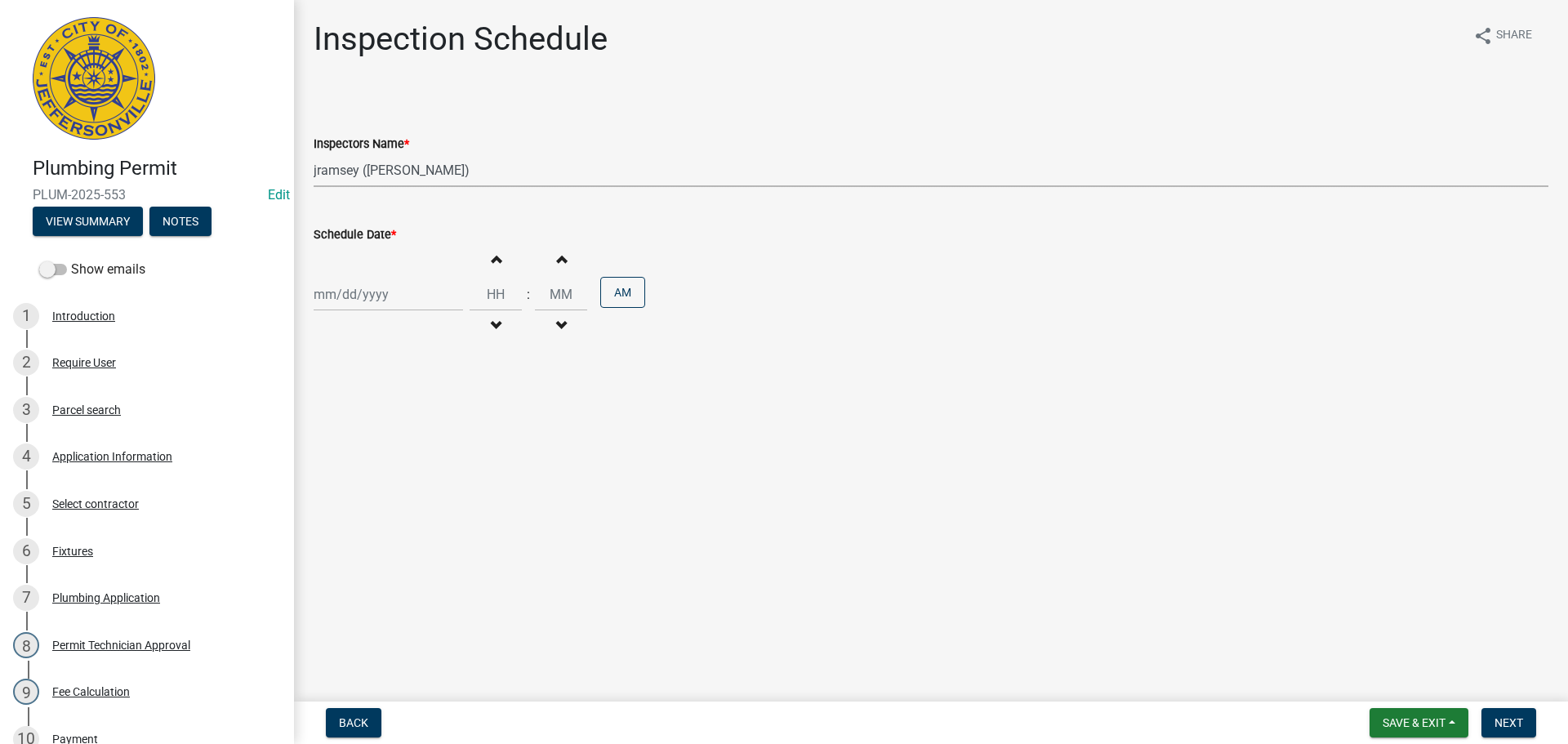
select select "2025"
click at [440, 403] on div "10" at bounding box center [434, 407] width 26 height 26
type input "10/10/2025"
click at [489, 286] on input "Hours" at bounding box center [496, 294] width 53 height 33
type input "01"
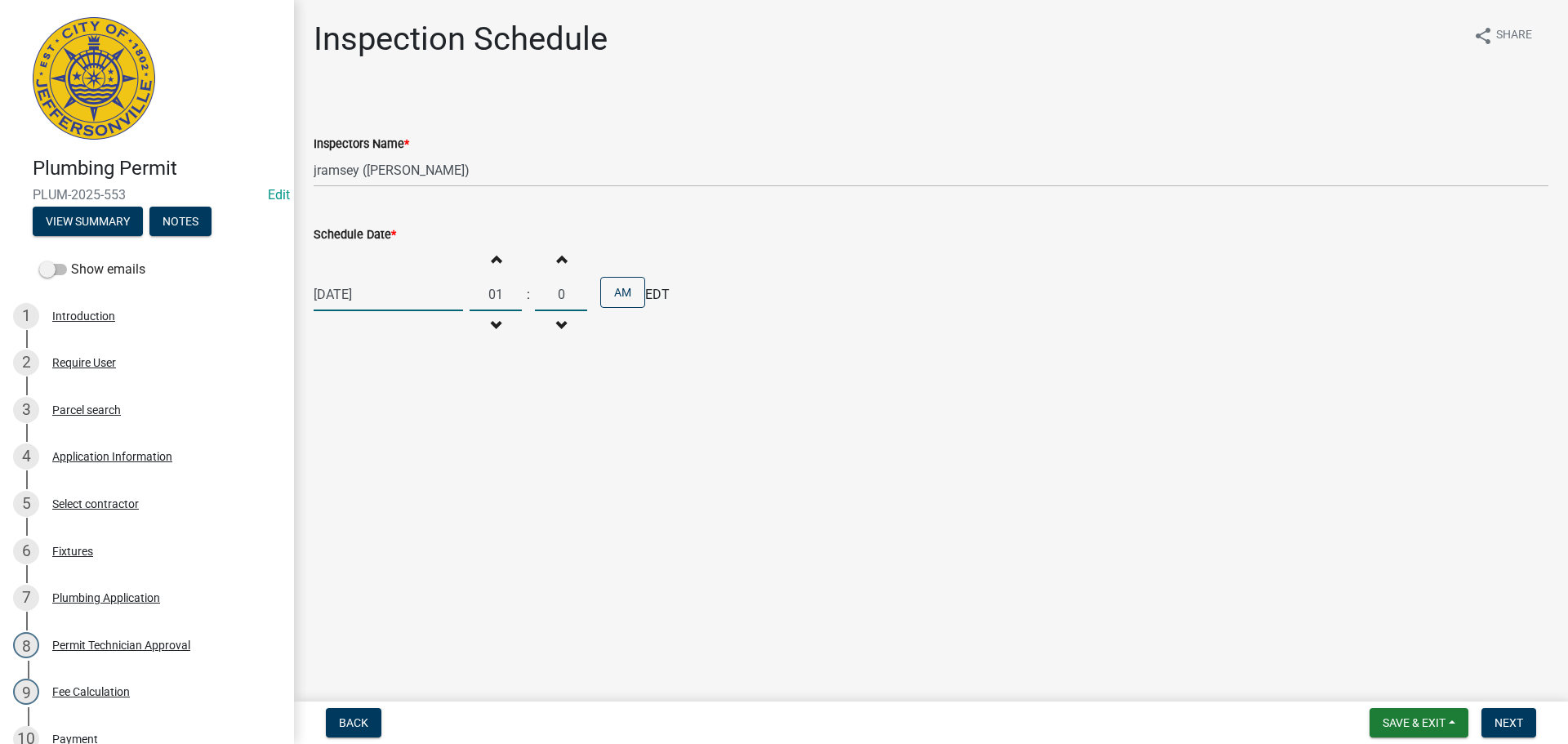
type input "00"
click at [613, 287] on button "AM" at bounding box center [622, 292] width 45 height 31
click at [1515, 719] on span "Next" at bounding box center [1508, 723] width 29 height 13
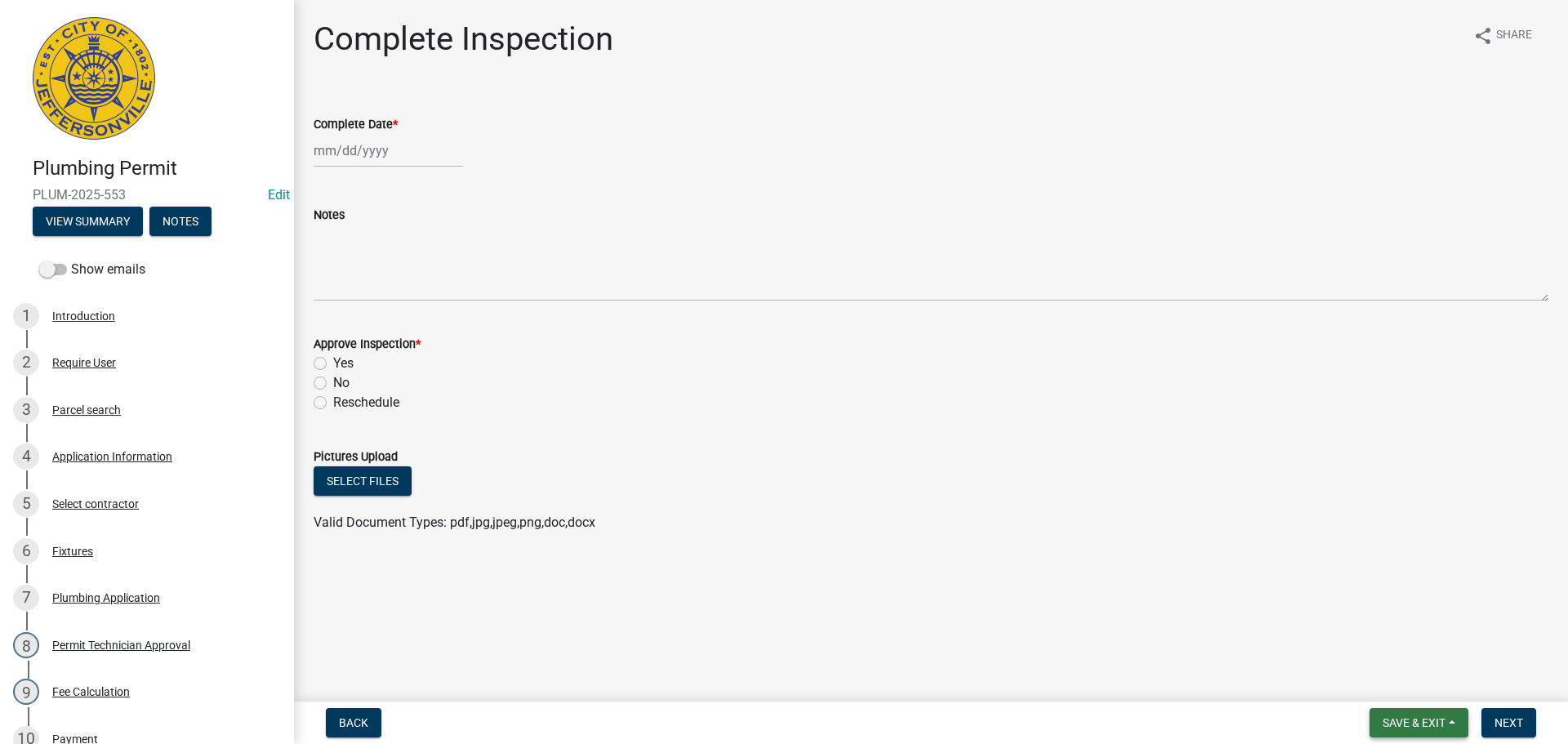
click at [1388, 729] on span "Save & Exit" at bounding box center [1415, 723] width 63 height 13
click at [1386, 679] on button "Save & Exit" at bounding box center [1402, 680] width 131 height 39
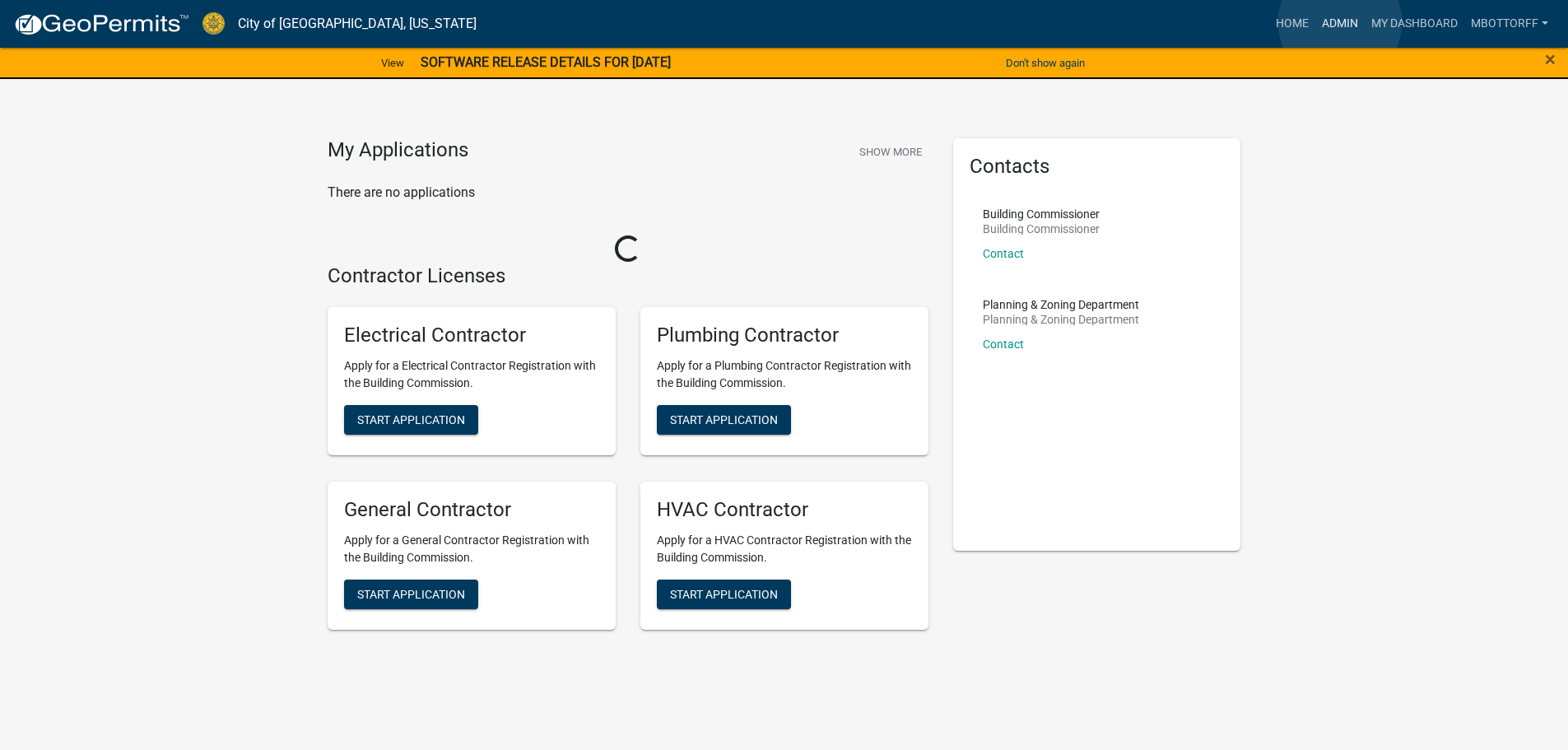
click at [1340, 22] on link "Admin" at bounding box center [1340, 23] width 49 height 31
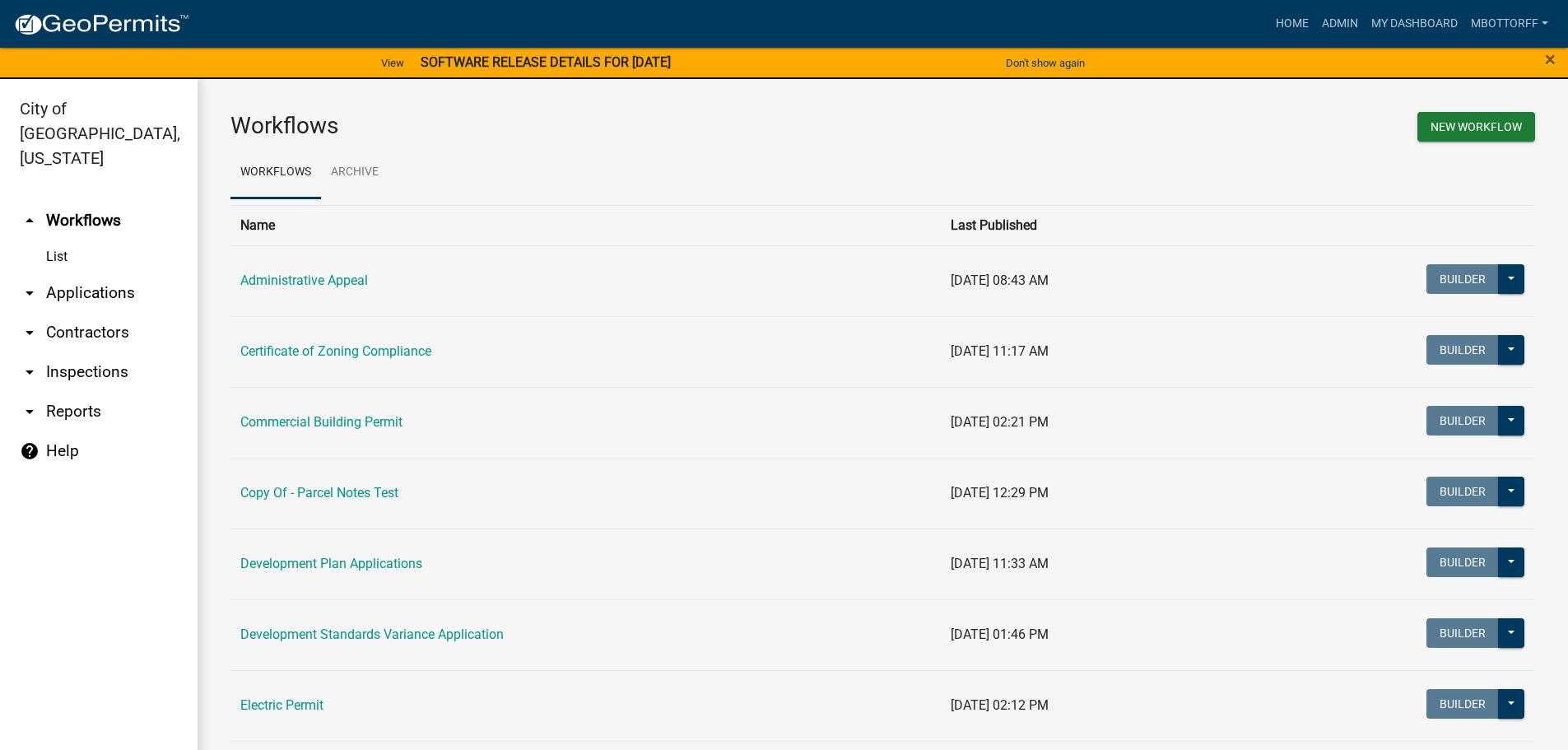
drag, startPoint x: 62, startPoint y: 350, endPoint x: 91, endPoint y: 340, distance: 30.7
click at [63, 352] on link "arrow_drop_down Inspections" at bounding box center [99, 372] width 198 height 40
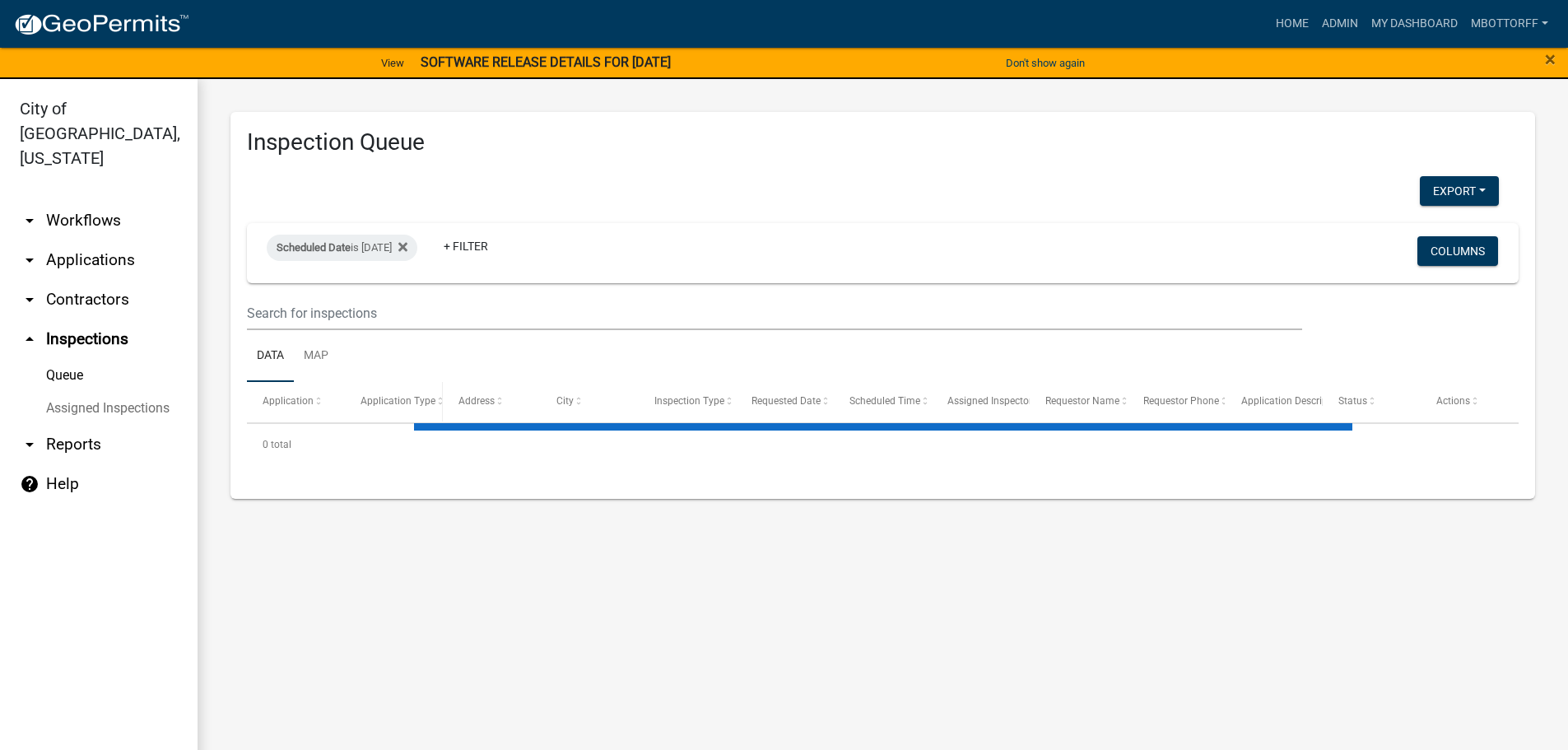
select select "3: 100"
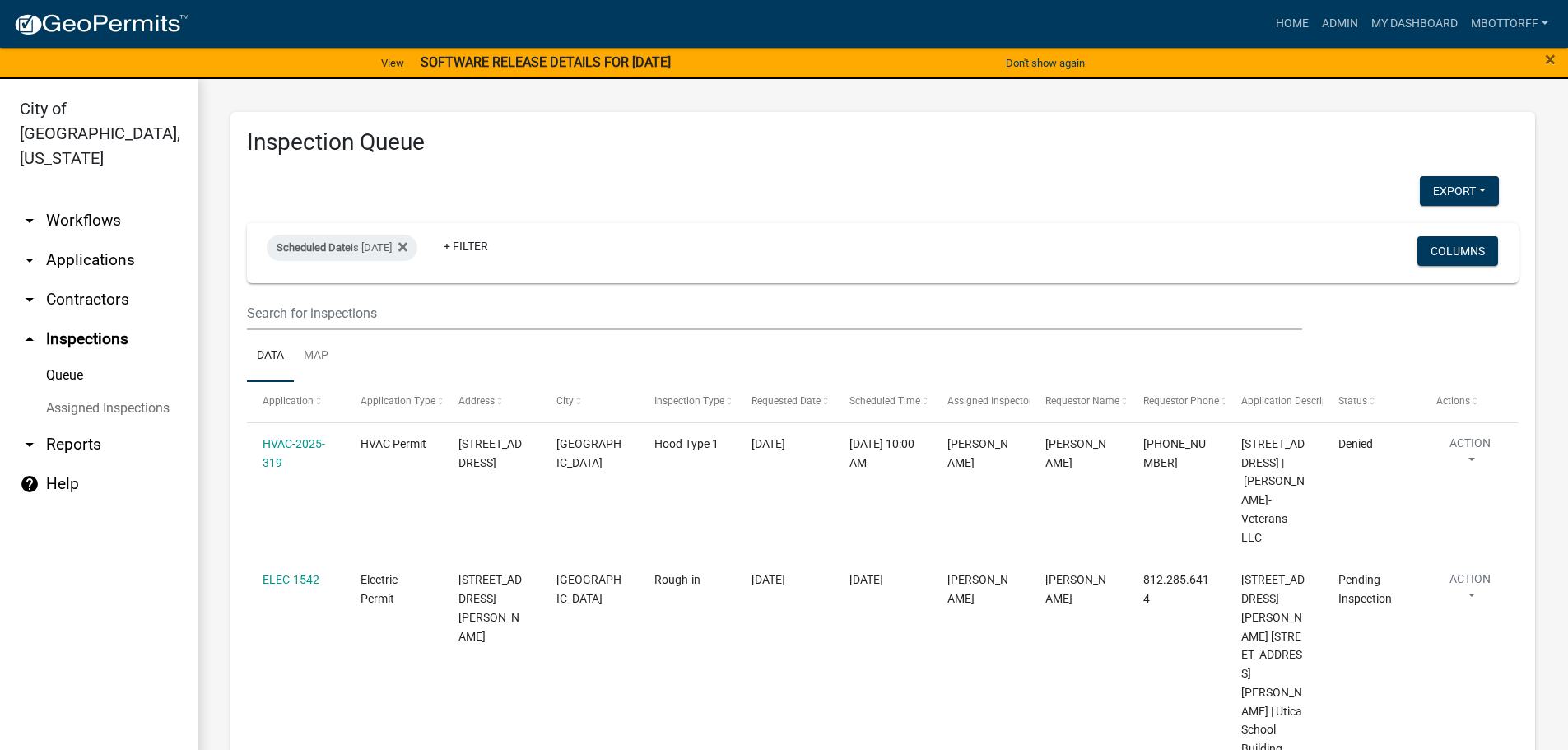
click at [157, 392] on link "Assigned Inspections" at bounding box center [99, 408] width 198 height 33
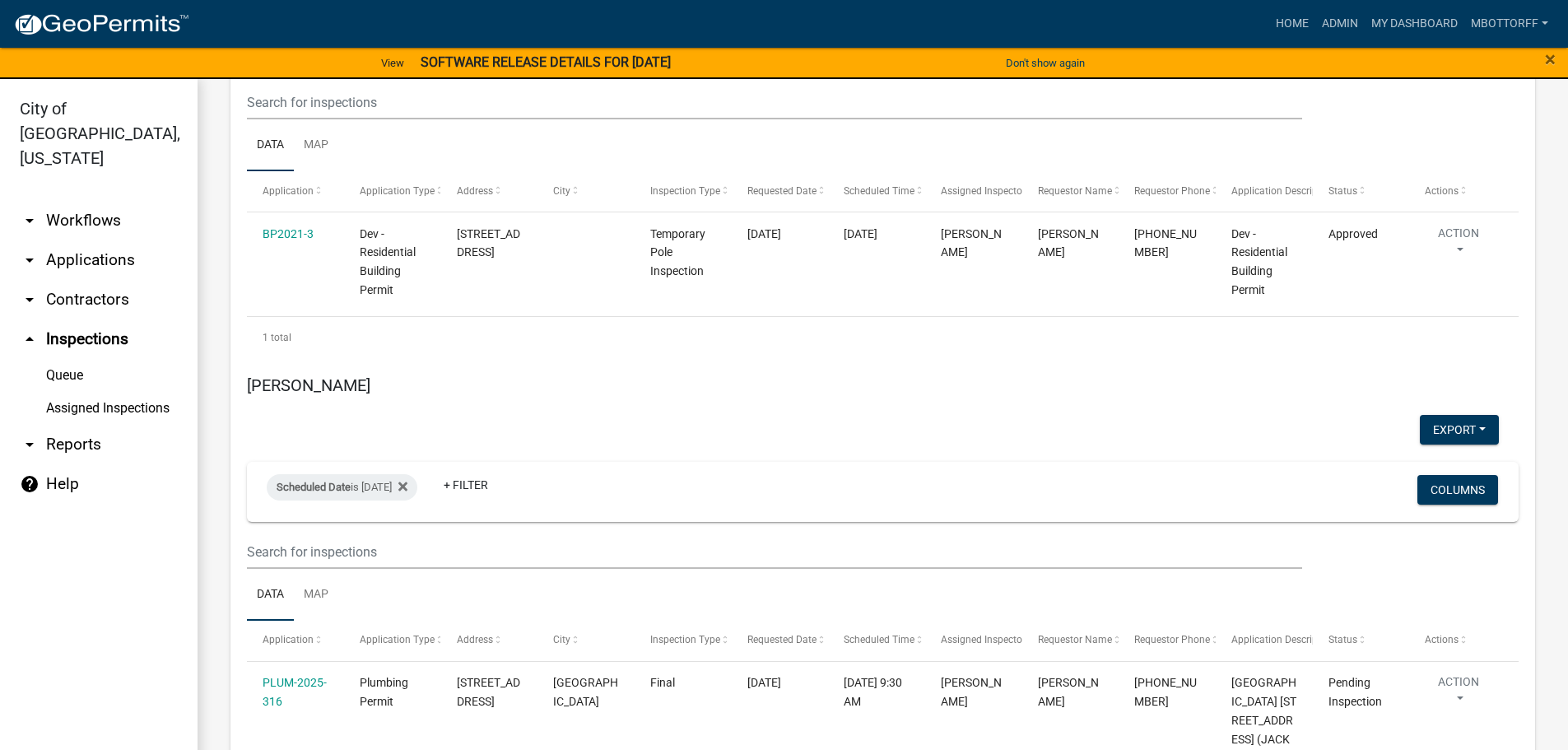
scroll to position [6505, 0]
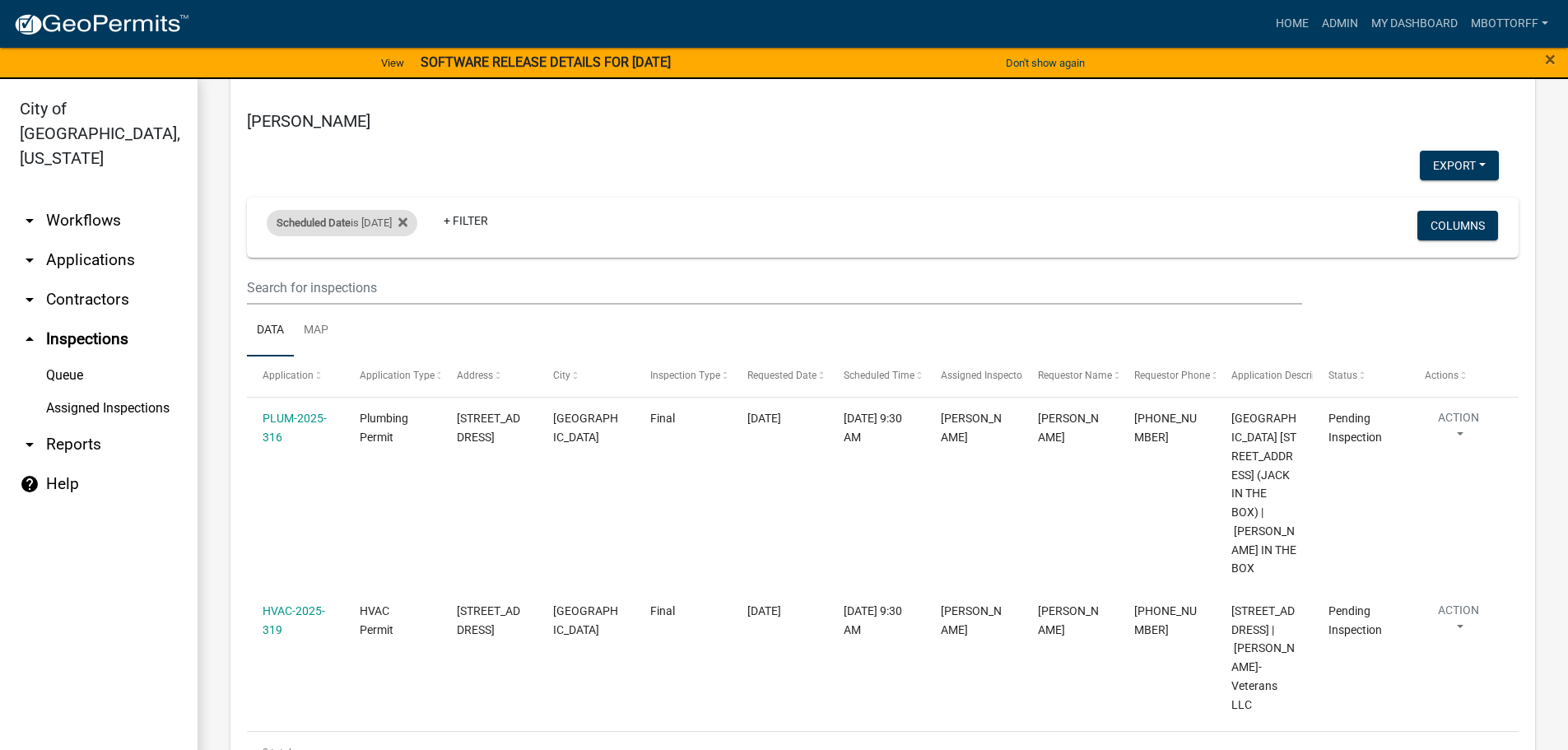
click at [388, 210] on div "Scheduled Date is 10/14/2025" at bounding box center [342, 223] width 151 height 27
click at [408, 246] on input "2025-10-14" at bounding box center [356, 246] width 116 height 34
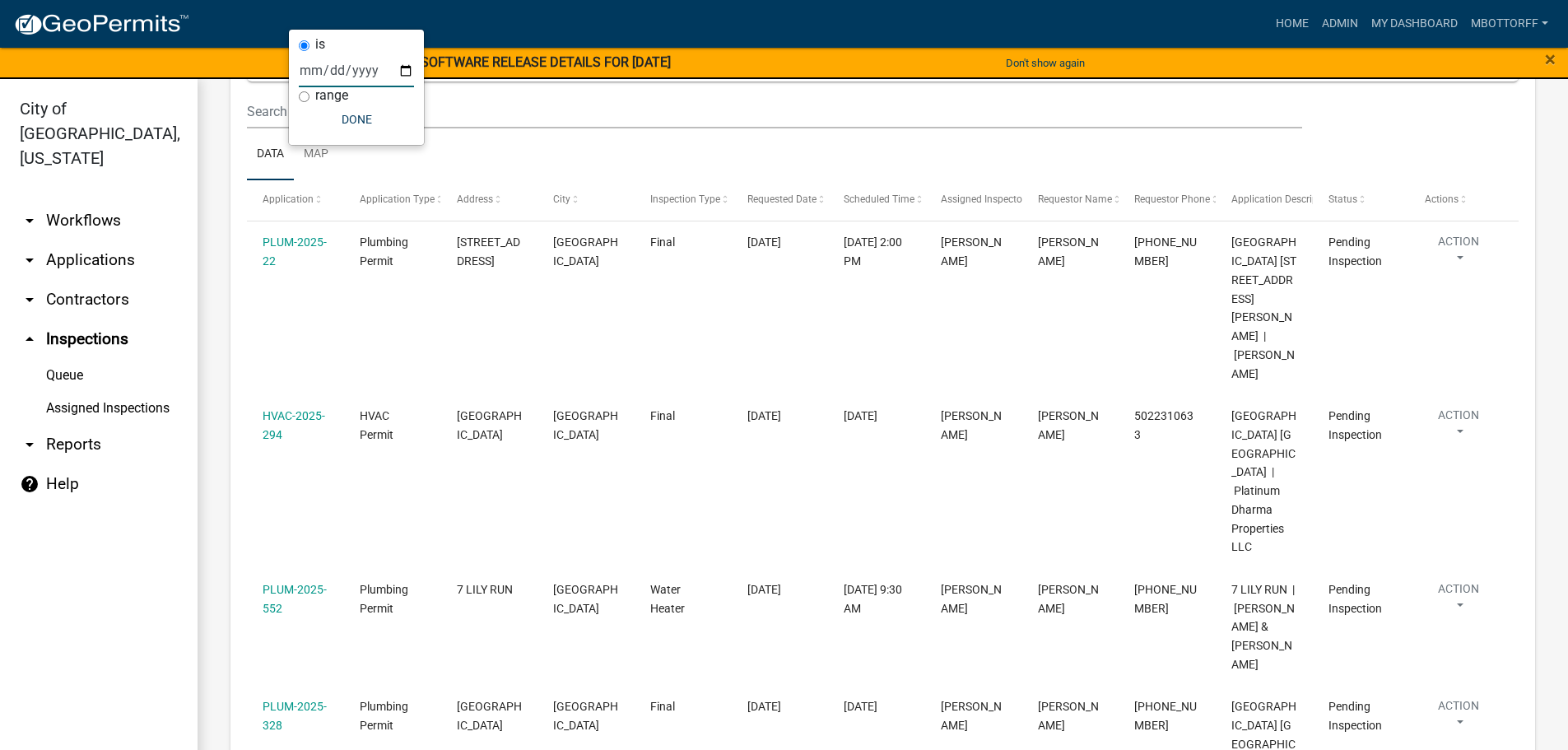
scroll to position [6653, 0]
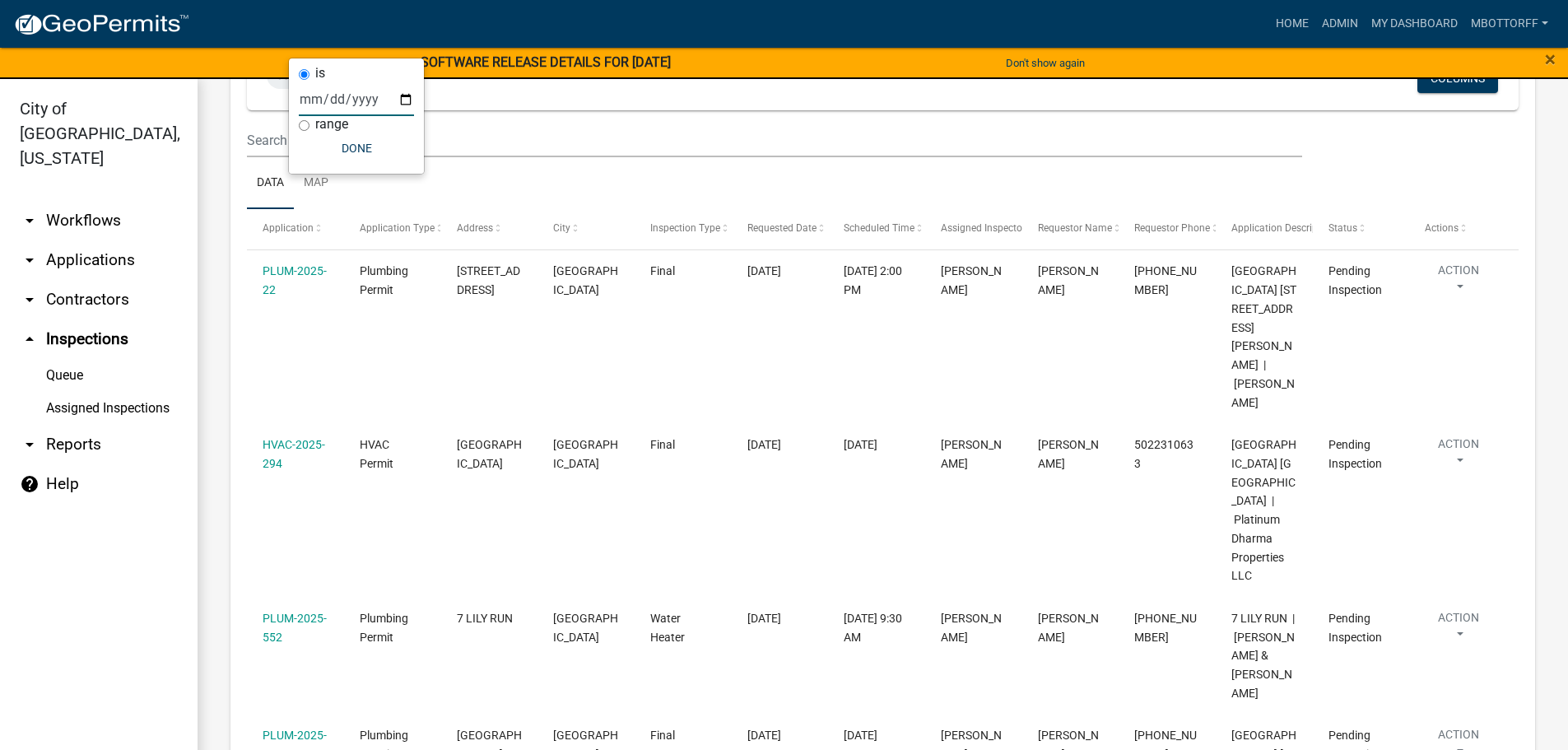
click at [410, 98] on input "2025-10-09" at bounding box center [356, 99] width 116 height 34
type input "2025-10-10"
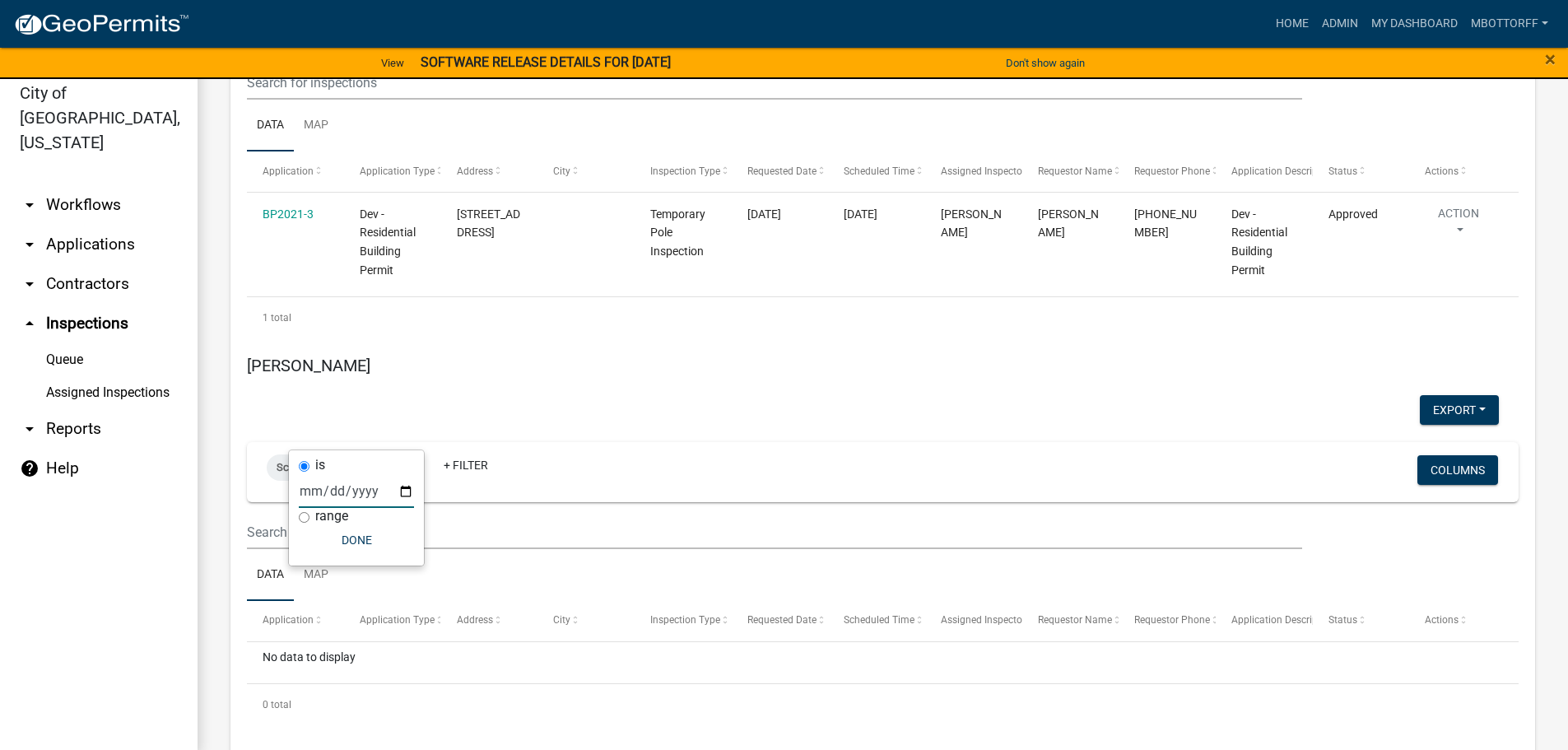
scroll to position [19, 0]
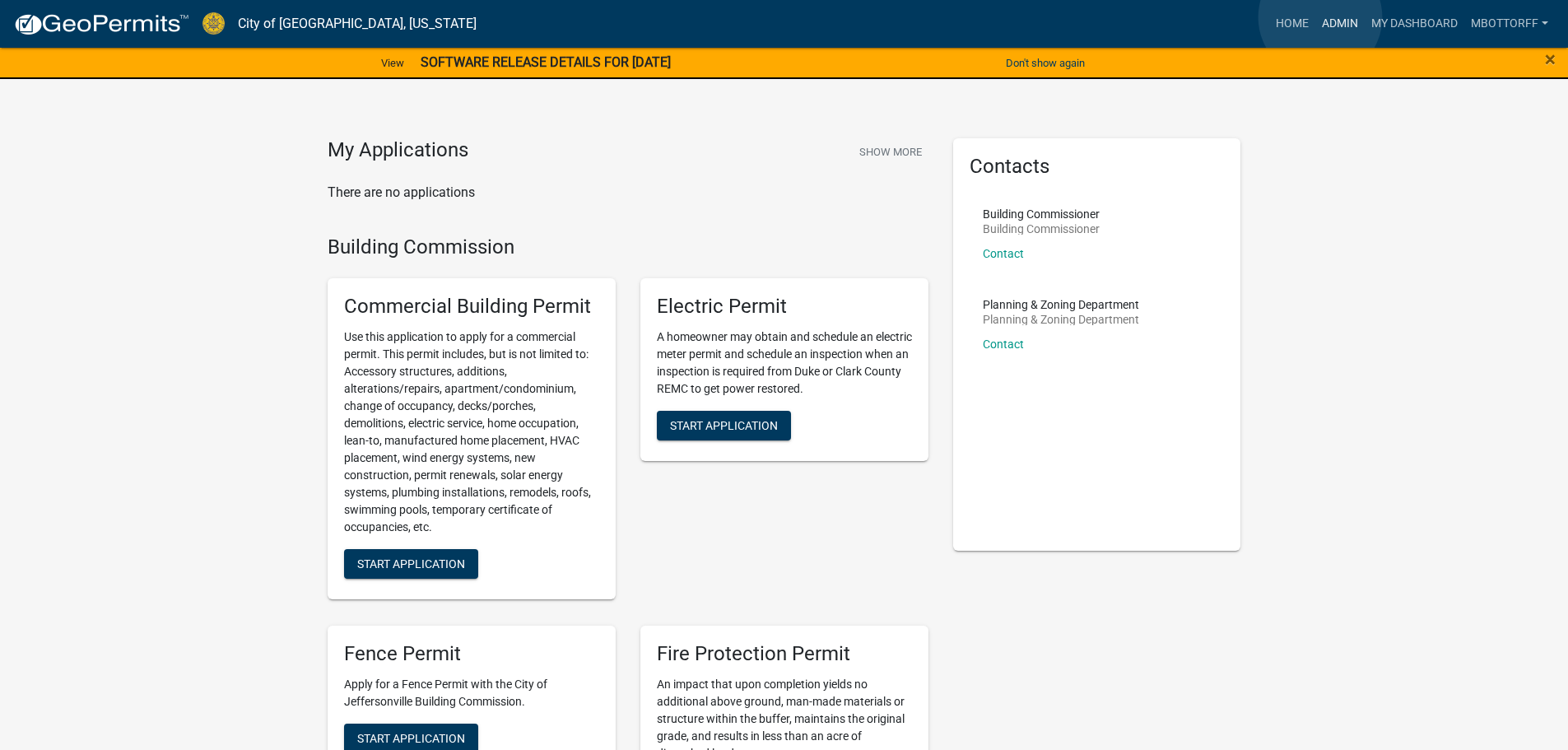
click at [1321, 18] on link "Admin" at bounding box center [1340, 23] width 49 height 31
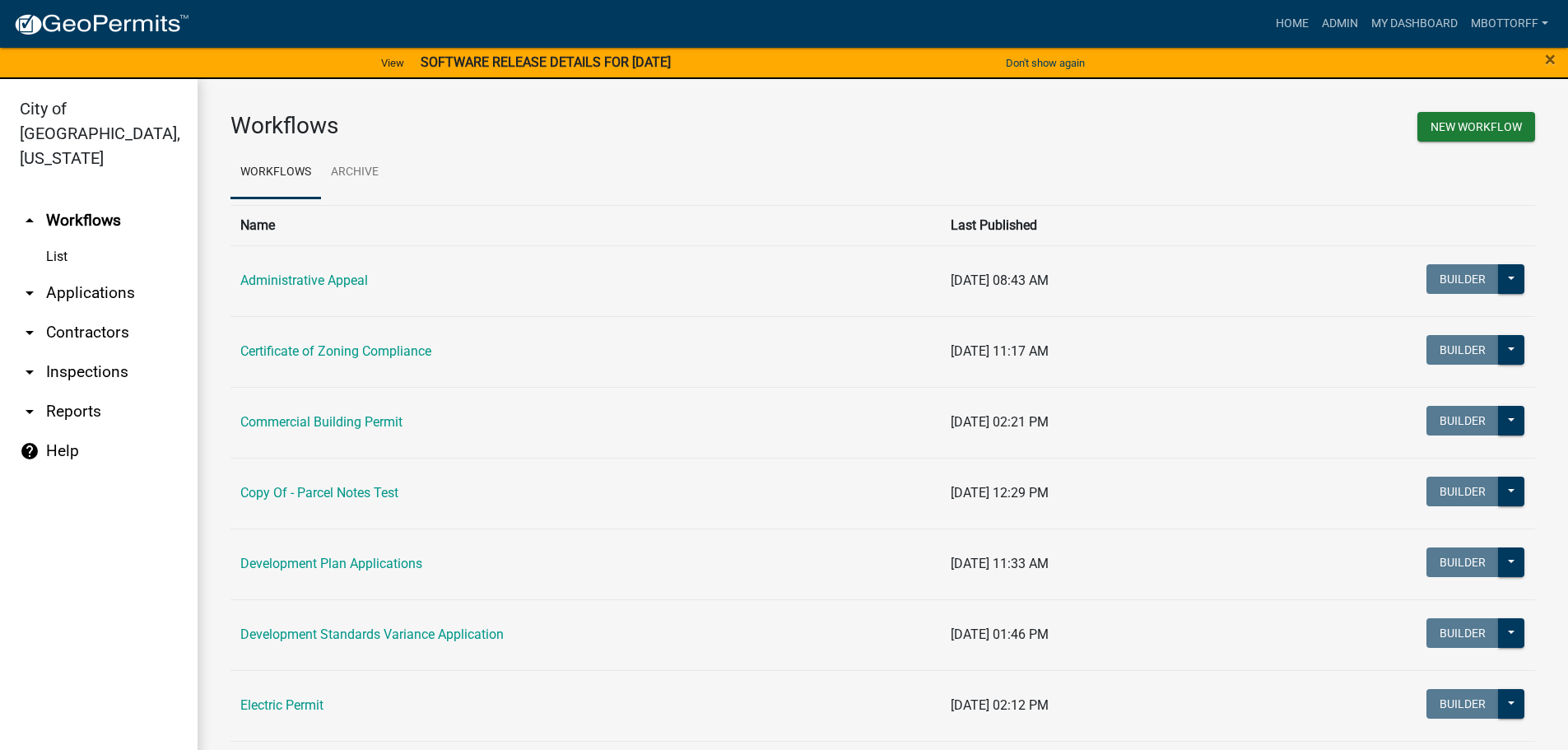
click at [79, 313] on link "arrow_drop_down Contractors" at bounding box center [99, 332] width 198 height 40
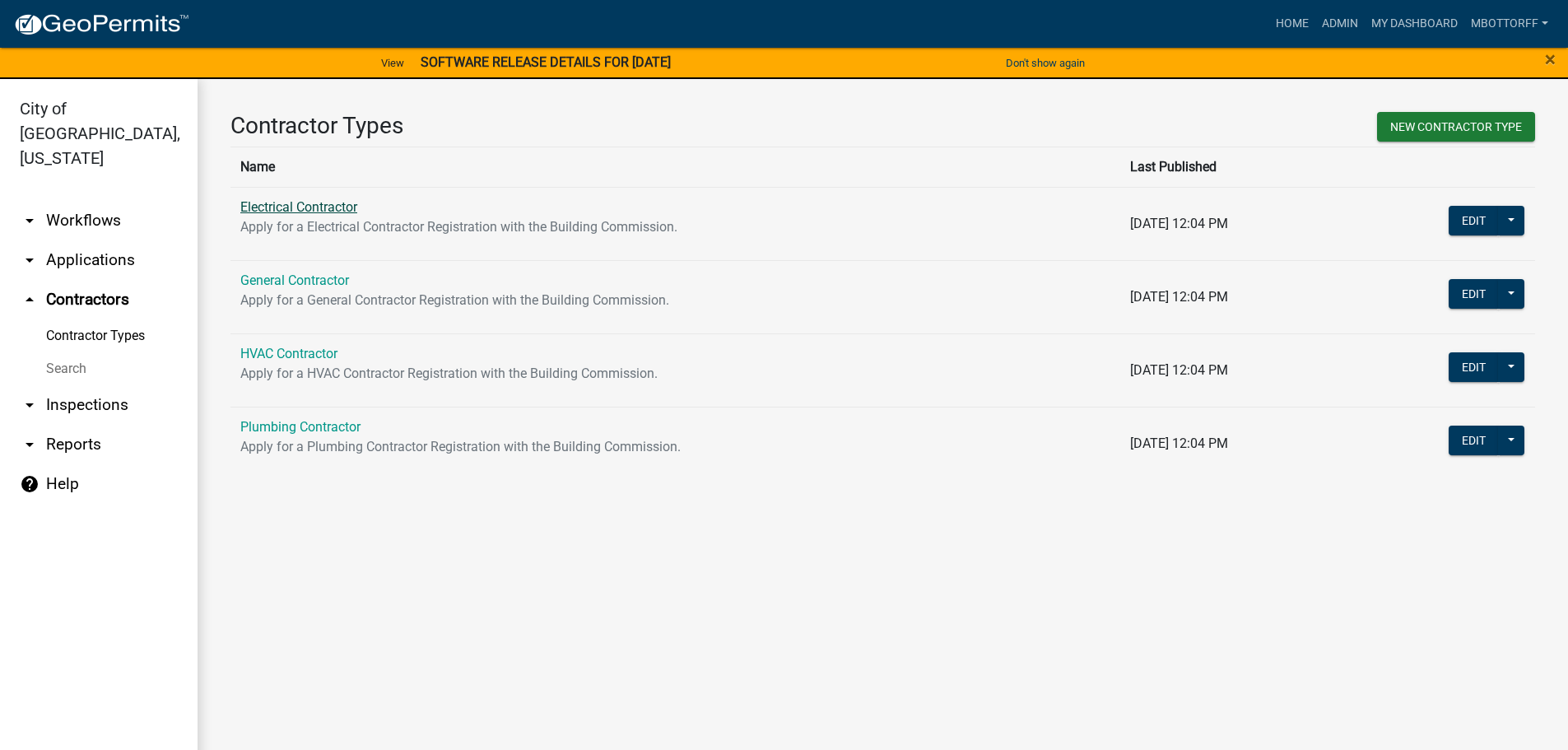
click at [293, 211] on link "Electrical Contractor" at bounding box center [298, 208] width 117 height 16
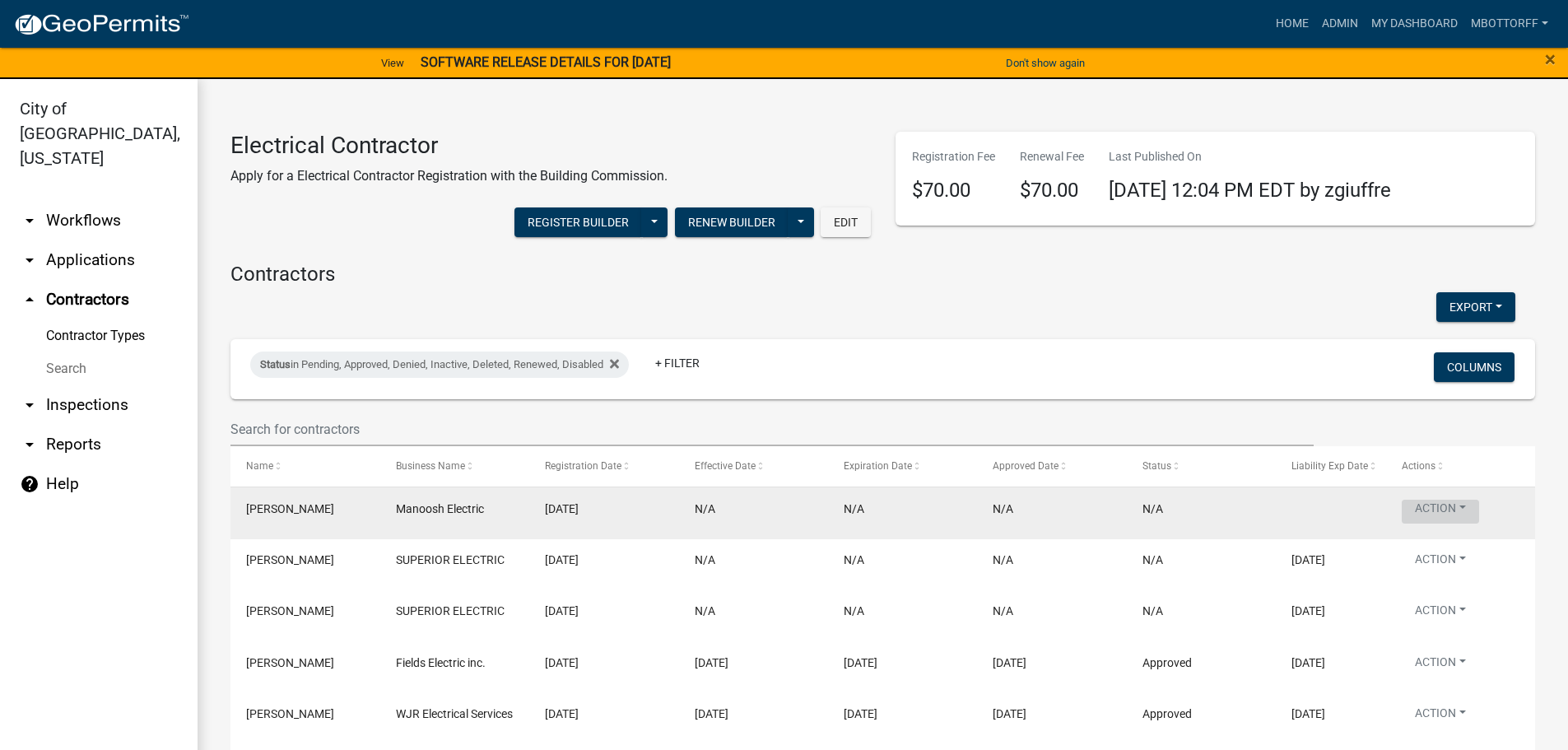
click at [1472, 507] on button "Action" at bounding box center [1441, 511] width 78 height 24
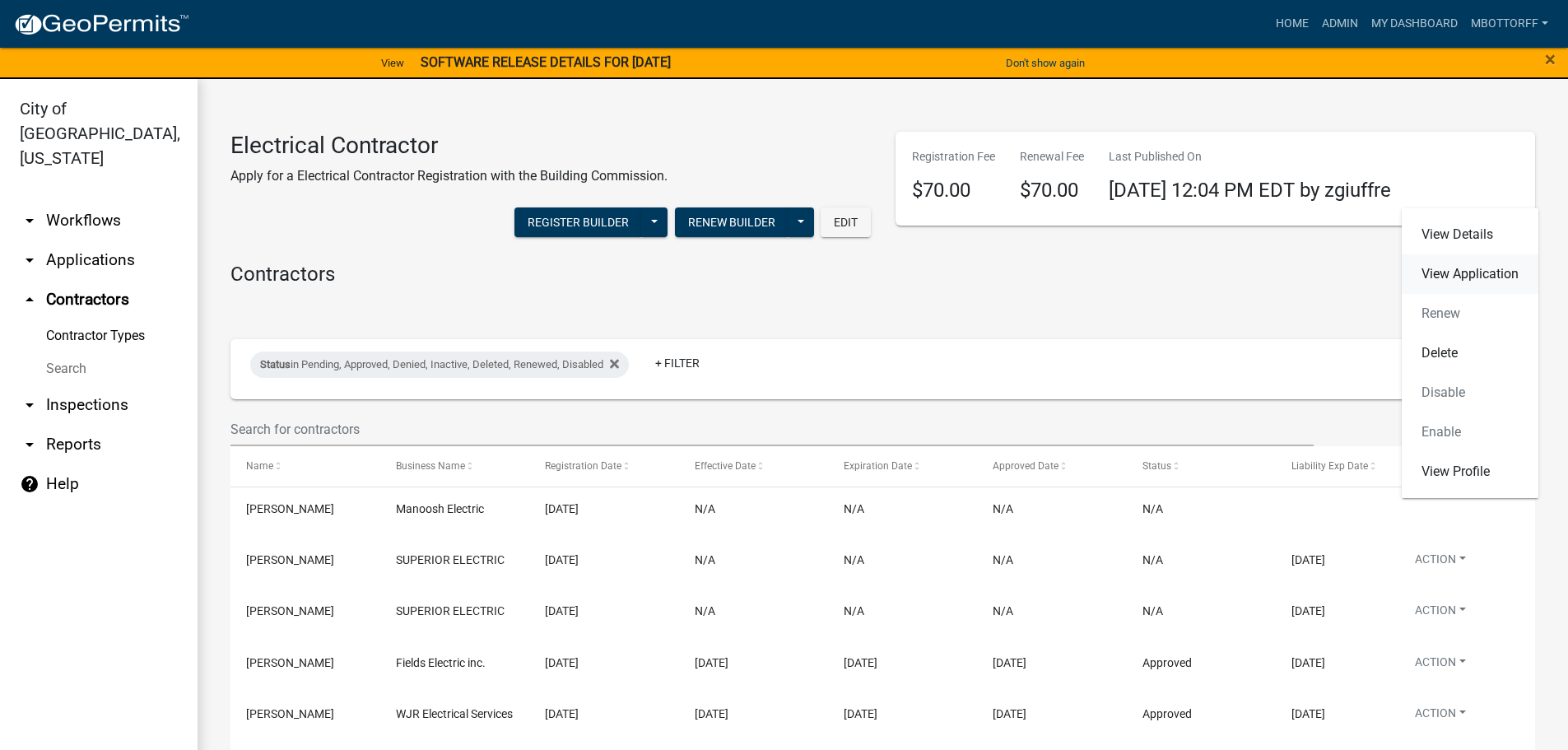
click at [1436, 274] on link "View Application" at bounding box center [1470, 274] width 137 height 40
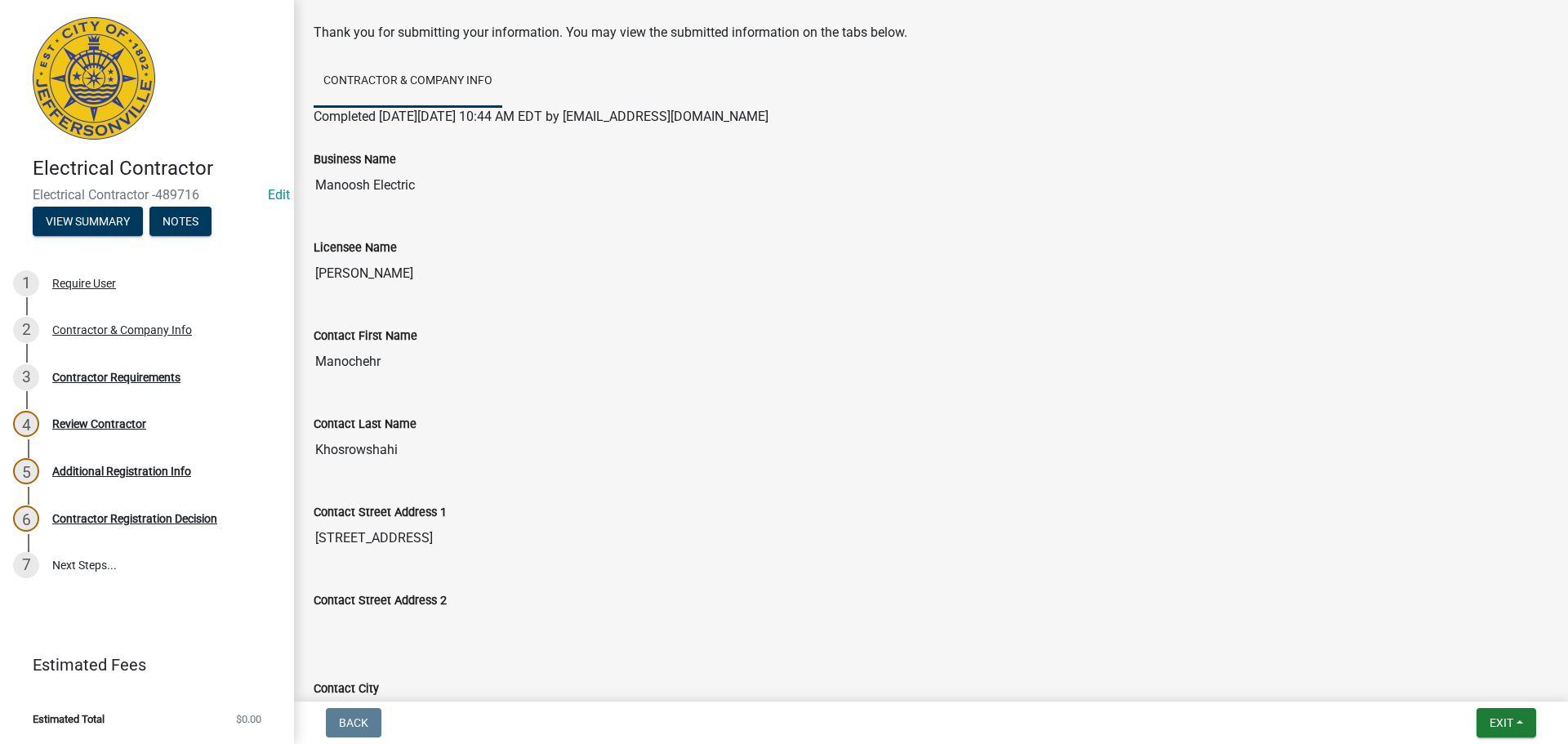
scroll to position [163, 0]
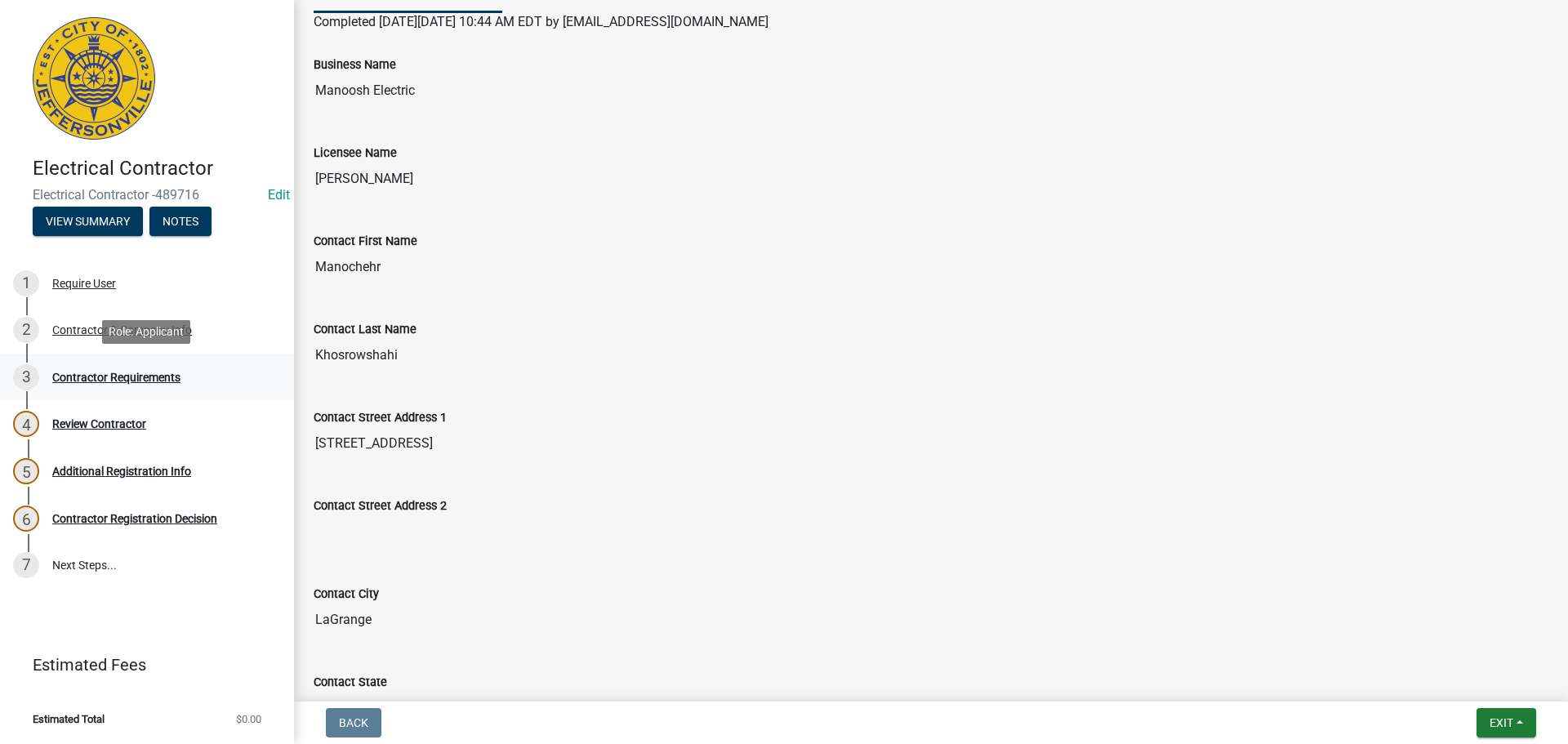
click at [95, 382] on div "Contractor Requirements" at bounding box center [117, 377] width 128 height 11
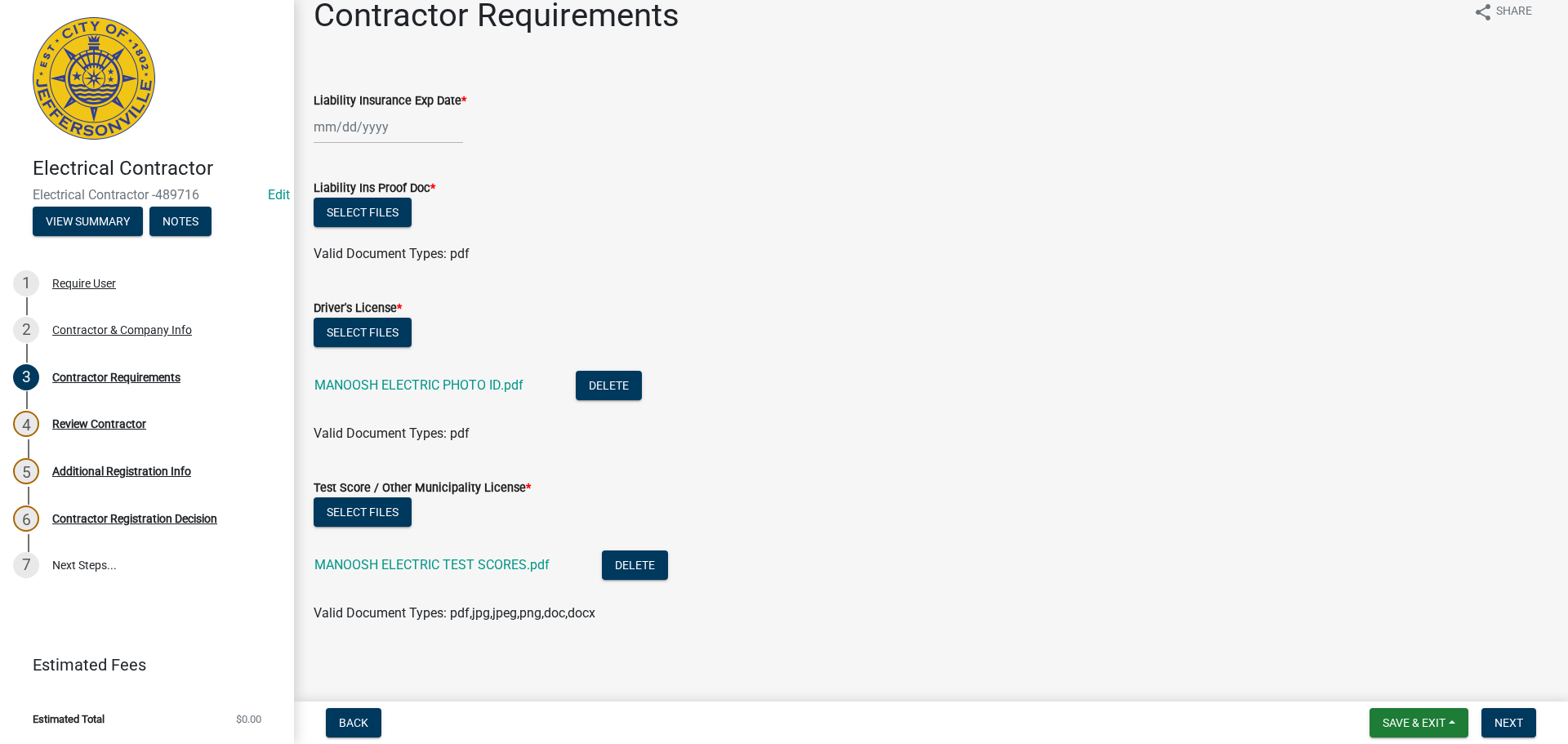
scroll to position [30, 0]
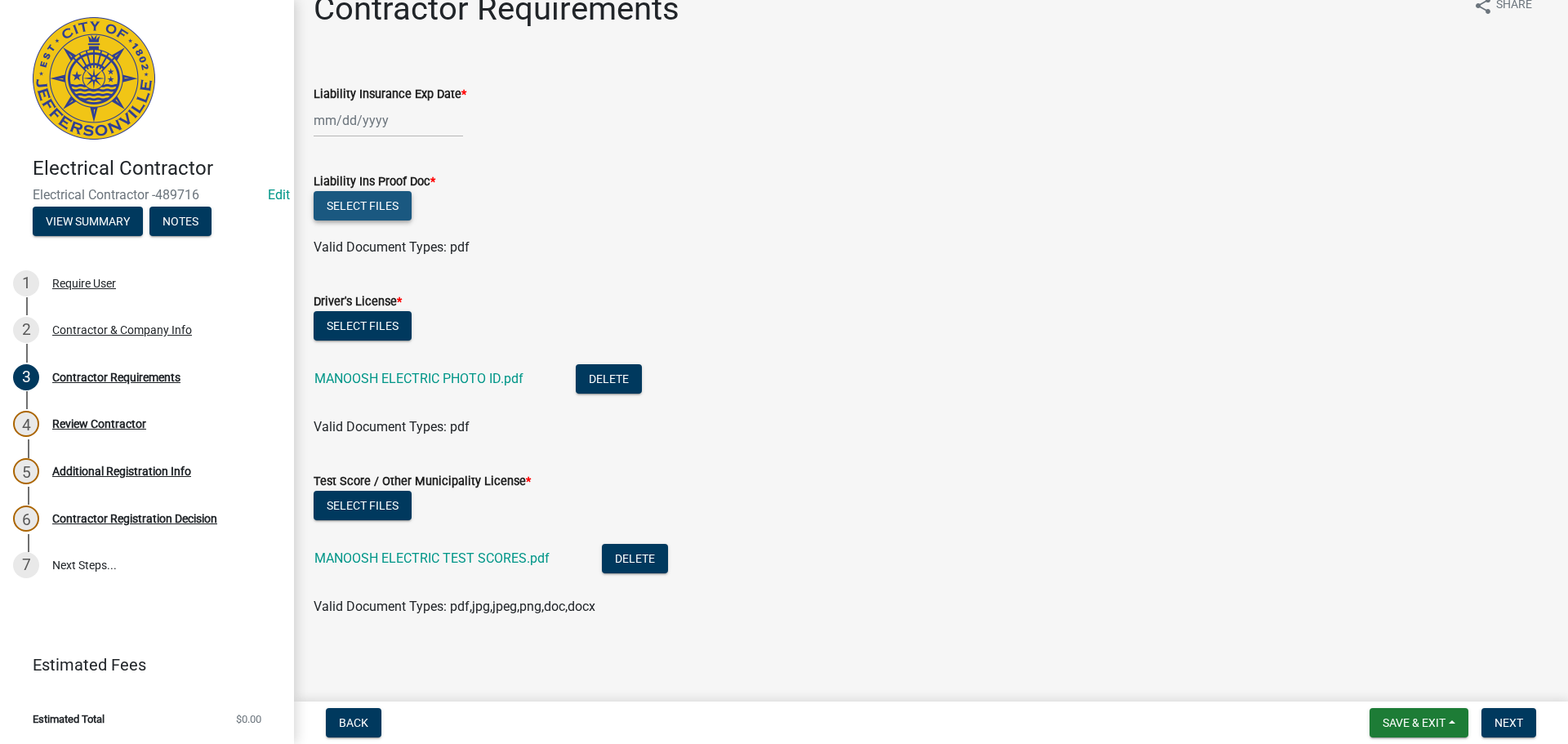
click at [371, 213] on button "Select files" at bounding box center [363, 206] width 98 height 30
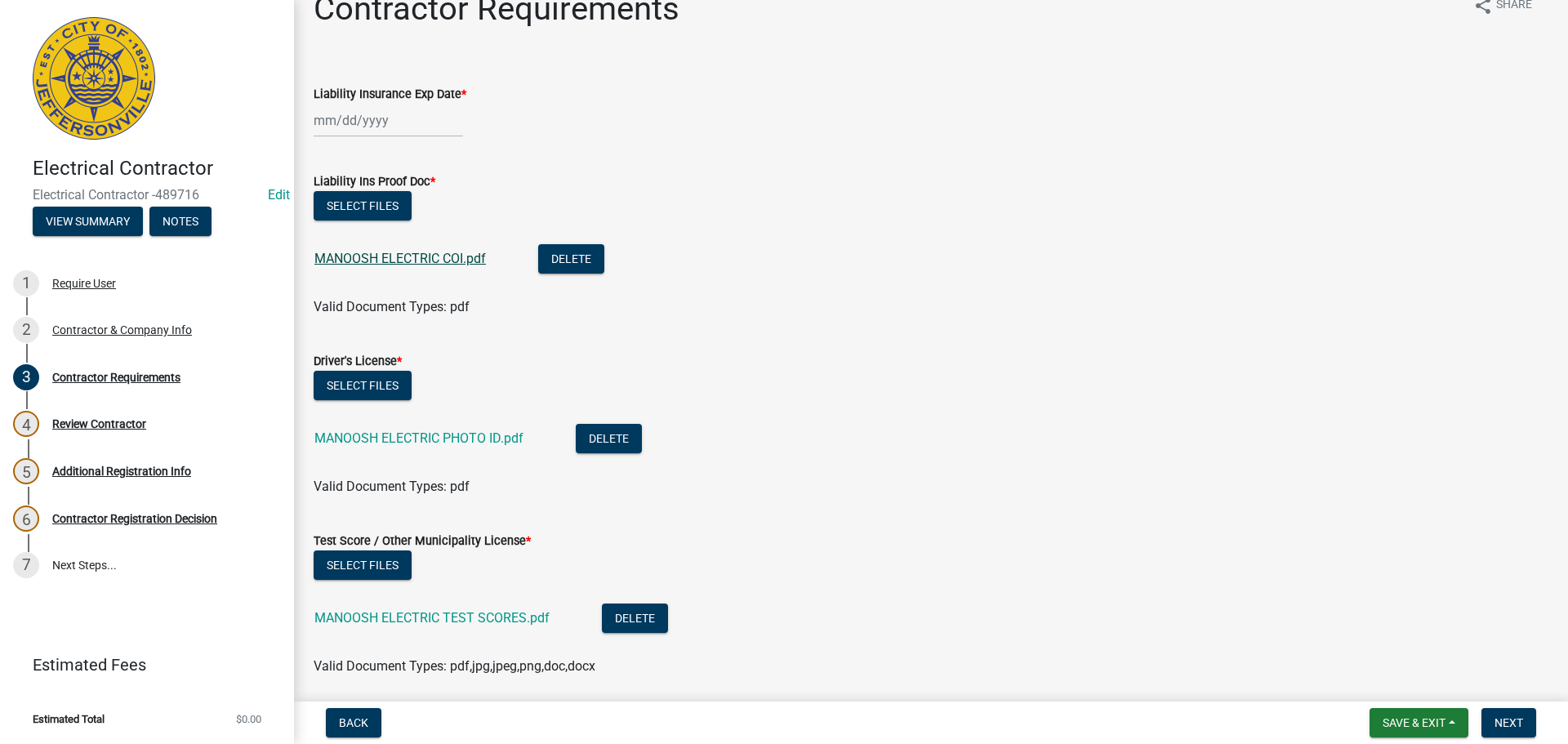
click at [402, 257] on link "MANOOSH ELECTRIC COI.pdf" at bounding box center [400, 259] width 172 height 16
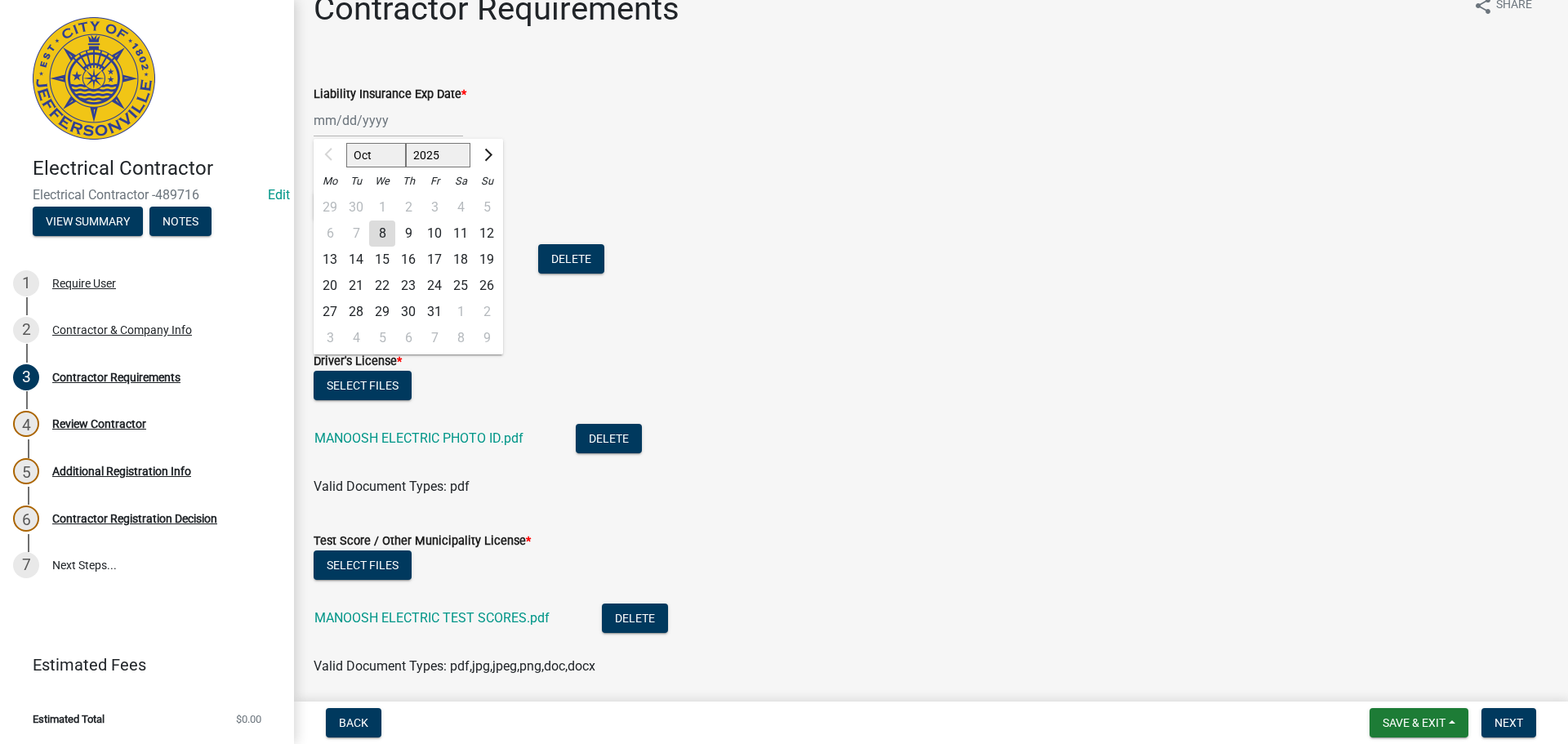
click at [328, 112] on div "Oct Nov [DATE] 2026 2027 2028 2029 2030 2031 2032 2033 2034 2035 2036 2037 2038…" at bounding box center [388, 120] width 150 height 33
click at [326, 112] on input "Liability Insurance Exp Date *" at bounding box center [388, 120] width 150 height 33
type input "[DATE]"
click at [879, 114] on div "[DATE] Oct Nov [DATE] 2026 2027 2028 2029 2030 2031 2032 2033 2034 2035 2036 20…" at bounding box center [931, 120] width 1235 height 33
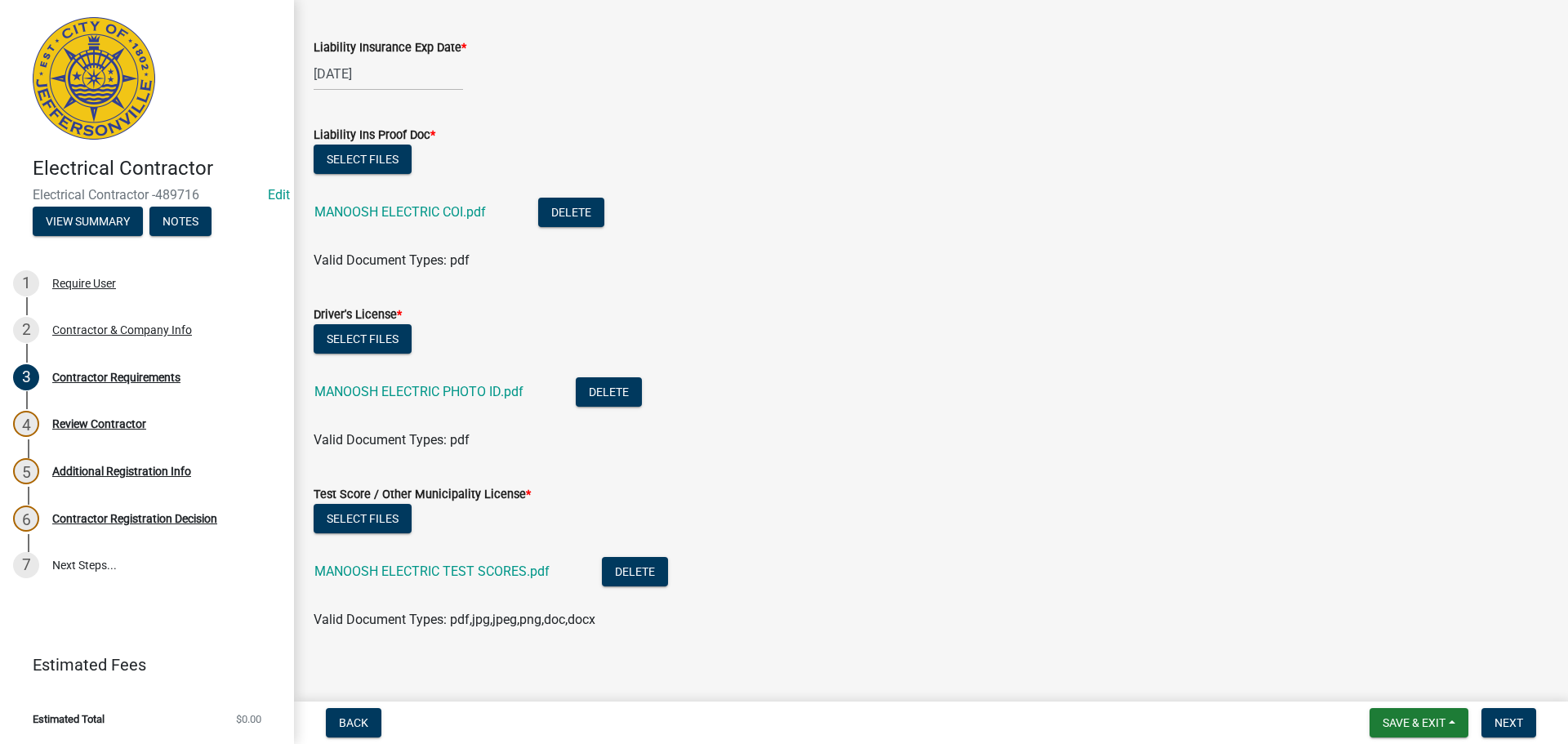
scroll to position [90, 0]
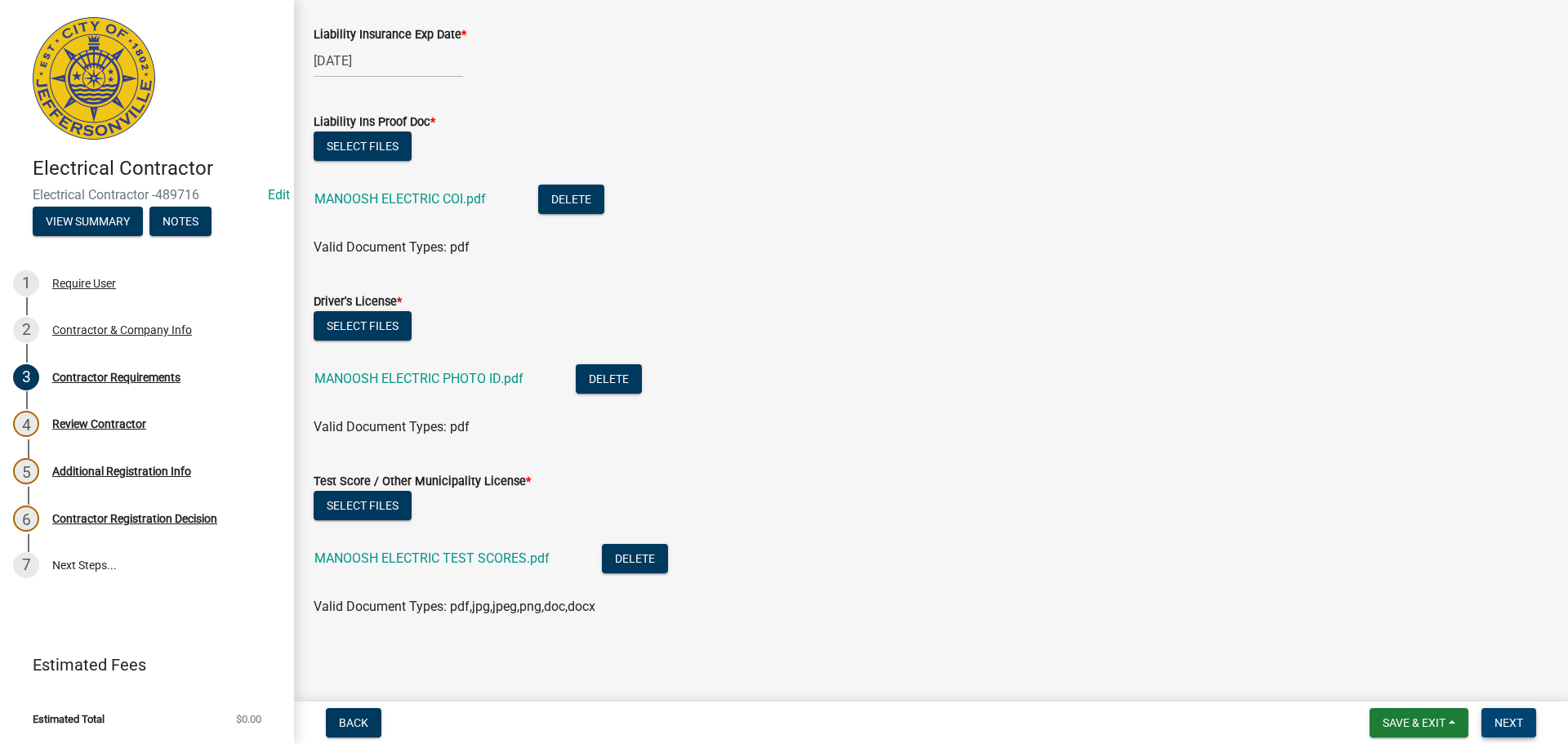
click at [1508, 723] on span "Next" at bounding box center [1508, 723] width 29 height 13
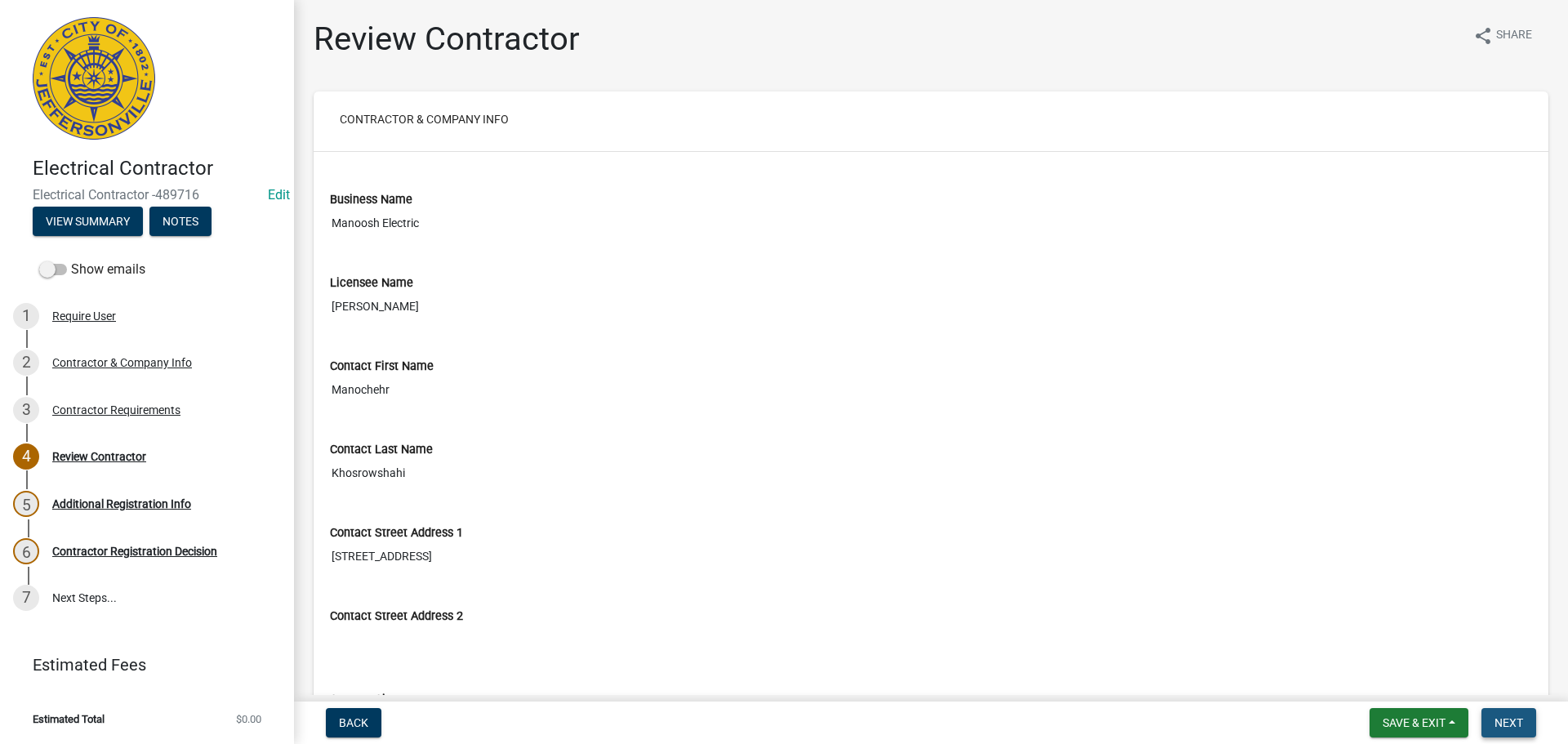
click at [1508, 725] on span "Next" at bounding box center [1508, 723] width 29 height 13
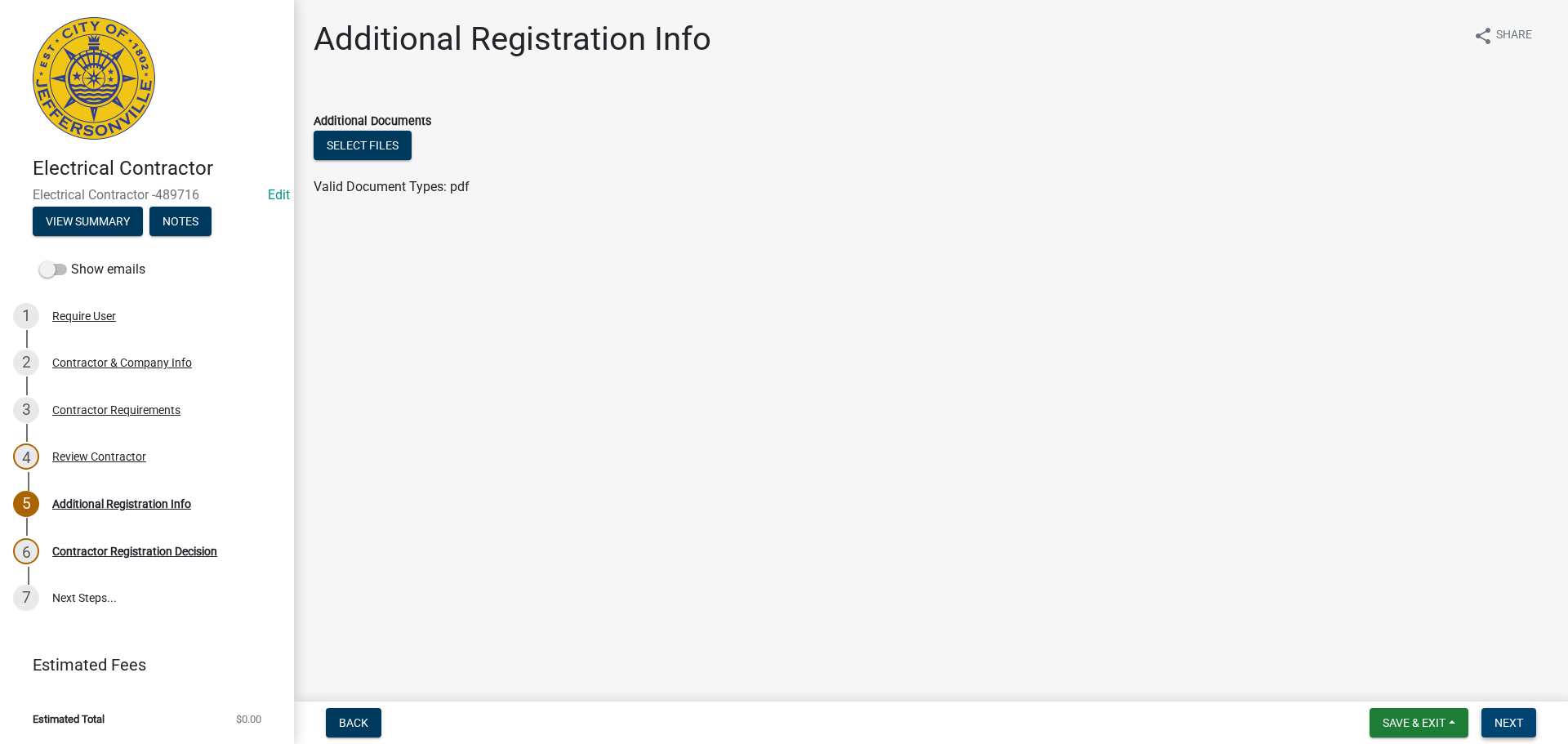
click at [1505, 726] on span "Next" at bounding box center [1508, 723] width 29 height 13
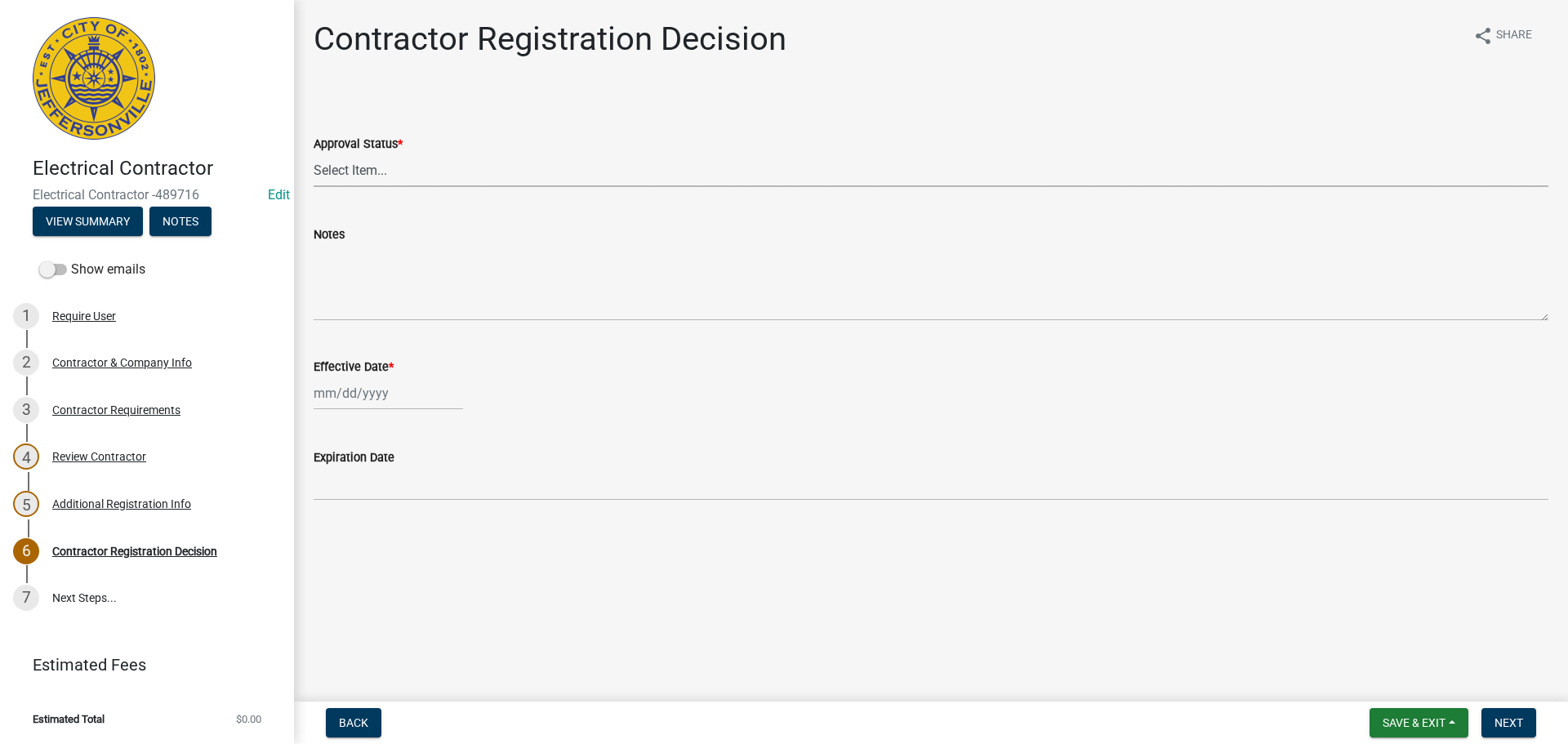
click at [318, 164] on select "Select Item... Approved Denied" at bounding box center [931, 170] width 1235 height 33
click at [314, 153] on select "Select Item... Approved Denied" at bounding box center [931, 170] width 1235 height 33
select select "4b86b809-39dd-4c68-9f3d-fdb3e7050482"
select select "10"
select select "2025"
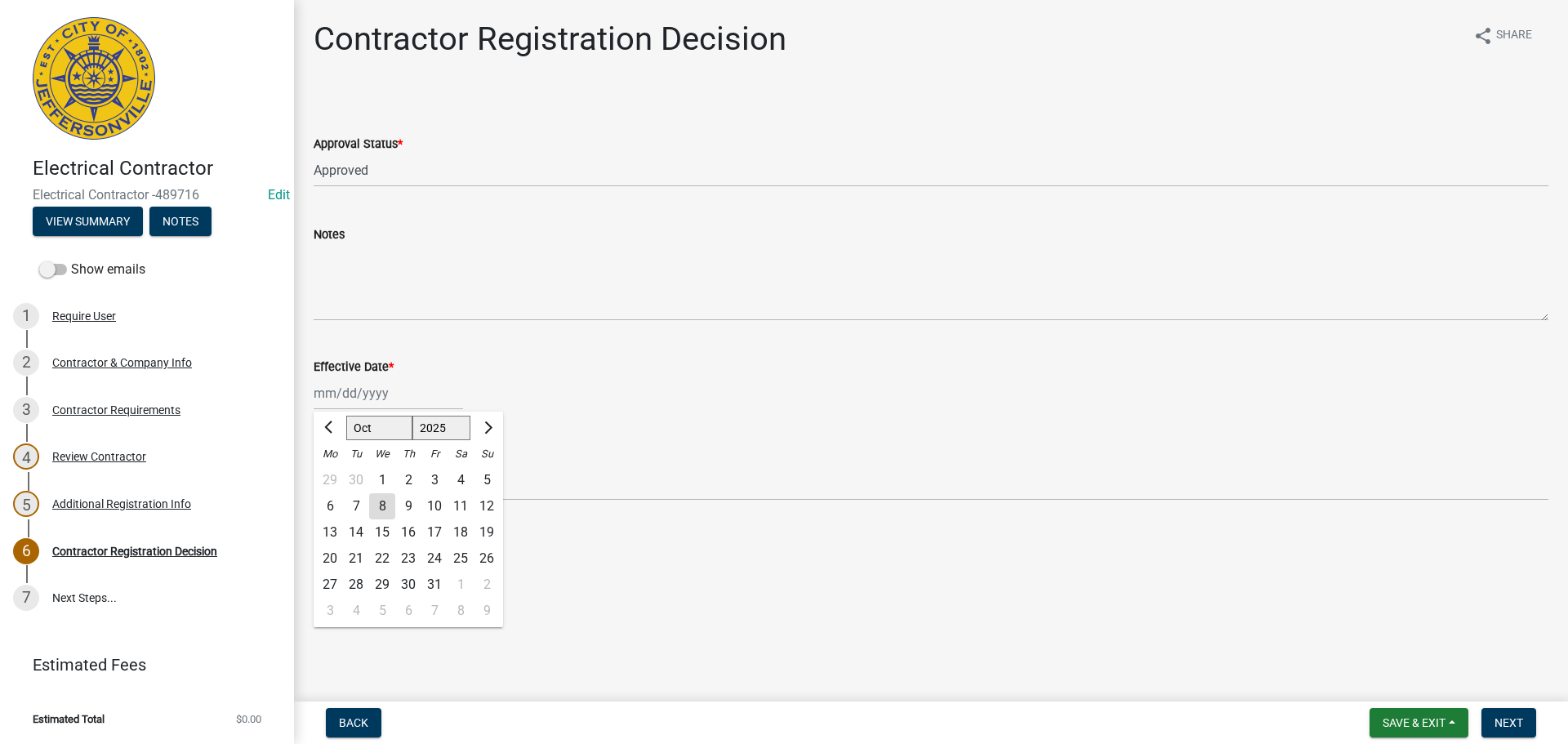
click at [350, 393] on div "Jan Feb Mar Apr May Jun Jul Aug Sep Oct Nov Dec 1525 1526 1527 1528 1529 1530 1…" at bounding box center [388, 393] width 150 height 33
click at [381, 508] on div "8" at bounding box center [382, 507] width 26 height 26
type input "10/08/2025"
click at [1511, 719] on span "Next" at bounding box center [1508, 723] width 29 height 13
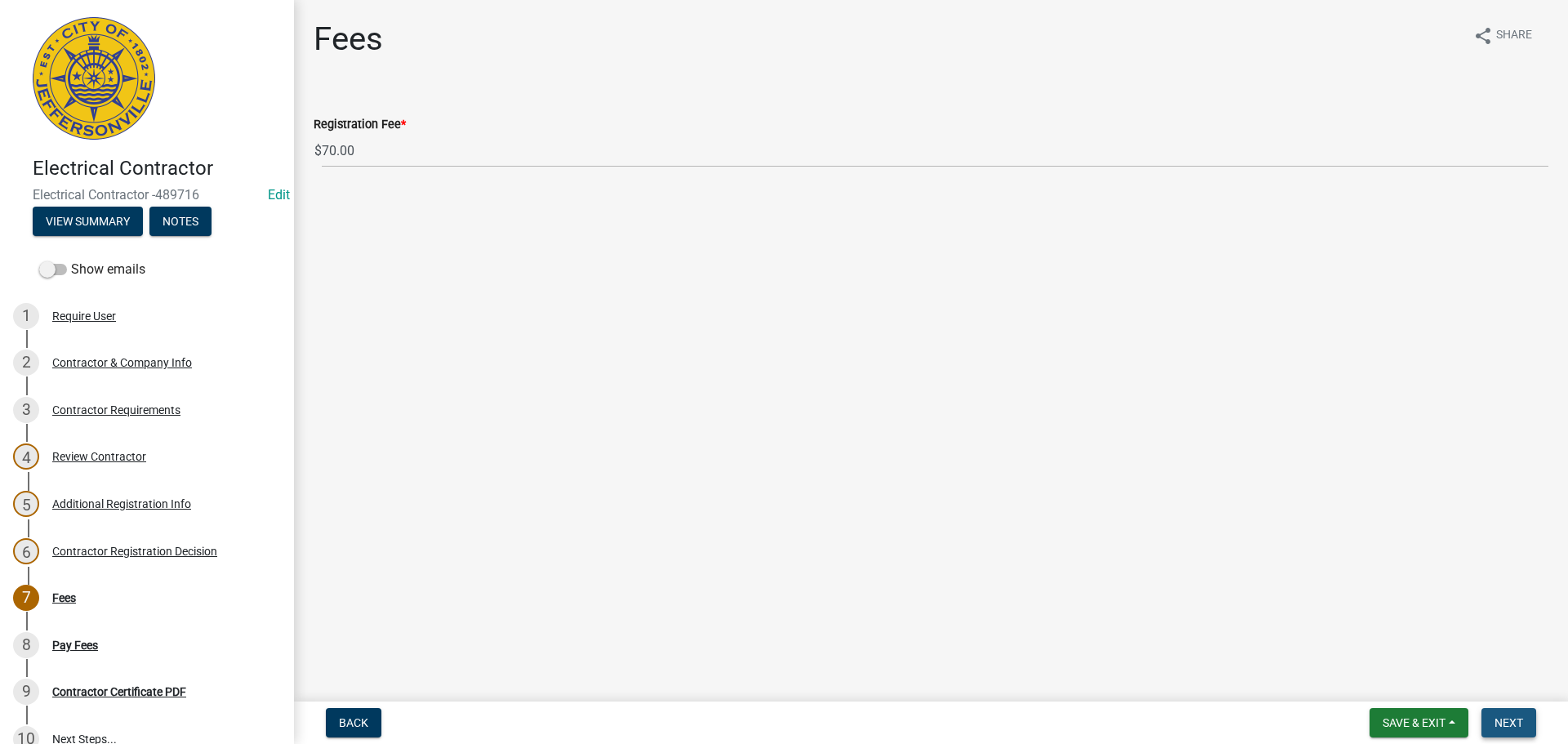
click at [1508, 713] on button "Next" at bounding box center [1508, 723] width 54 height 30
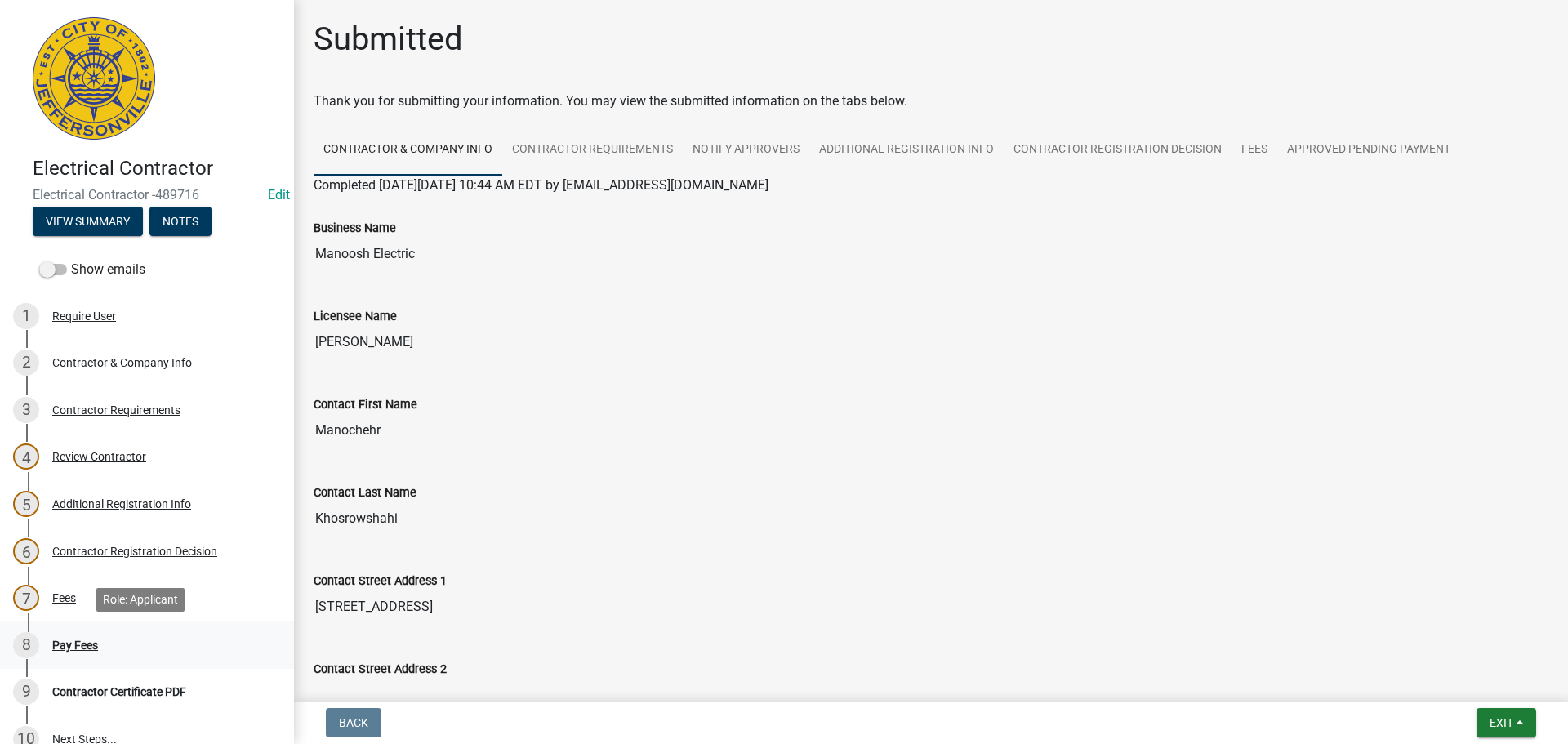
click at [70, 643] on div "Pay Fees" at bounding box center [75, 645] width 46 height 11
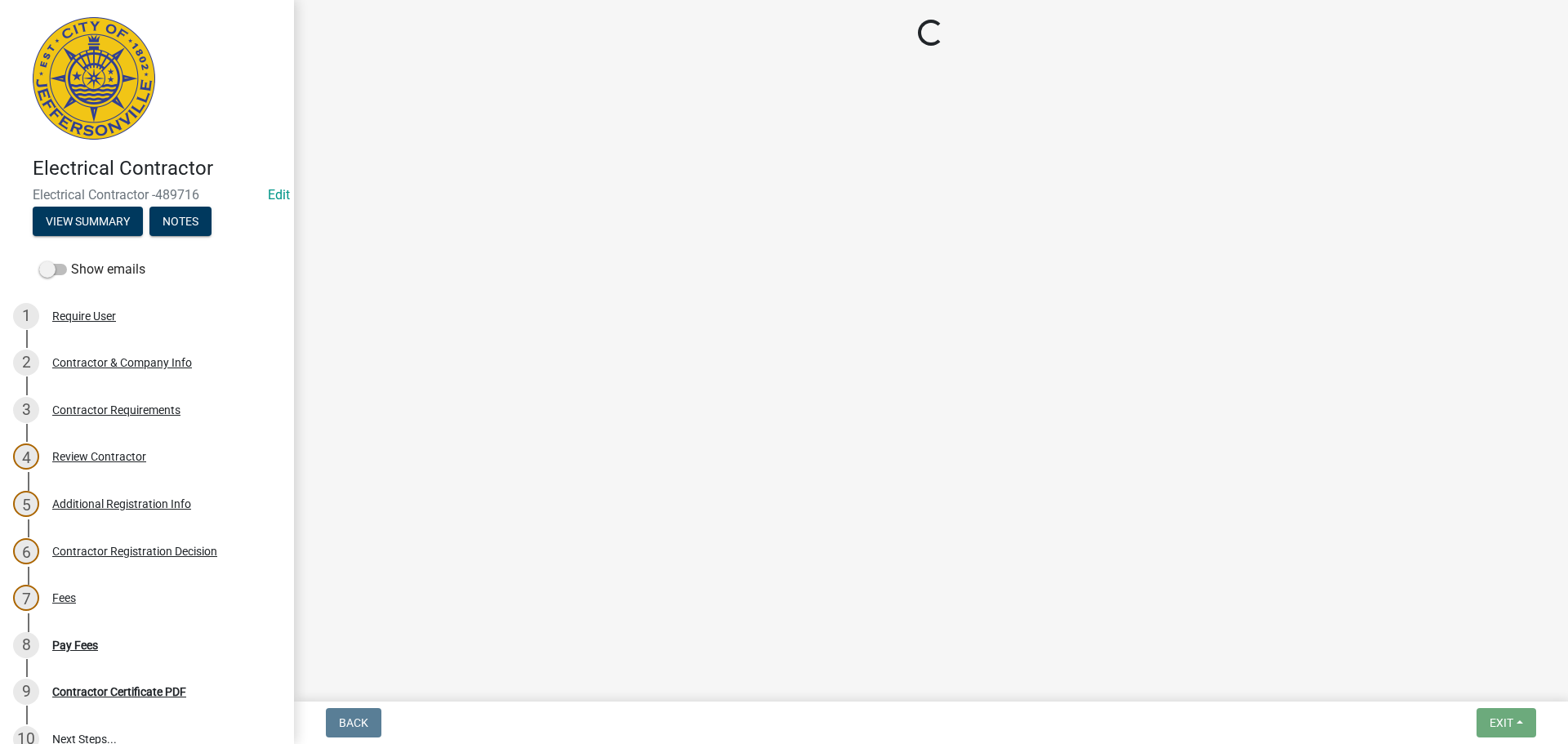
select select "3: 3"
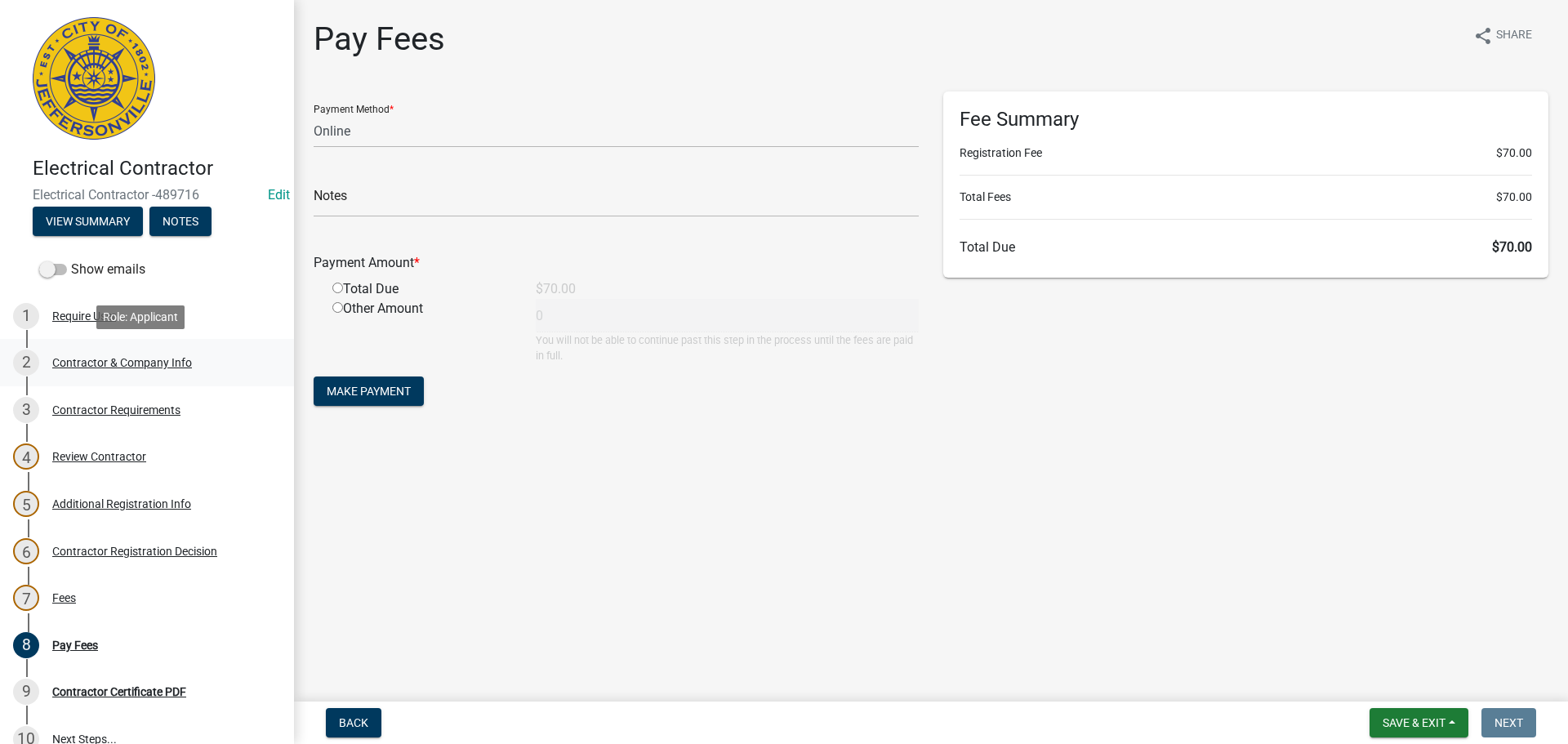
click at [102, 357] on div "Contractor & Company Info" at bounding box center [122, 362] width 139 height 11
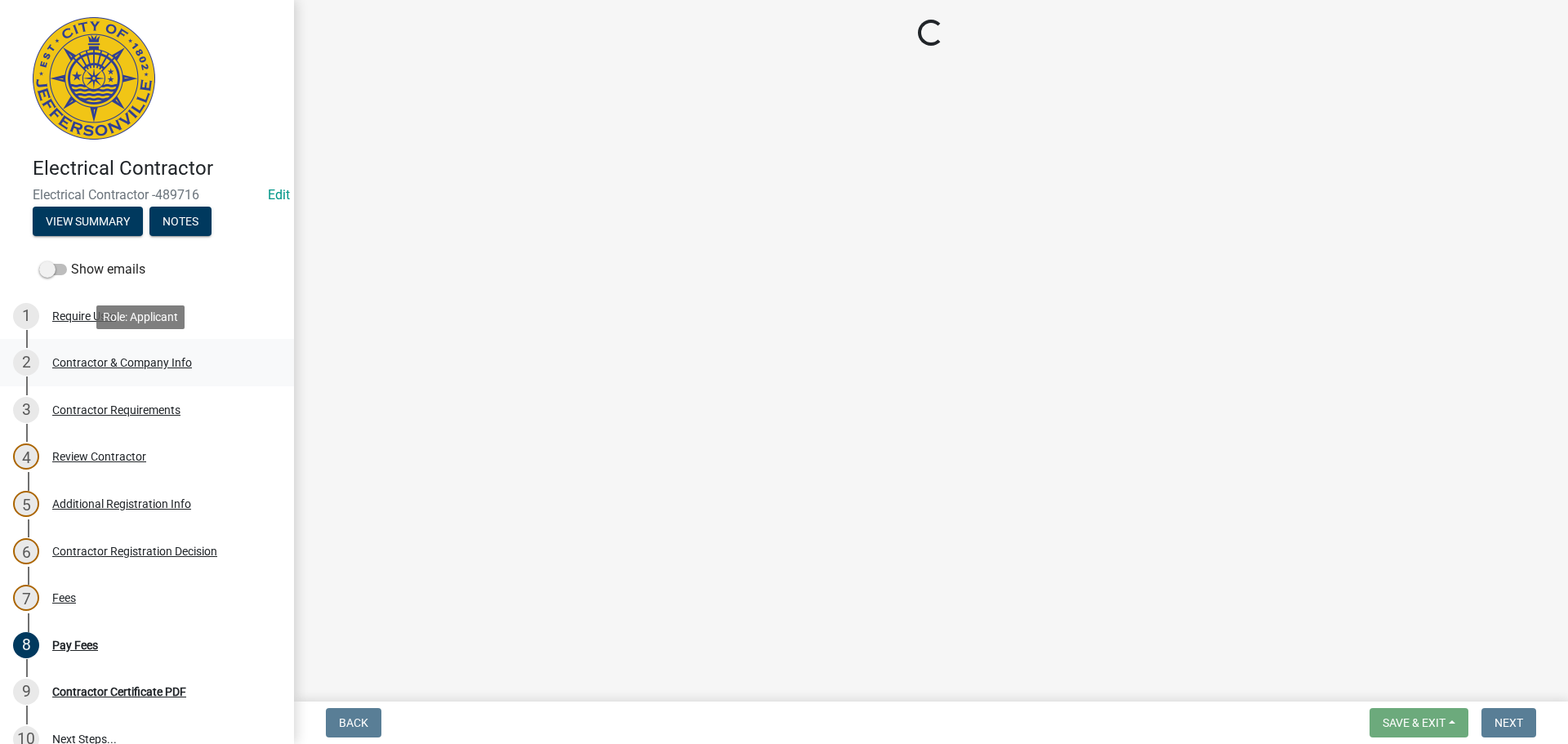
select select "KY"
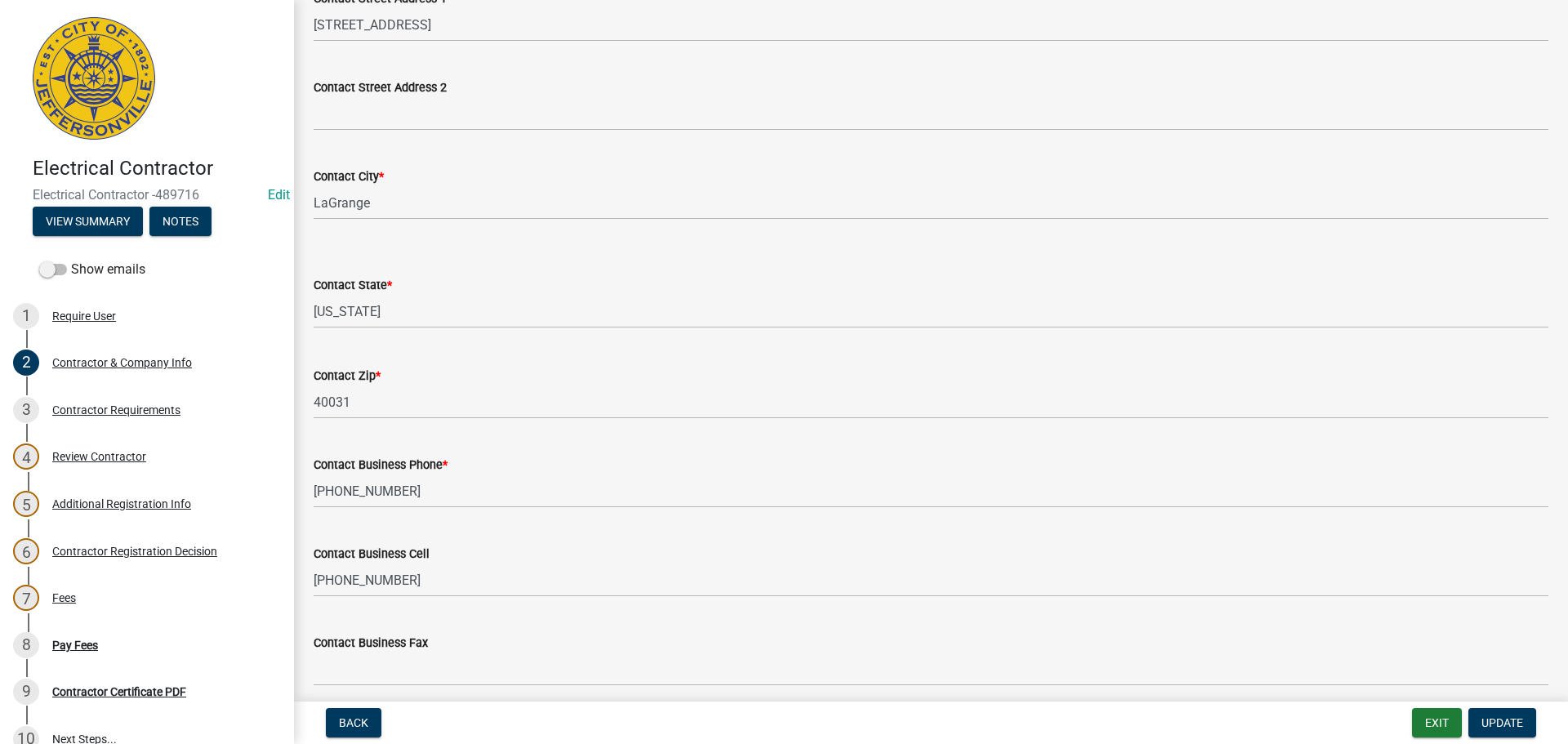
scroll to position [490, 0]
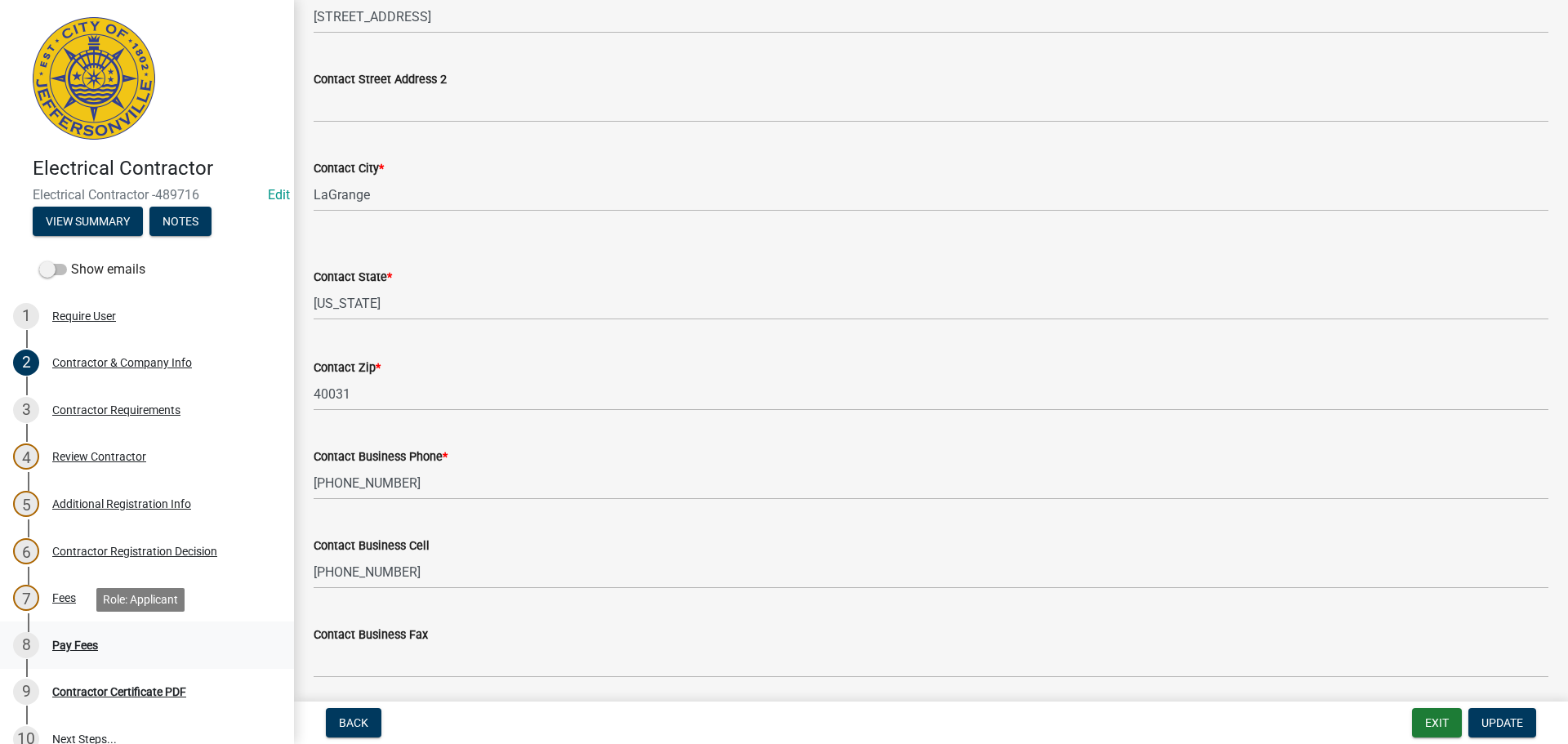
click at [60, 645] on div "Pay Fees" at bounding box center [75, 645] width 46 height 11
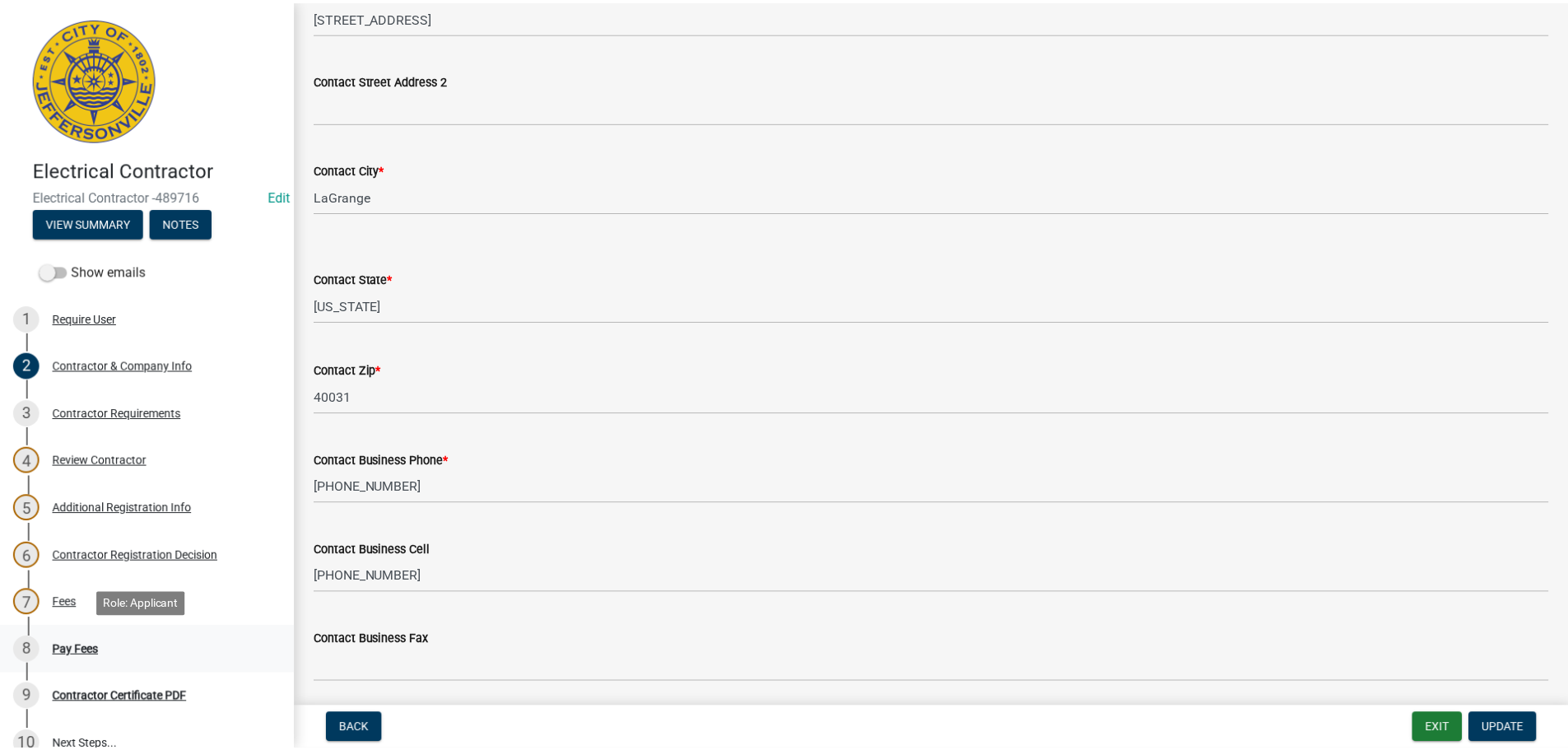
scroll to position [0, 0]
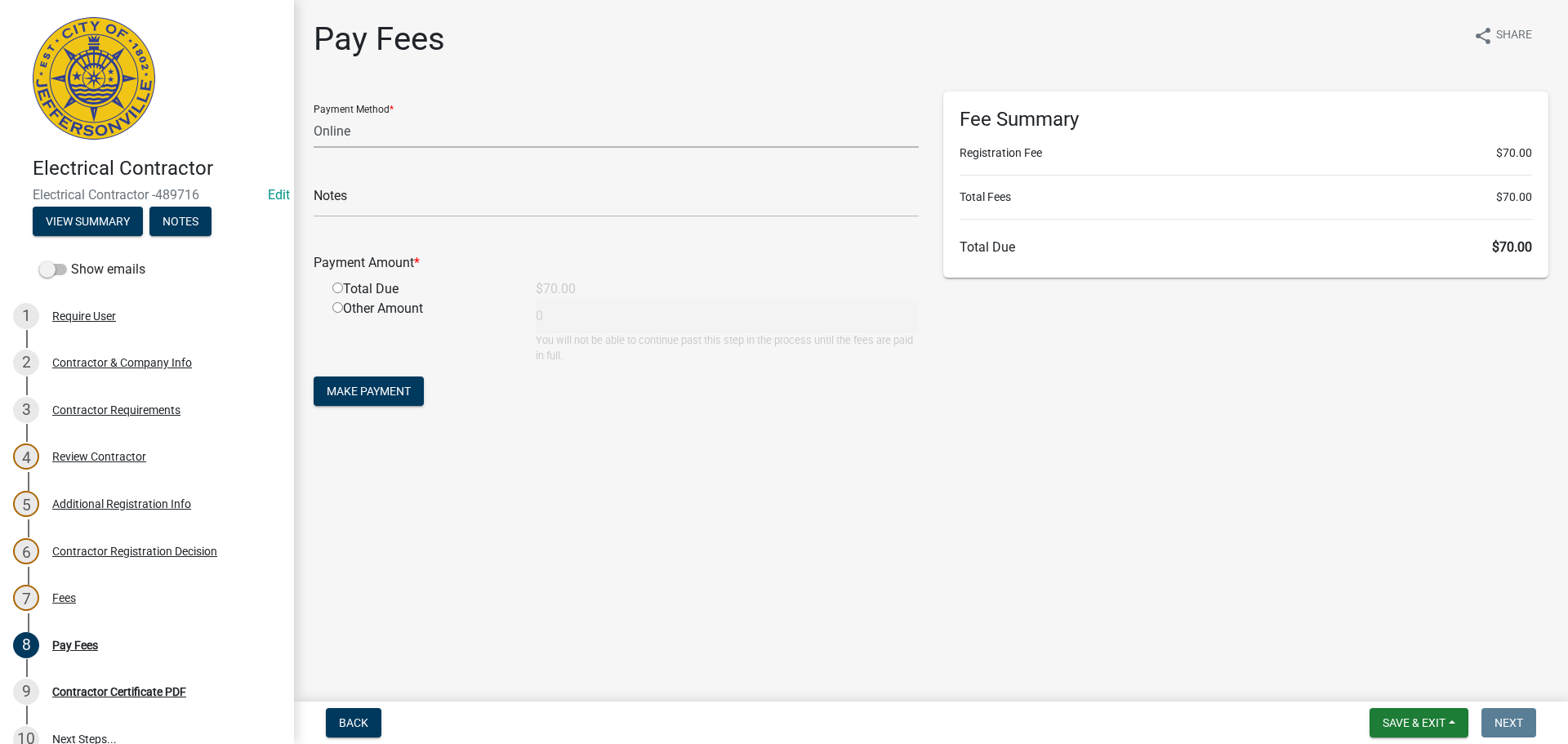
click at [317, 129] on select "Credit Card POS Check Cash Online" at bounding box center [616, 131] width 605 height 33
select select "1: 0"
click at [314, 115] on select "Credit Card POS Check Cash Online" at bounding box center [616, 131] width 605 height 33
click at [330, 197] on input "text" at bounding box center [616, 201] width 605 height 33
type input "1995"
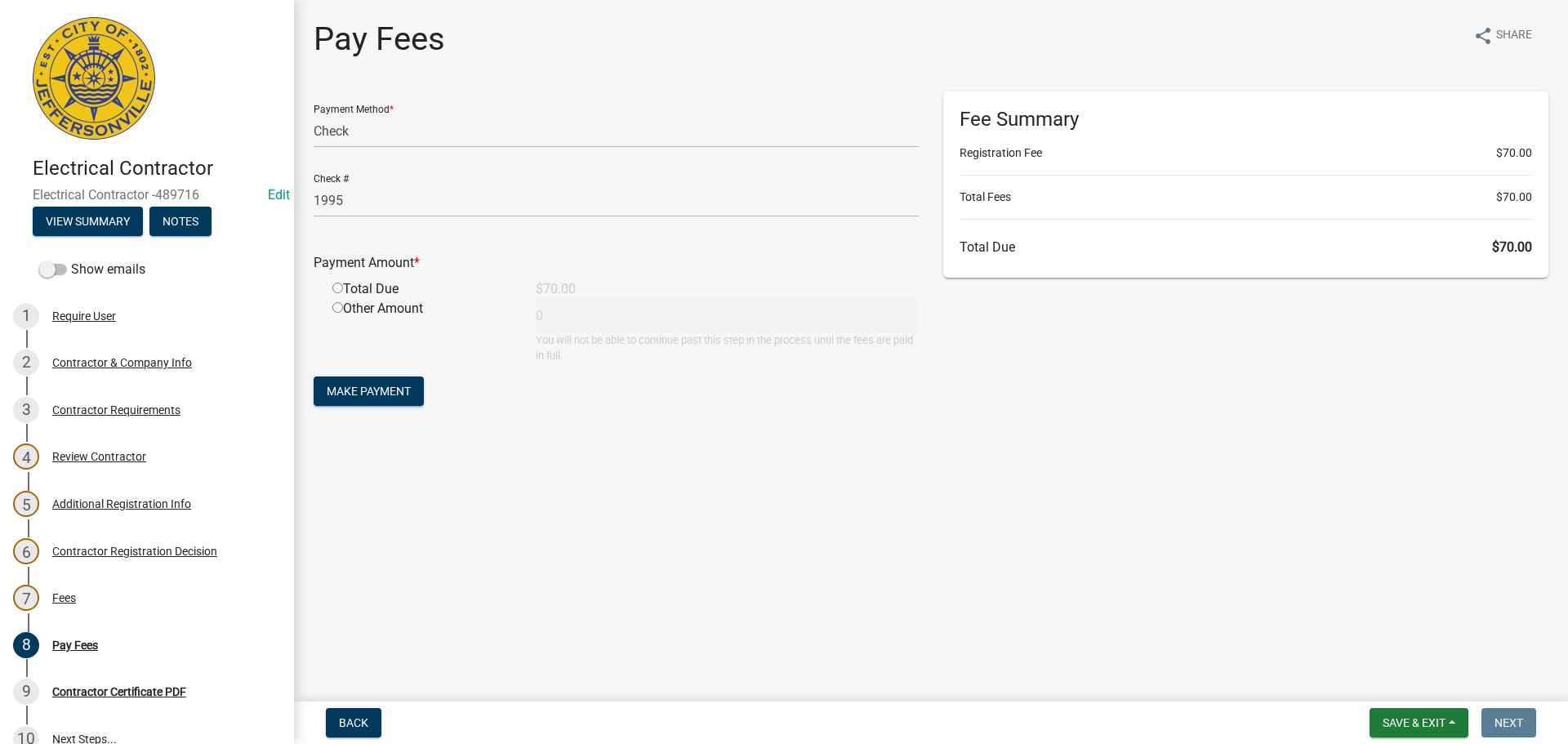
click at [337, 286] on input "radio" at bounding box center [337, 288] width 11 height 11
radio input "true"
type input "70"
click at [382, 391] on span "Make Payment" at bounding box center [369, 391] width 84 height 13
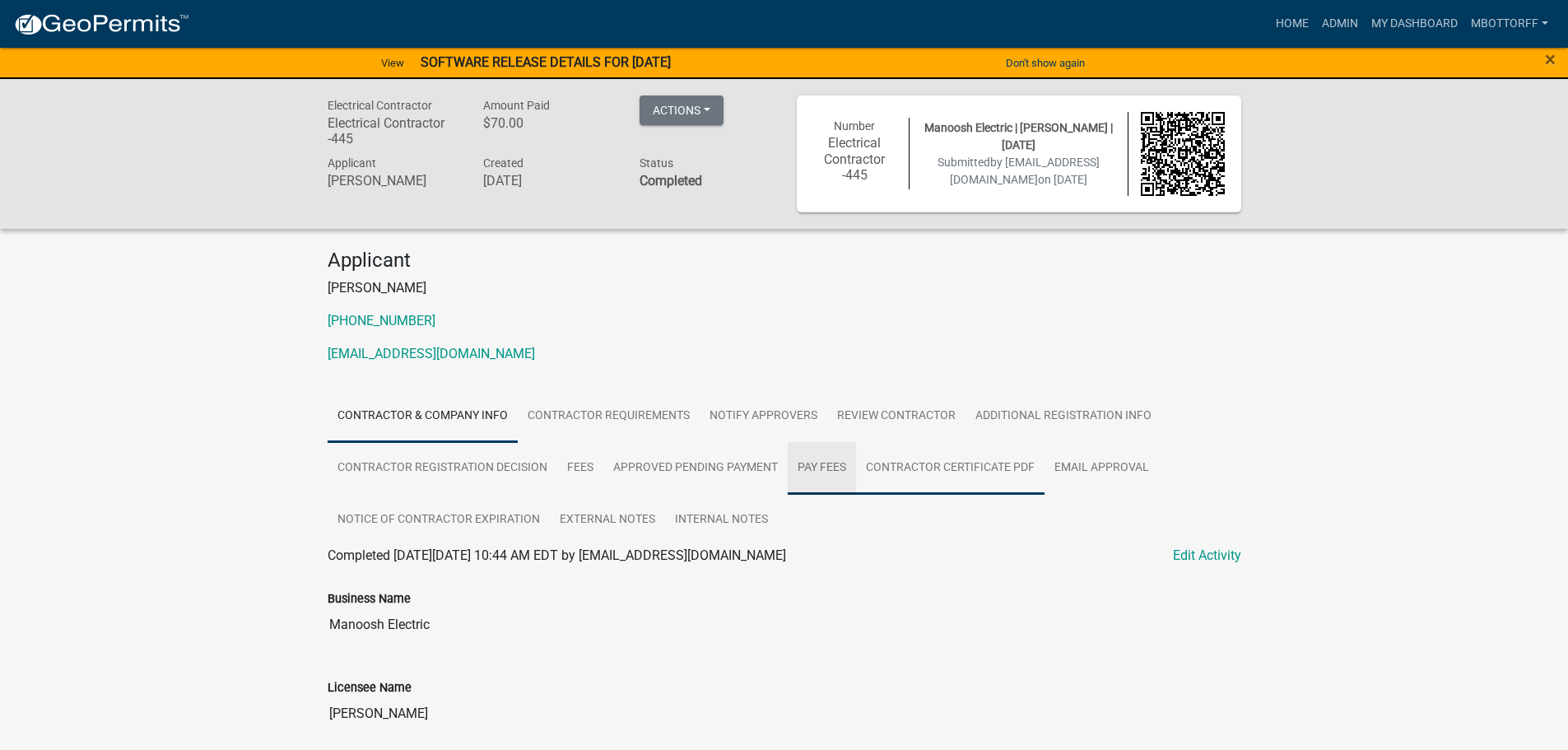
drag, startPoint x: 810, startPoint y: 466, endPoint x: 969, endPoint y: 475, distance: 159.3
click at [810, 466] on link "Pay Fees" at bounding box center [821, 469] width 68 height 53
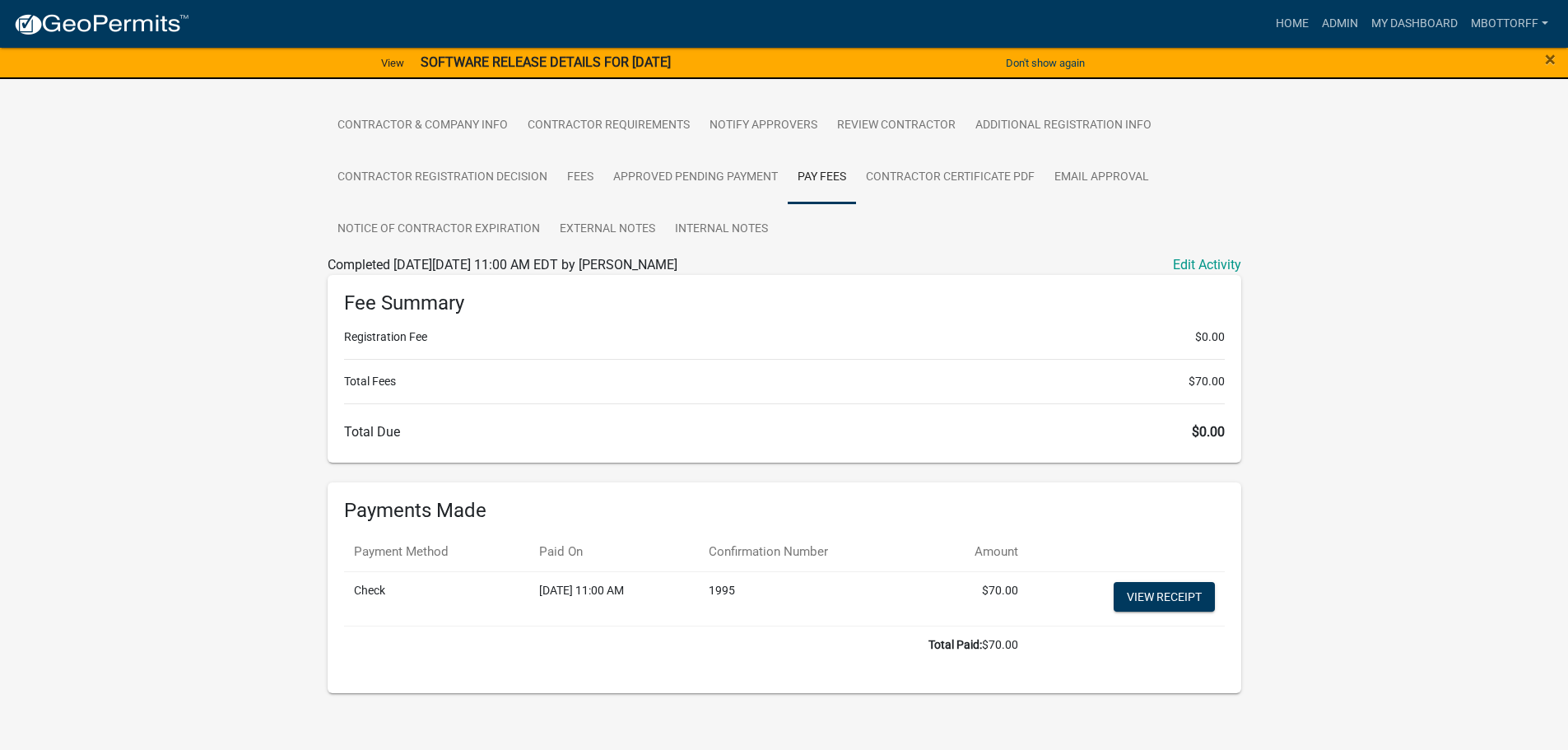
scroll to position [303, 0]
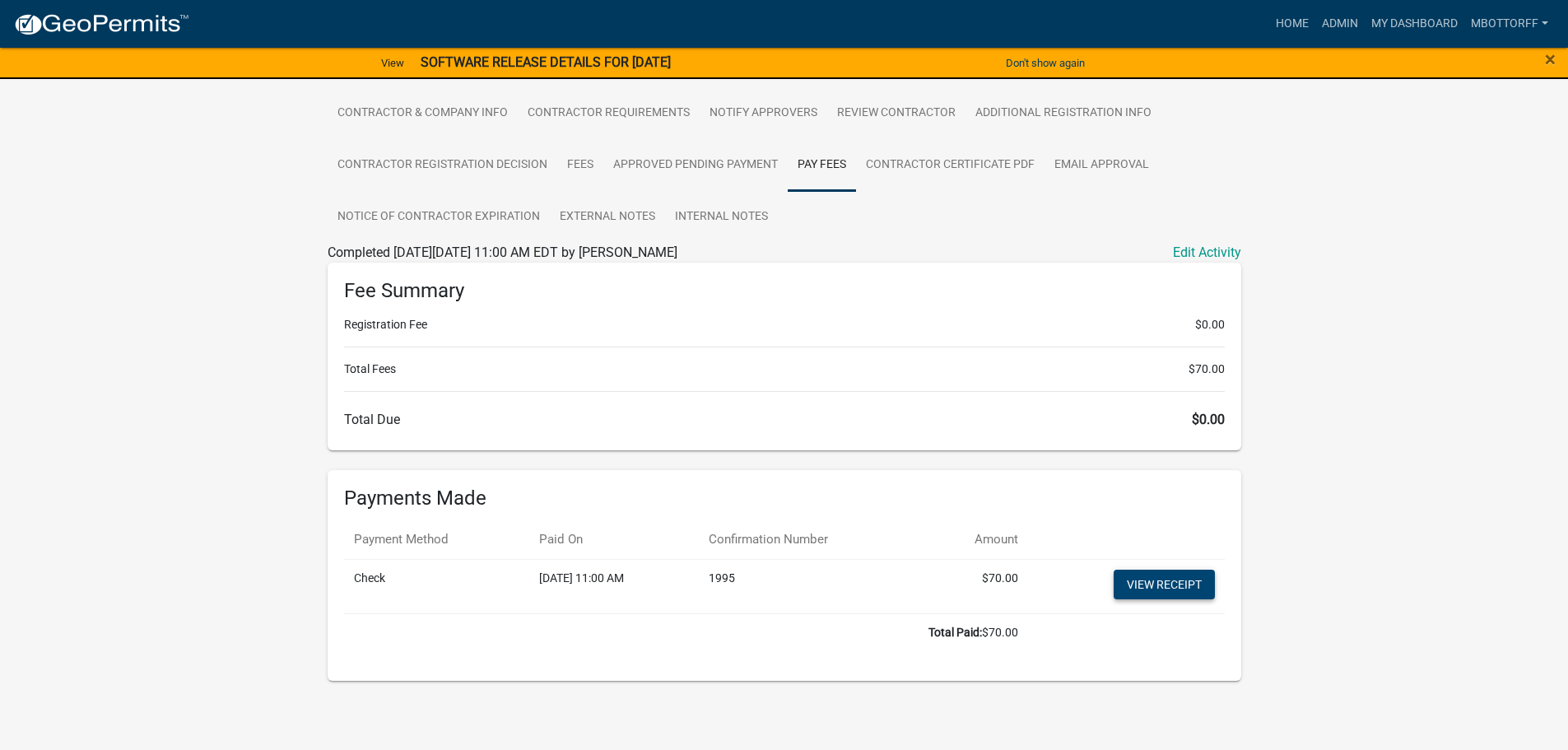
click at [1165, 588] on link "View receipt" at bounding box center [1165, 585] width 102 height 30
click at [906, 163] on link "Contractor Certificate PDF" at bounding box center [951, 166] width 189 height 53
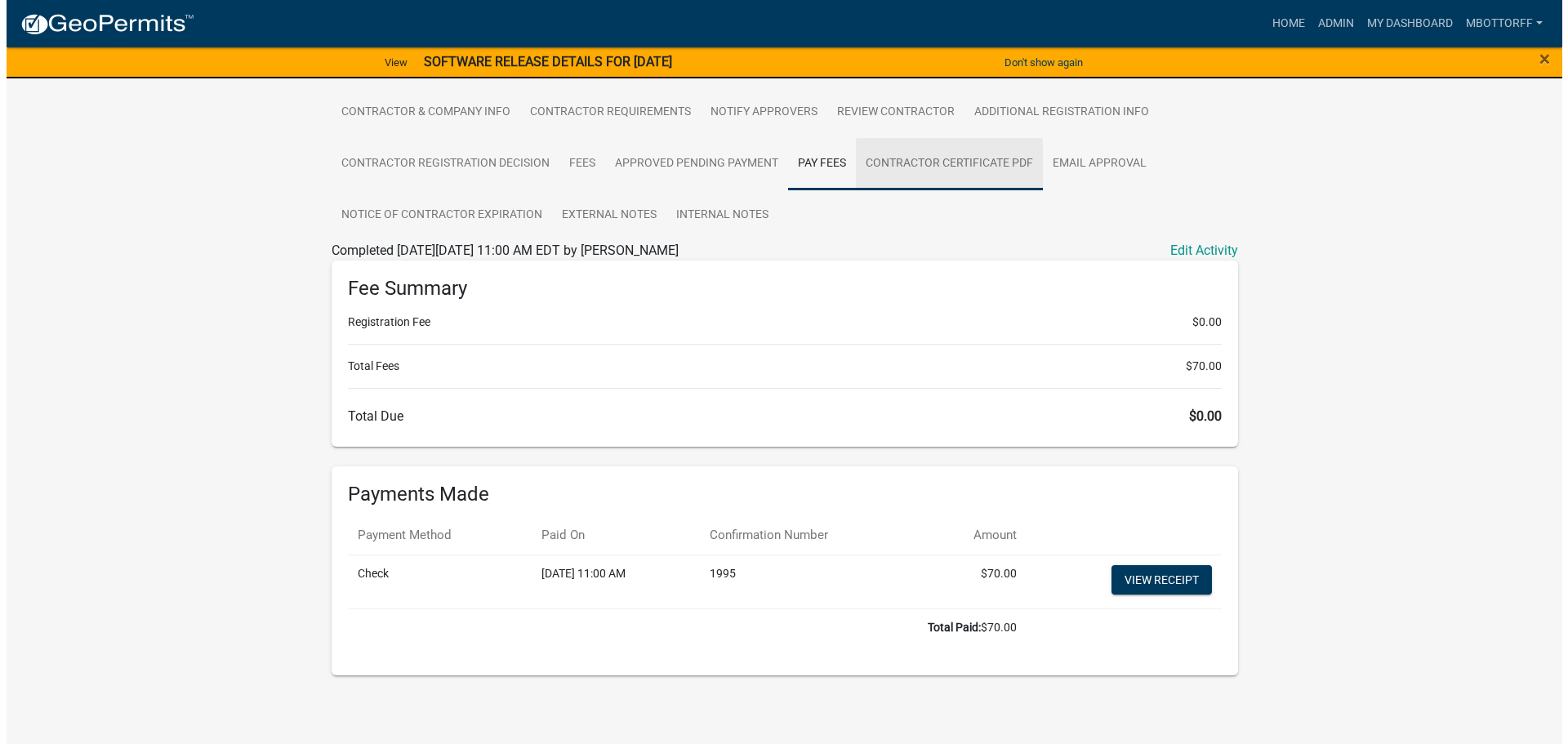
scroll to position [0, 0]
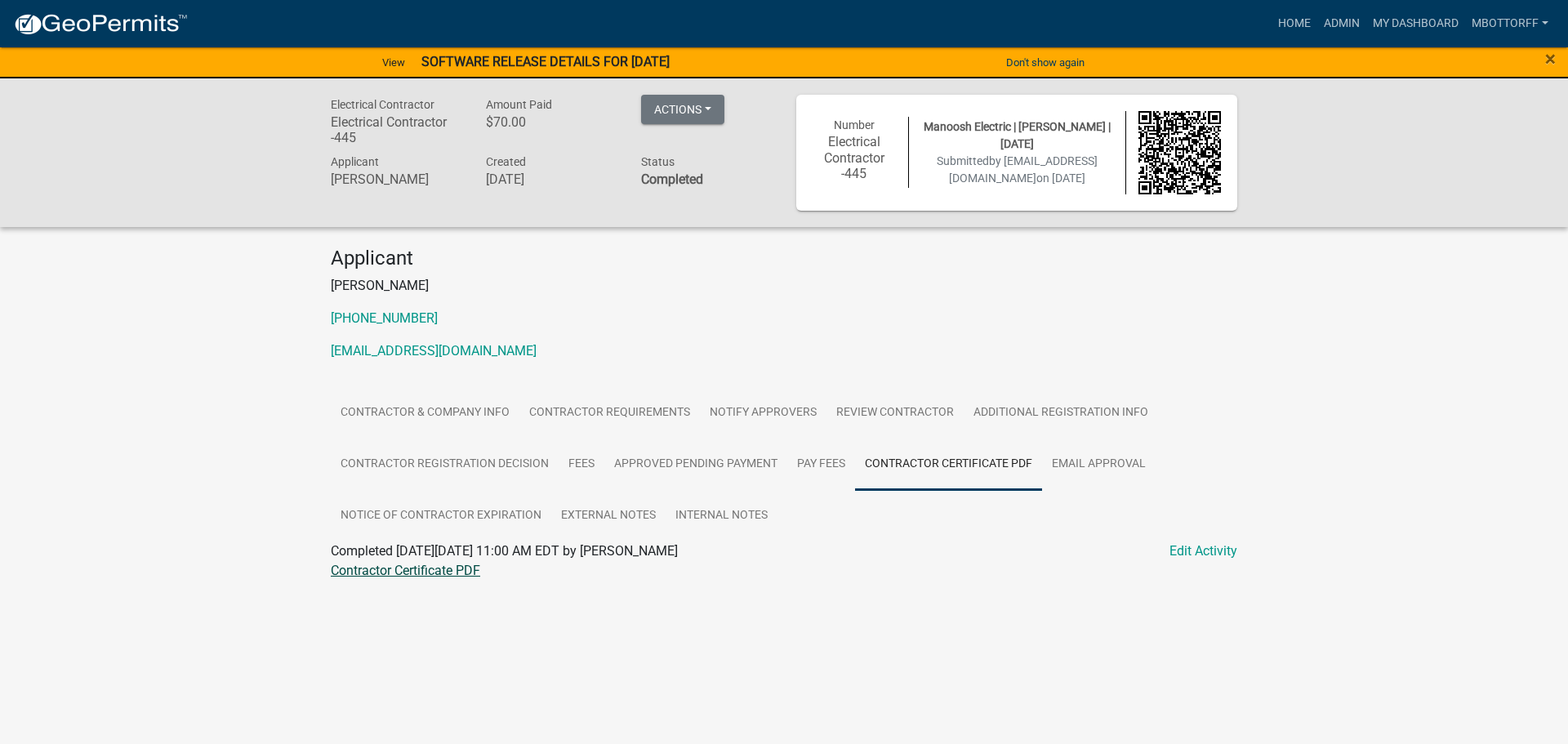
click at [371, 572] on link "Contractor Certificate PDF" at bounding box center [406, 570] width 150 height 16
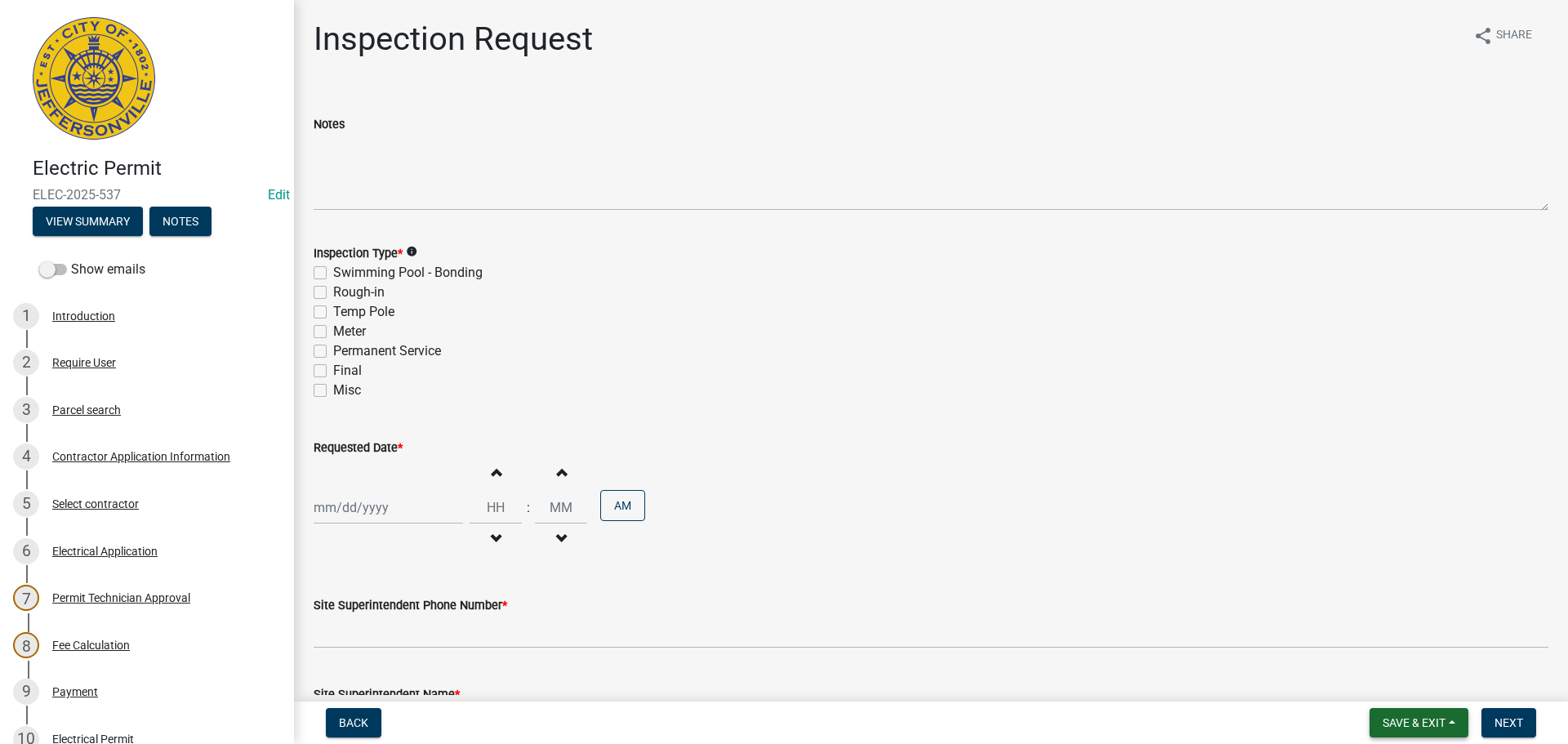
click at [1413, 720] on span "Save & Exit" at bounding box center [1415, 723] width 63 height 13
click at [1399, 684] on button "Save & Exit" at bounding box center [1402, 680] width 131 height 39
